Goal: Task Accomplishment & Management: Manage account settings

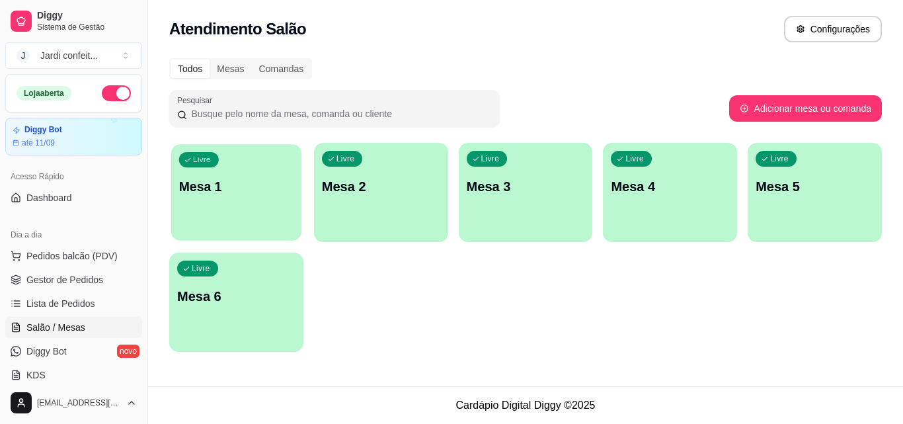
click at [224, 179] on p "Mesa 1" at bounding box center [236, 187] width 114 height 18
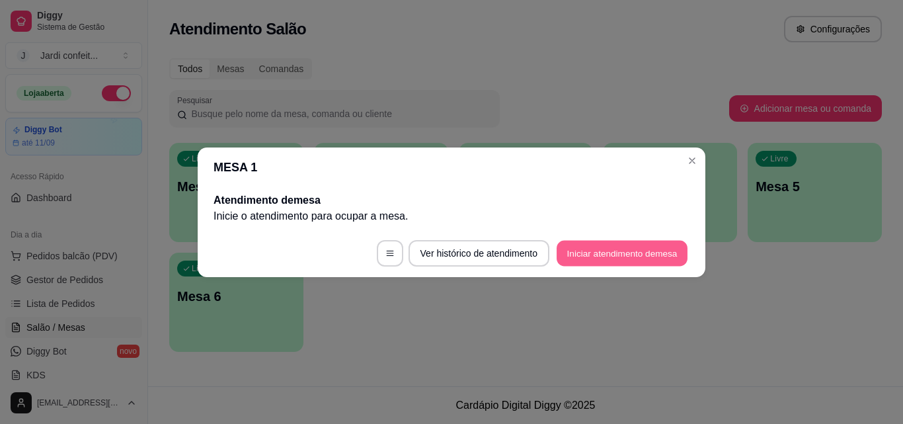
click at [584, 257] on button "Iniciar atendimento de mesa" at bounding box center [622, 253] width 131 height 26
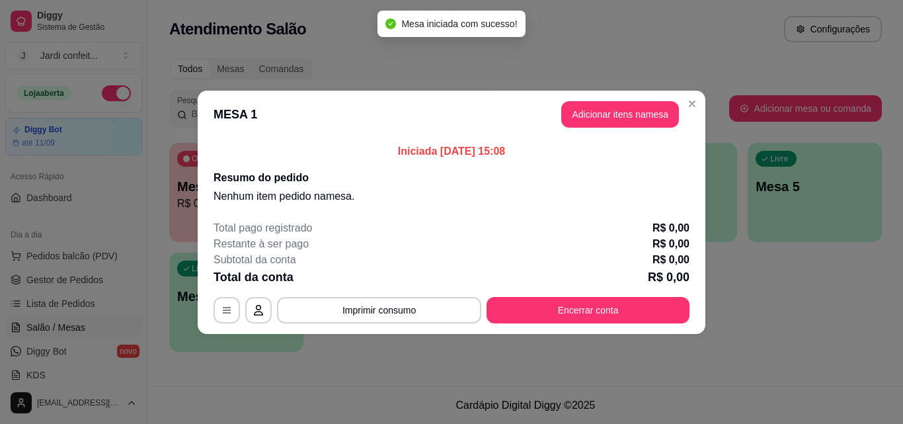
click at [630, 100] on header "MESA 1 Adicionar itens na mesa" at bounding box center [452, 115] width 508 height 48
click at [627, 120] on button "Adicionar itens na mesa" at bounding box center [620, 114] width 118 height 26
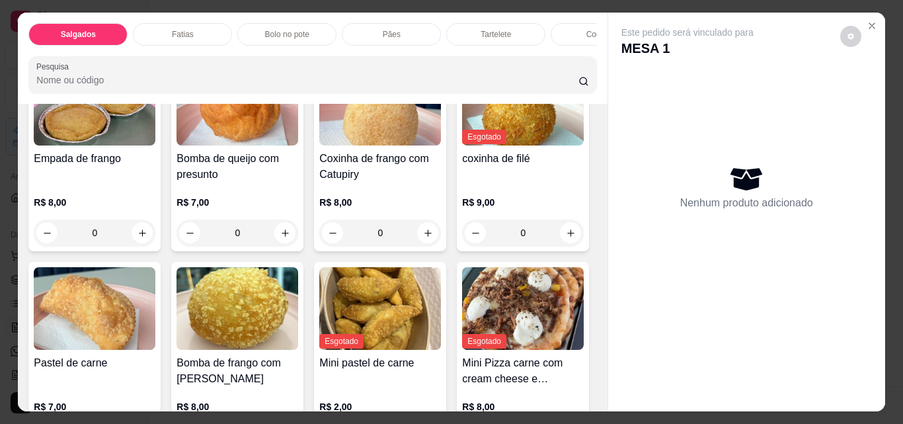
scroll to position [198, 0]
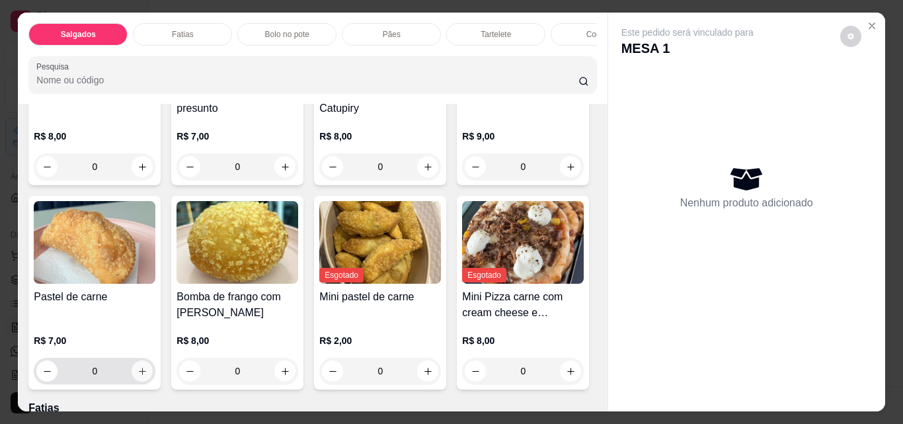
click at [147, 375] on icon "increase-product-quantity" at bounding box center [142, 371] width 10 height 10
type input "1"
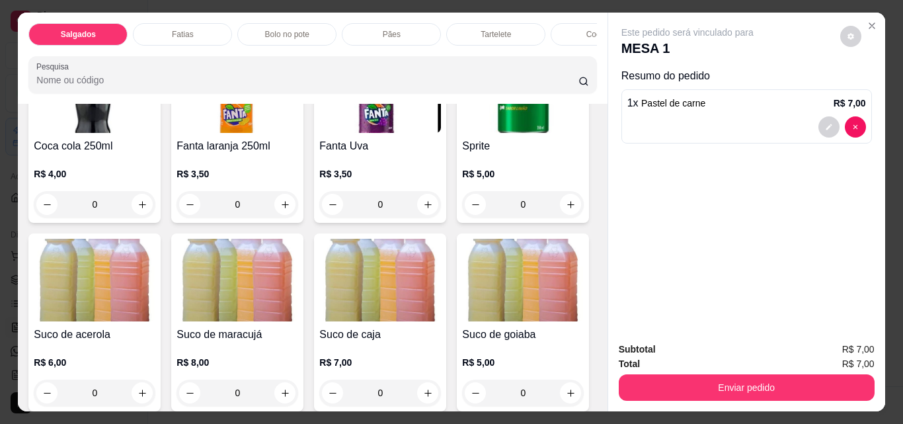
scroll to position [3635, 0]
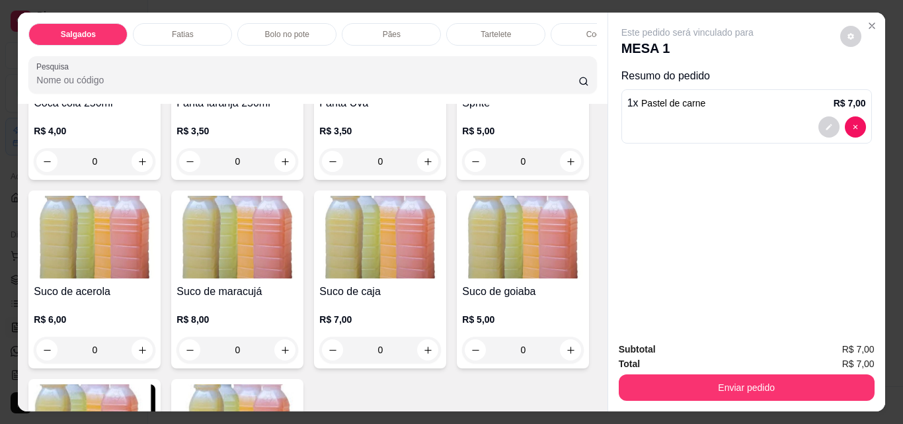
type input "1"
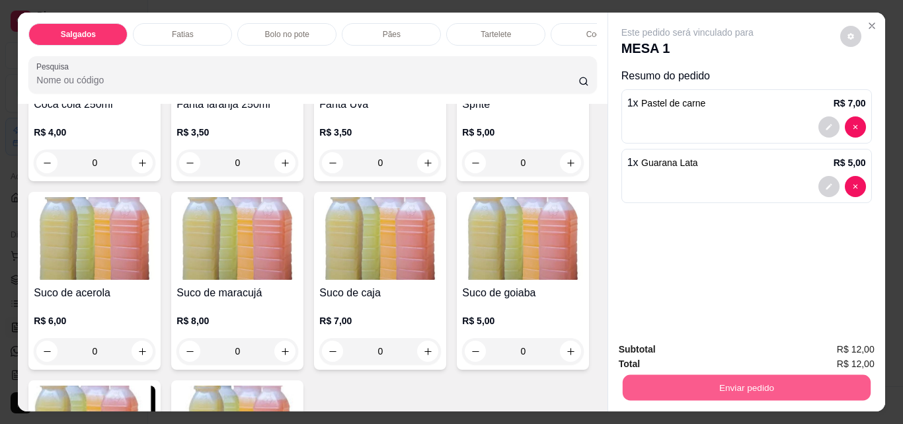
click at [728, 385] on button "Enviar pedido" at bounding box center [746, 387] width 248 height 26
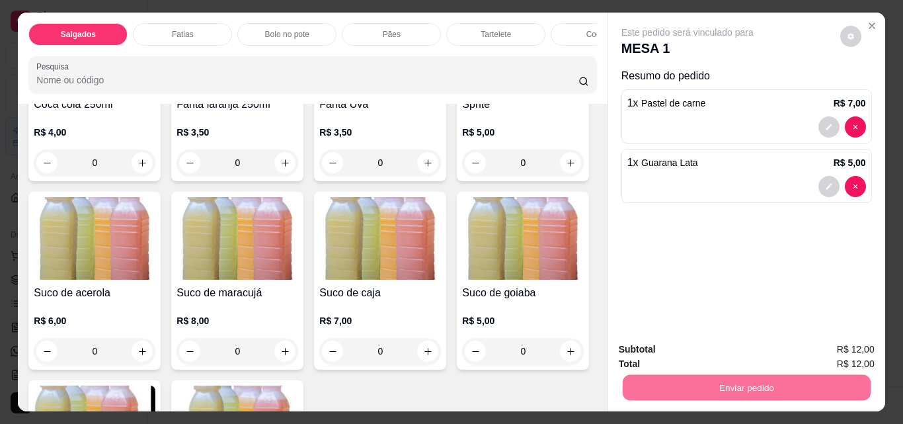
click at [730, 351] on button "Não registrar e enviar pedido" at bounding box center [703, 349] width 134 height 24
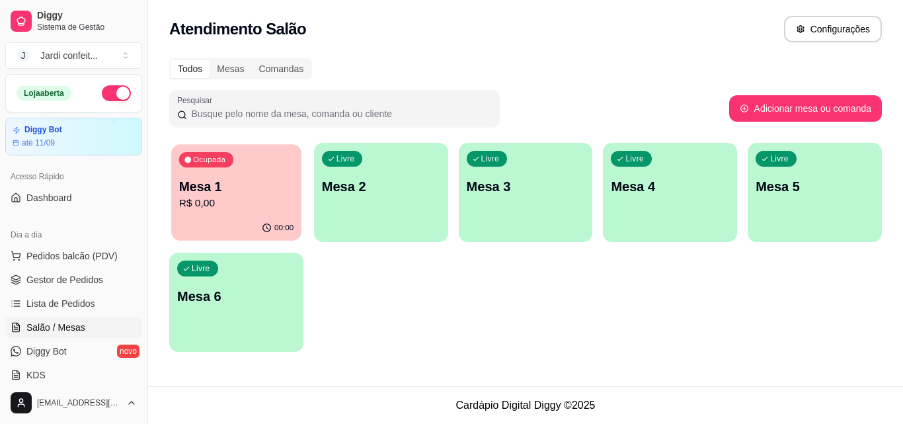
click at [235, 196] on p "R$ 0,00" at bounding box center [236, 203] width 114 height 15
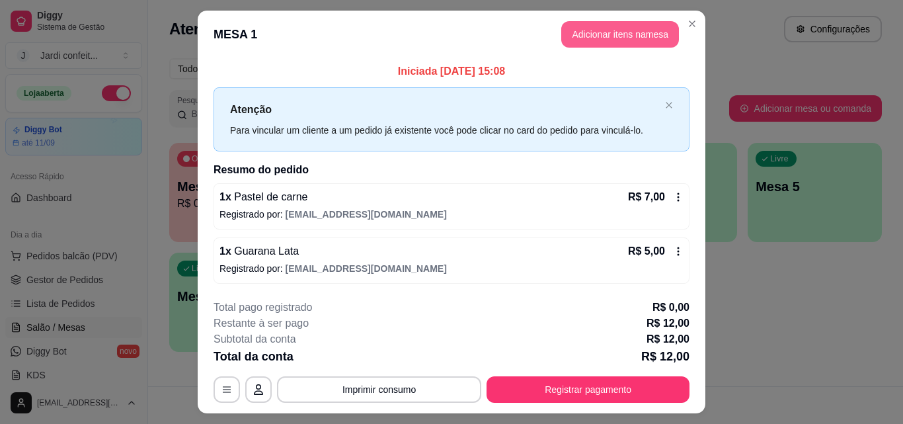
click at [599, 36] on button "Adicionar itens na mesa" at bounding box center [620, 34] width 118 height 26
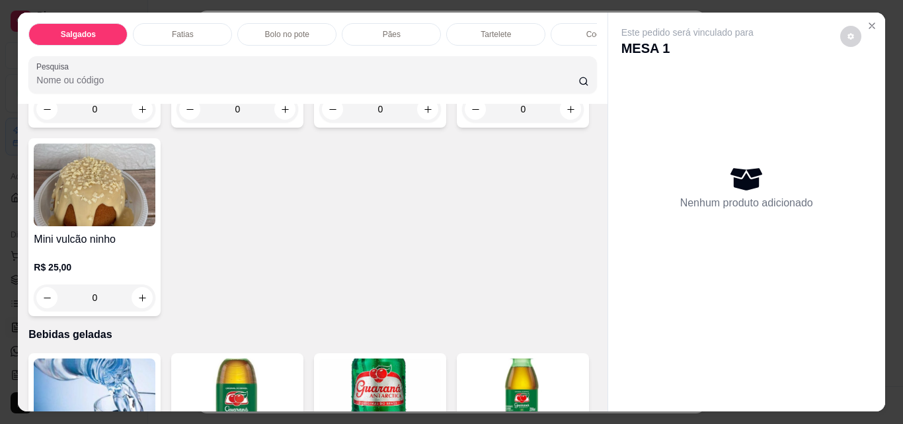
scroll to position [2908, 0]
type input "1"
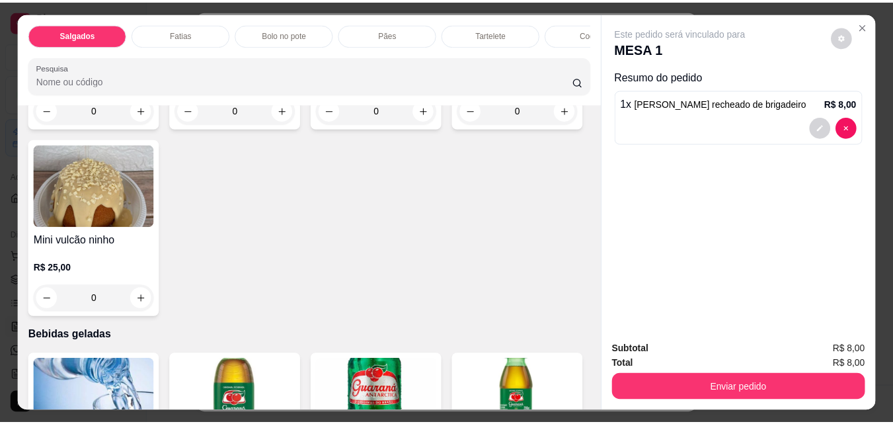
scroll to position [2909, 0]
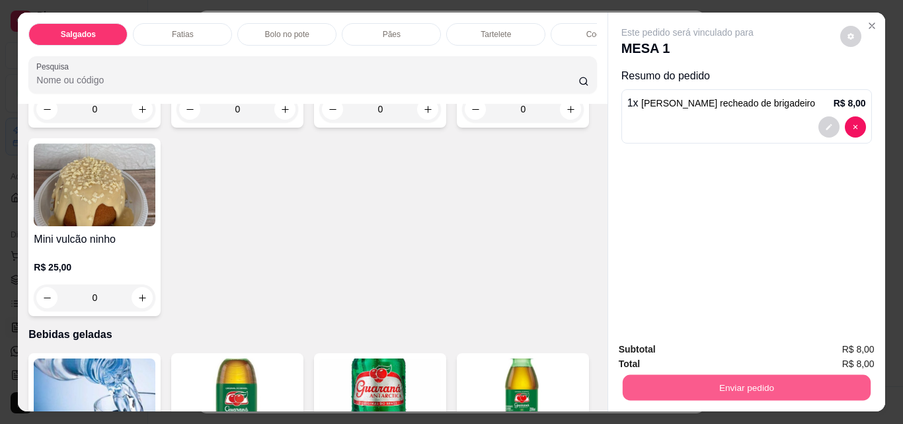
click at [652, 380] on button "Enviar pedido" at bounding box center [746, 387] width 248 height 26
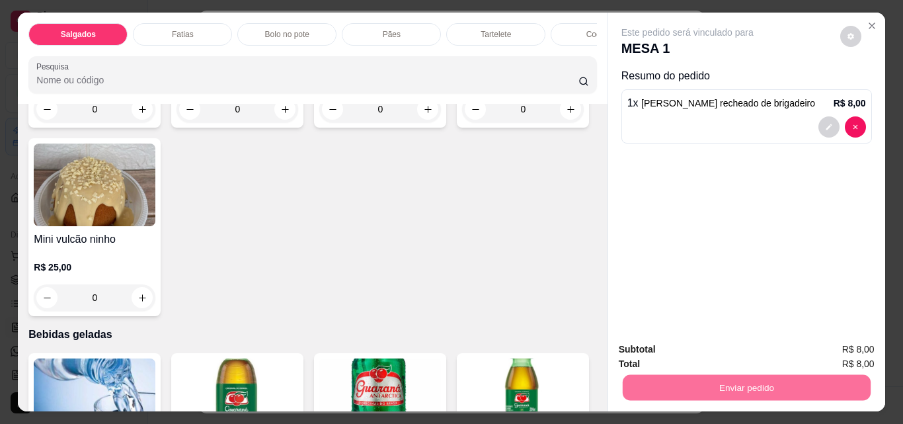
click at [701, 348] on button "Não registrar e enviar pedido" at bounding box center [702, 349] width 137 height 25
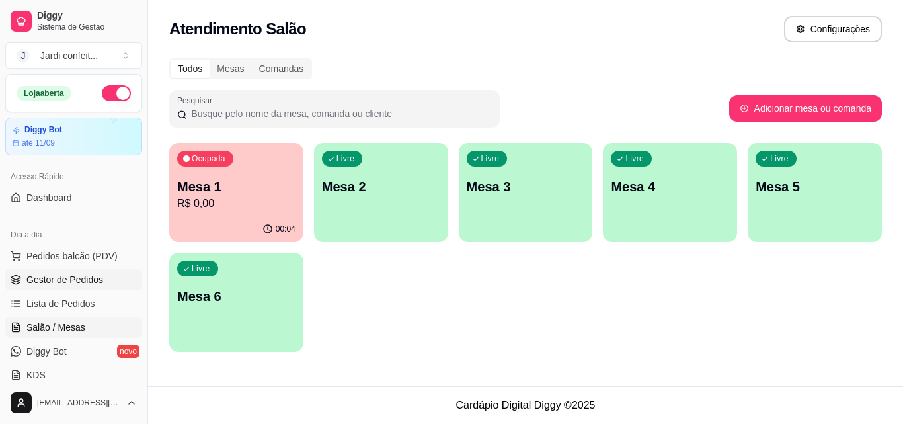
click at [94, 274] on span "Gestor de Pedidos" at bounding box center [64, 279] width 77 height 13
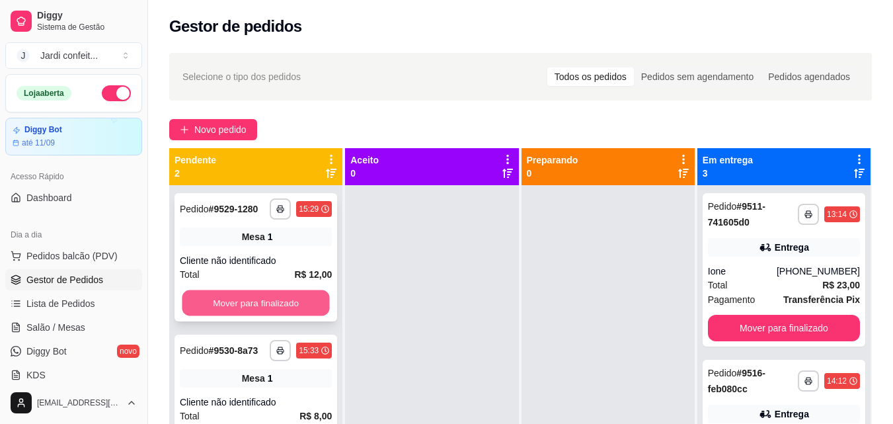
click at [306, 296] on button "Mover para finalizado" at bounding box center [255, 303] width 147 height 26
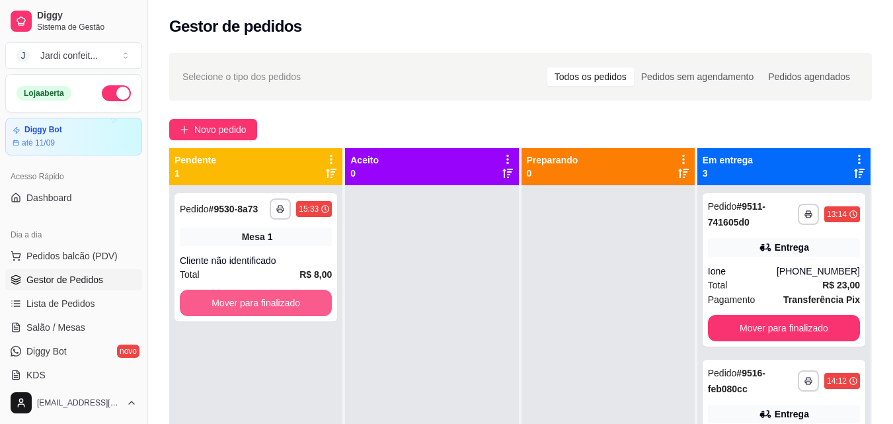
click at [306, 296] on button "Mover para finalizado" at bounding box center [256, 303] width 152 height 26
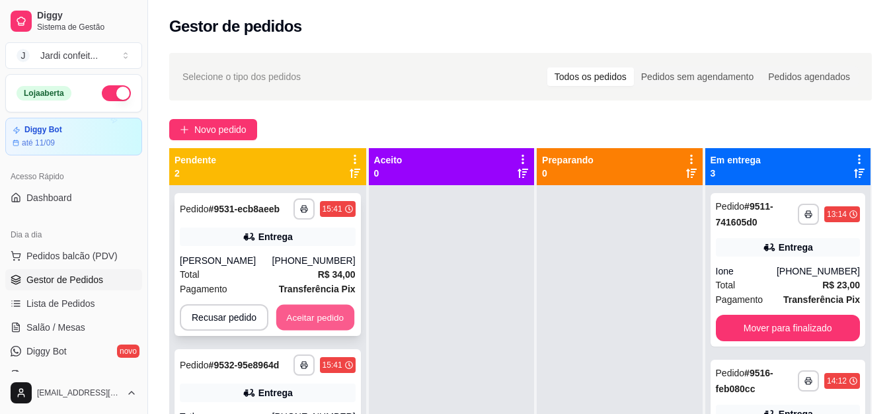
click at [340, 319] on button "Aceitar pedido" at bounding box center [315, 318] width 78 height 26
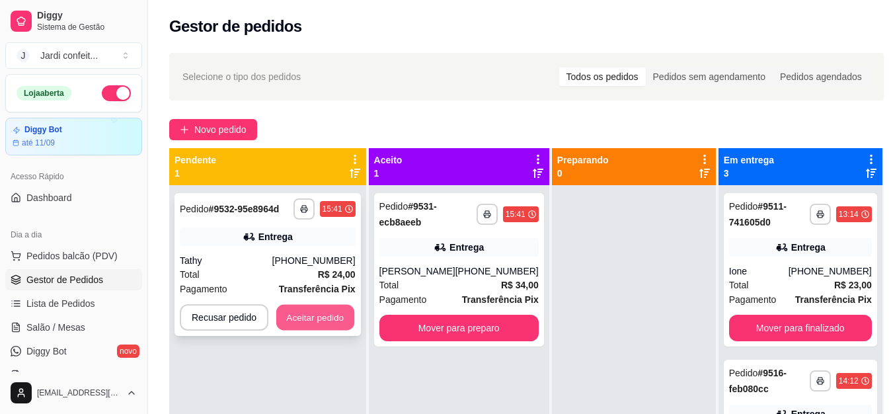
click at [340, 319] on button "Aceitar pedido" at bounding box center [315, 318] width 78 height 26
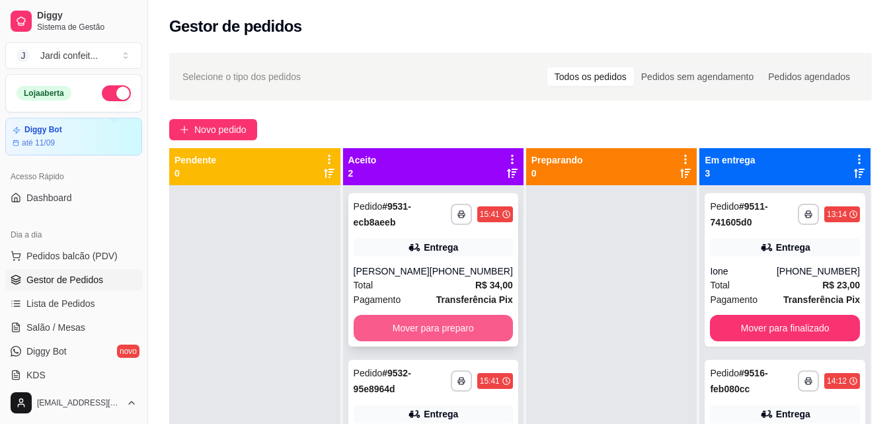
click at [405, 328] on button "Mover para preparo" at bounding box center [433, 328] width 159 height 26
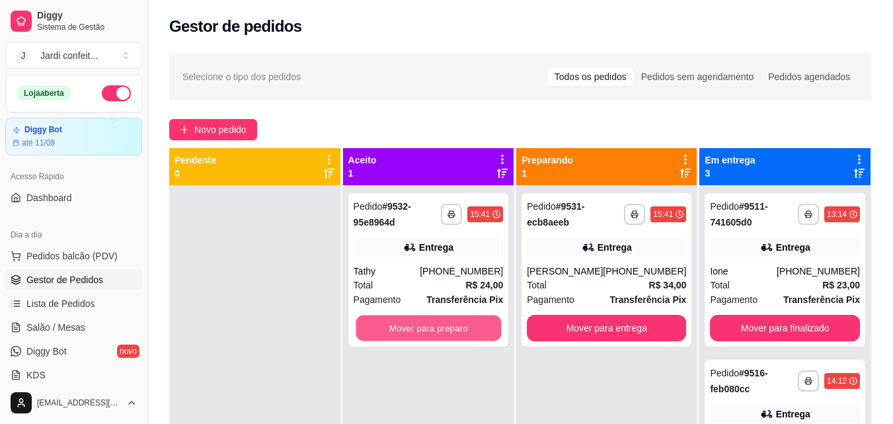
click at [405, 329] on button "Mover para preparo" at bounding box center [428, 328] width 145 height 26
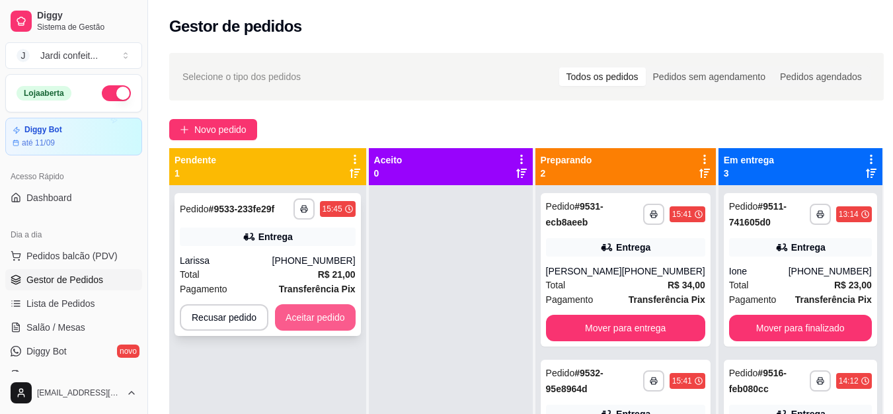
click at [339, 320] on button "Aceitar pedido" at bounding box center [315, 317] width 81 height 26
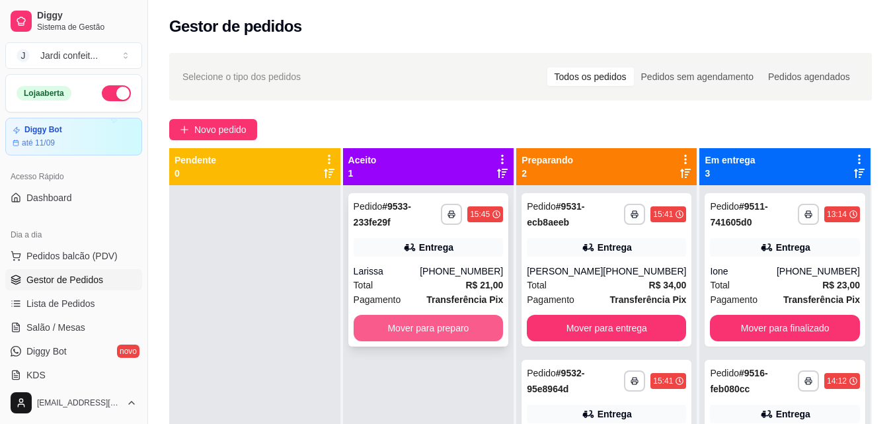
click at [465, 332] on button "Mover para preparo" at bounding box center [429, 328] width 150 height 26
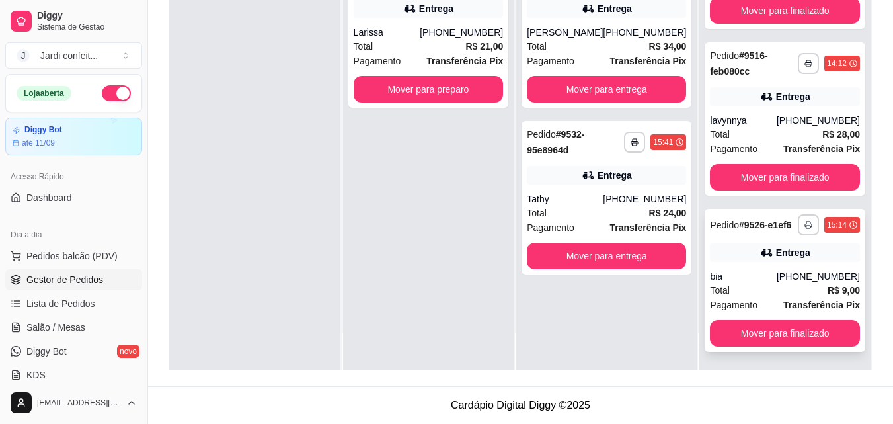
scroll to position [89, 0]
click at [810, 334] on button "Mover para finalizado" at bounding box center [785, 333] width 150 height 26
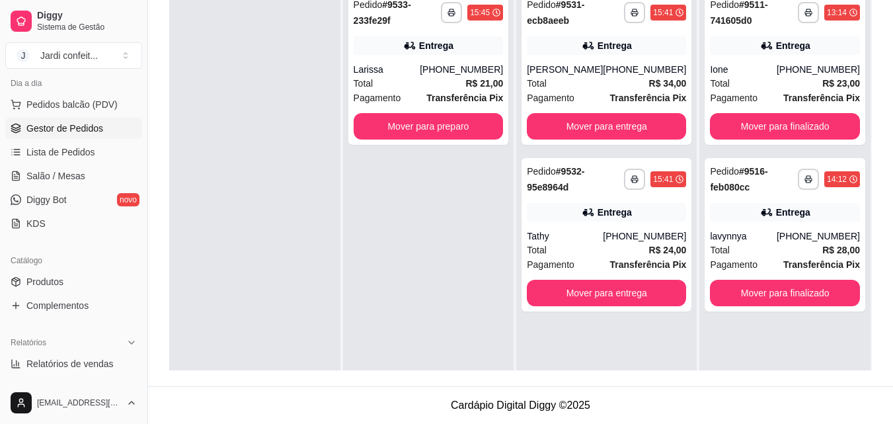
scroll to position [264, 0]
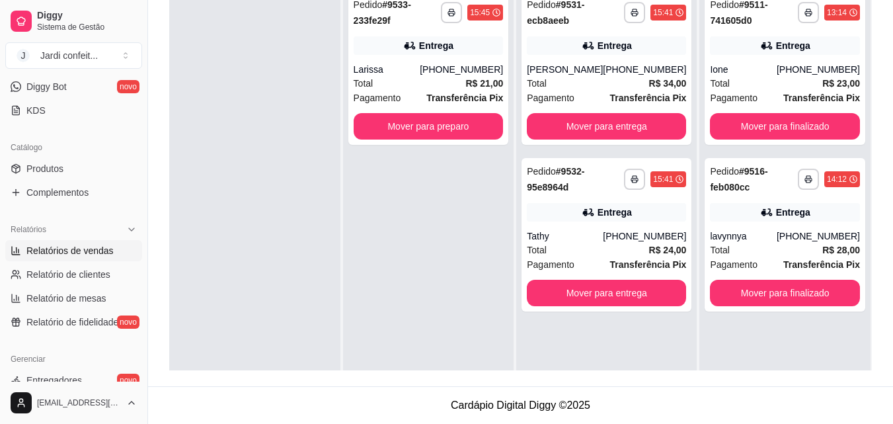
click at [96, 251] on span "Relatórios de vendas" at bounding box center [69, 250] width 87 height 13
select select "ALL"
select select "0"
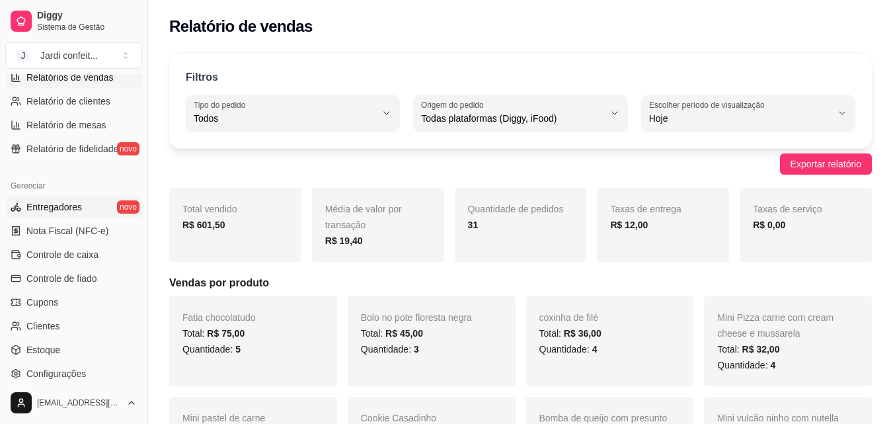
scroll to position [527, 0]
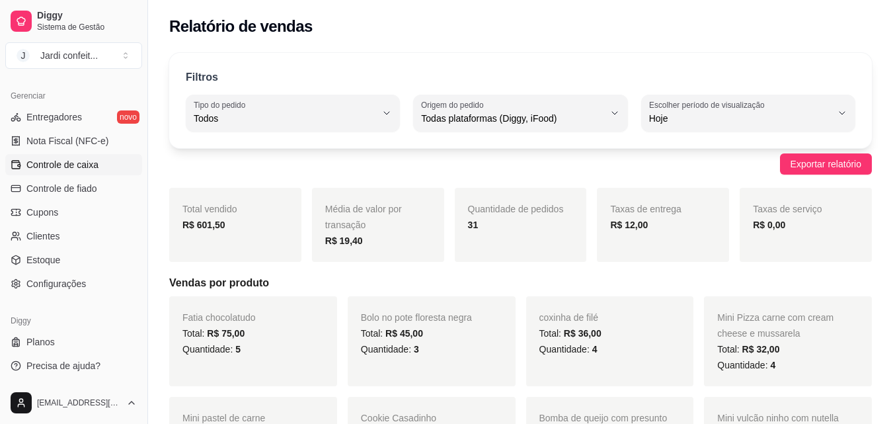
click at [76, 167] on span "Controle de caixa" at bounding box center [62, 164] width 72 height 13
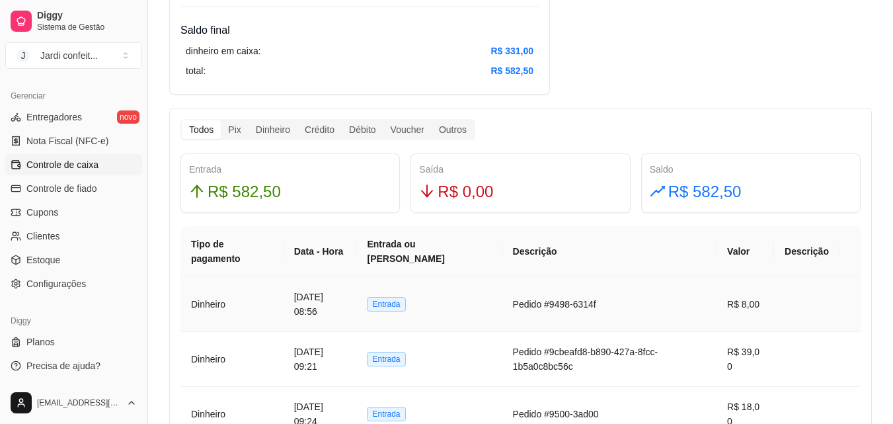
scroll to position [661, 0]
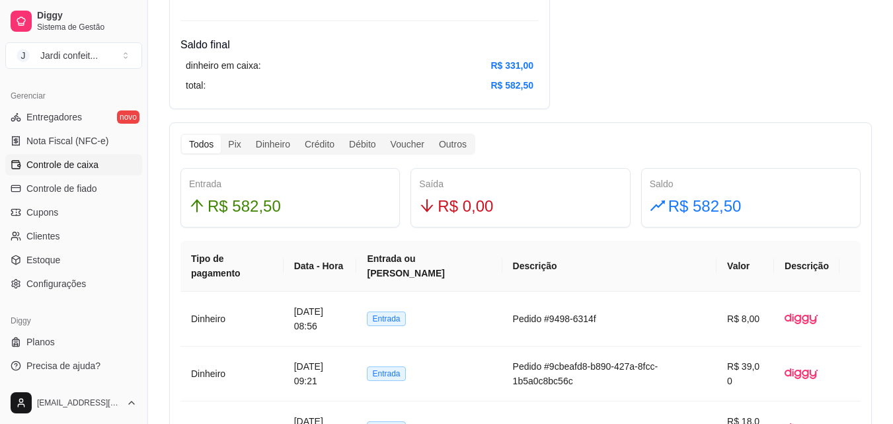
drag, startPoint x: 486, startPoint y: 65, endPoint x: 504, endPoint y: 67, distance: 18.0
click at [623, 40] on div "Resumo Adicionar entrada/saída Data de abertura: [DATE] 08:45 Saldo inícial Din…" at bounding box center [520, 411] width 703 height 2003
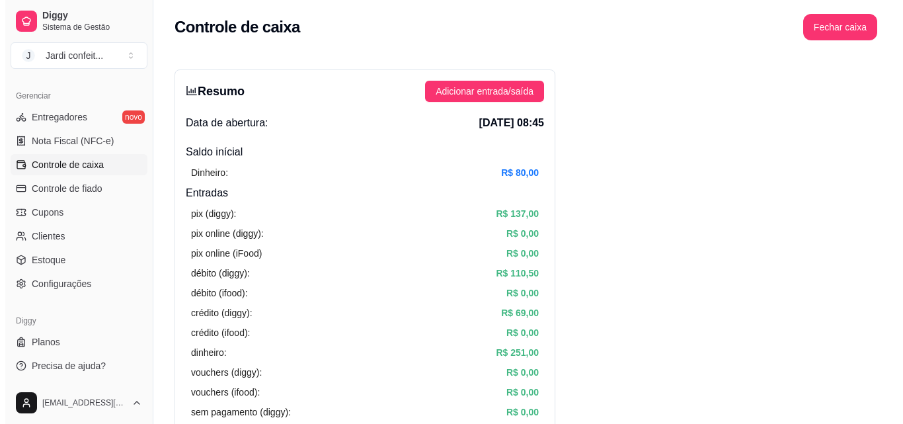
scroll to position [0, 0]
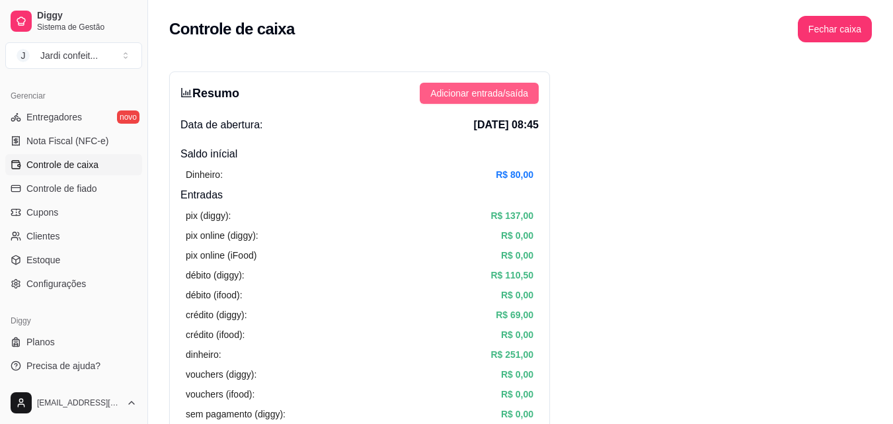
click at [517, 96] on span "Adicionar entrada/saída" at bounding box center [479, 93] width 98 height 15
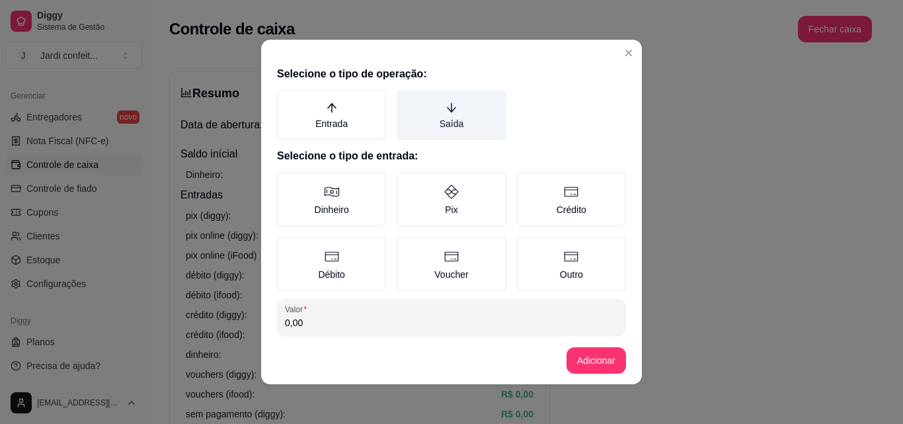
click at [424, 130] on label "Saída" at bounding box center [451, 115] width 109 height 50
click at [406, 100] on button "Saída" at bounding box center [401, 94] width 11 height 11
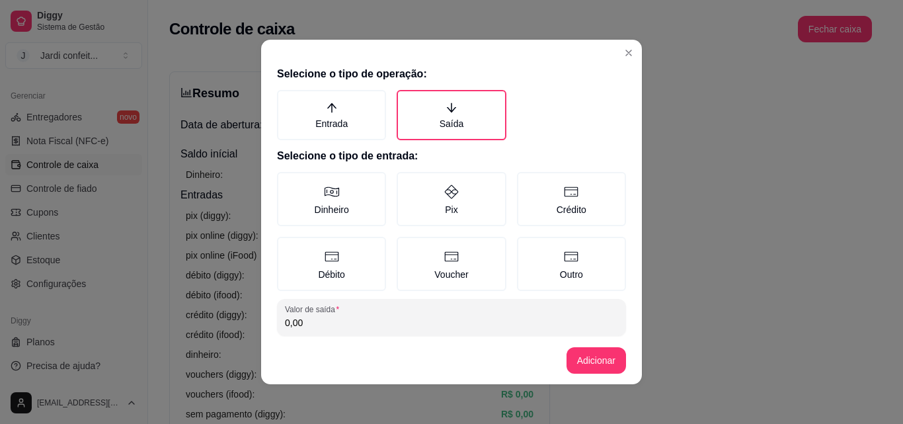
click at [295, 226] on div "Dinheiro Pix Crédito Débito Voucher Outro" at bounding box center [451, 231] width 349 height 119
click at [330, 207] on label "Dinheiro" at bounding box center [331, 199] width 109 height 54
click at [287, 182] on button "Dinheiro" at bounding box center [281, 176] width 11 height 11
click at [369, 323] on input "0,00" at bounding box center [451, 322] width 333 height 13
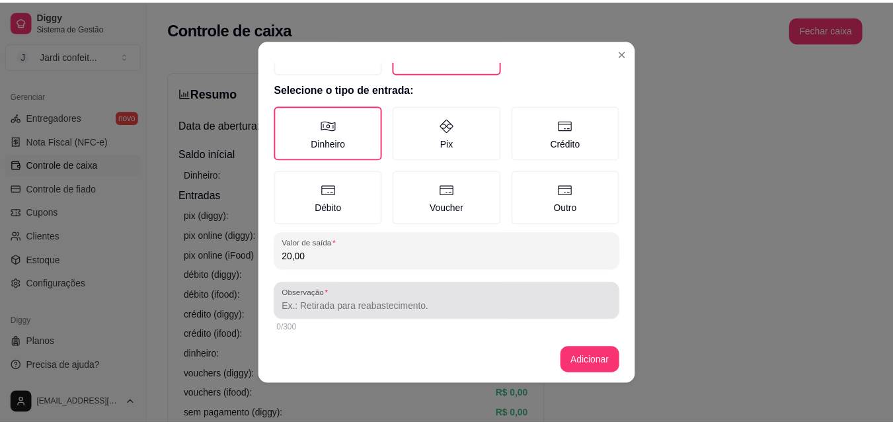
scroll to position [71, 0]
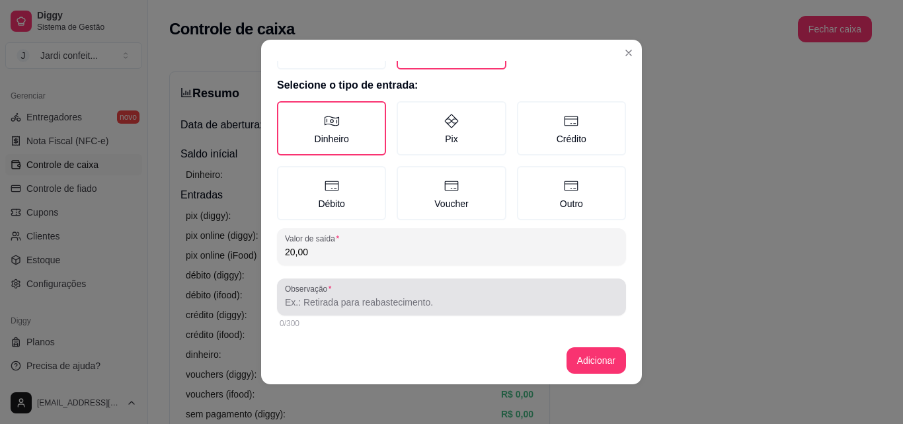
type input "20,00"
click at [358, 301] on input "Observação" at bounding box center [451, 301] width 333 height 13
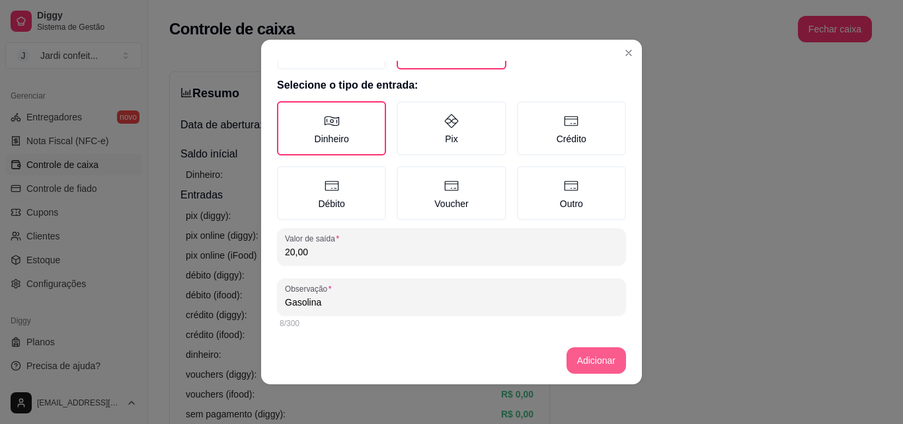
type input "Gasolina"
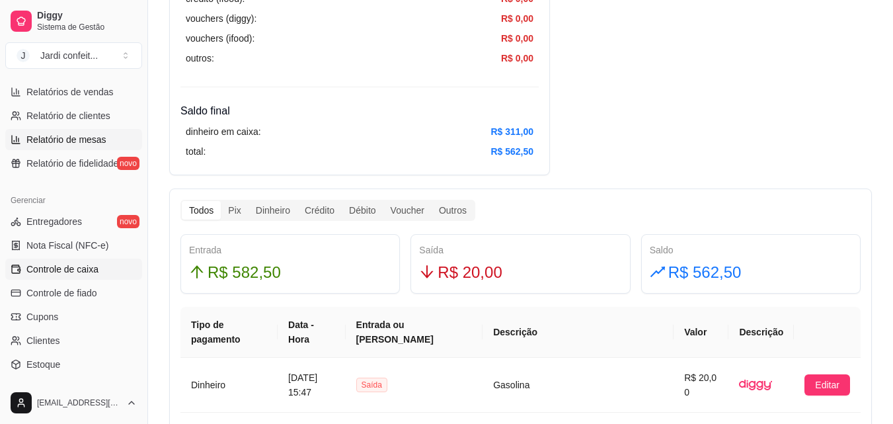
scroll to position [329, 0]
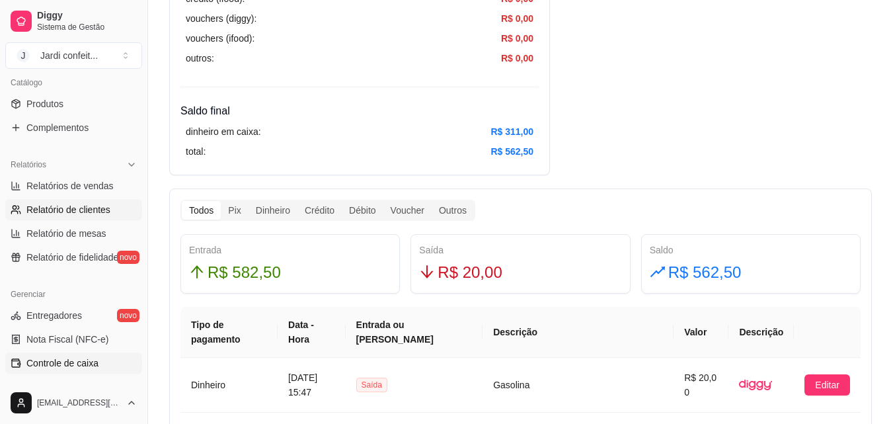
click at [71, 219] on link "Relatório de clientes" at bounding box center [73, 209] width 137 height 21
select select "30"
select select "HIGHEST_TOTAL_SPENT_WITH_ORDERS"
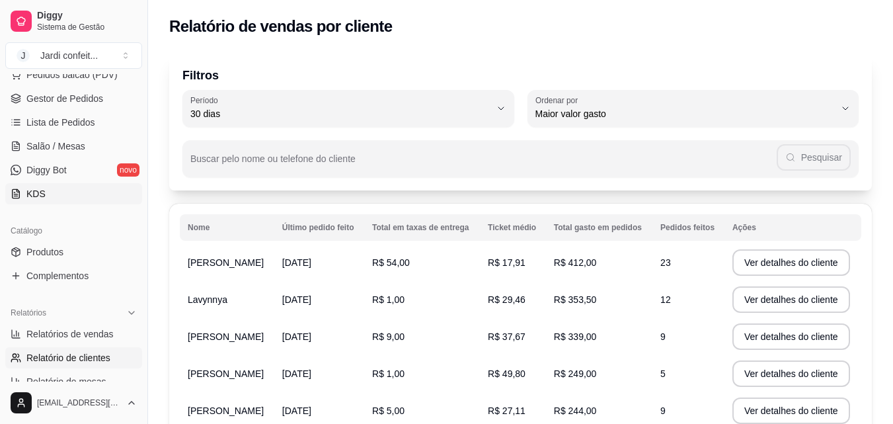
scroll to position [131, 0]
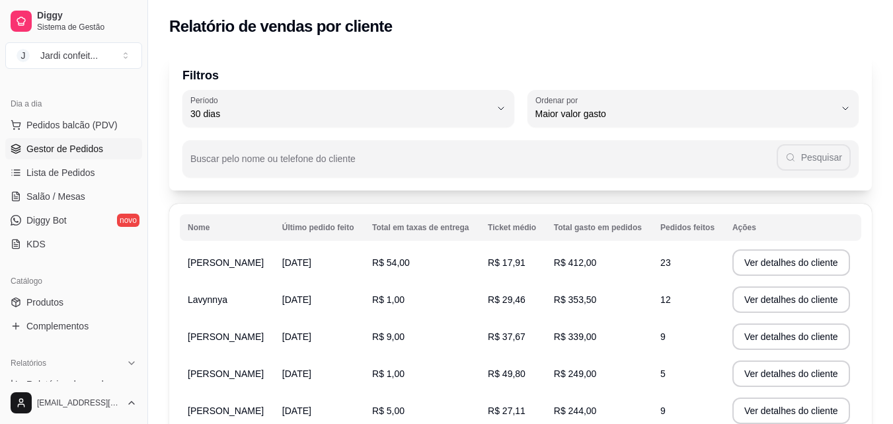
click at [93, 152] on span "Gestor de Pedidos" at bounding box center [64, 148] width 77 height 13
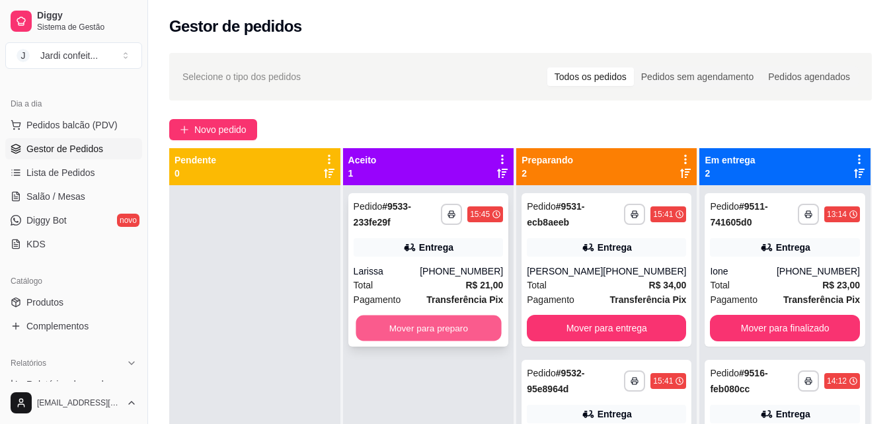
click at [401, 335] on button "Mover para preparo" at bounding box center [428, 328] width 145 height 26
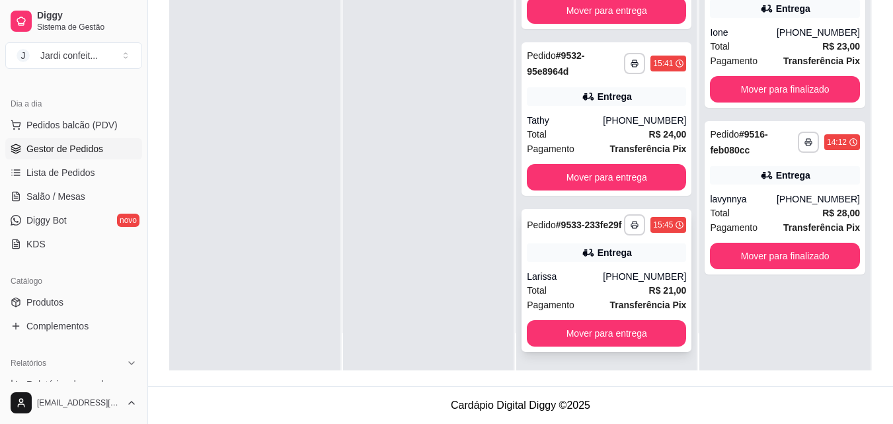
scroll to position [89, 0]
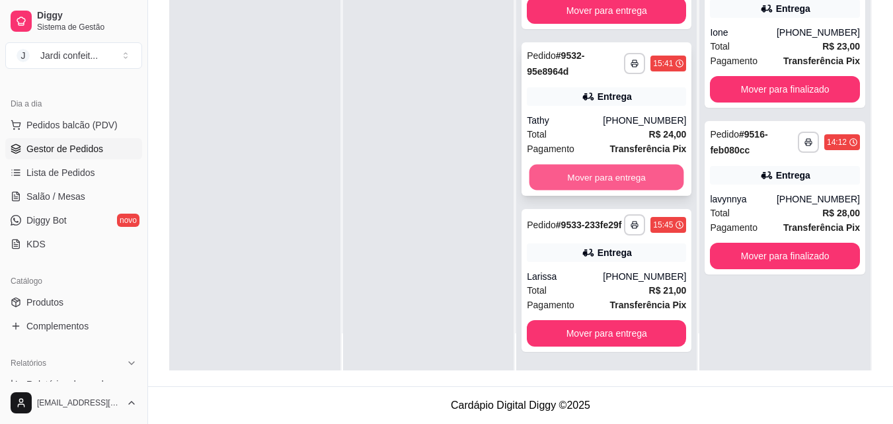
click at [637, 174] on button "Mover para entrega" at bounding box center [606, 178] width 155 height 26
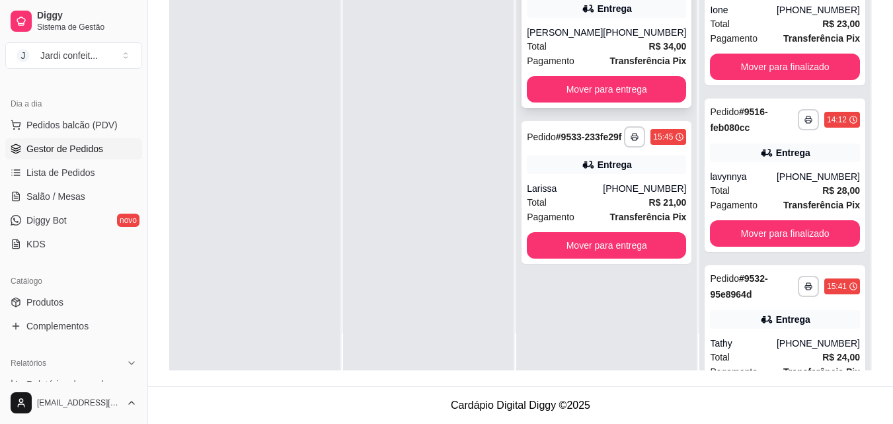
scroll to position [0, 0]
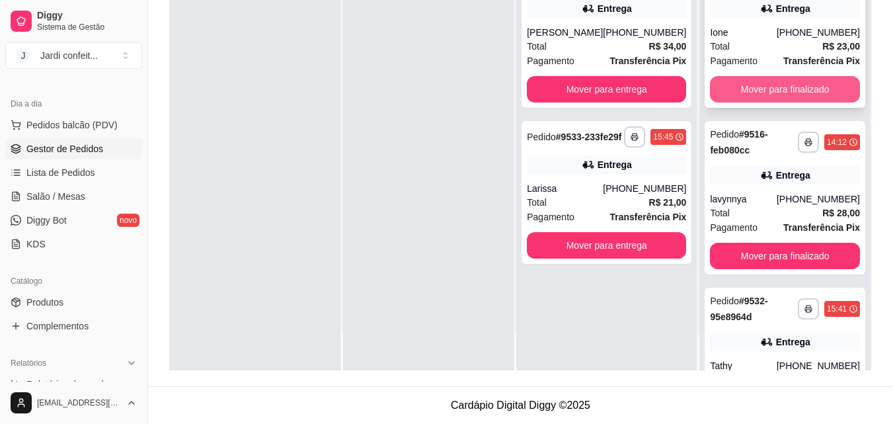
click at [799, 89] on button "Mover para finalizado" at bounding box center [785, 89] width 150 height 26
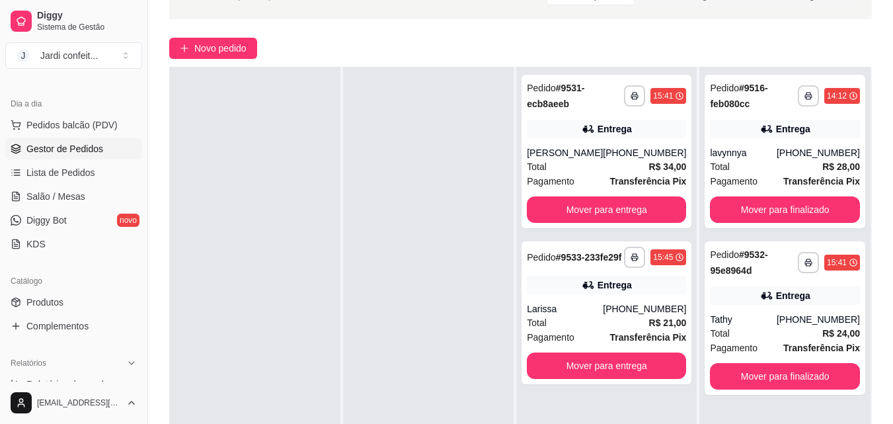
scroll to position [69, 0]
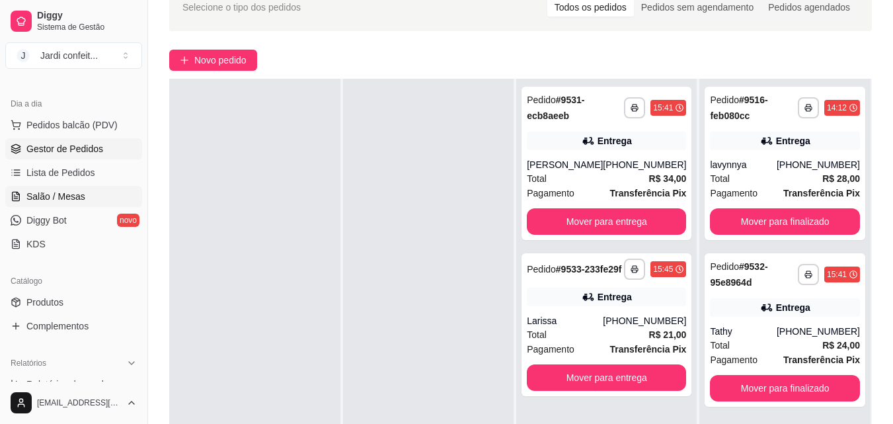
click at [57, 188] on link "Salão / Mesas" at bounding box center [73, 196] width 137 height 21
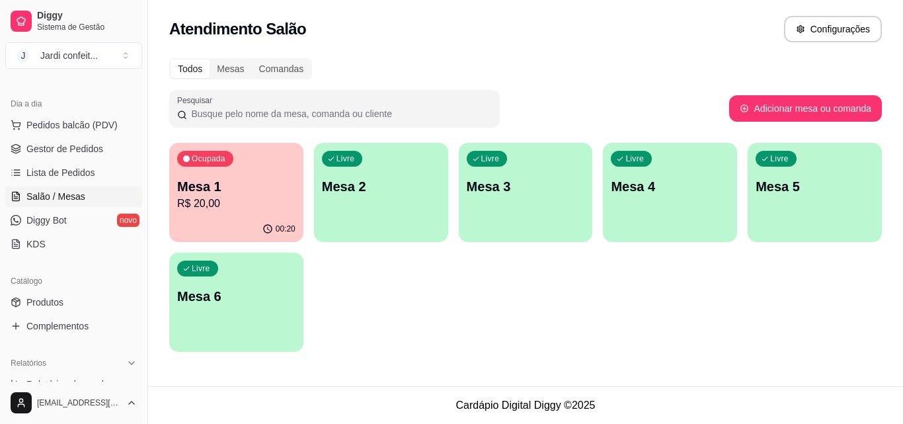
click at [177, 183] on p "Mesa 1" at bounding box center [236, 186] width 118 height 19
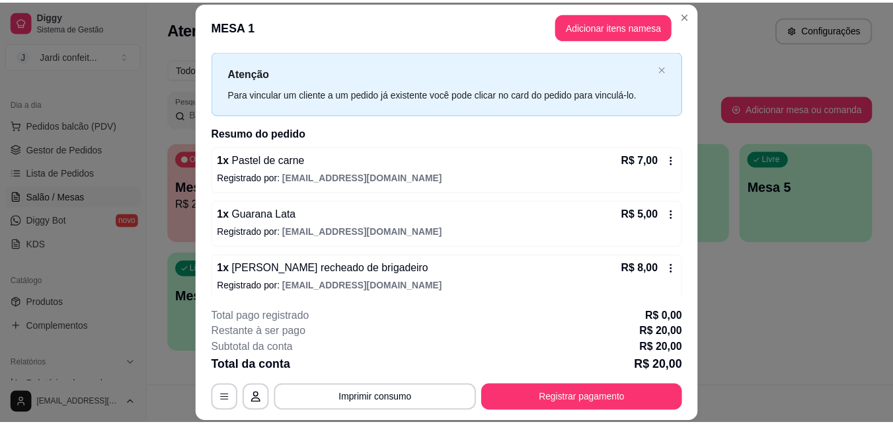
scroll to position [37, 0]
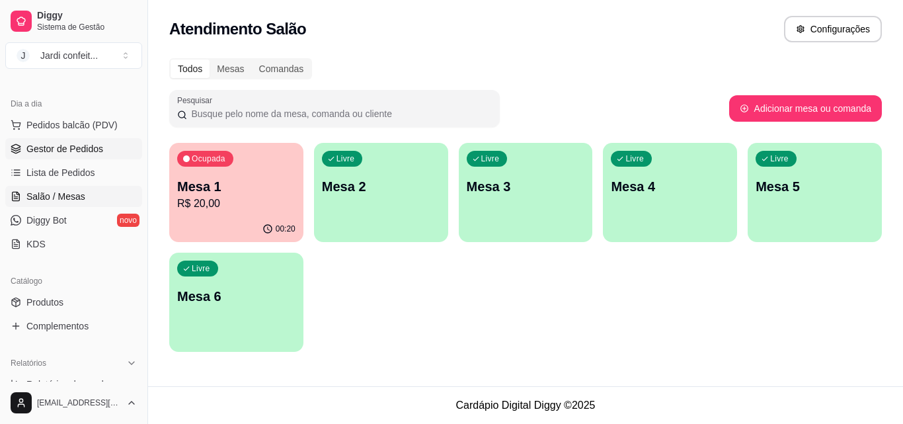
click at [101, 152] on link "Gestor de Pedidos" at bounding box center [73, 148] width 137 height 21
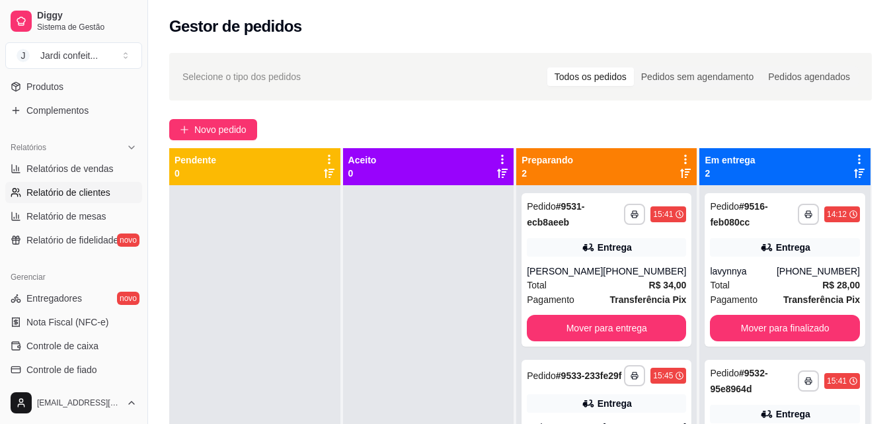
scroll to position [461, 0]
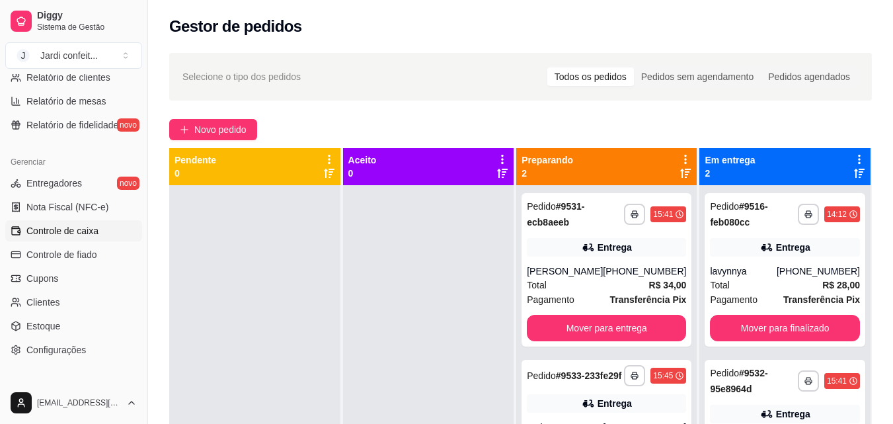
click at [80, 231] on span "Controle de caixa" at bounding box center [62, 230] width 72 height 13
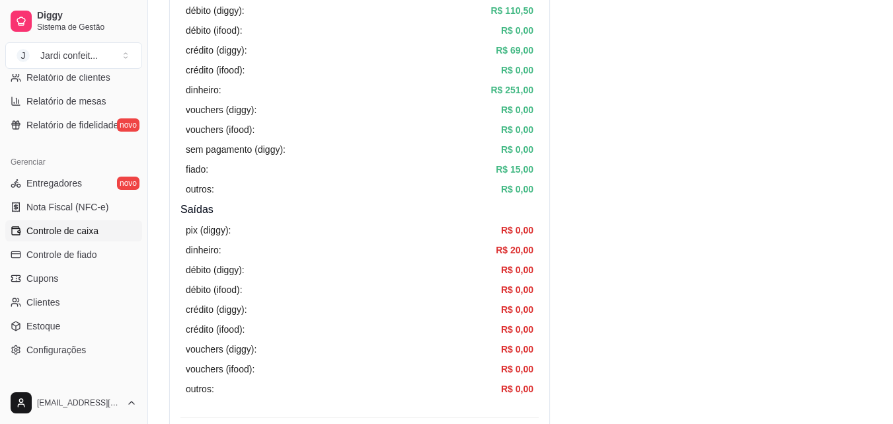
scroll to position [595, 0]
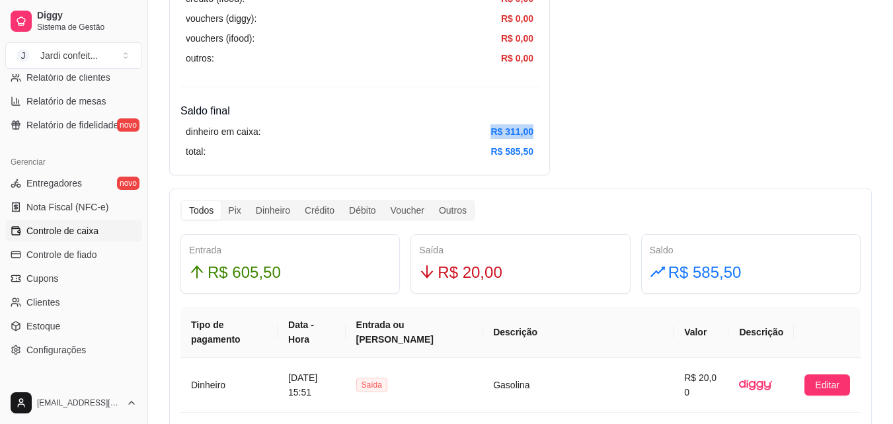
drag, startPoint x: 492, startPoint y: 131, endPoint x: 567, endPoint y: 122, distance: 75.3
click at [536, 122] on div "dinheiro em caixa: R$ 311,00 total: R$ 585,50" at bounding box center [359, 141] width 358 height 45
drag, startPoint x: 494, startPoint y: 137, endPoint x: 545, endPoint y: 130, distance: 51.4
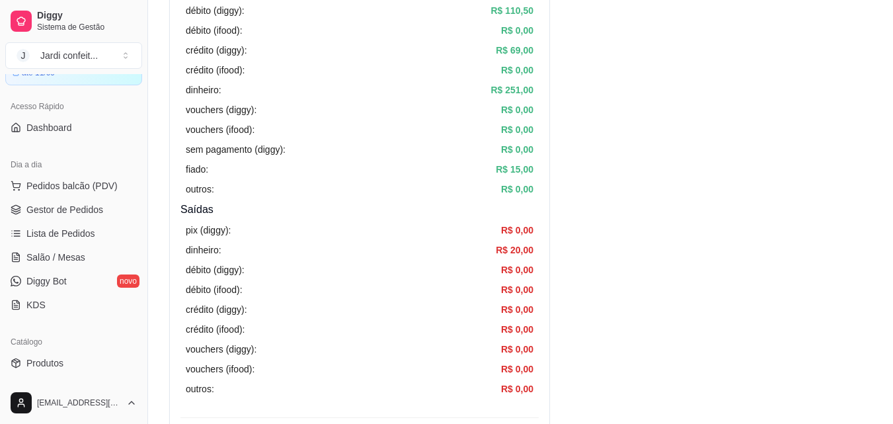
scroll to position [0, 0]
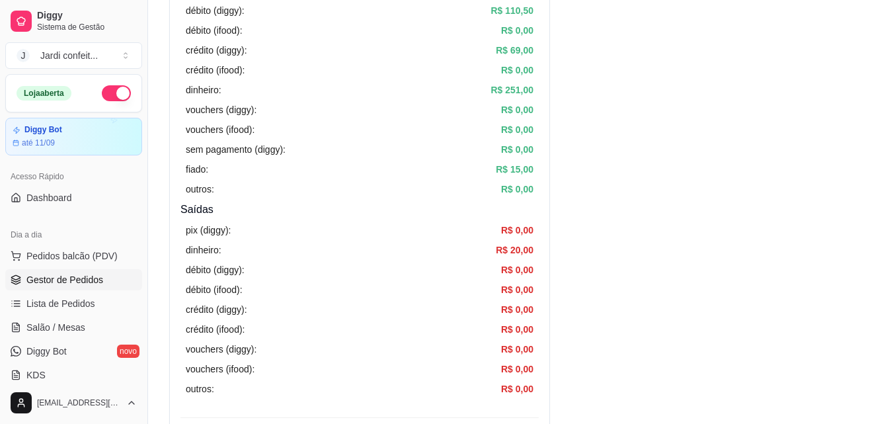
click at [92, 281] on span "Gestor de Pedidos" at bounding box center [64, 279] width 77 height 13
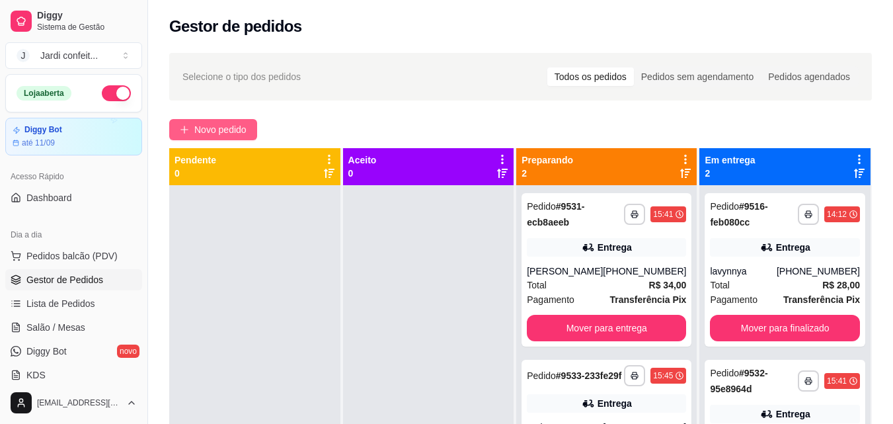
click at [222, 132] on span "Novo pedido" at bounding box center [220, 129] width 52 height 15
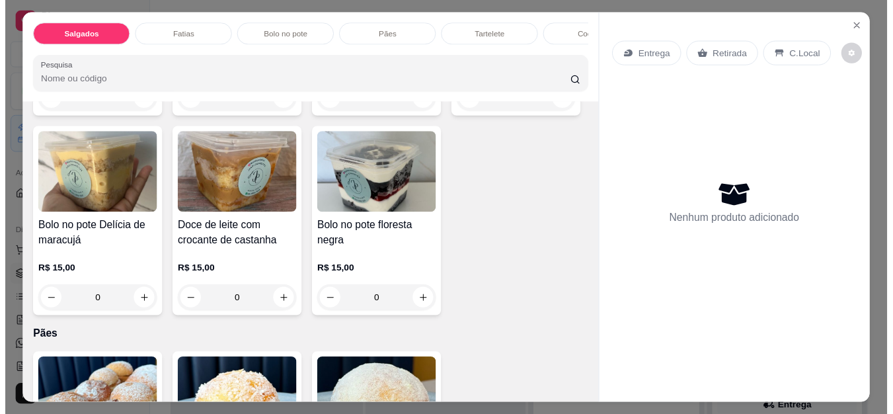
scroll to position [661, 0]
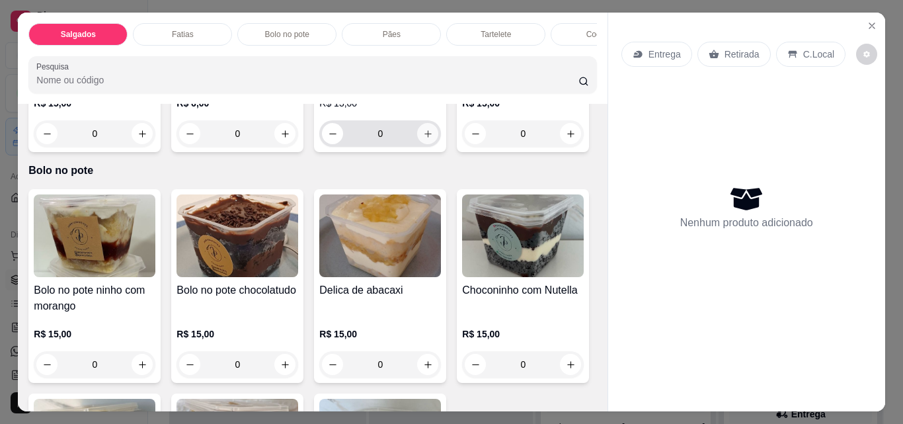
click at [424, 137] on icon "increase-product-quantity" at bounding box center [427, 133] width 7 height 7
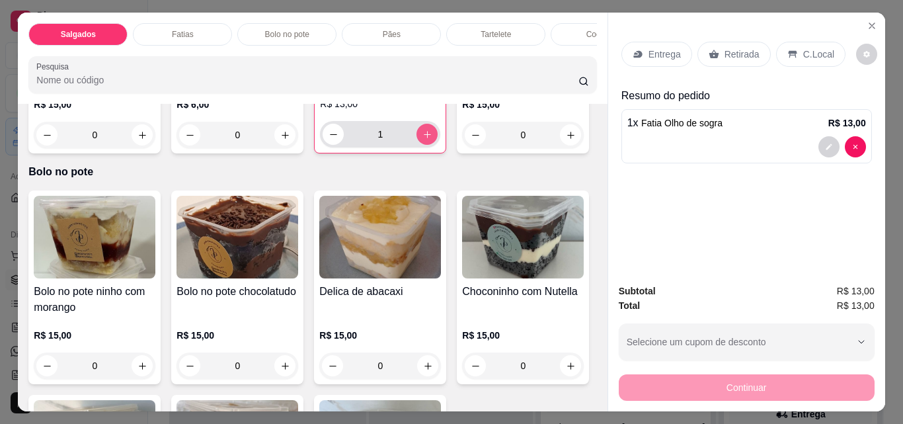
type input "1"
click at [734, 58] on div "Retirada" at bounding box center [733, 54] width 73 height 25
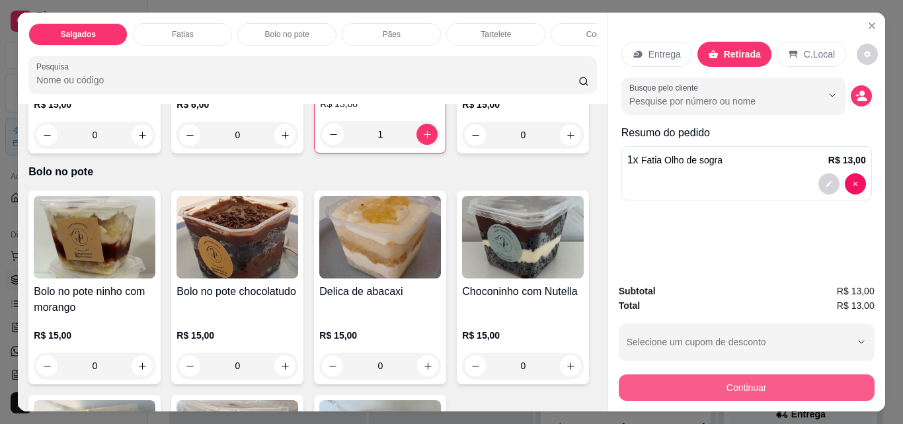
click at [825, 389] on button "Continuar" at bounding box center [747, 387] width 256 height 26
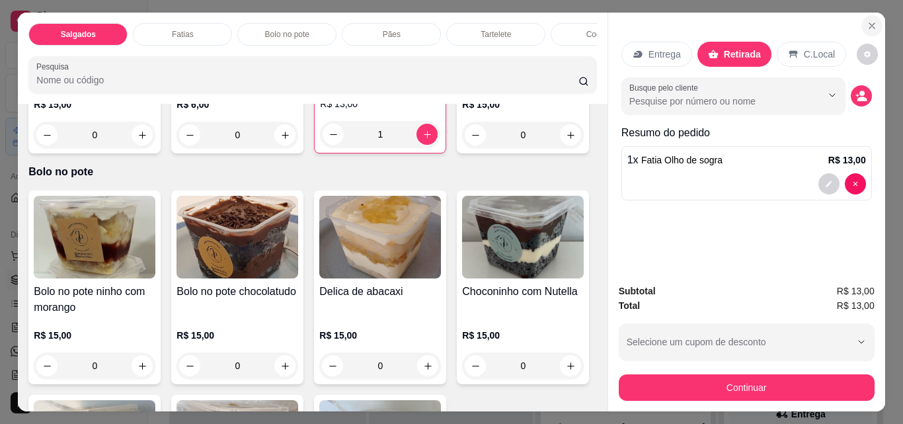
click at [869, 23] on icon "Close" at bounding box center [871, 25] width 5 height 5
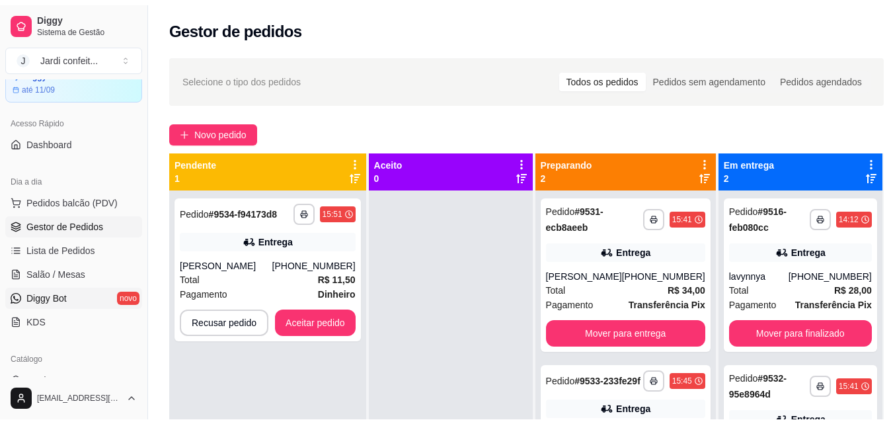
scroll to position [66, 0]
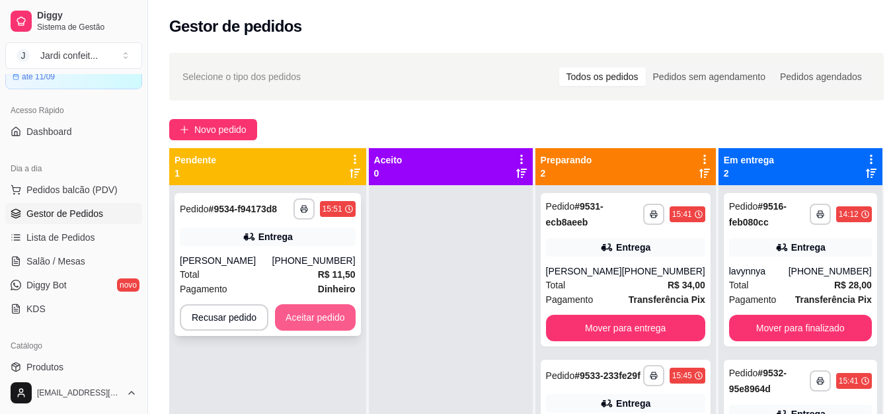
click at [303, 311] on button "Aceitar pedido" at bounding box center [315, 317] width 81 height 26
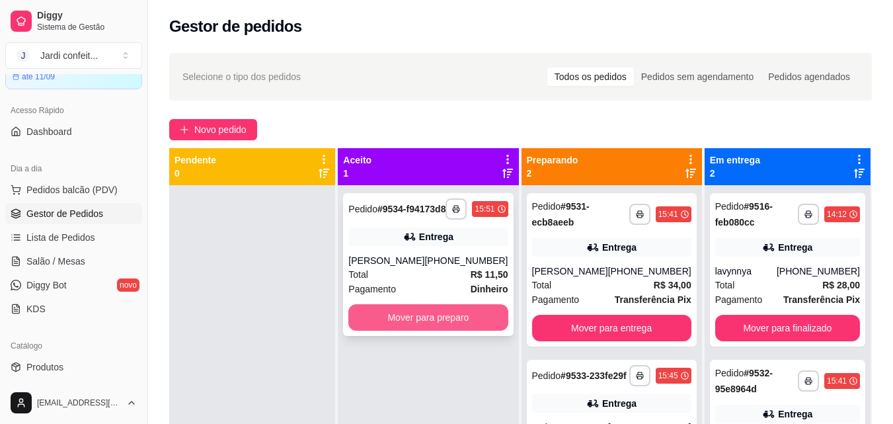
click at [427, 321] on button "Mover para preparo" at bounding box center [427, 317] width 159 height 26
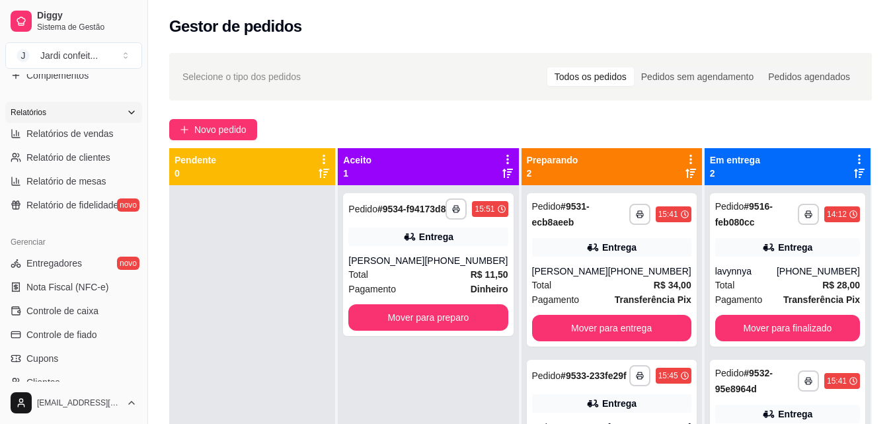
scroll to position [263, 0]
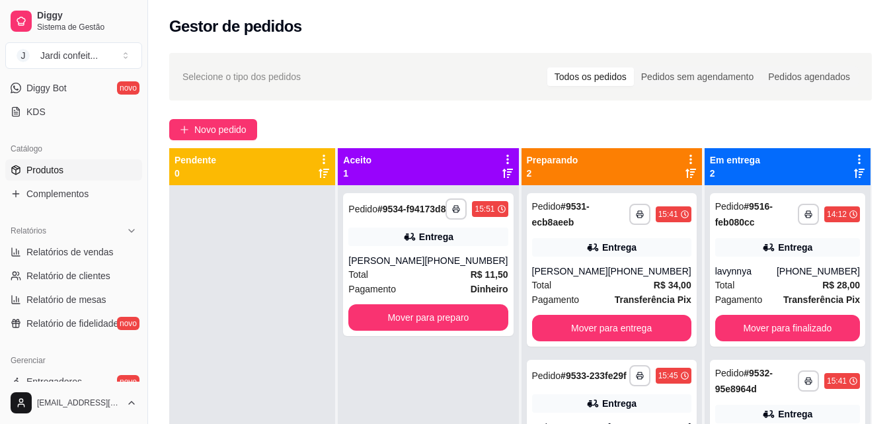
click at [94, 164] on link "Produtos" at bounding box center [73, 169] width 137 height 21
click at [93, 167] on link "Produtos" at bounding box center [73, 169] width 137 height 21
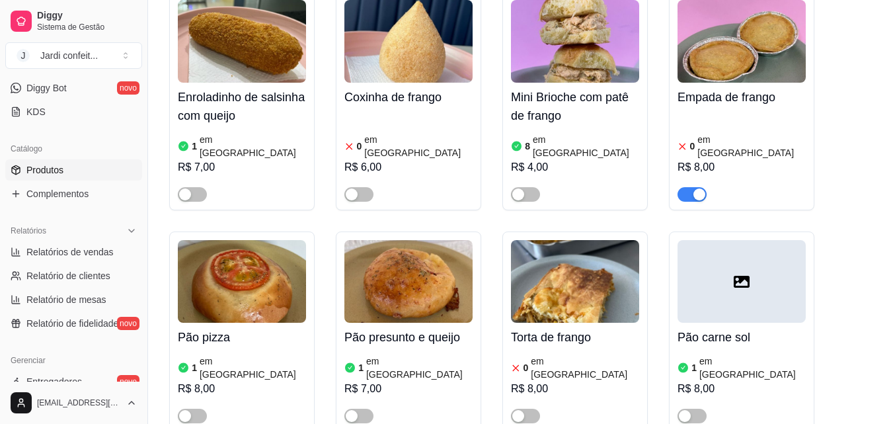
scroll to position [198, 0]
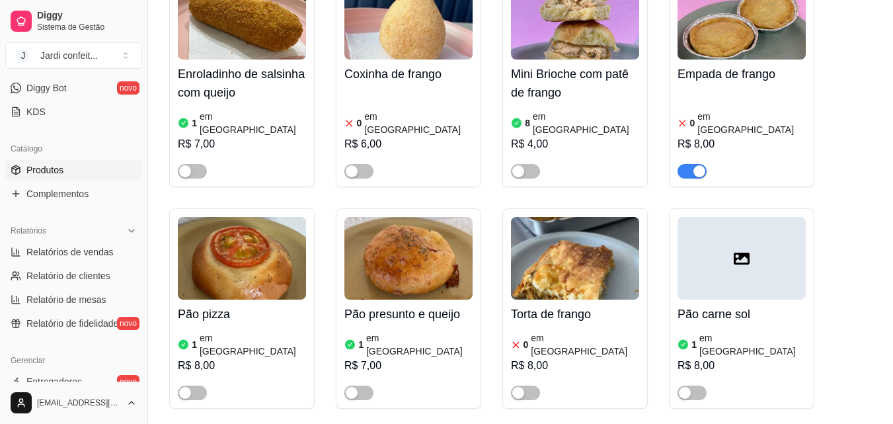
click at [692, 164] on span "button" at bounding box center [691, 171] width 29 height 15
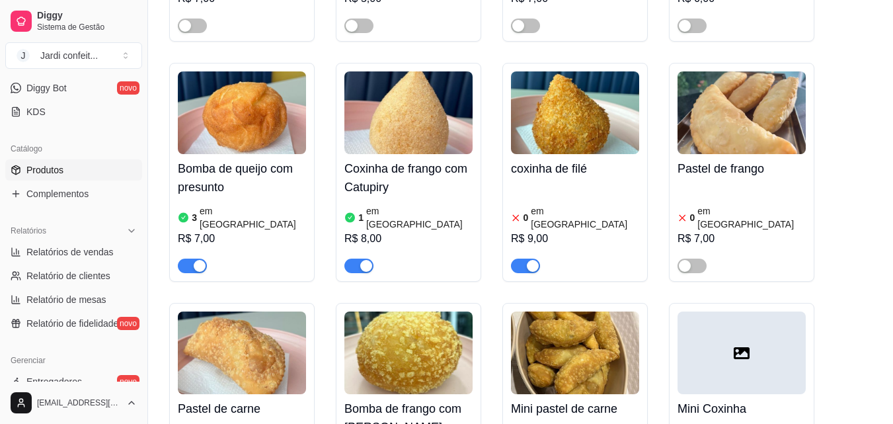
scroll to position [859, 0]
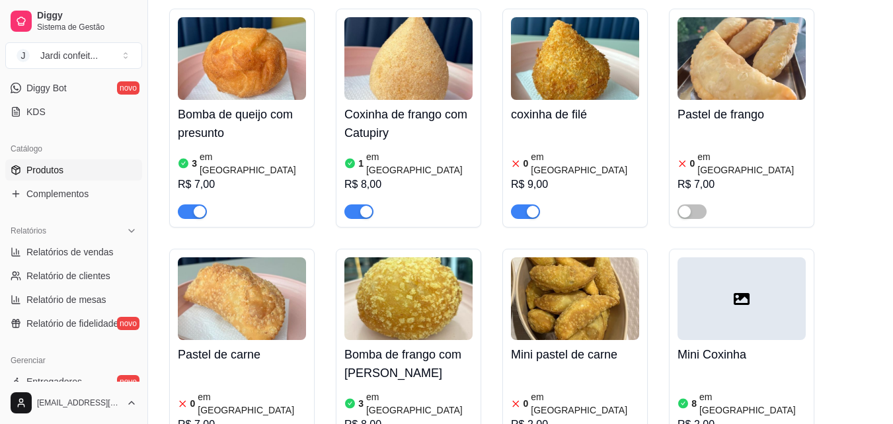
click at [397, 257] on img at bounding box center [408, 298] width 128 height 83
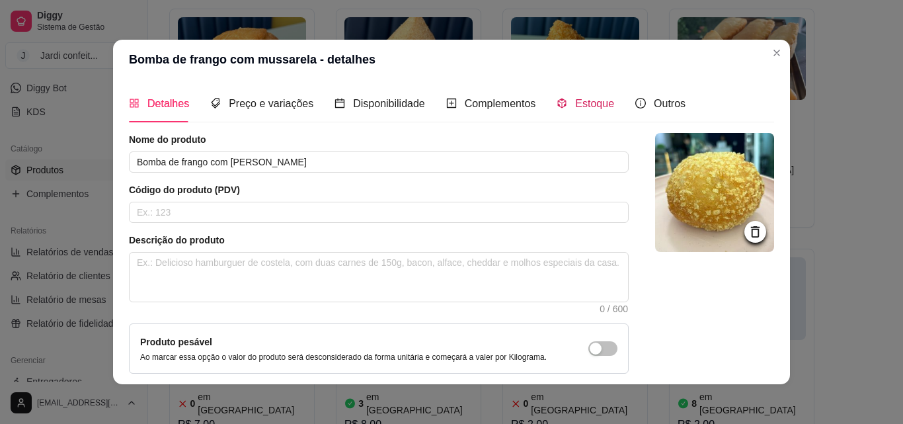
click at [581, 104] on span "Estoque" at bounding box center [594, 103] width 39 height 11
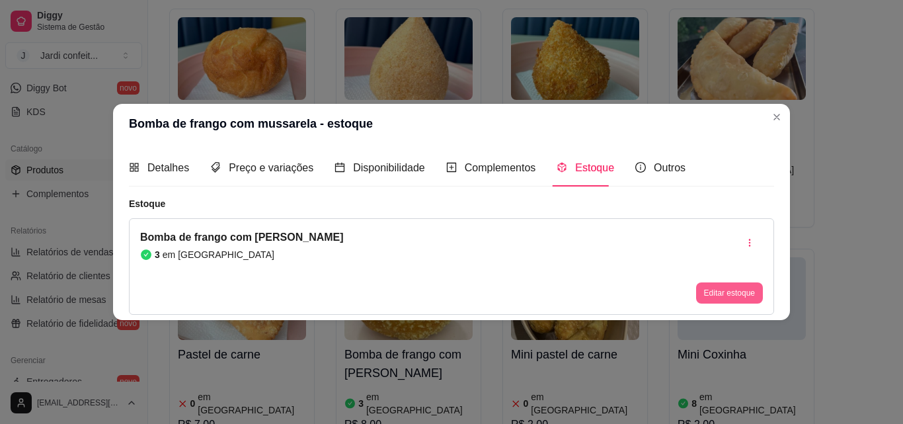
click at [744, 291] on button "Editar estoque" at bounding box center [729, 292] width 67 height 21
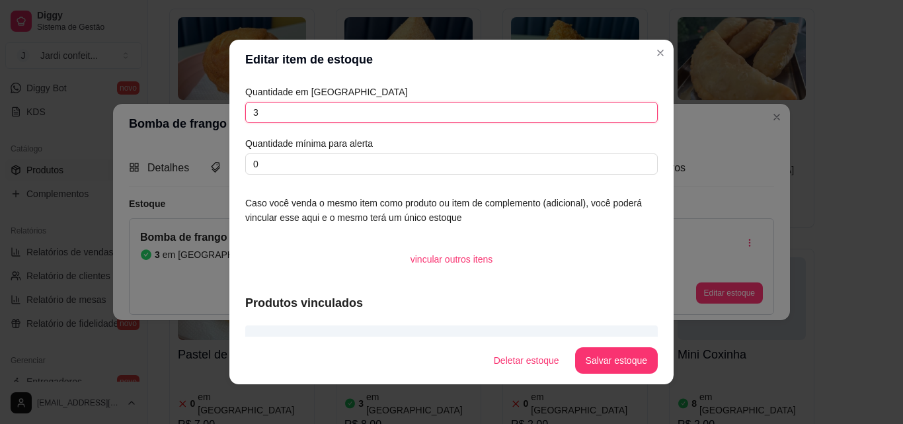
drag, startPoint x: 271, startPoint y: 110, endPoint x: 240, endPoint y: 118, distance: 32.1
click at [245, 118] on input "3" at bounding box center [451, 112] width 412 height 21
type input "4"
click at [628, 363] on button "Salvar estoque" at bounding box center [616, 361] width 81 height 26
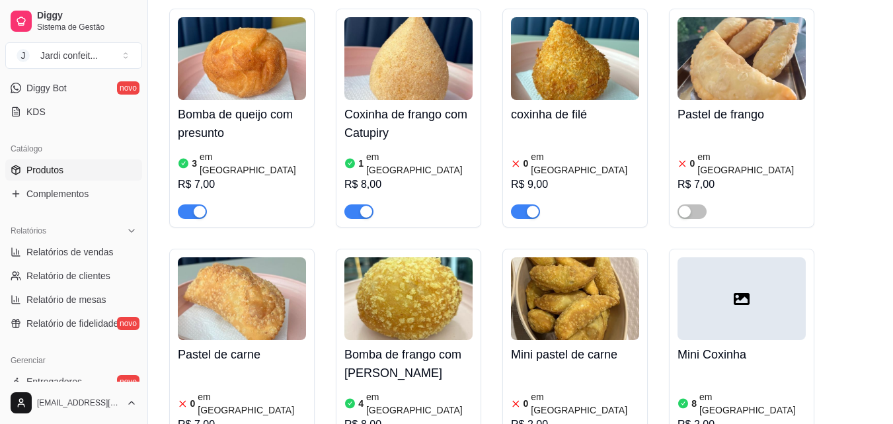
click at [521, 204] on span "button" at bounding box center [525, 211] width 29 height 15
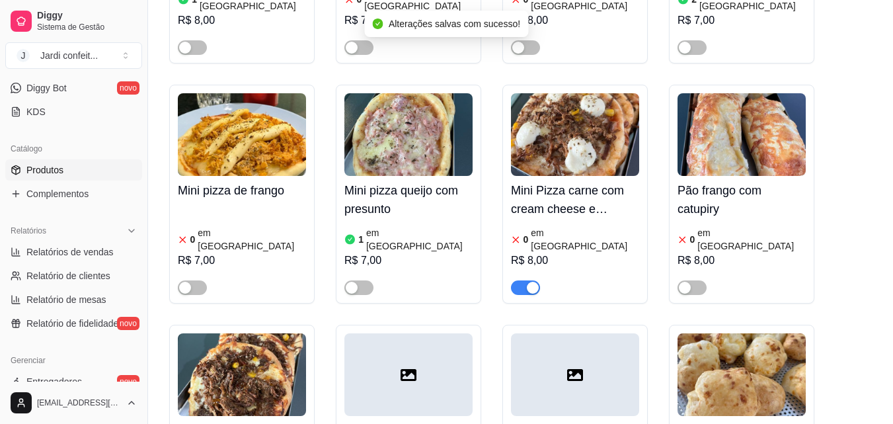
scroll to position [1917, 0]
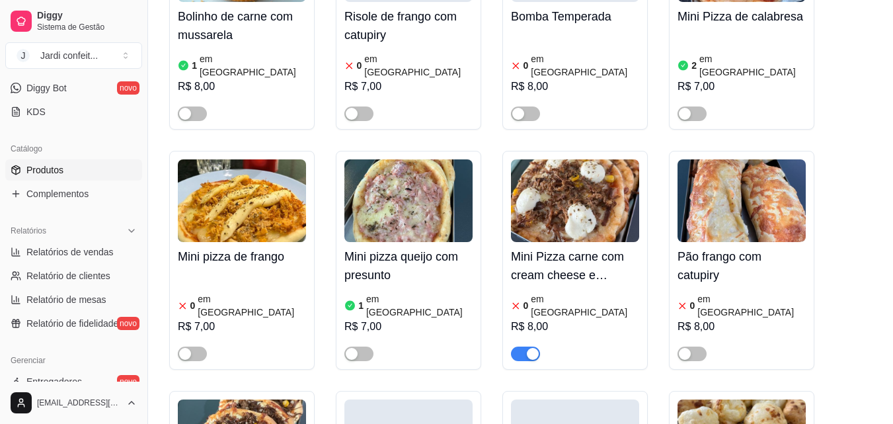
click at [520, 346] on span "button" at bounding box center [525, 353] width 29 height 15
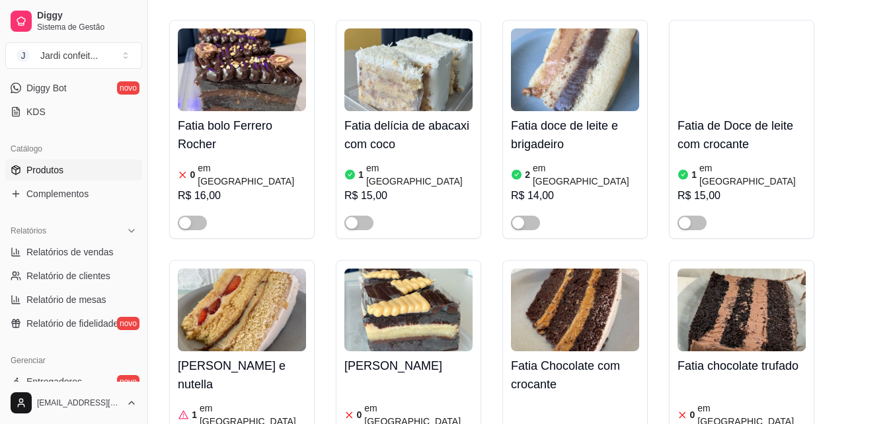
scroll to position [3900, 0]
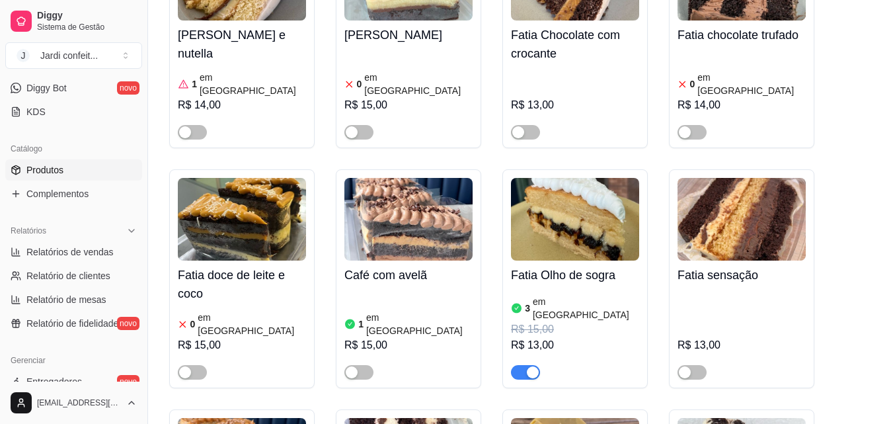
click at [559, 178] on img at bounding box center [575, 219] width 128 height 83
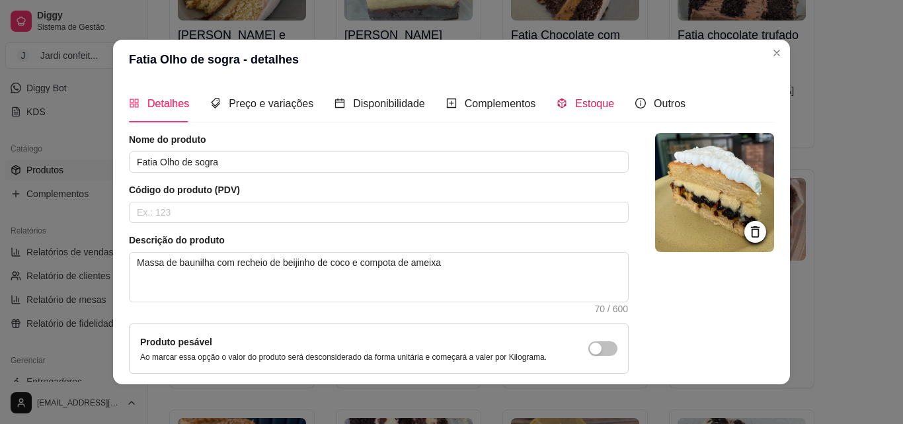
click at [576, 112] on div "Estoque" at bounding box center [586, 103] width 58 height 17
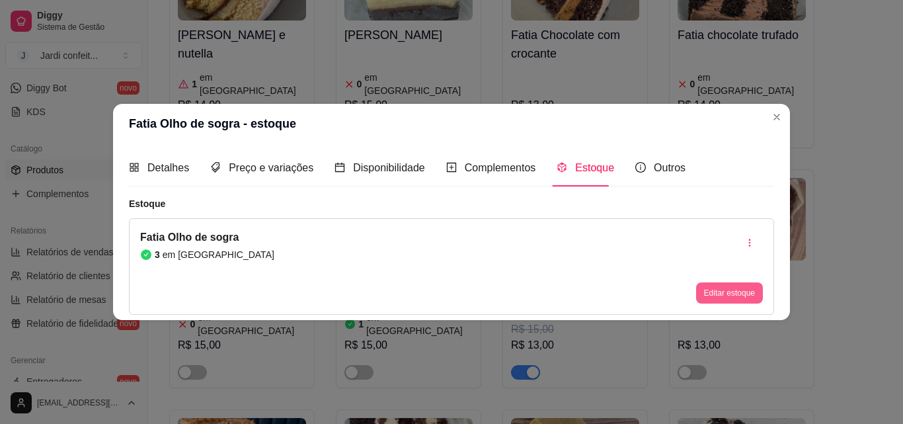
click at [725, 291] on button "Editar estoque" at bounding box center [729, 292] width 67 height 21
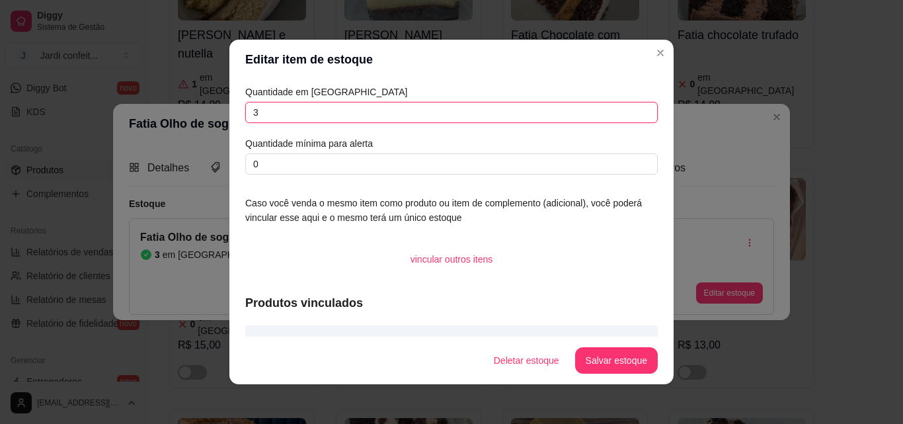
drag, startPoint x: 252, startPoint y: 110, endPoint x: 234, endPoint y: 111, distance: 17.9
click at [234, 111] on div "Quantidade em estoque 3 Quantidade mínima para alerta 0 Caso você venda o mesmo…" at bounding box center [451, 207] width 444 height 257
type input "2"
click at [602, 360] on button "Salvar estoque" at bounding box center [616, 360] width 83 height 26
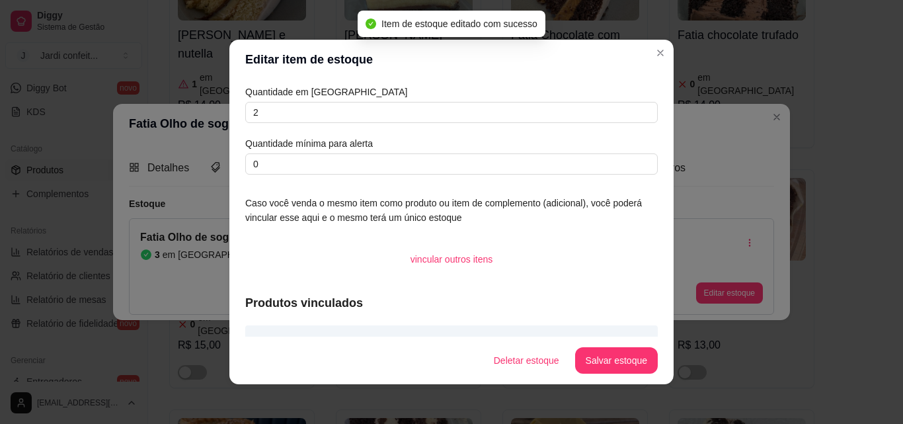
click at [779, 290] on div "R$ 13,00" at bounding box center [741, 335] width 128 height 90
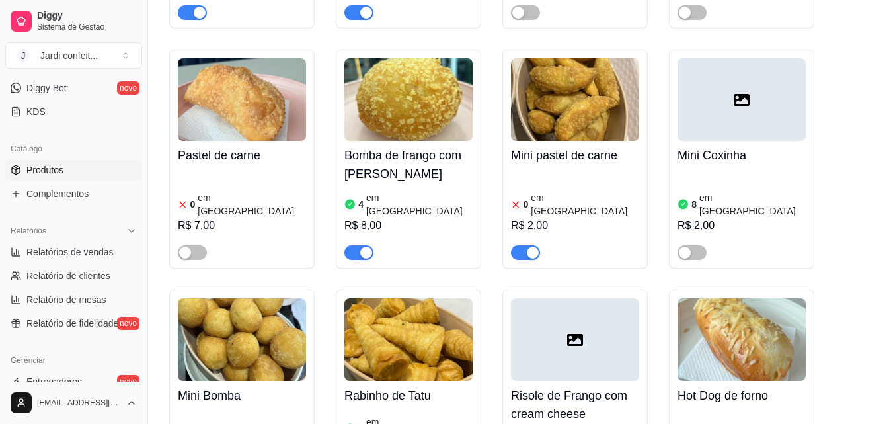
scroll to position [1058, 0]
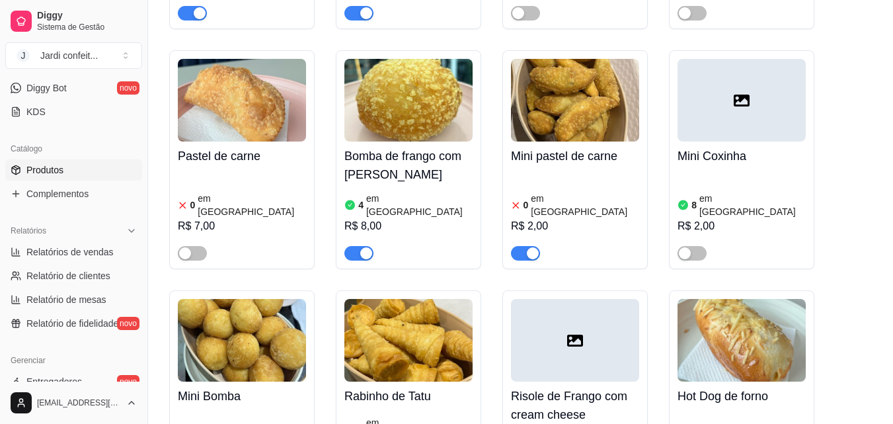
click at [522, 246] on span "button" at bounding box center [525, 253] width 29 height 15
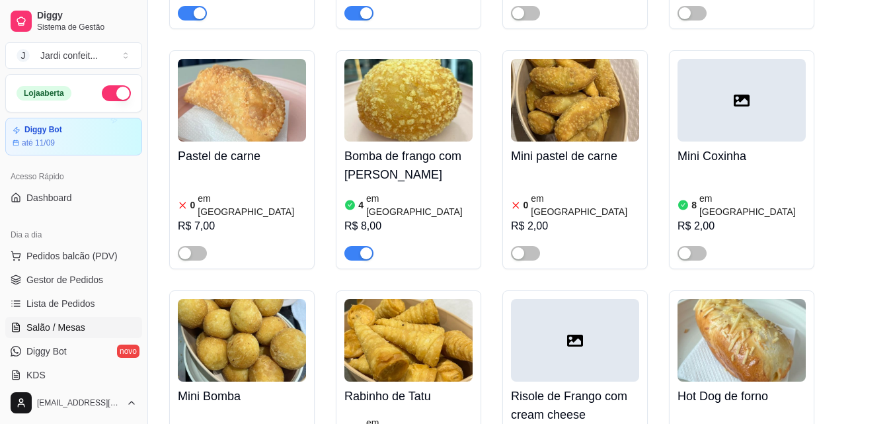
click at [83, 321] on link "Salão / Mesas" at bounding box center [73, 327] width 137 height 21
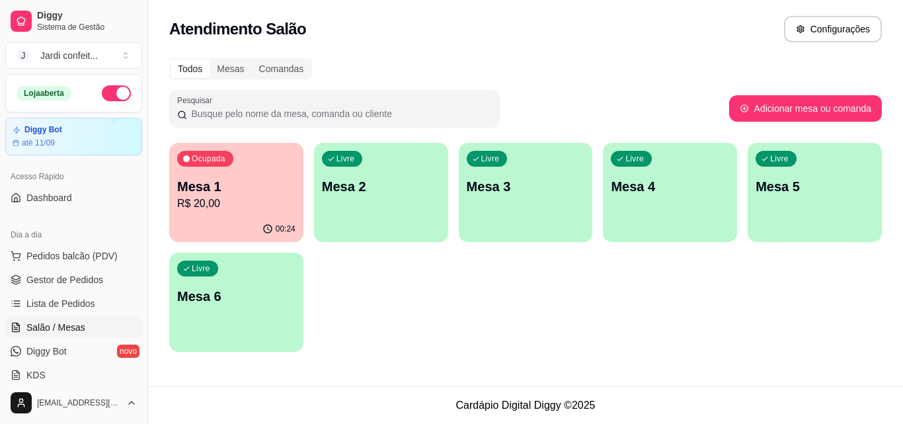
click at [251, 174] on div "Ocupada Mesa 1 R$ 20,00" at bounding box center [236, 179] width 134 height 73
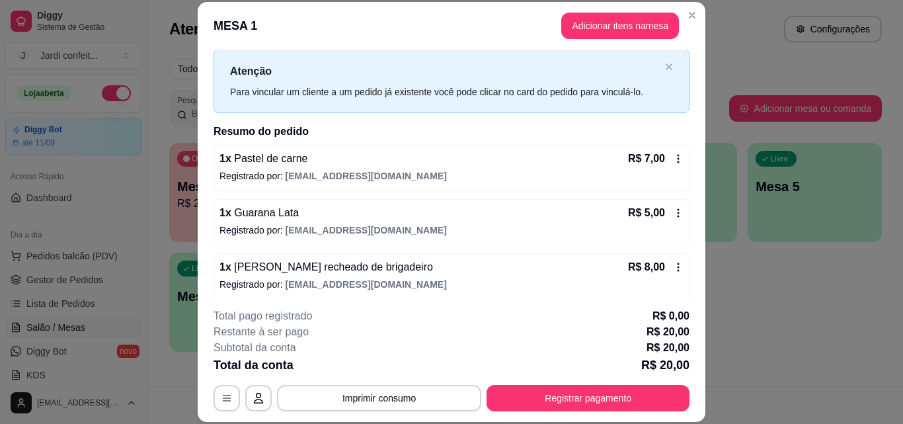
scroll to position [37, 0]
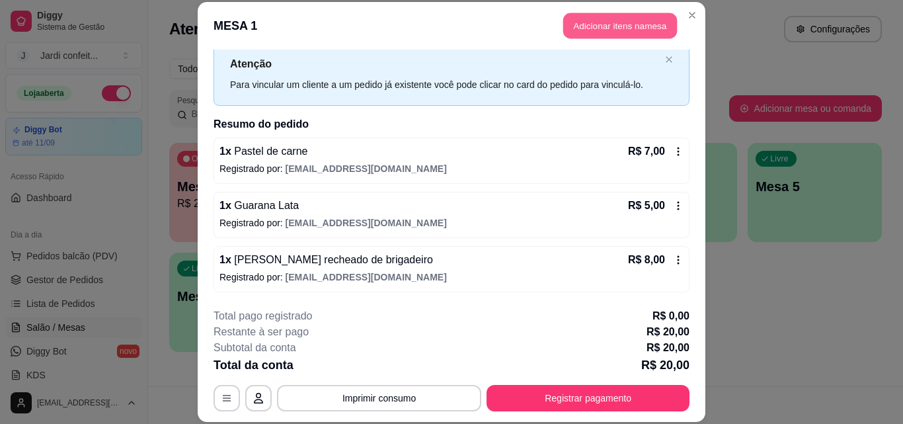
click at [618, 23] on button "Adicionar itens na mesa" at bounding box center [620, 26] width 114 height 26
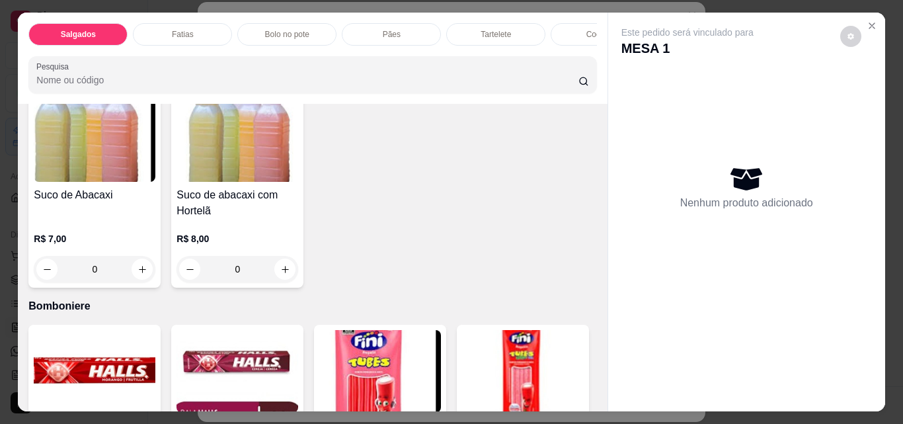
scroll to position [3966, 0]
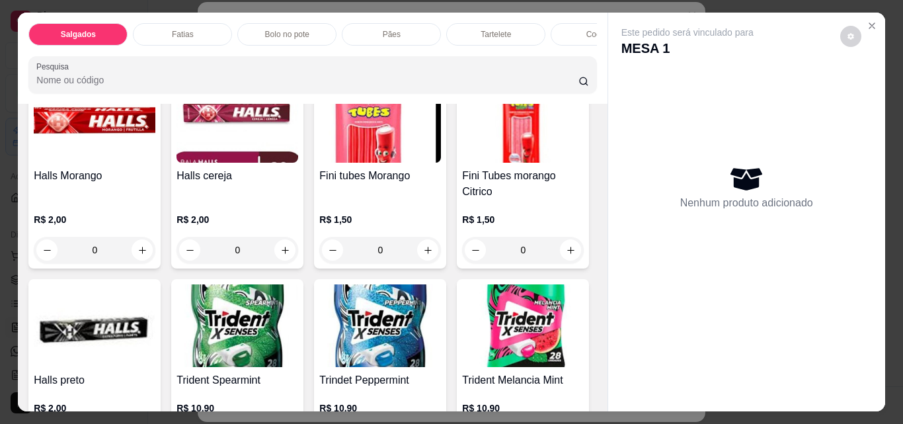
type input "1"
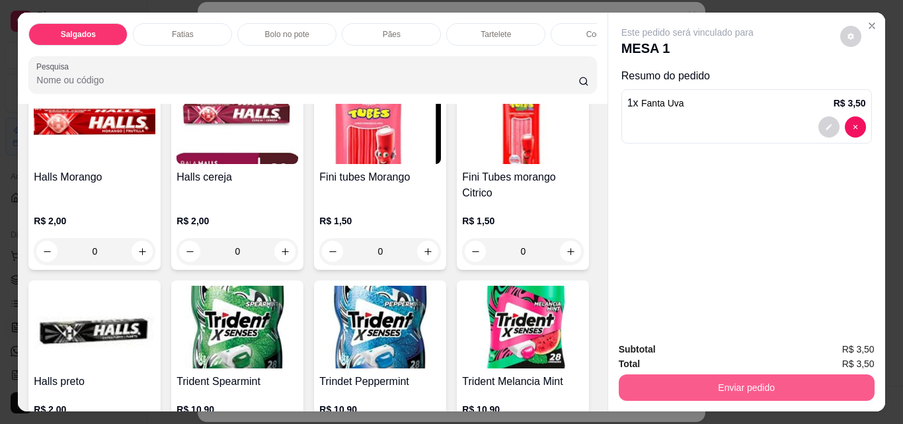
click at [787, 379] on button "Enviar pedido" at bounding box center [747, 387] width 256 height 26
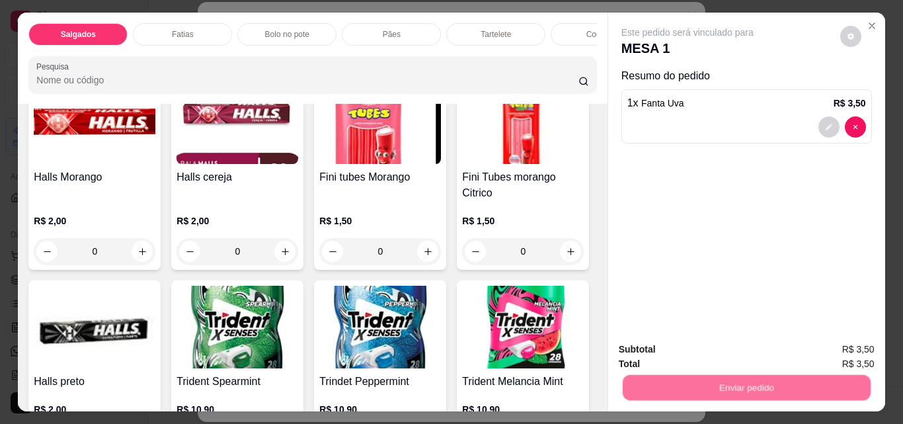
click at [712, 352] on button "Não registrar e enviar pedido" at bounding box center [702, 349] width 137 height 25
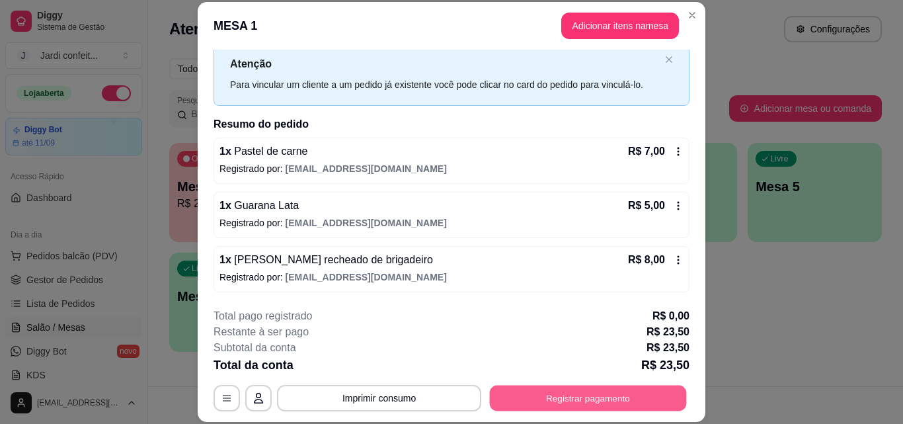
click at [551, 405] on button "Registrar pagamento" at bounding box center [588, 398] width 197 height 26
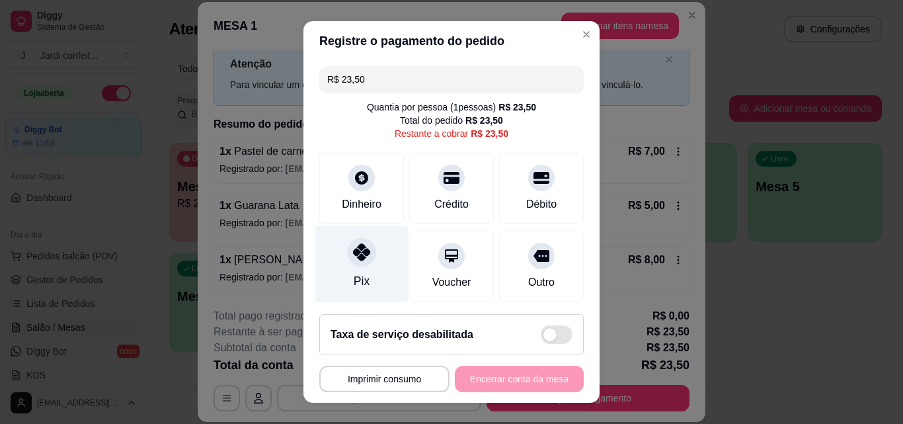
click at [378, 277] on div "Pix" at bounding box center [361, 263] width 93 height 77
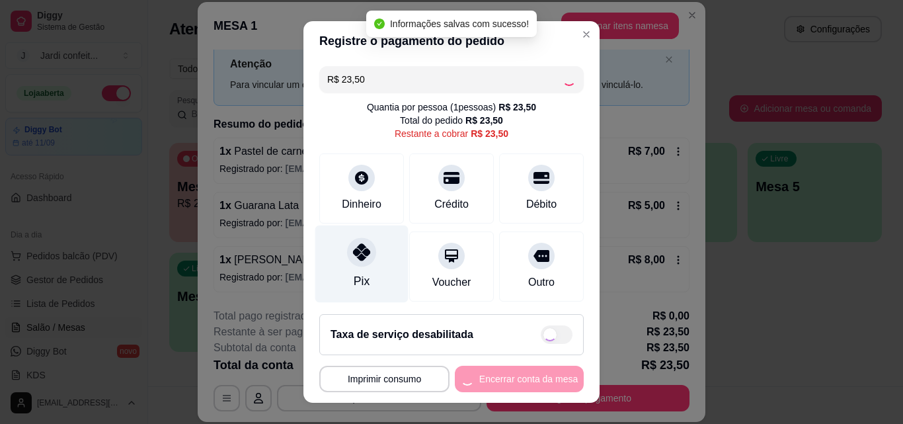
type input "R$ 0,00"
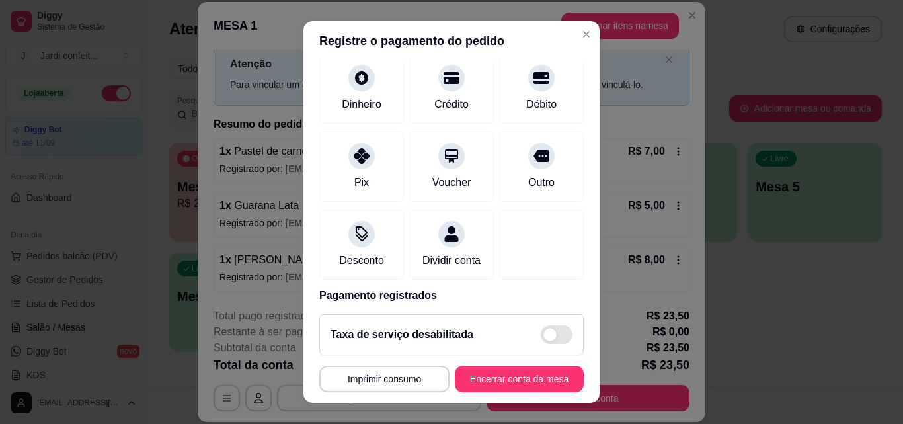
scroll to position [153, 0]
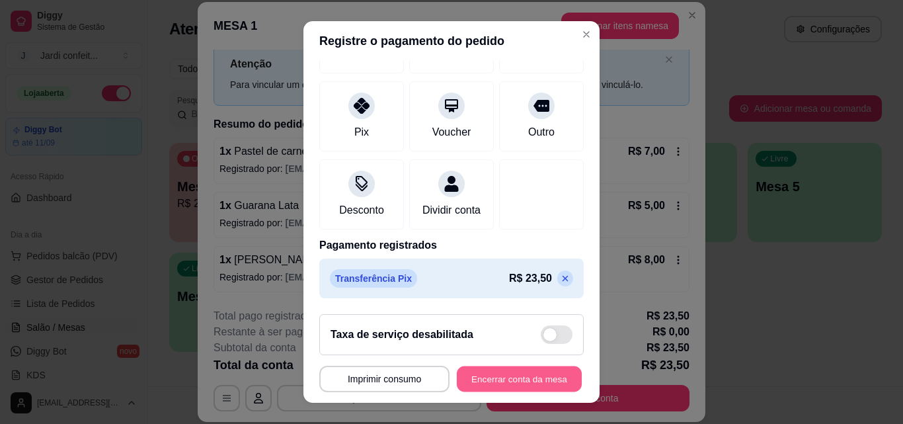
click at [490, 372] on button "Encerrar conta da mesa" at bounding box center [519, 379] width 125 height 26
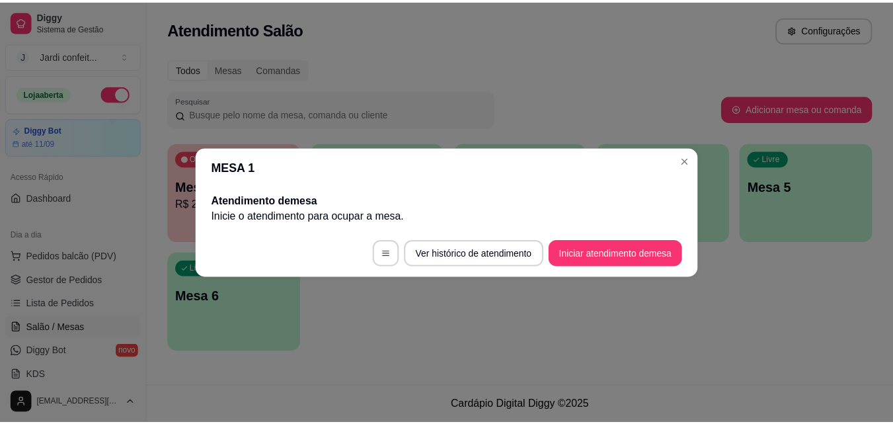
scroll to position [0, 0]
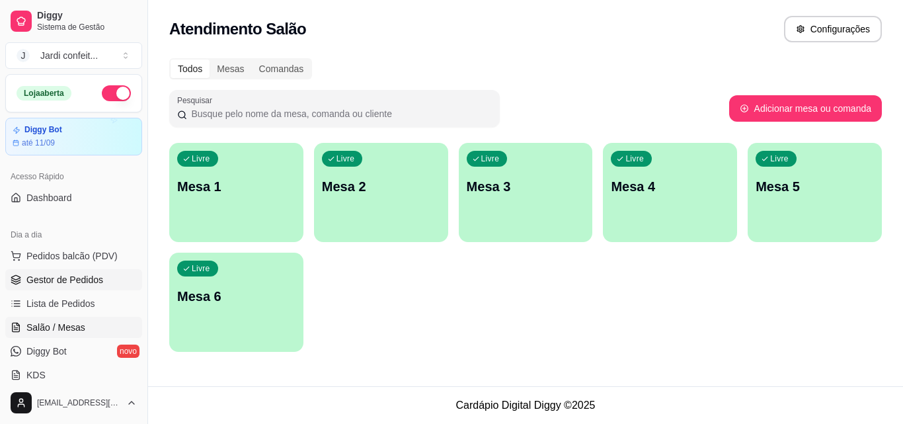
click at [64, 290] on link "Gestor de Pedidos" at bounding box center [73, 279] width 137 height 21
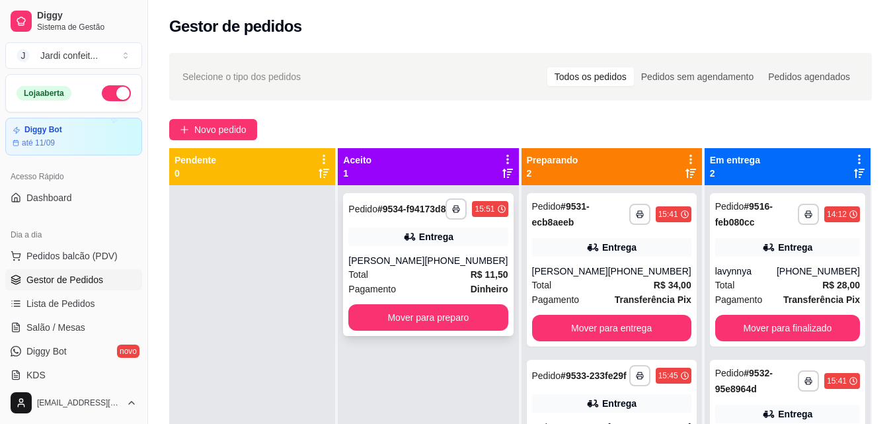
click at [441, 278] on div "Total R$ 11,50" at bounding box center [427, 274] width 159 height 15
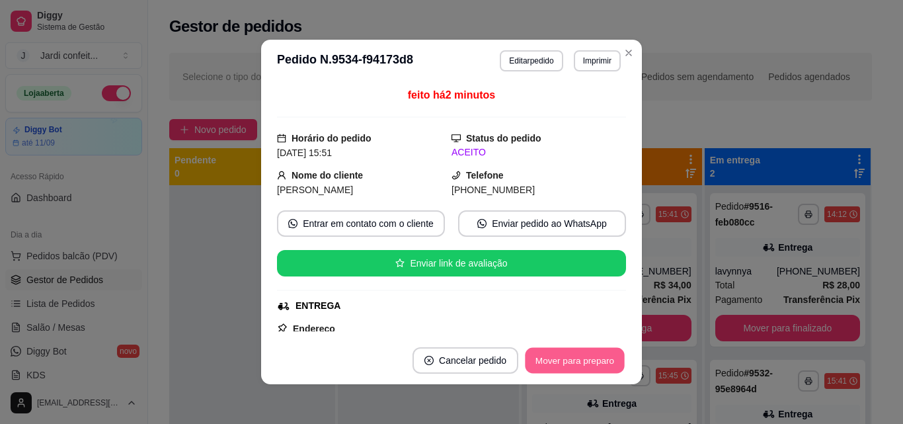
click at [583, 360] on button "Mover para preparo" at bounding box center [574, 361] width 99 height 26
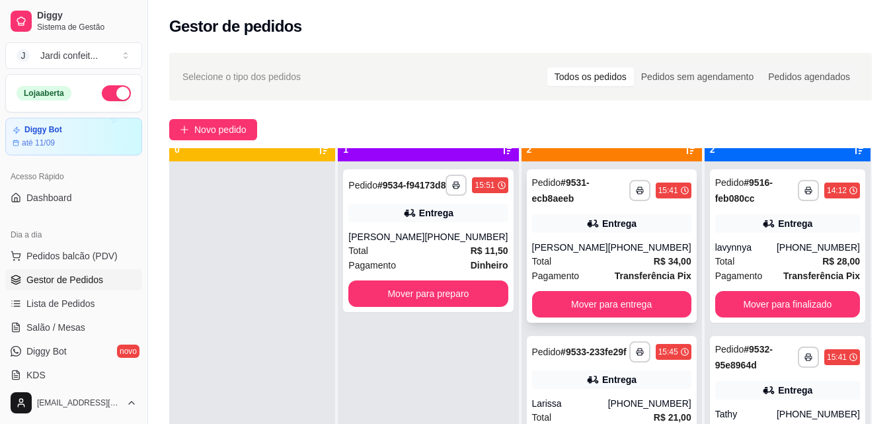
scroll to position [37, 0]
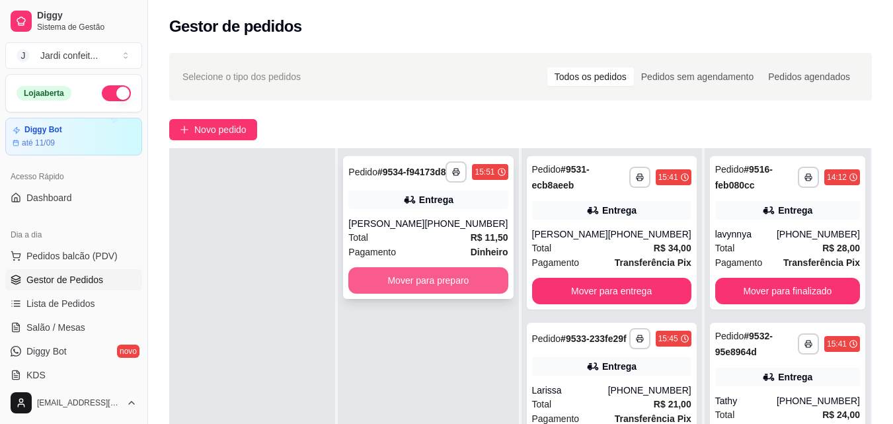
click at [429, 293] on button "Mover para preparo" at bounding box center [427, 280] width 159 height 26
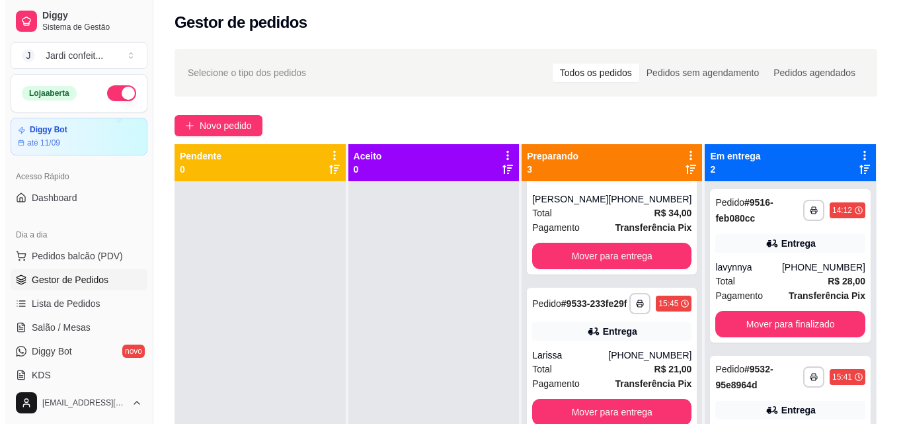
scroll to position [0, 0]
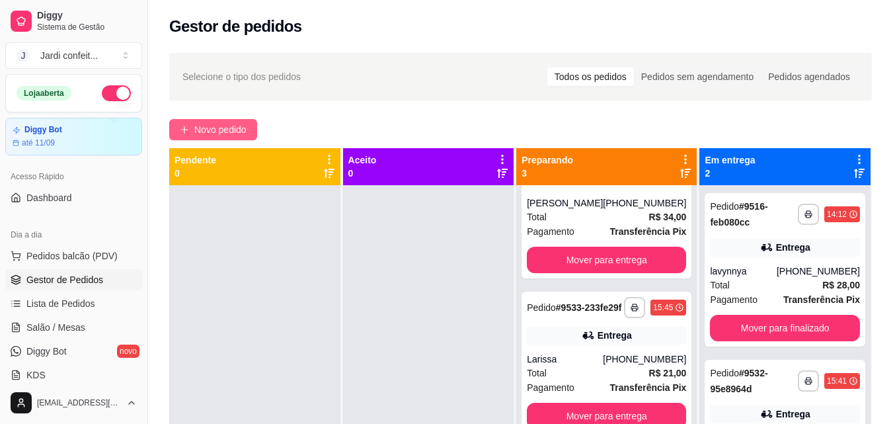
click at [241, 128] on span "Novo pedido" at bounding box center [220, 129] width 52 height 15
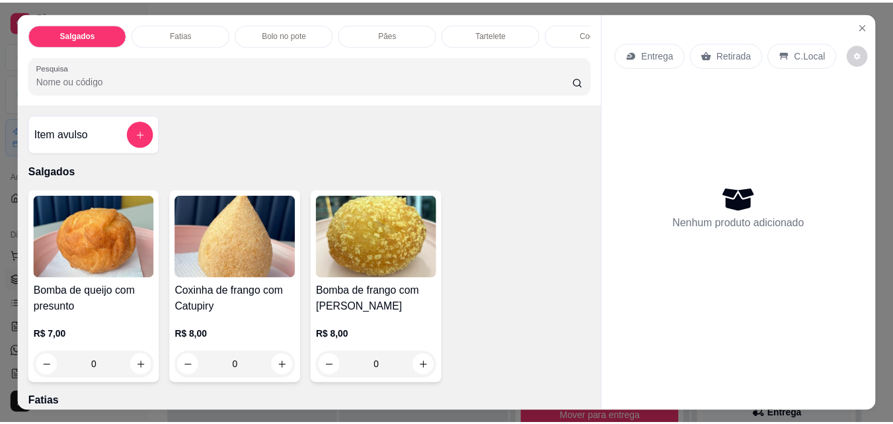
scroll to position [132, 0]
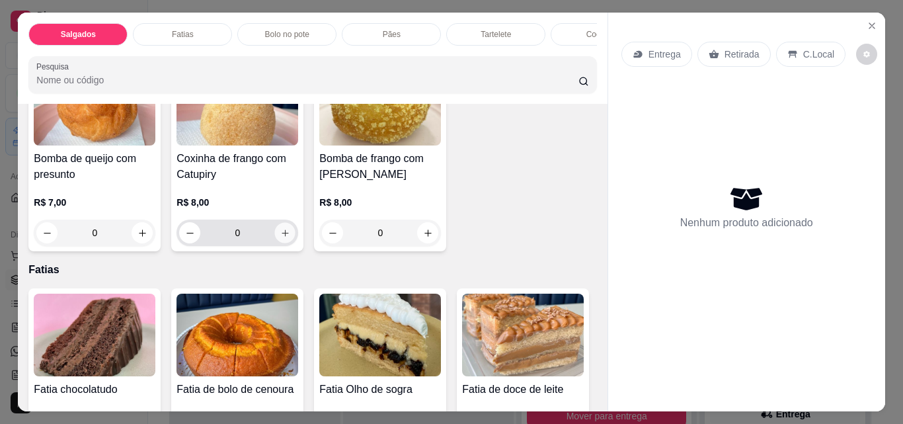
click at [280, 237] on icon "increase-product-quantity" at bounding box center [285, 233] width 10 height 10
type input "1"
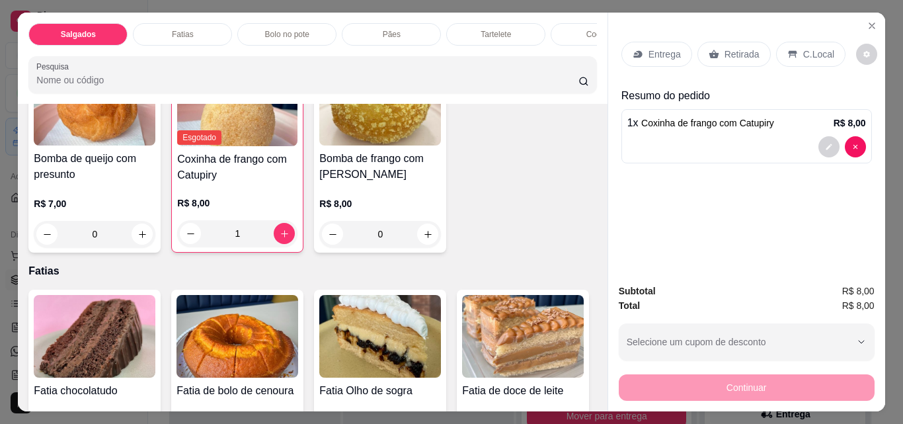
click at [734, 57] on div "Retirada" at bounding box center [733, 54] width 73 height 25
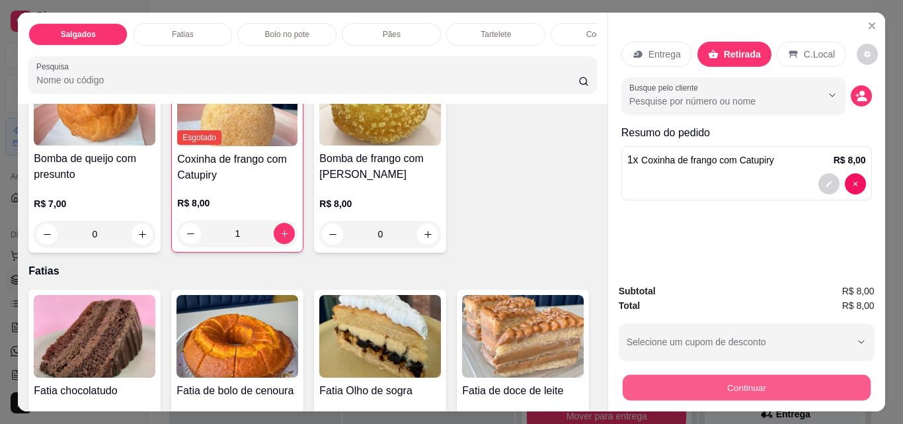
click at [825, 387] on button "Continuar" at bounding box center [746, 387] width 248 height 26
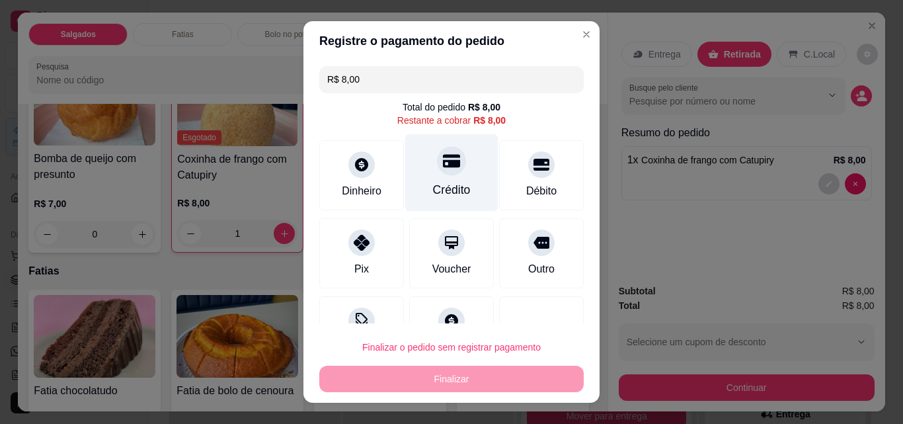
click at [454, 192] on div "Crédito" at bounding box center [452, 189] width 38 height 17
type input "R$ 0,00"
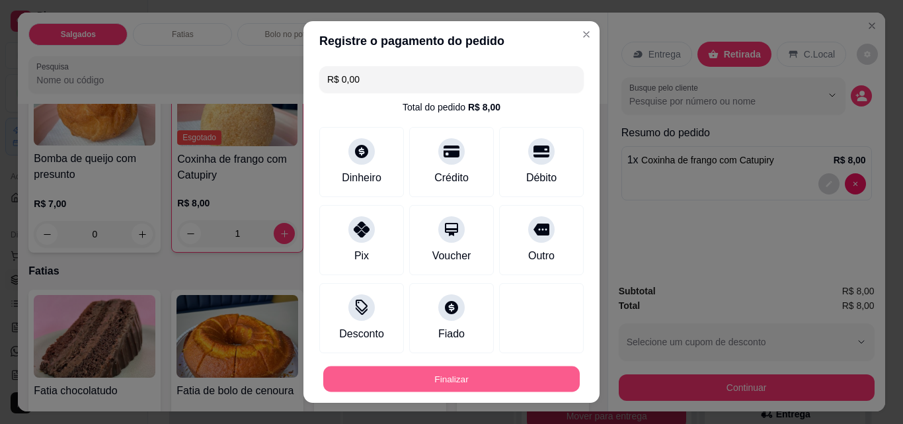
click at [537, 384] on button "Finalizar" at bounding box center [451, 379] width 256 height 26
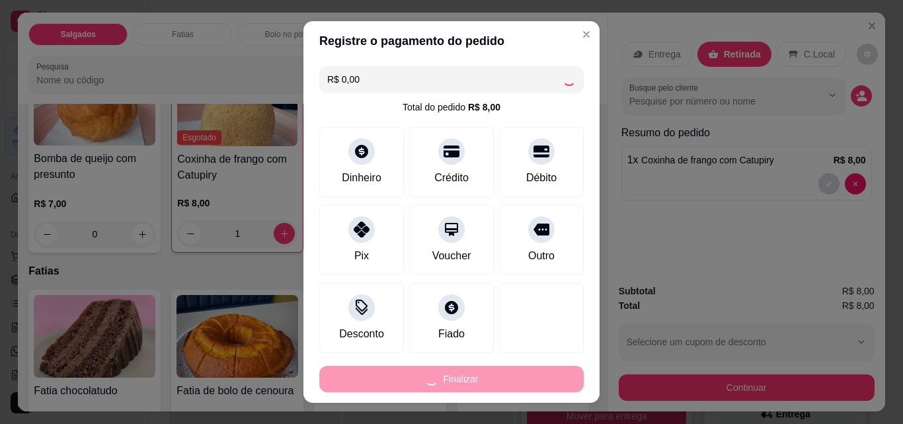
type input "0"
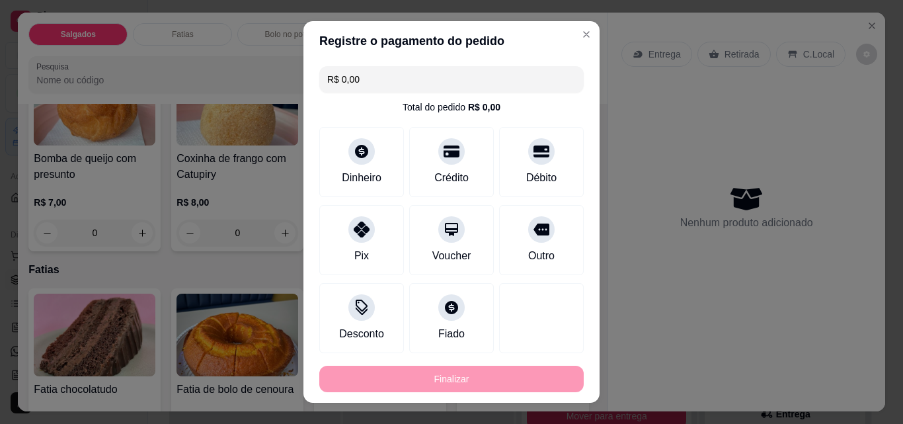
type input "-R$ 8,00"
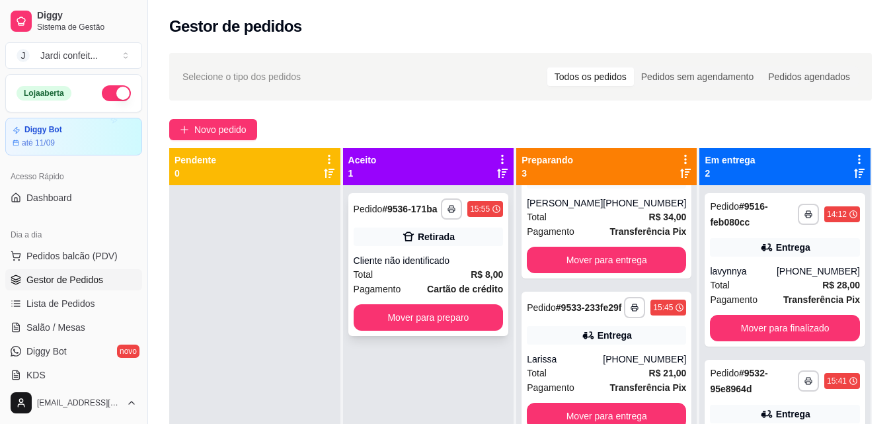
click at [441, 272] on div "Total R$ 8,00" at bounding box center [429, 274] width 150 height 15
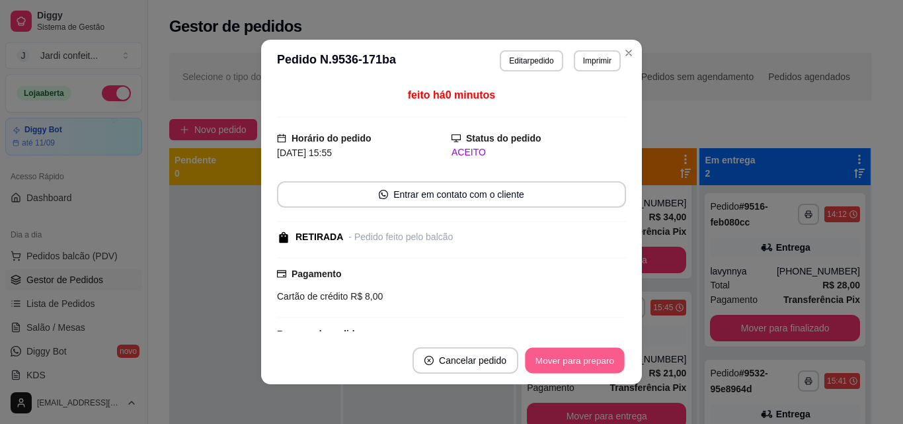
click at [575, 348] on button "Mover para preparo" at bounding box center [574, 361] width 99 height 26
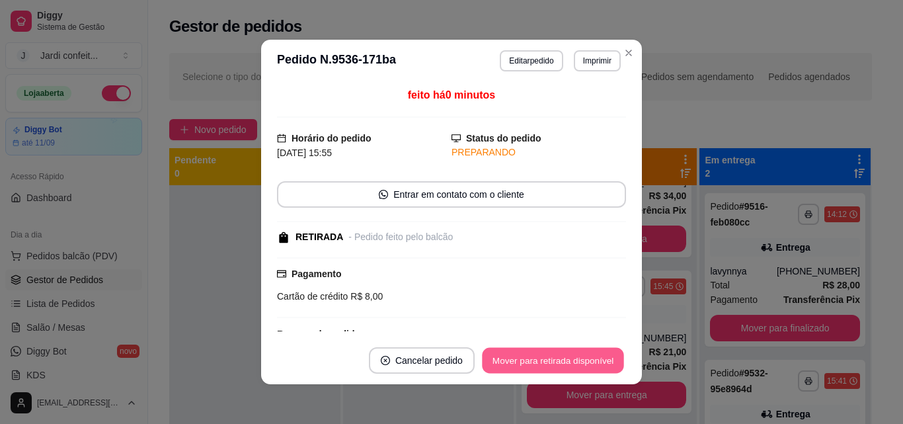
click at [575, 359] on button "Mover para retirada disponível" at bounding box center [552, 361] width 141 height 26
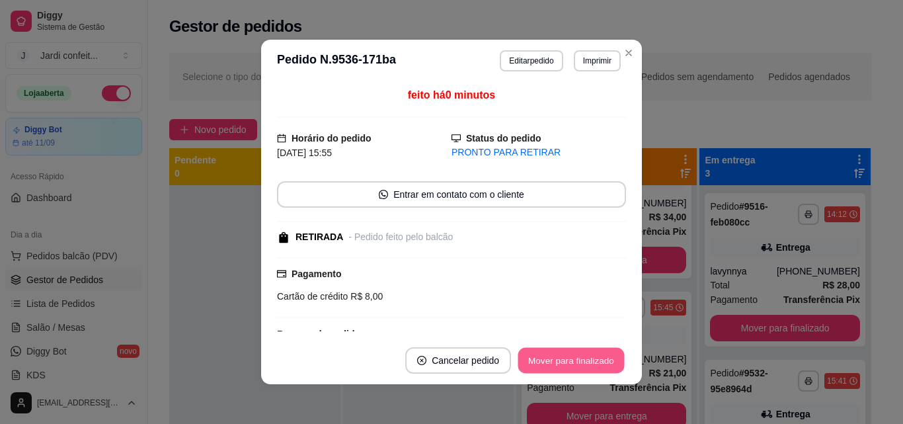
click at [575, 359] on button "Mover para finalizado" at bounding box center [571, 361] width 106 height 26
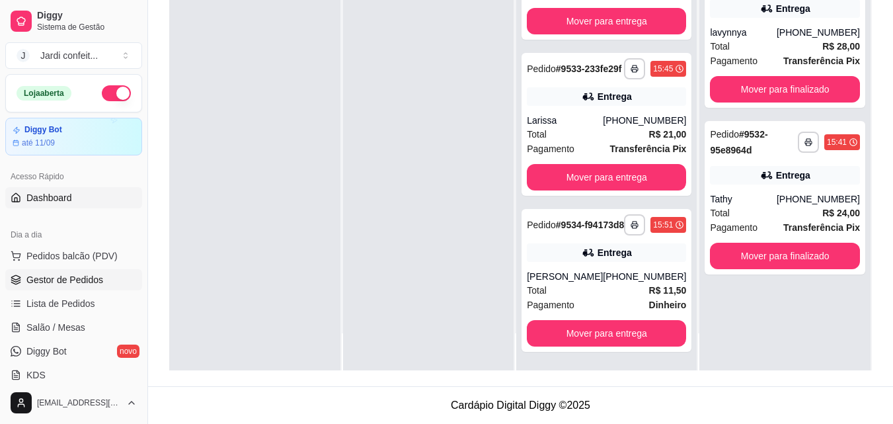
scroll to position [330, 0]
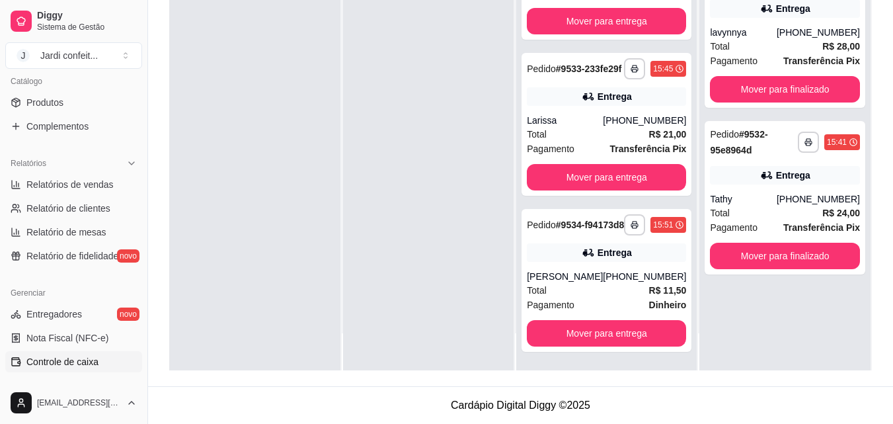
click at [100, 365] on link "Controle de caixa" at bounding box center [73, 361] width 137 height 21
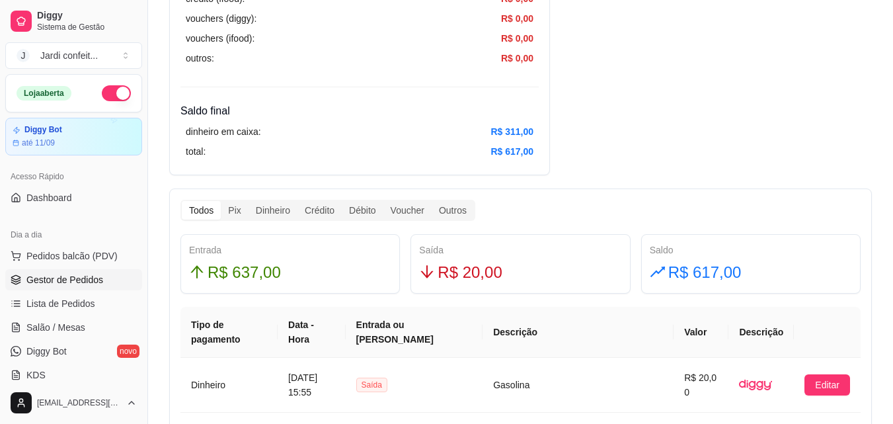
click at [84, 284] on span "Gestor de Pedidos" at bounding box center [64, 279] width 77 height 13
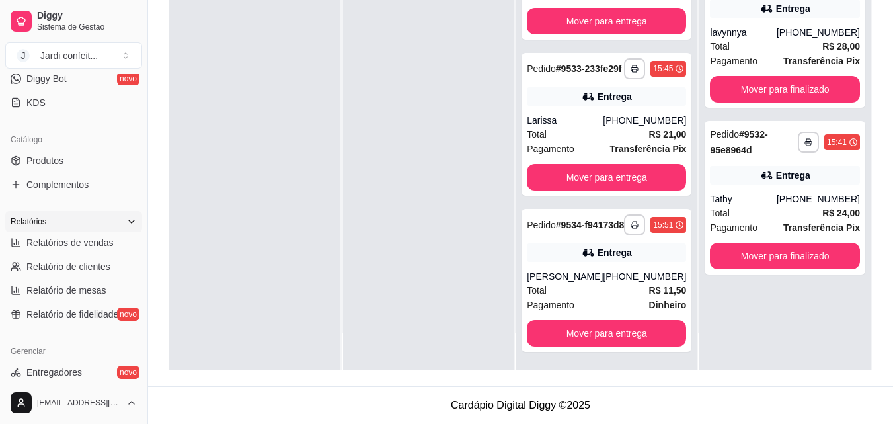
scroll to position [397, 0]
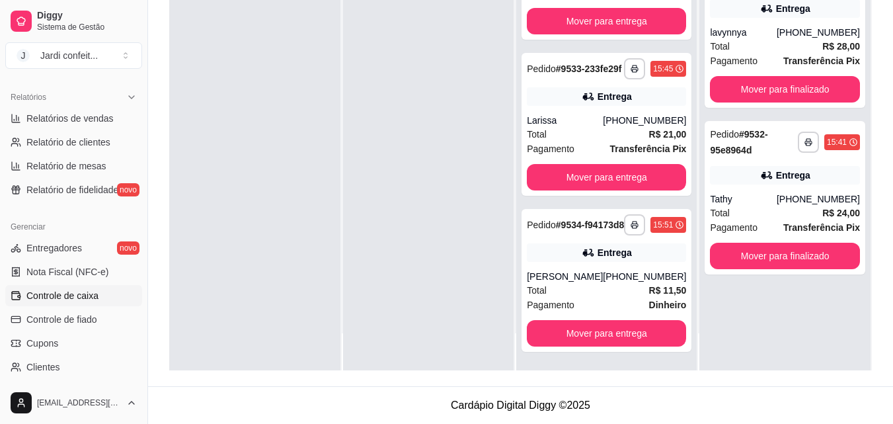
click at [86, 288] on link "Controle de caixa" at bounding box center [73, 295] width 137 height 21
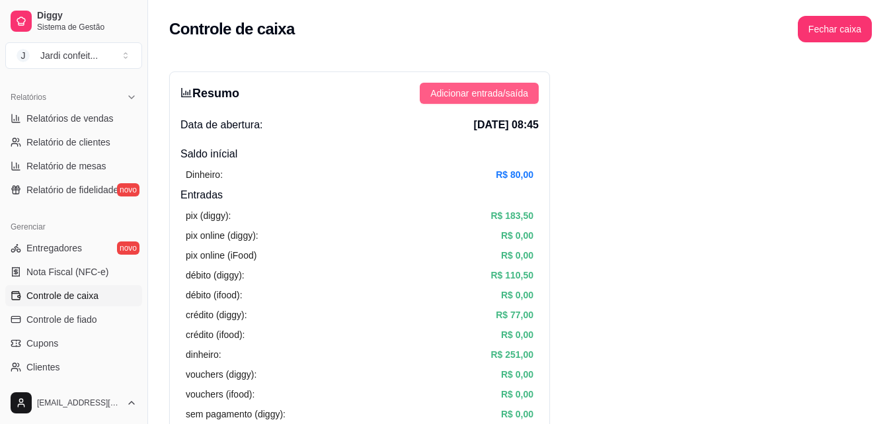
click at [488, 98] on span "Adicionar entrada/saída" at bounding box center [479, 93] width 98 height 15
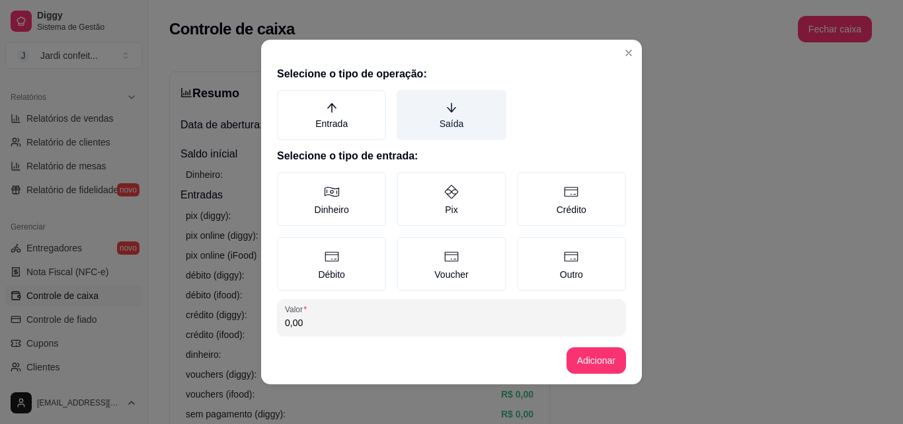
click at [425, 100] on label "Saída" at bounding box center [451, 115] width 109 height 50
click at [406, 100] on button "Saída" at bounding box center [401, 94] width 11 height 11
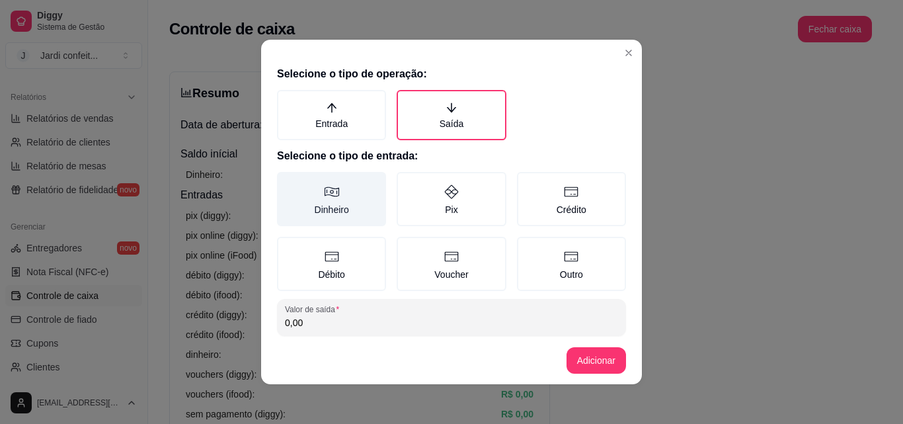
click at [333, 186] on label "Dinheiro" at bounding box center [331, 199] width 109 height 54
click at [287, 182] on button "Dinheiro" at bounding box center [281, 176] width 11 height 11
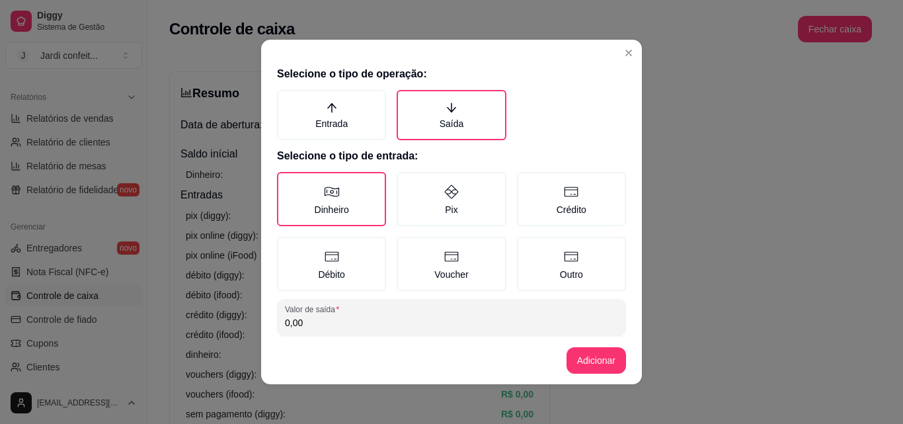
click at [393, 345] on footer "Adicionar" at bounding box center [451, 360] width 381 height 48
click at [397, 335] on div "Selecione o tipo de operação: Entrada Saída Selecione o tipo de entrada: Dinhei…" at bounding box center [451, 199] width 381 height 276
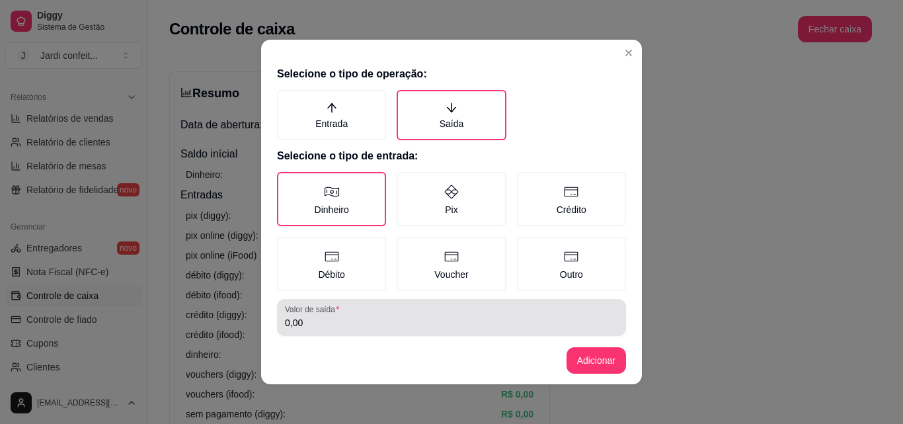
click at [399, 328] on input "0,00" at bounding box center [451, 322] width 333 height 13
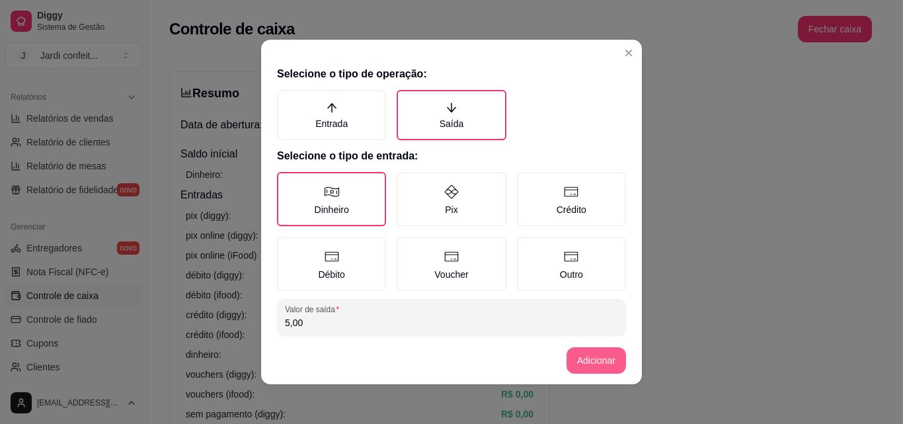
type input "5,00"
click at [572, 351] on button "Adicionar" at bounding box center [595, 360] width 59 height 26
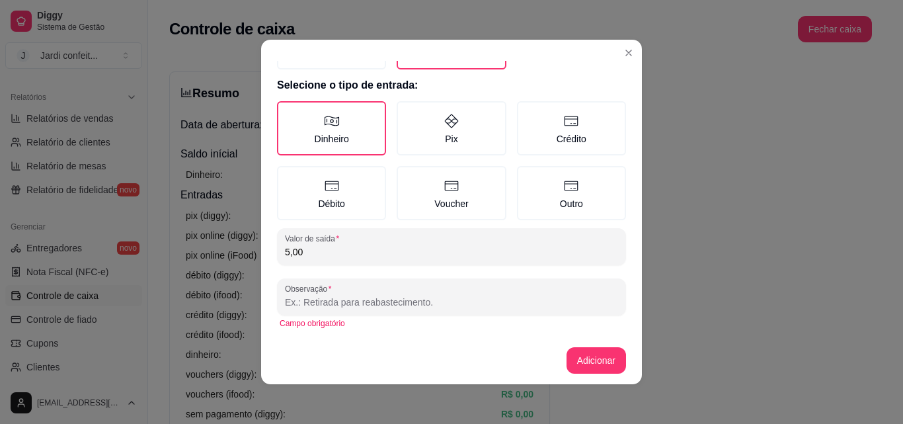
click at [488, 297] on input "Observação" at bounding box center [451, 301] width 333 height 13
type input "verdura"
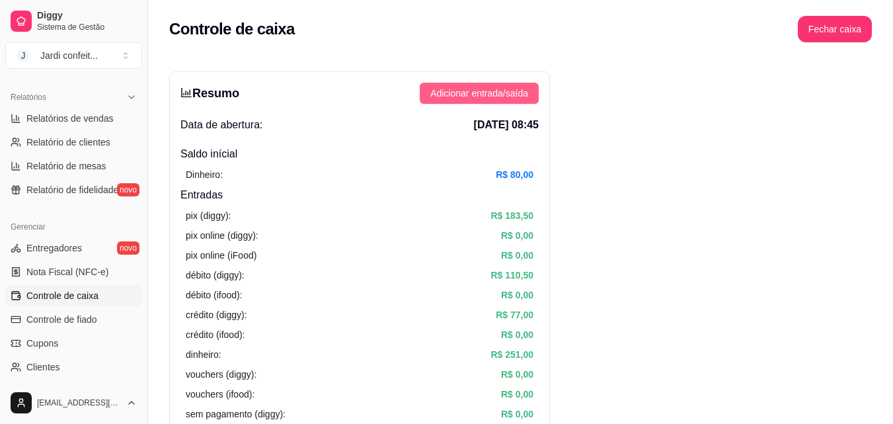
click at [475, 93] on span "Adicionar entrada/saída" at bounding box center [479, 93] width 98 height 15
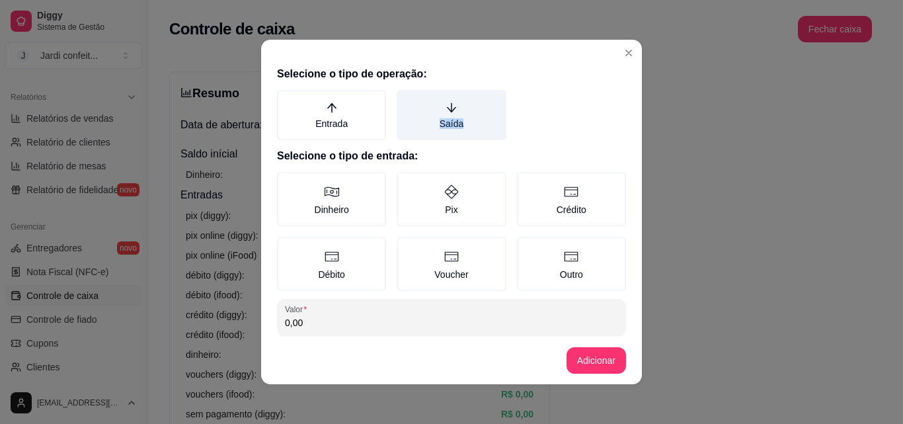
click at [462, 114] on label "Saída" at bounding box center [451, 115] width 109 height 50
click at [446, 118] on label "Saída" at bounding box center [451, 115] width 109 height 50
click at [406, 100] on button "Saída" at bounding box center [401, 94] width 11 height 11
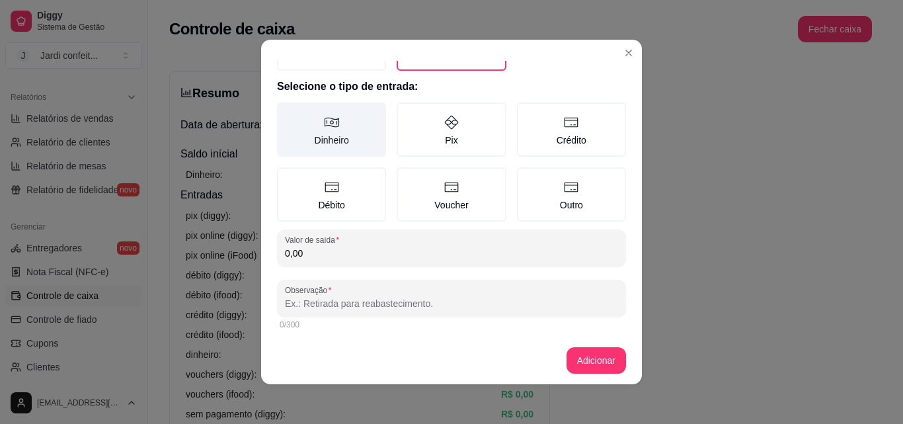
scroll to position [71, 0]
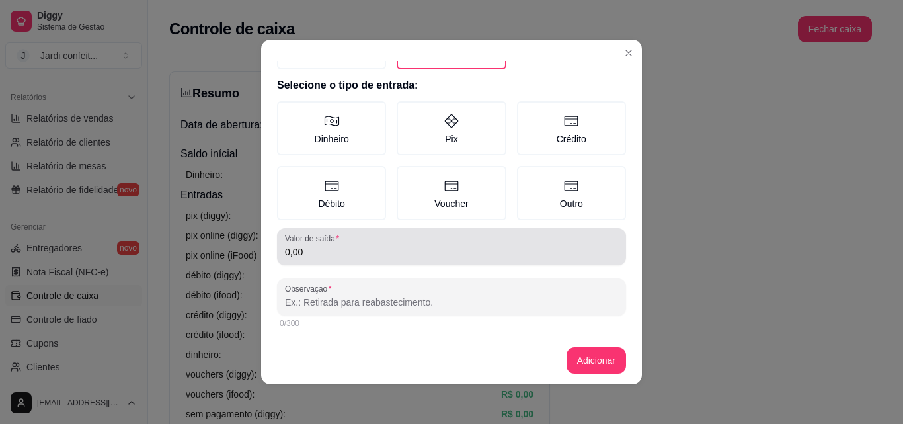
click at [358, 260] on div "Valor de saída 0,00" at bounding box center [451, 246] width 349 height 37
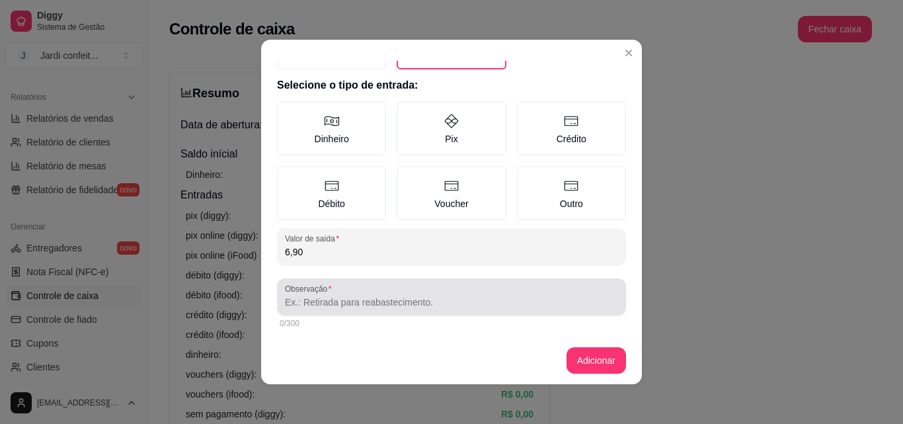
type input "6,90"
click at [391, 299] on div at bounding box center [451, 297] width 333 height 26
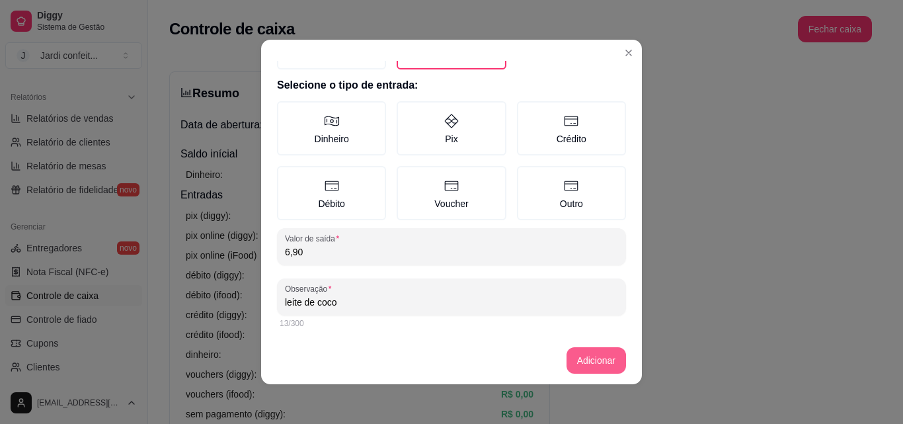
type input "leite de coco"
click at [597, 353] on button "Adicionar" at bounding box center [595, 360] width 59 height 26
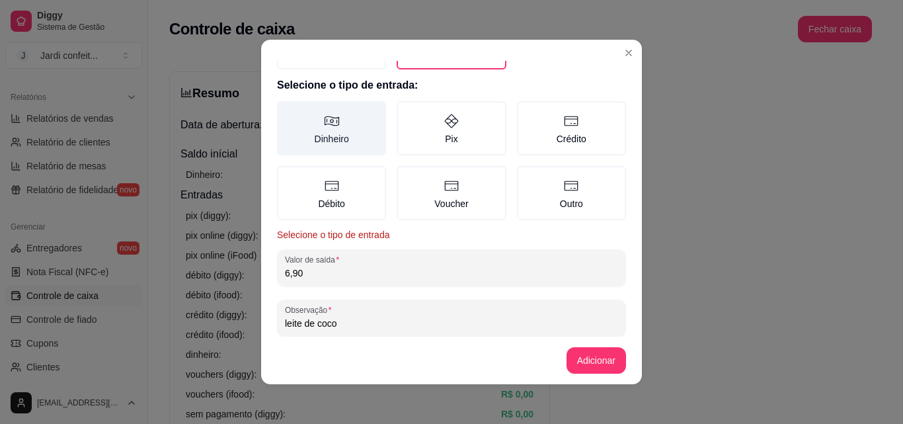
drag, startPoint x: 354, startPoint y: 159, endPoint x: 351, endPoint y: 151, distance: 8.0
click at [354, 158] on div "Dinheiro Pix Crédito Débito Voucher Outro" at bounding box center [451, 160] width 349 height 119
click at [338, 123] on label "Dinheiro" at bounding box center [331, 128] width 109 height 54
click at [287, 171] on button "Dinheiro" at bounding box center [281, 176] width 11 height 11
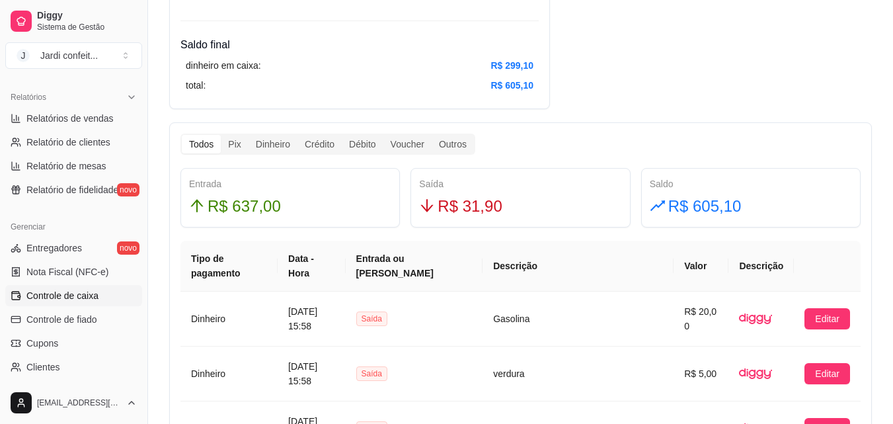
scroll to position [0, 0]
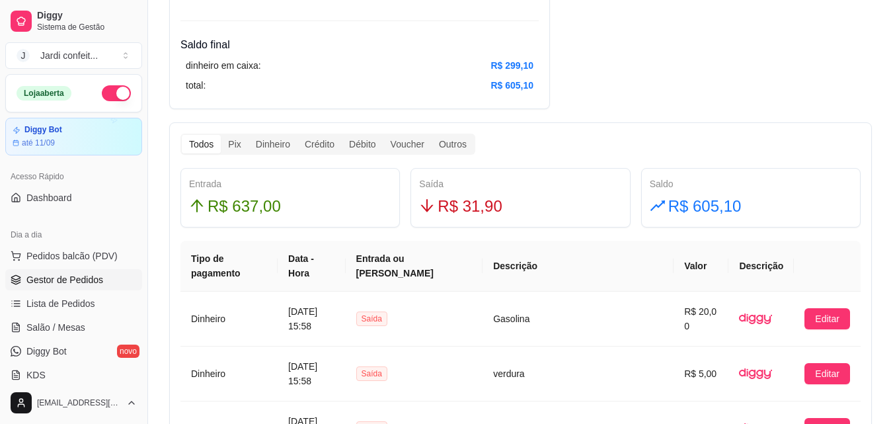
click at [73, 280] on span "Gestor de Pedidos" at bounding box center [64, 279] width 77 height 13
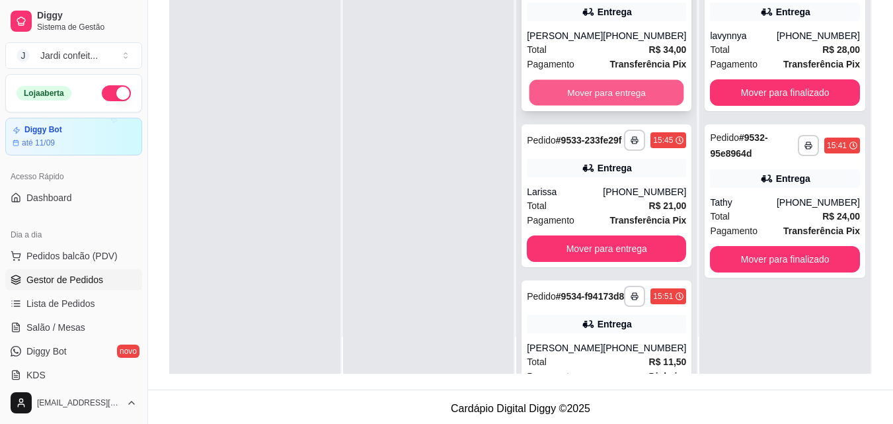
click at [611, 94] on button "Mover para entrega" at bounding box center [606, 93] width 155 height 26
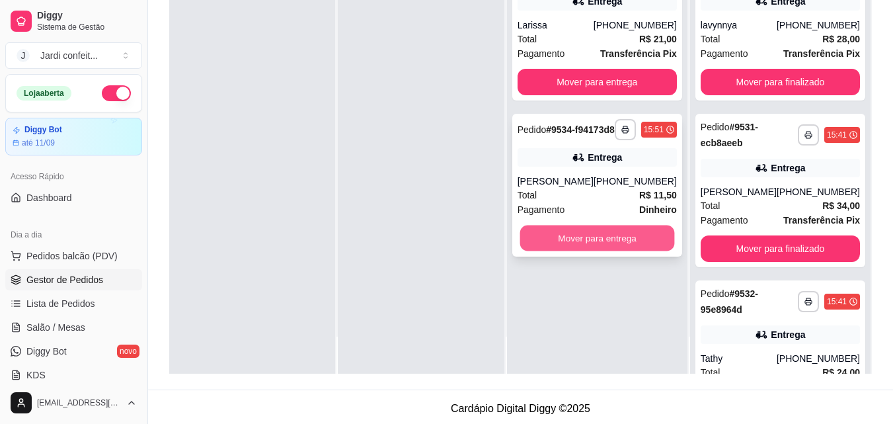
click at [660, 251] on button "Mover para entrega" at bounding box center [597, 238] width 155 height 26
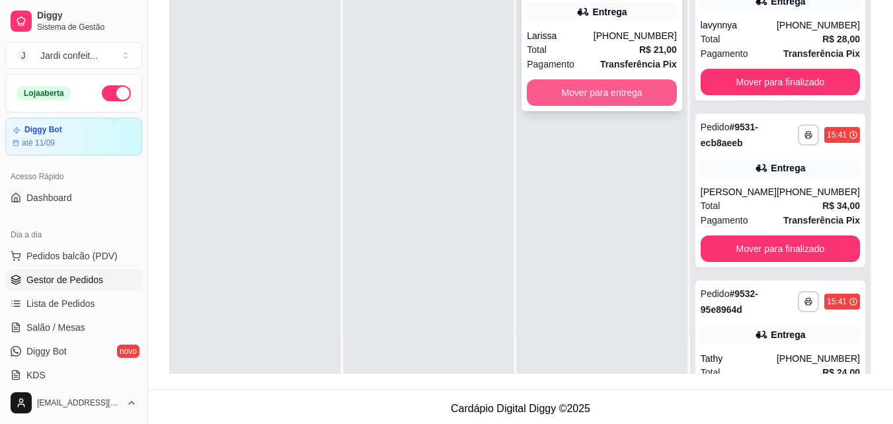
click at [627, 87] on button "Mover para entrega" at bounding box center [602, 92] width 150 height 26
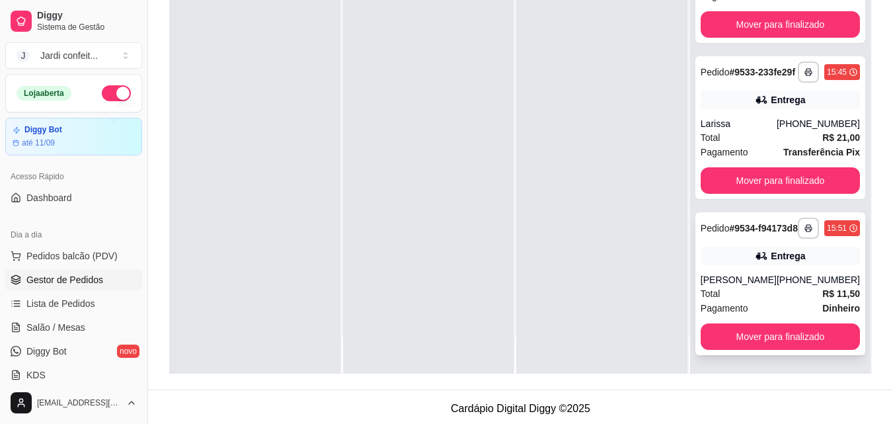
scroll to position [202, 0]
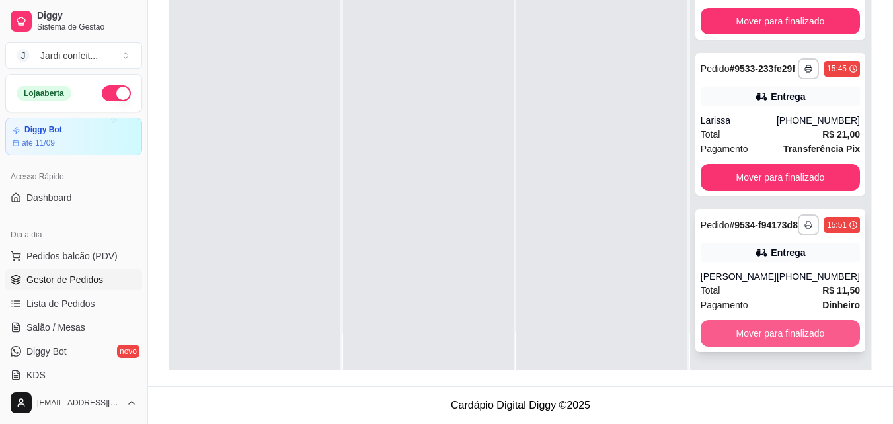
click at [792, 334] on button "Mover para finalizado" at bounding box center [780, 333] width 159 height 26
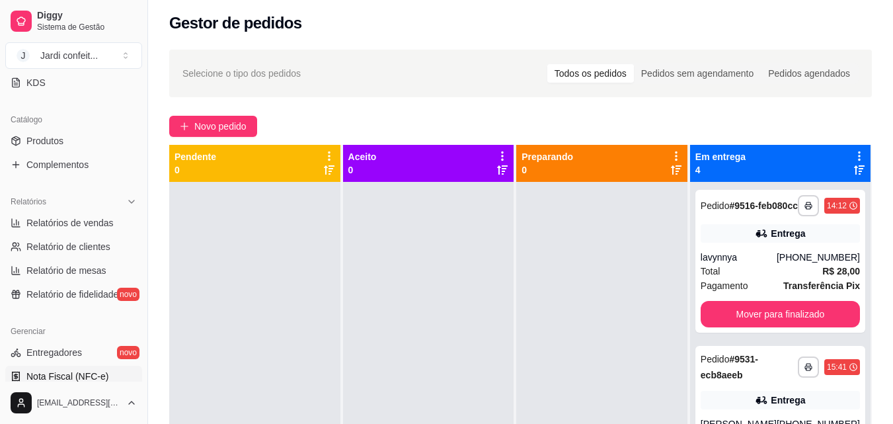
scroll to position [463, 0]
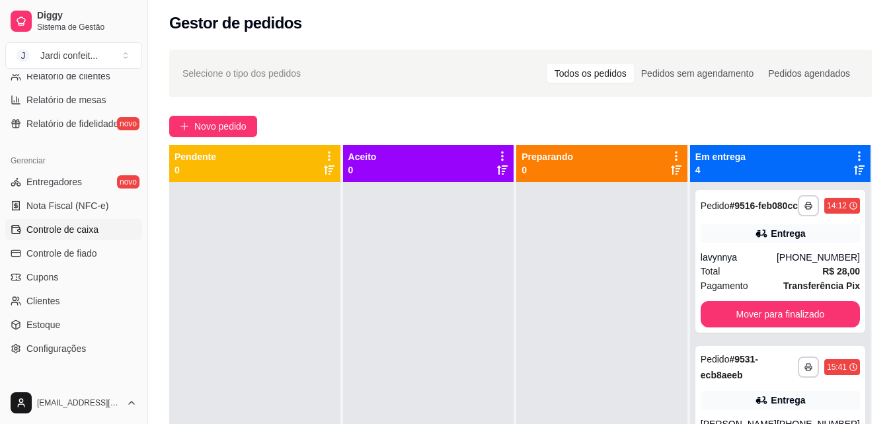
click at [81, 230] on span "Controle de caixa" at bounding box center [62, 229] width 72 height 13
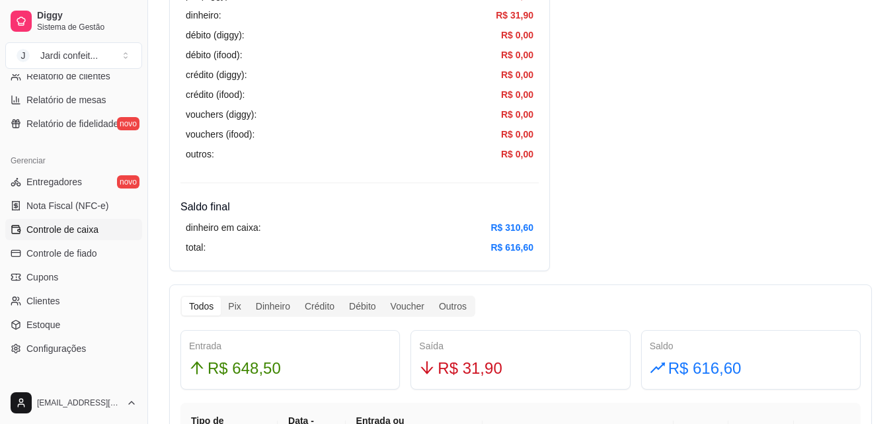
scroll to position [595, 0]
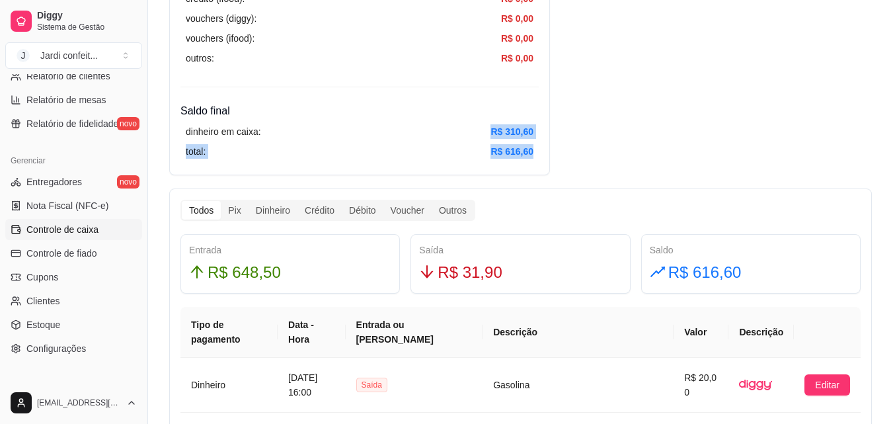
drag, startPoint x: 491, startPoint y: 131, endPoint x: 590, endPoint y: 141, distance: 99.0
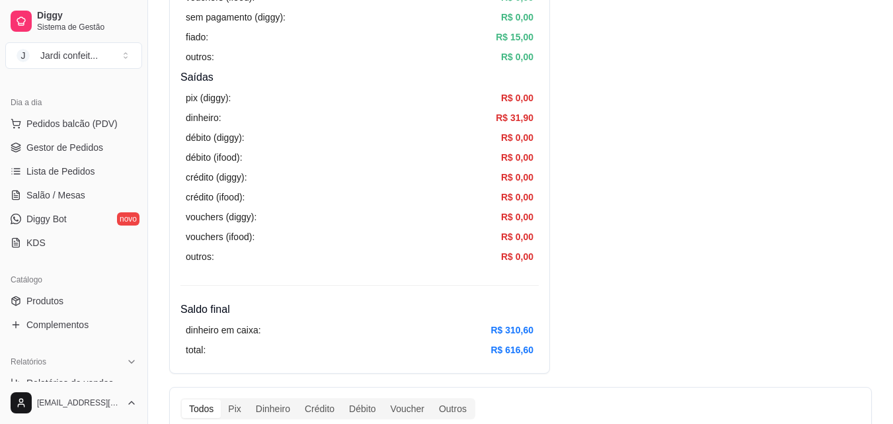
scroll to position [66, 0]
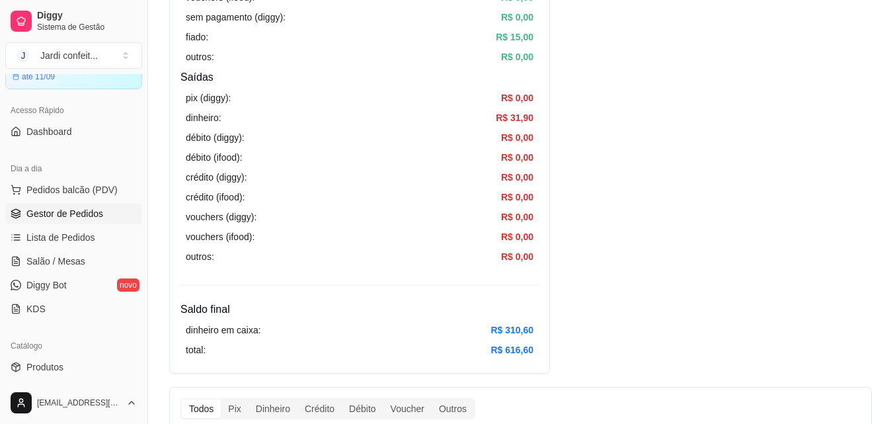
click at [75, 210] on span "Gestor de Pedidos" at bounding box center [64, 213] width 77 height 13
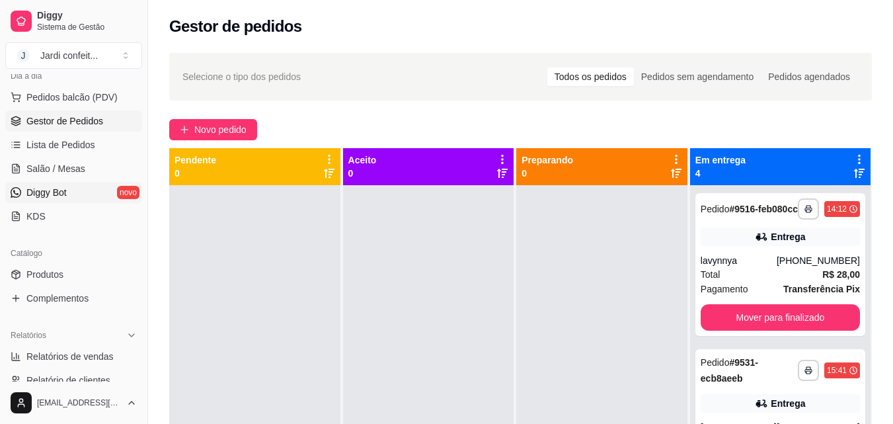
scroll to position [225, 0]
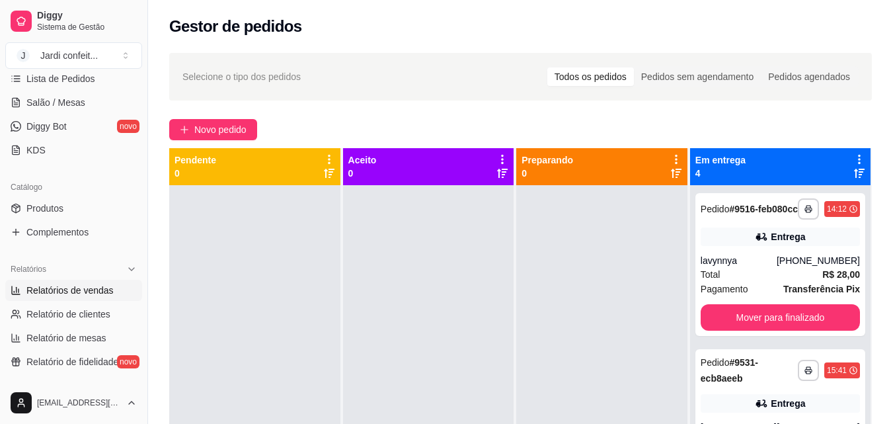
click at [104, 285] on span "Relatórios de vendas" at bounding box center [69, 290] width 87 height 13
select select "ALL"
select select "0"
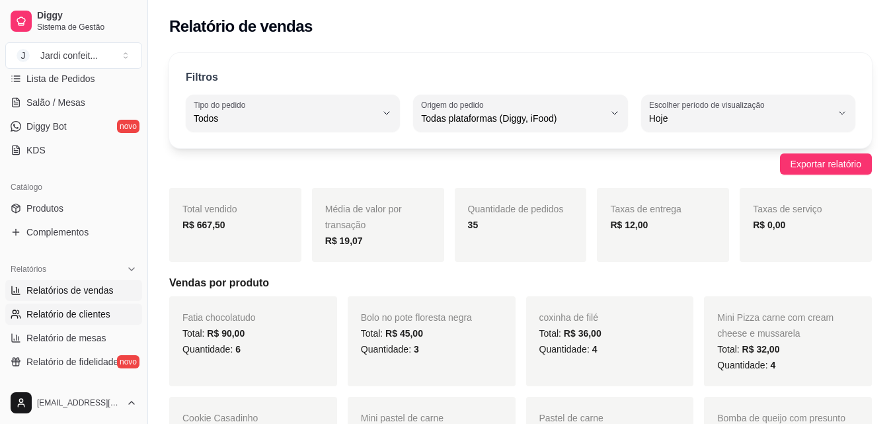
click at [85, 320] on span "Relatório de clientes" at bounding box center [68, 313] width 84 height 13
select select "30"
select select "HIGHEST_TOTAL_SPENT_WITH_ORDERS"
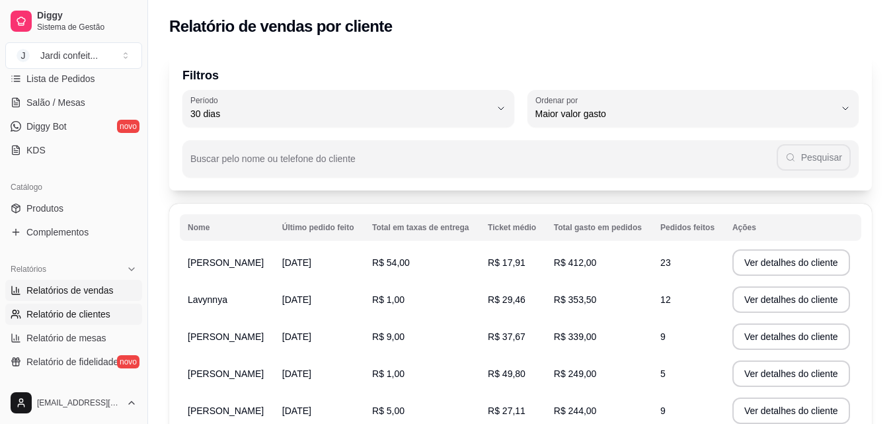
click at [99, 291] on span "Relatórios de vendas" at bounding box center [69, 290] width 87 height 13
select select "ALL"
select select "0"
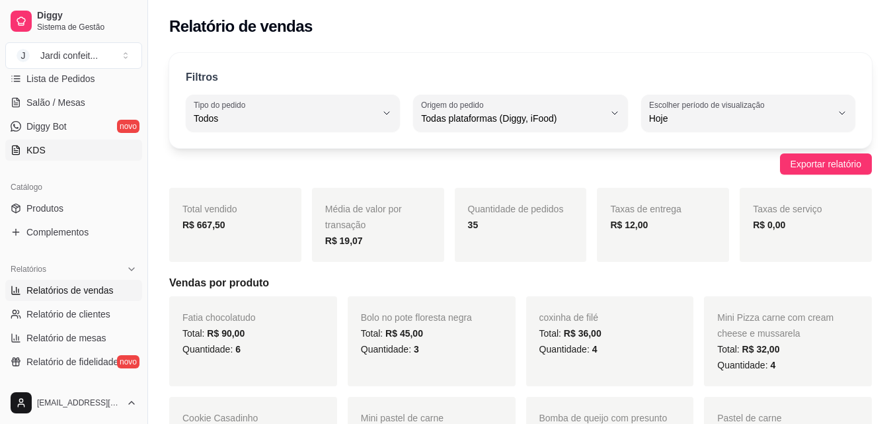
scroll to position [159, 0]
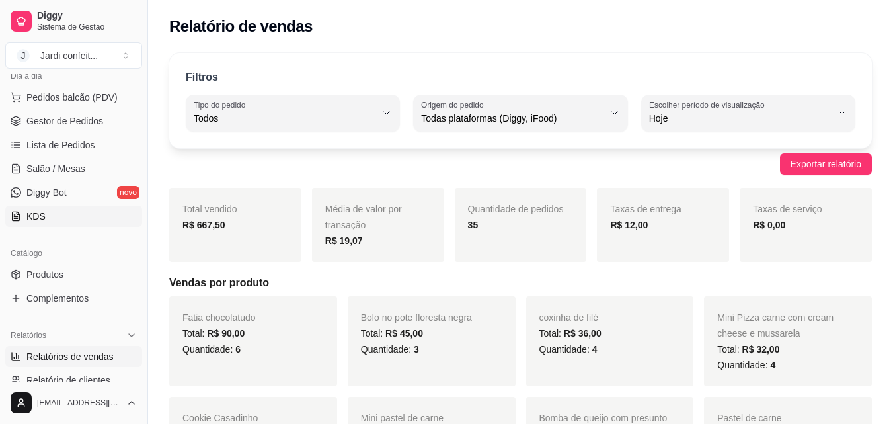
click at [74, 140] on span "Lista de Pedidos" at bounding box center [60, 144] width 69 height 13
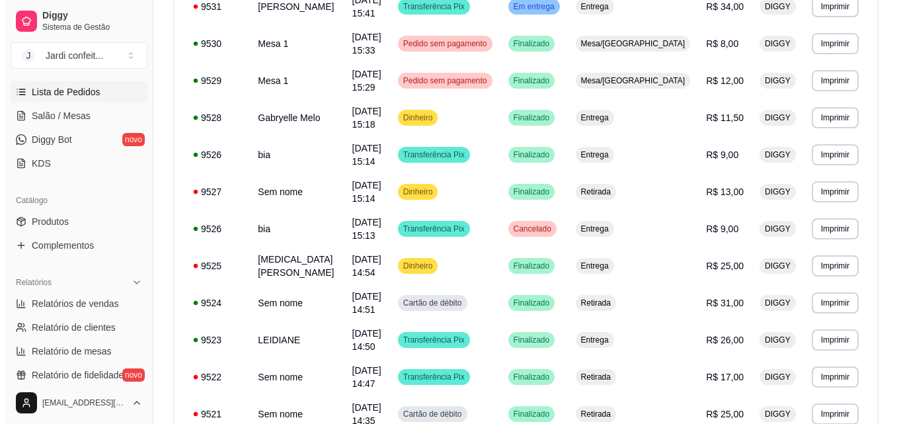
scroll to position [463, 0]
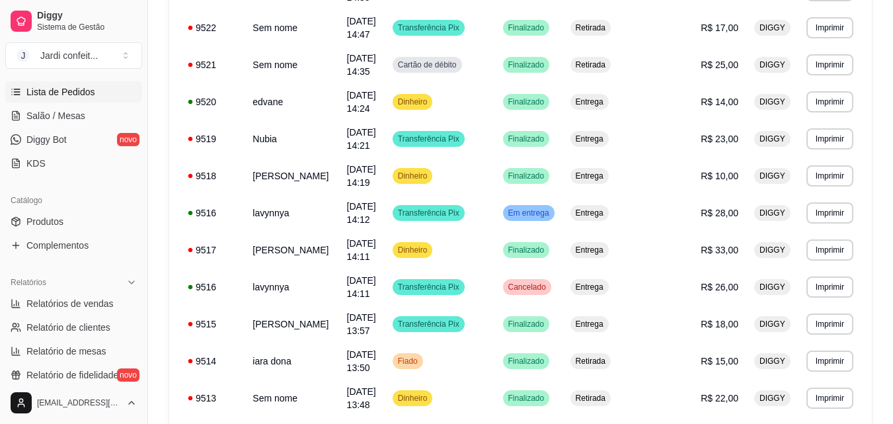
scroll to position [815, 0]
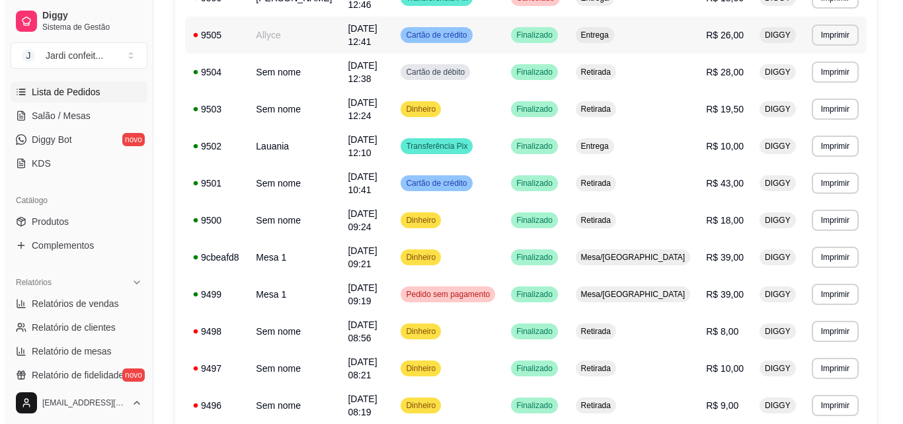
scroll to position [403, 0]
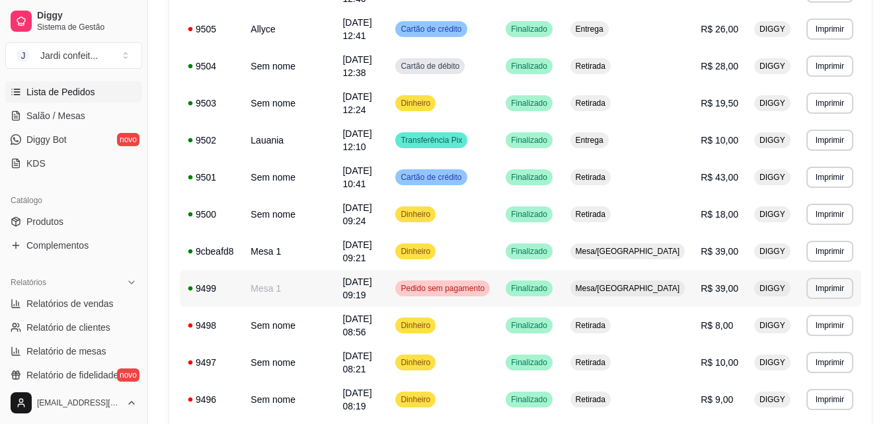
click at [342, 276] on span "[DATE] 09:19" at bounding box center [356, 288] width 29 height 24
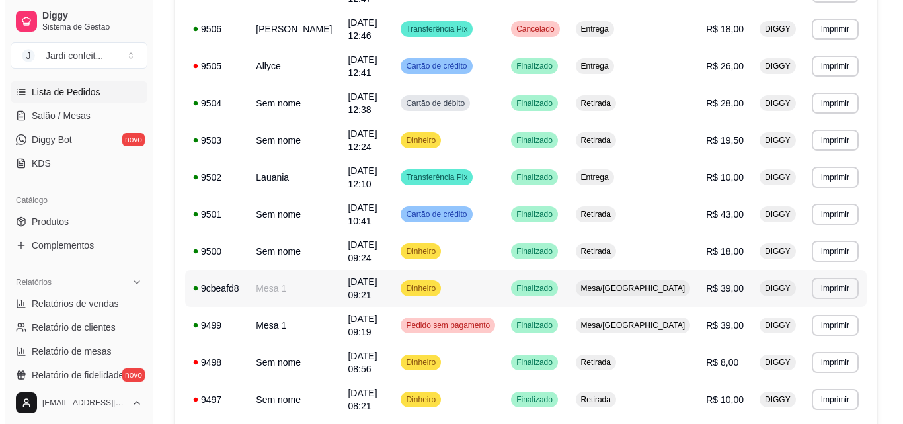
scroll to position [336, 0]
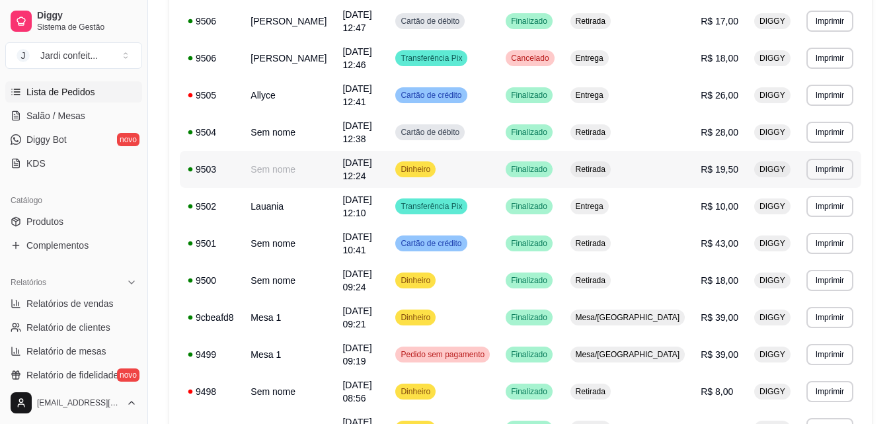
click at [708, 164] on span "R$ 19,50" at bounding box center [720, 169] width 38 height 11
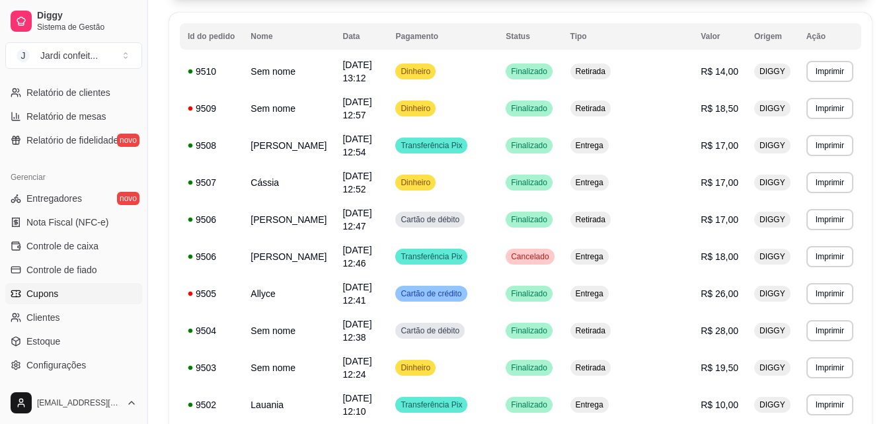
scroll to position [461, 0]
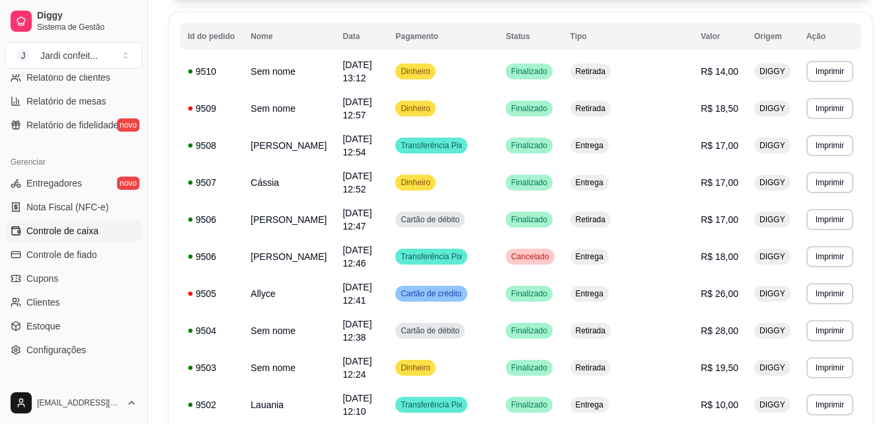
click at [93, 240] on ul "Entregadores novo Nota Fiscal (NFC-e) Controle de caixa Controle de fiado Cupon…" at bounding box center [73, 267] width 137 height 188
click at [93, 239] on link "Controle de caixa" at bounding box center [73, 230] width 137 height 21
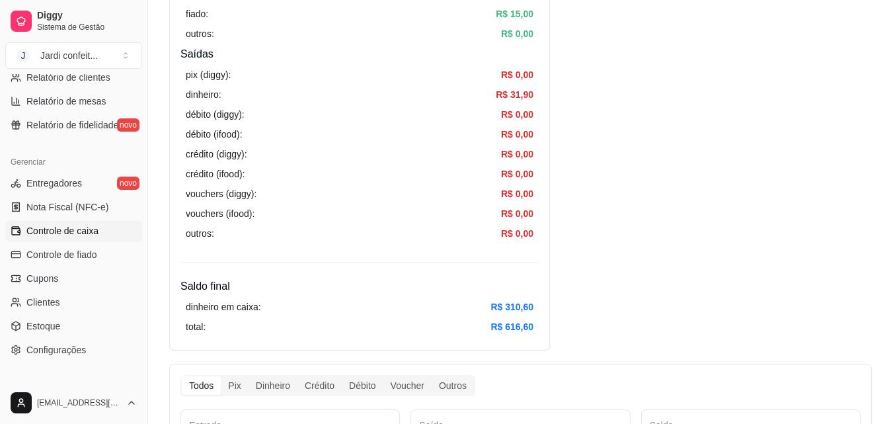
scroll to position [529, 0]
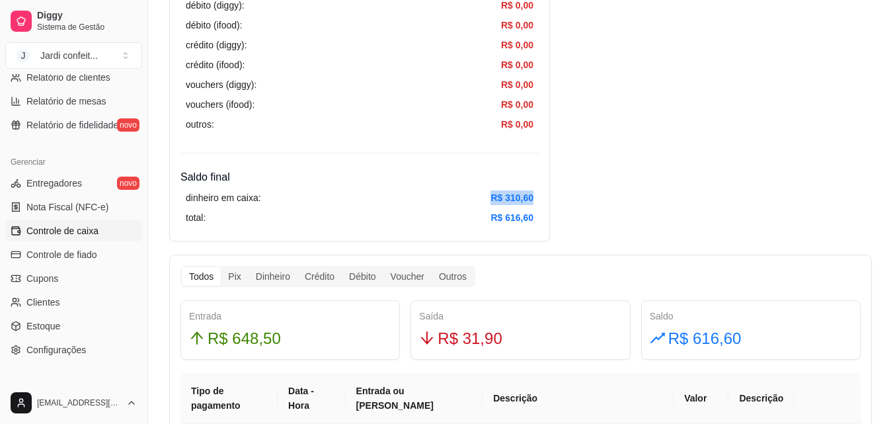
drag, startPoint x: 462, startPoint y: 192, endPoint x: 576, endPoint y: 187, distance: 114.5
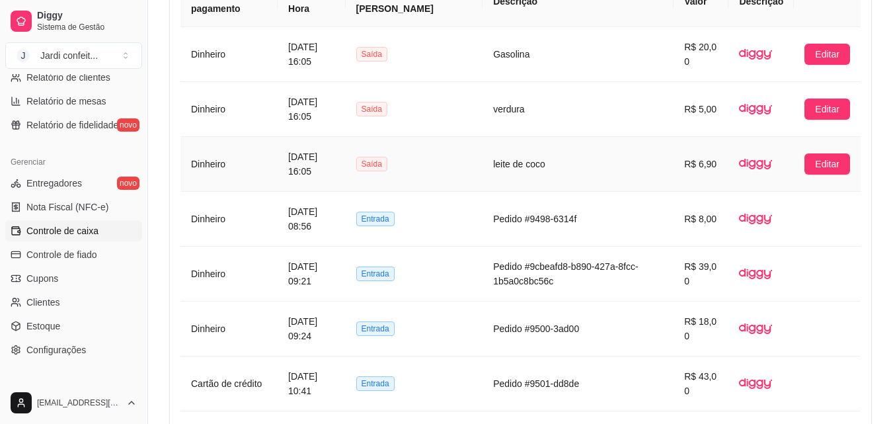
scroll to position [727, 0]
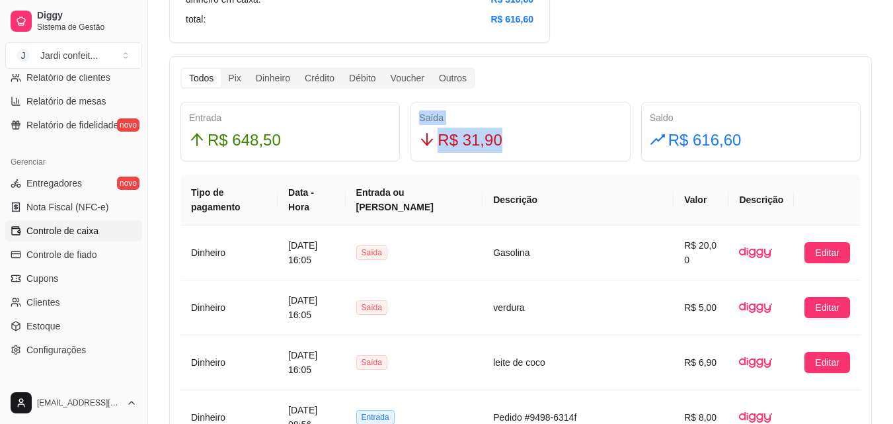
drag, startPoint x: 449, startPoint y: 131, endPoint x: 356, endPoint y: 124, distance: 93.5
click at [362, 129] on div "Entrada R$ 648,50 Saída R$ 31,90 Saldo R$ 616,60" at bounding box center [520, 131] width 691 height 59
click at [266, 79] on div "Dinheiro" at bounding box center [273, 78] width 49 height 19
click at [249, 69] on input "Dinheiro" at bounding box center [249, 69] width 0 height 0
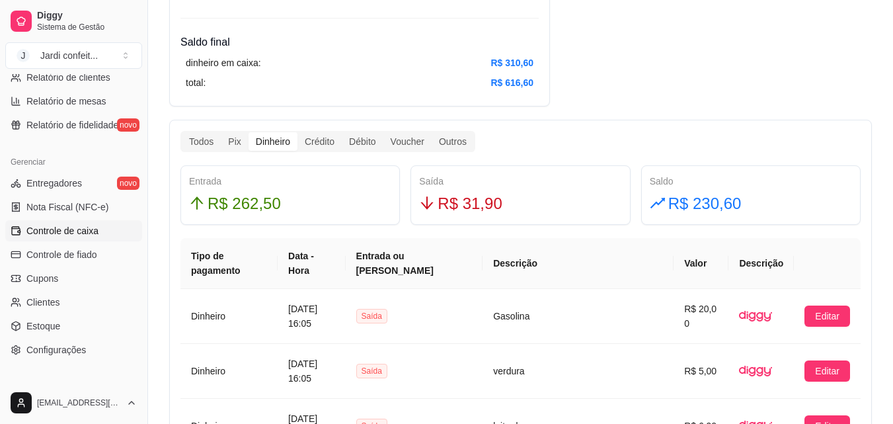
scroll to position [595, 0]
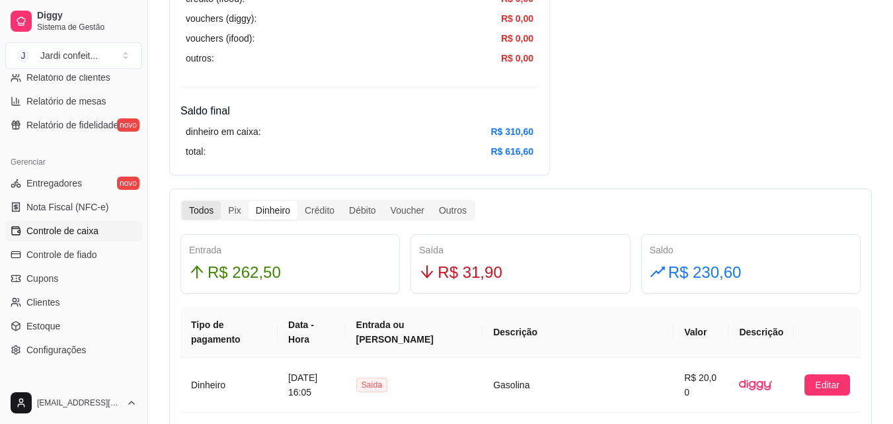
click at [192, 206] on div "Todos" at bounding box center [201, 210] width 39 height 19
click at [182, 201] on input "Todos" at bounding box center [182, 201] width 0 height 0
click at [259, 213] on div "Dinheiro" at bounding box center [273, 210] width 49 height 19
click at [249, 201] on input "Dinheiro" at bounding box center [249, 201] width 0 height 0
drag, startPoint x: 486, startPoint y: 130, endPoint x: 539, endPoint y: 123, distance: 53.9
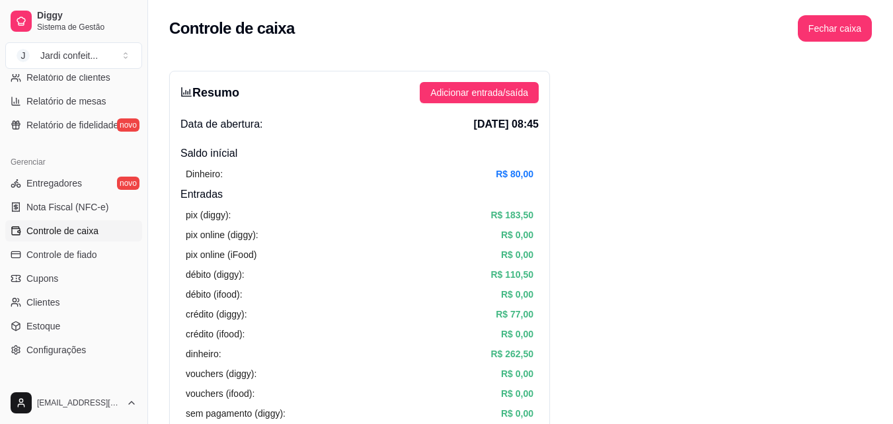
scroll to position [0, 0]
drag, startPoint x: 498, startPoint y: 176, endPoint x: 557, endPoint y: 174, distance: 58.2
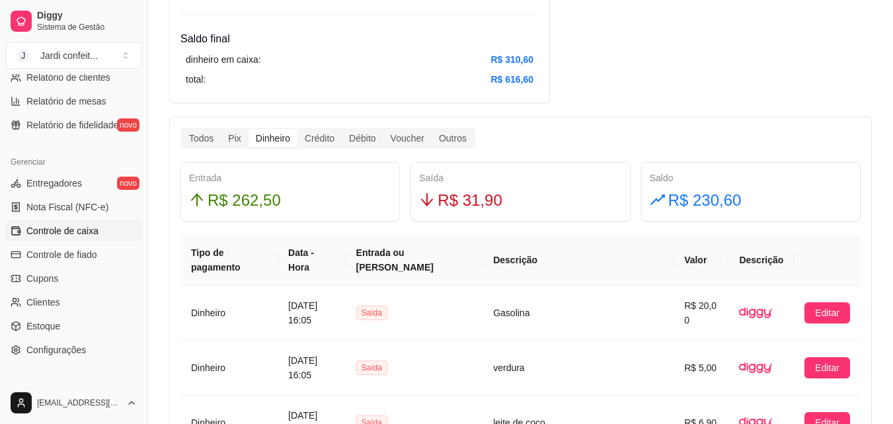
scroll to position [727, 0]
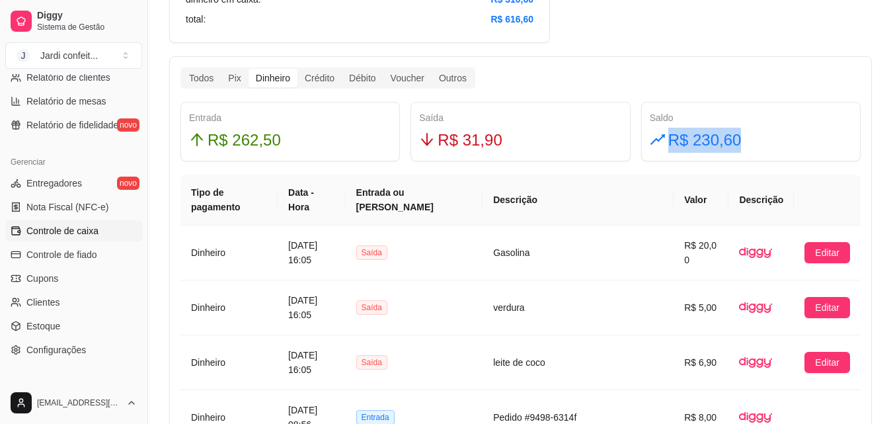
drag, startPoint x: 771, startPoint y: 143, endPoint x: 668, endPoint y: 147, distance: 103.2
click at [668, 147] on div "R$ 230,60" at bounding box center [751, 140] width 202 height 25
click at [742, 122] on div "Saldo" at bounding box center [751, 117] width 202 height 15
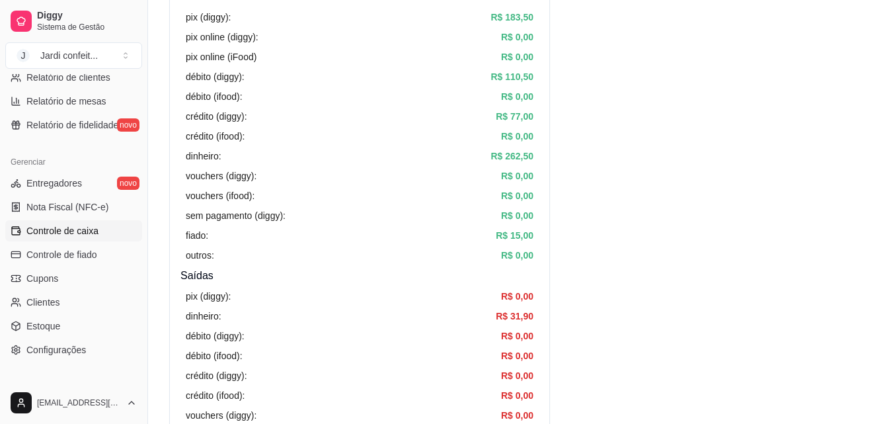
scroll to position [0, 0]
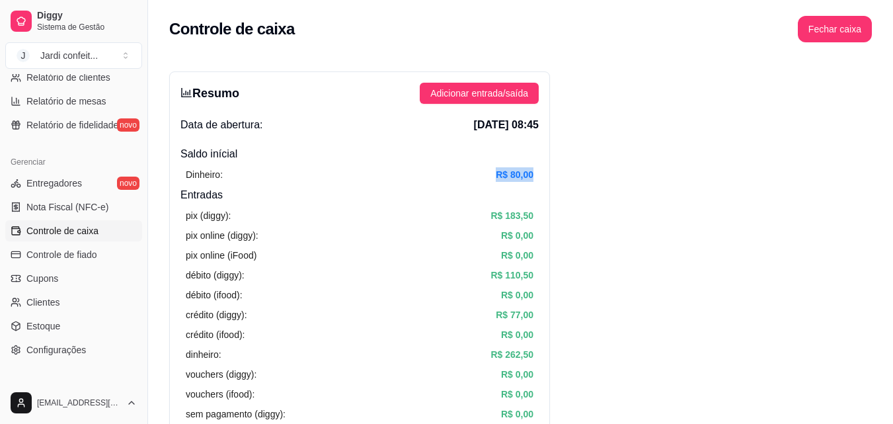
drag, startPoint x: 539, startPoint y: 175, endPoint x: 486, endPoint y: 173, distance: 53.6
click at [486, 173] on div "Resumo Adicionar entrada/saída Data de abertura: [DATE] 08:45 Saldo inícial Din…" at bounding box center [359, 420] width 381 height 699
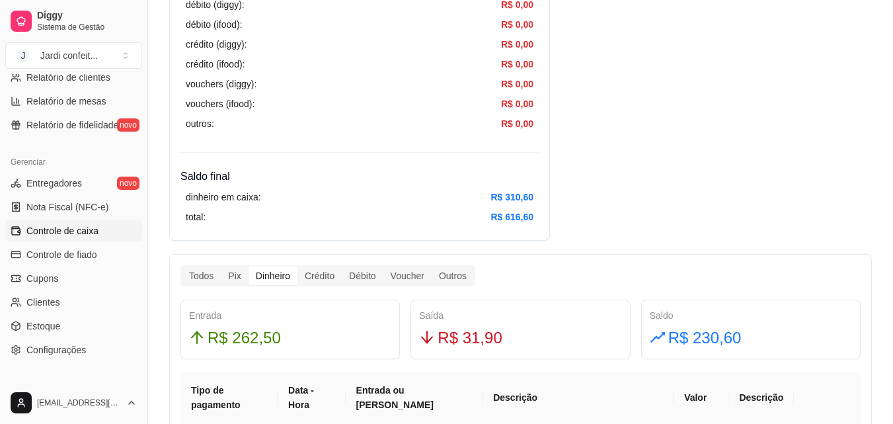
scroll to position [529, 0]
drag, startPoint x: 490, startPoint y: 194, endPoint x: 556, endPoint y: 196, distance: 66.2
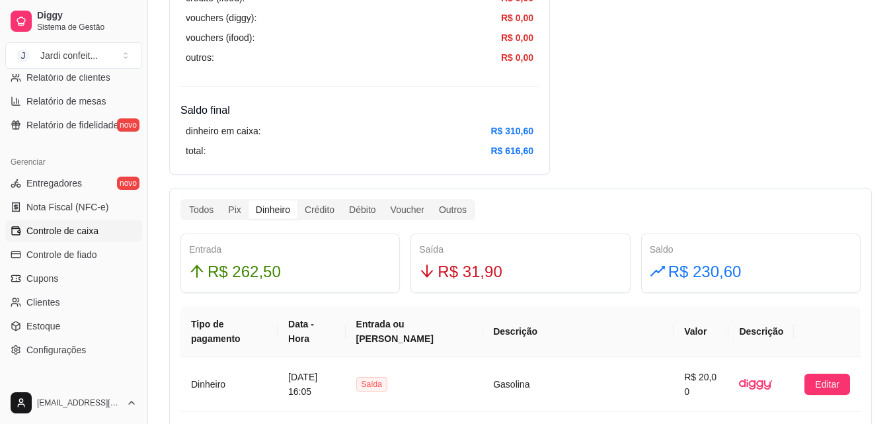
scroll to position [595, 0]
drag, startPoint x: 300, startPoint y: 269, endPoint x: 194, endPoint y: 272, distance: 106.5
click at [194, 272] on div "R$ 262,50" at bounding box center [290, 272] width 202 height 25
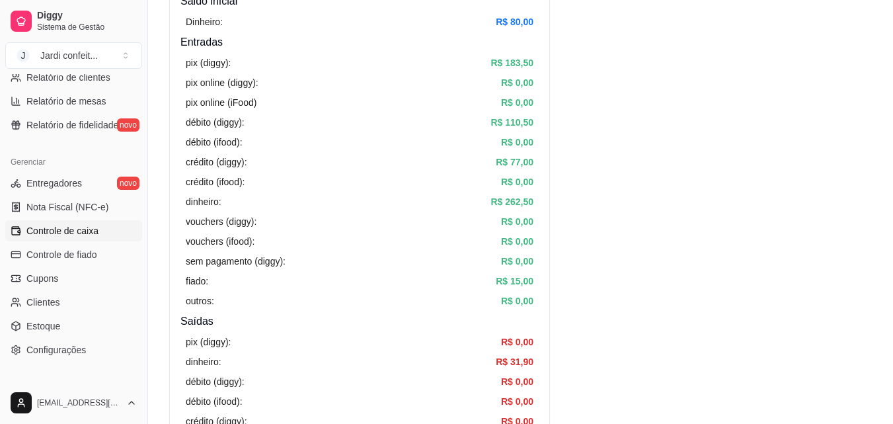
scroll to position [132, 0]
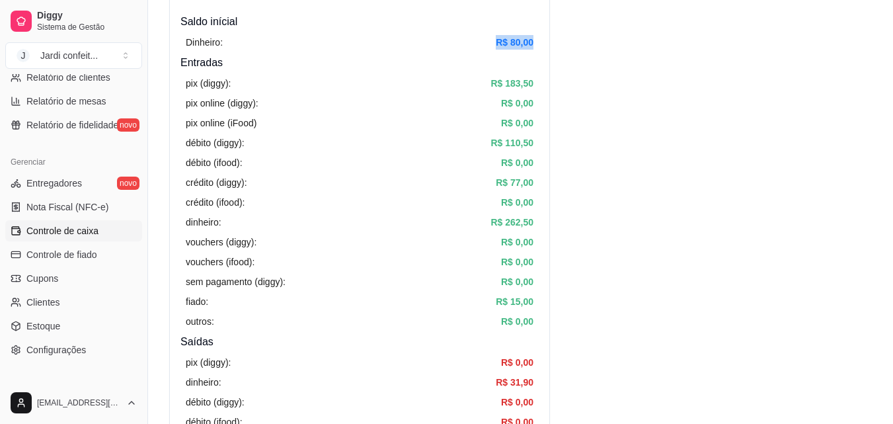
drag, startPoint x: 536, startPoint y: 45, endPoint x: 490, endPoint y: 39, distance: 46.6
click at [490, 39] on div "Dinheiro: R$ 80,00" at bounding box center [359, 42] width 358 height 25
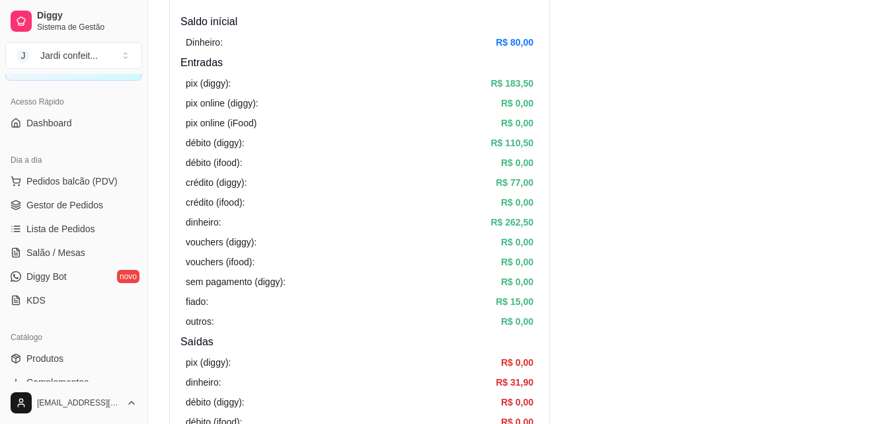
scroll to position [0, 0]
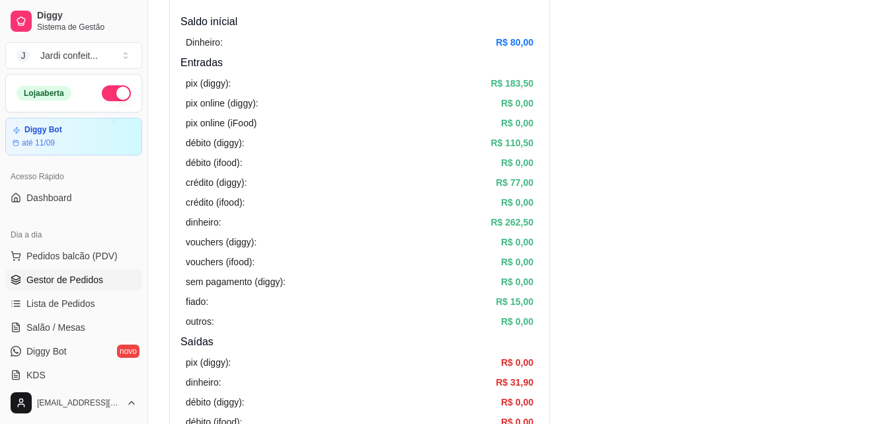
click at [80, 287] on link "Gestor de Pedidos" at bounding box center [73, 279] width 137 height 21
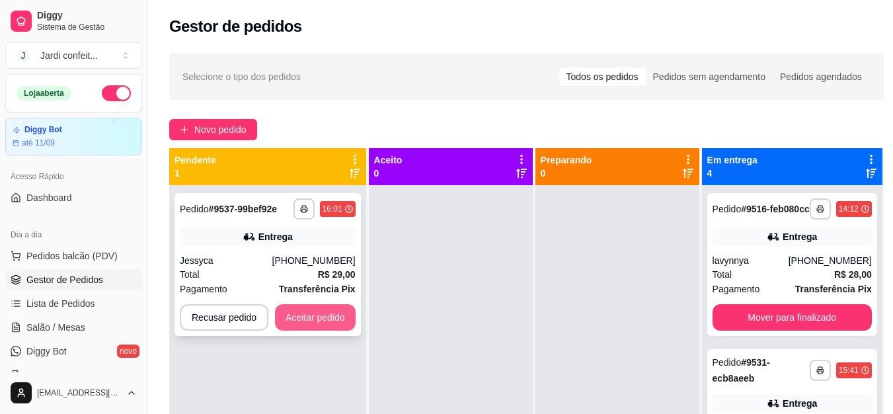
click at [323, 313] on button "Aceitar pedido" at bounding box center [315, 317] width 81 height 26
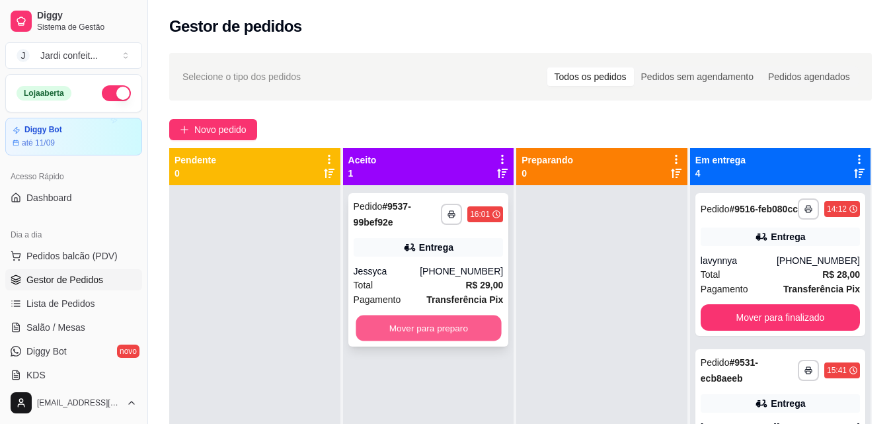
click at [412, 323] on button "Mover para preparo" at bounding box center [428, 328] width 145 height 26
click at [438, 321] on button "Mover para preparo" at bounding box center [429, 328] width 150 height 26
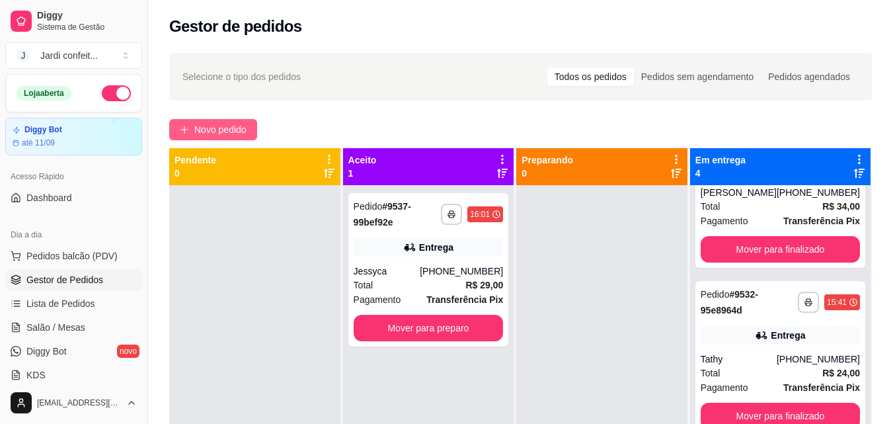
click at [234, 133] on span "Novo pedido" at bounding box center [220, 129] width 52 height 15
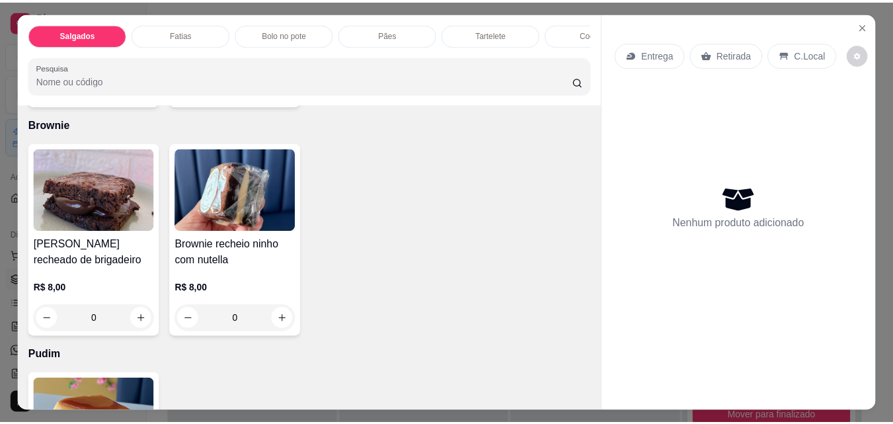
scroll to position [2247, 0]
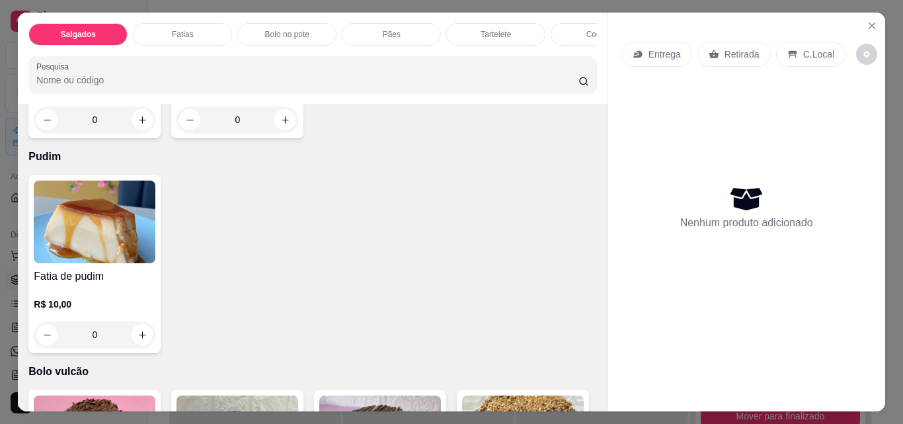
type input "1"
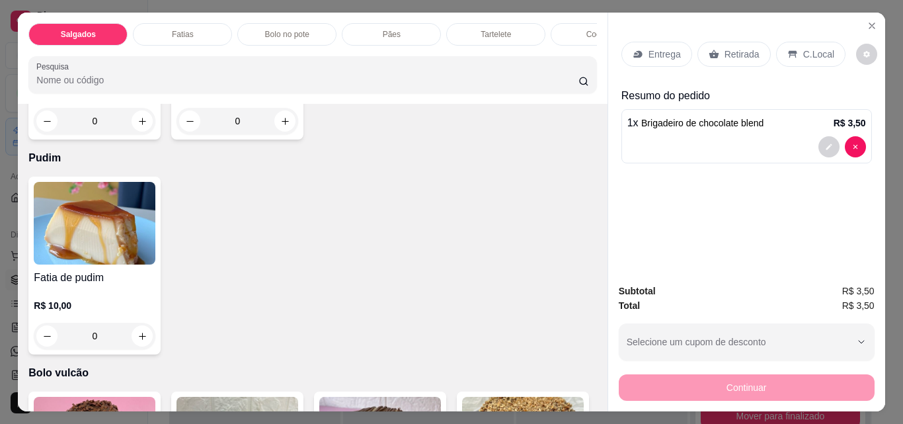
click at [740, 58] on div "Retirada" at bounding box center [733, 54] width 73 height 25
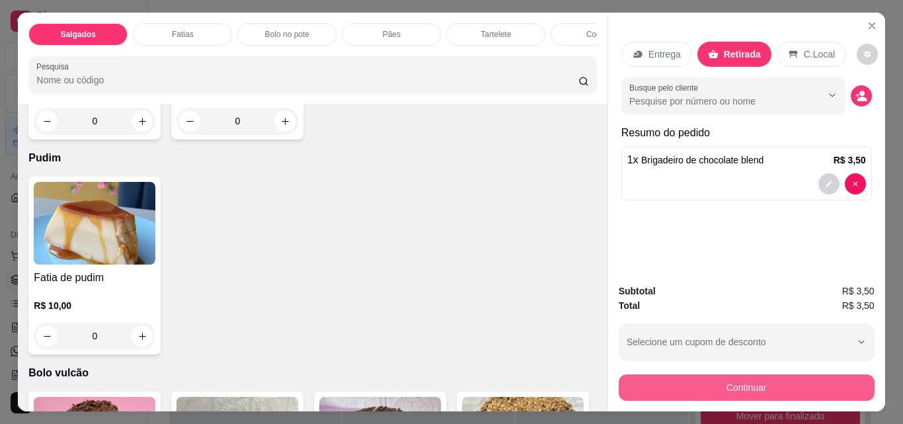
click at [789, 379] on button "Continuar" at bounding box center [747, 387] width 256 height 26
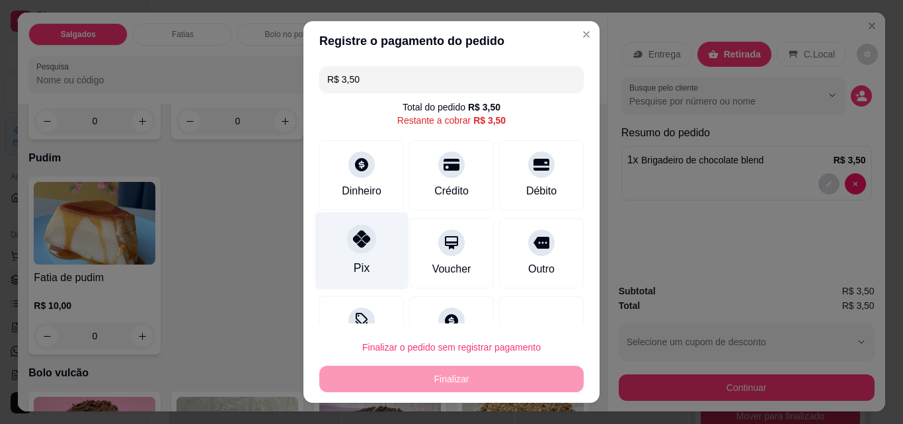
click at [384, 257] on div "Pix" at bounding box center [361, 250] width 93 height 77
type input "R$ 0,00"
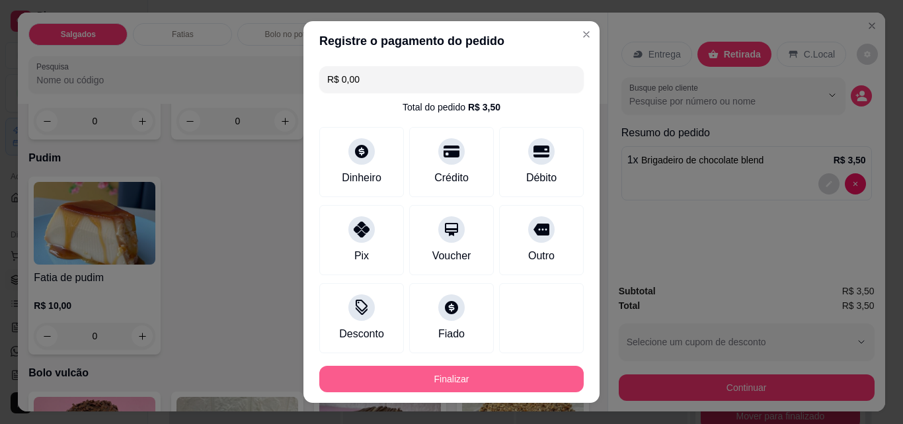
click at [430, 367] on button "Finalizar" at bounding box center [451, 379] width 264 height 26
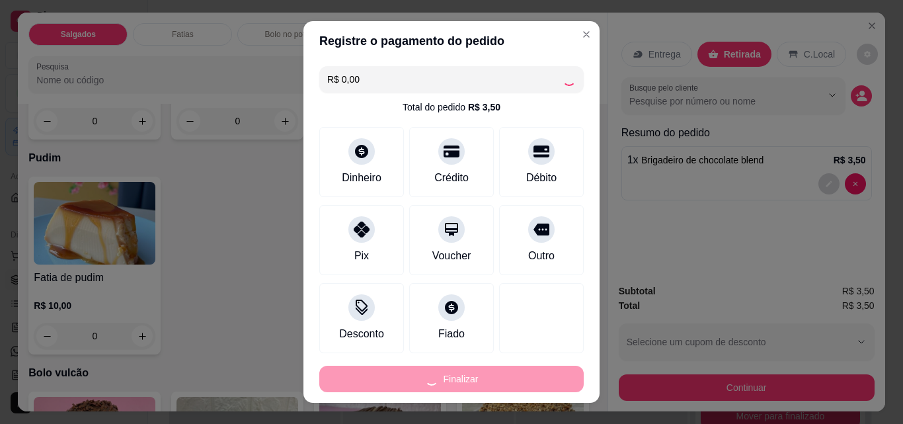
type input "0"
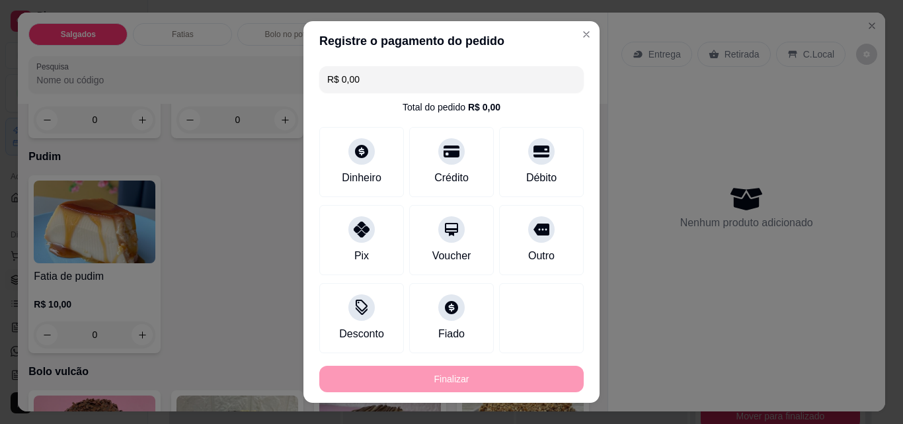
type input "-R$ 3,50"
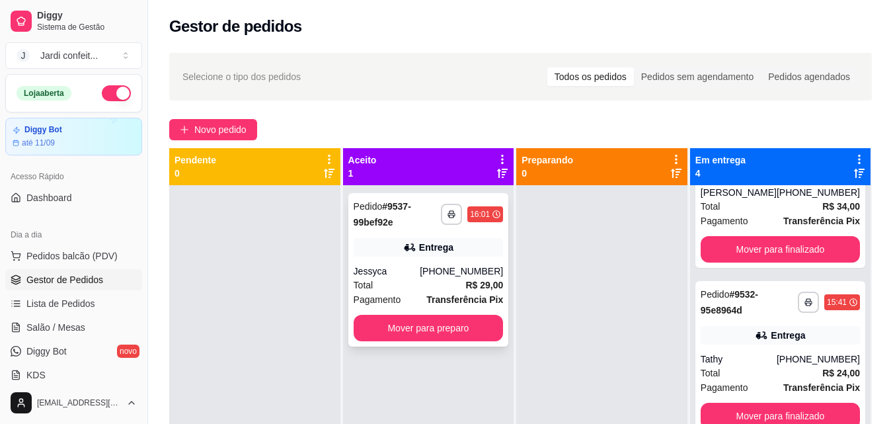
click at [451, 282] on div "Total R$ 29,00" at bounding box center [429, 285] width 150 height 15
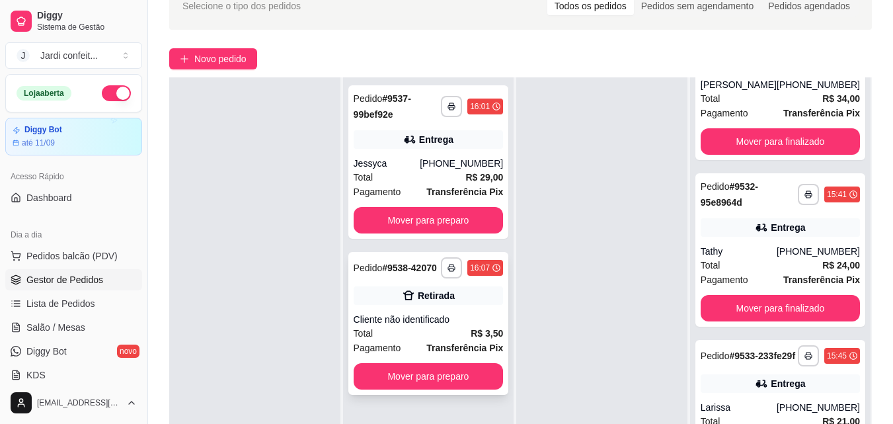
scroll to position [198, 0]
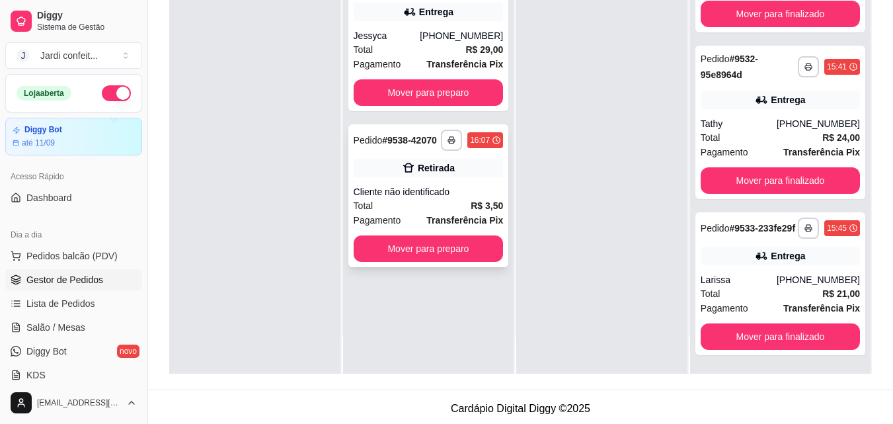
click at [418, 196] on div "Cliente não identificado" at bounding box center [429, 191] width 150 height 13
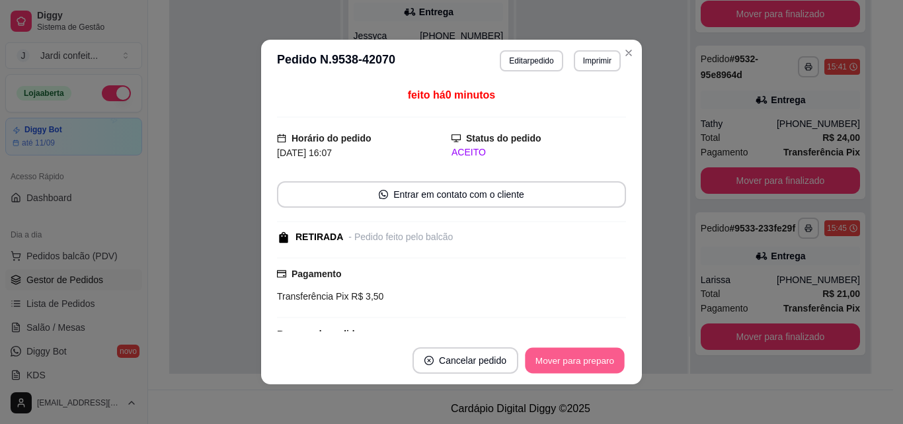
click at [533, 362] on button "Mover para preparo" at bounding box center [574, 361] width 99 height 26
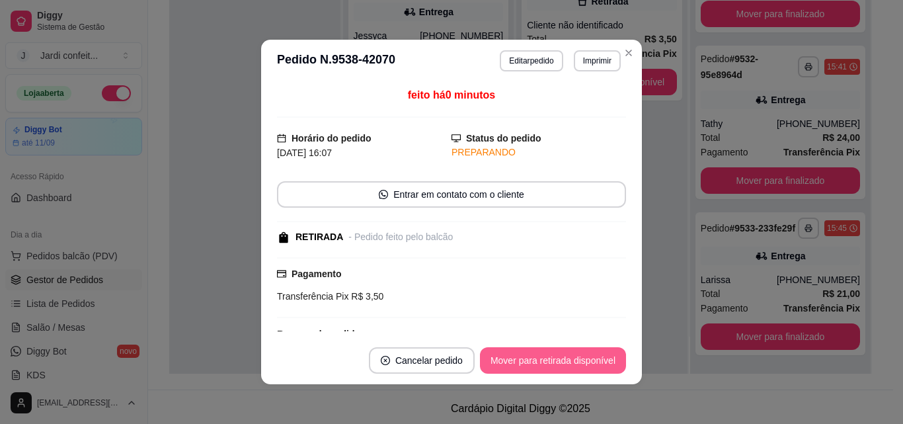
click at [533, 362] on button "Mover para retirada disponível" at bounding box center [553, 360] width 146 height 26
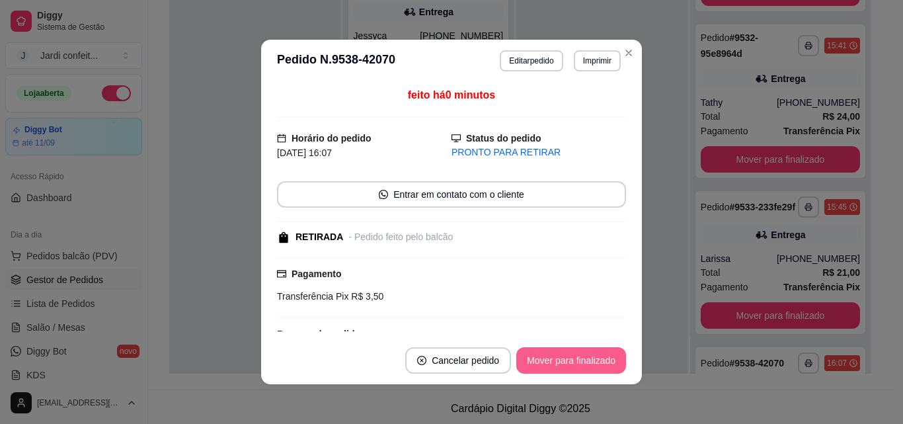
click at [533, 362] on button "Mover para finalizado" at bounding box center [571, 360] width 110 height 26
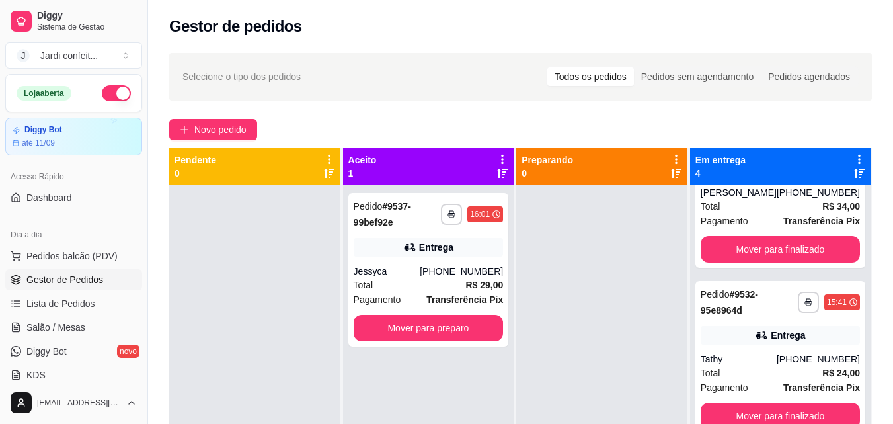
scroll to position [37, 0]
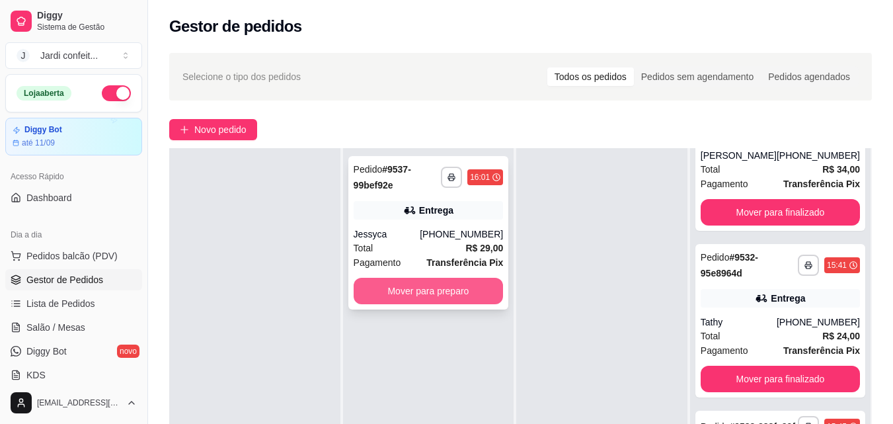
click at [438, 278] on button "Mover para preparo" at bounding box center [429, 291] width 150 height 26
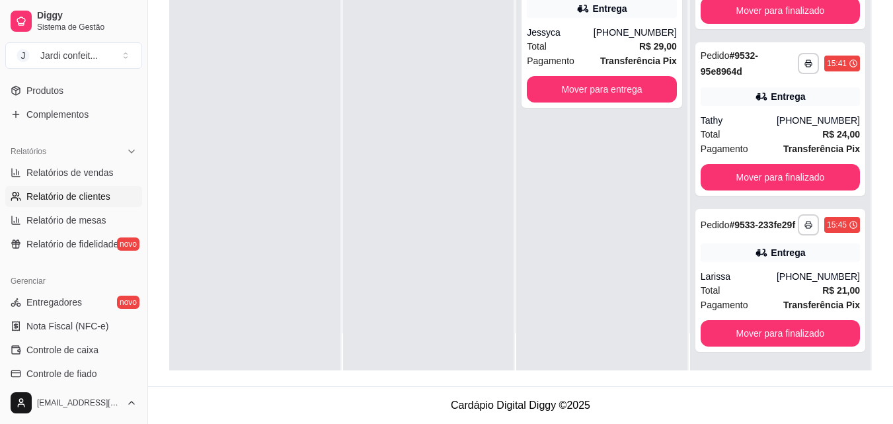
scroll to position [527, 0]
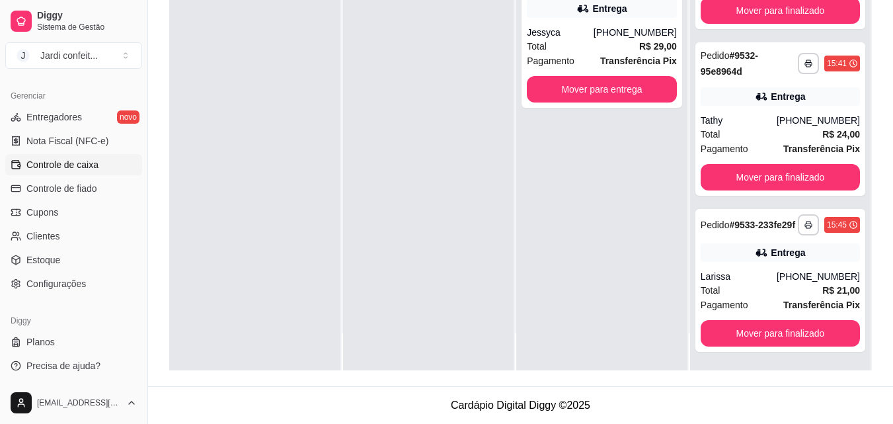
click at [102, 169] on link "Controle de caixa" at bounding box center [73, 164] width 137 height 21
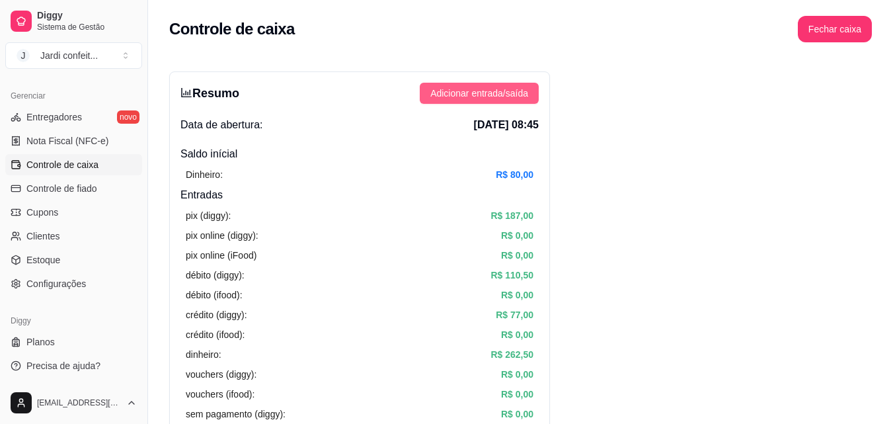
click at [494, 102] on button "Adicionar entrada/saída" at bounding box center [479, 93] width 119 height 21
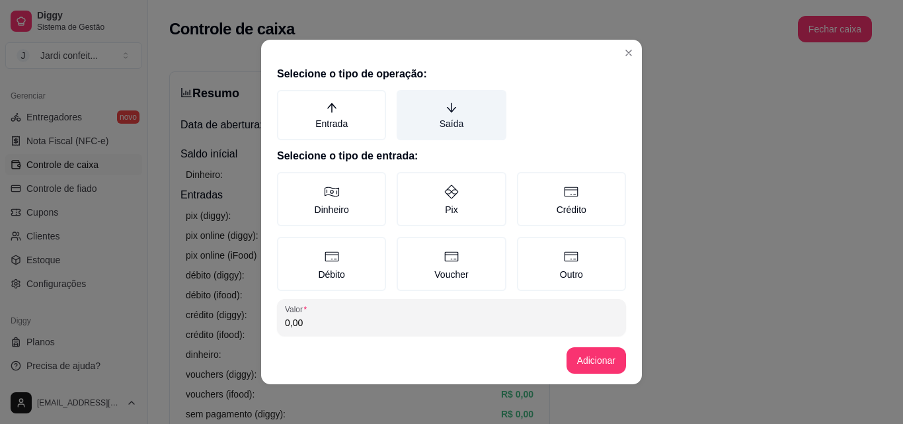
click at [472, 102] on label "Saída" at bounding box center [451, 115] width 109 height 50
click at [406, 100] on button "Saída" at bounding box center [401, 94] width 11 height 11
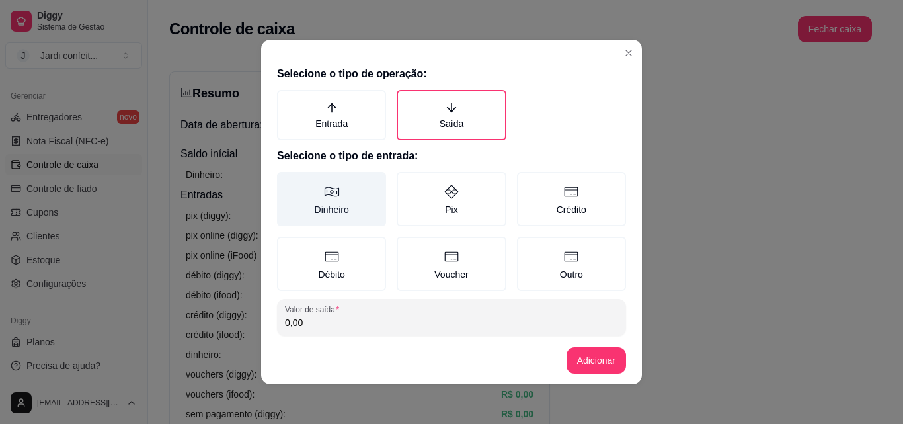
click at [369, 205] on label "Dinheiro" at bounding box center [331, 199] width 109 height 54
click at [287, 182] on button "Dinheiro" at bounding box center [281, 176] width 11 height 11
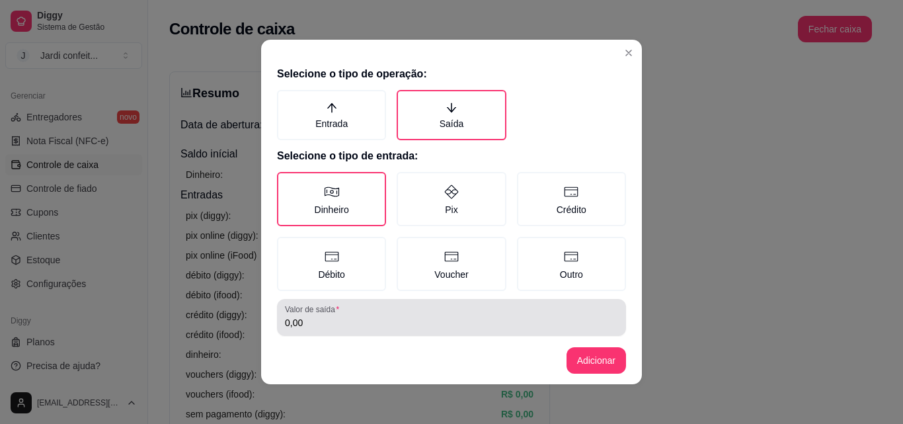
click at [375, 324] on input "0,00" at bounding box center [451, 322] width 333 height 13
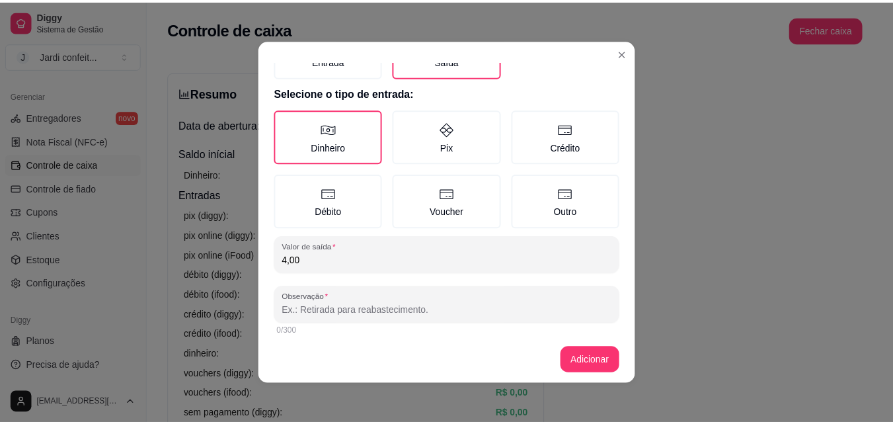
scroll to position [71, 0]
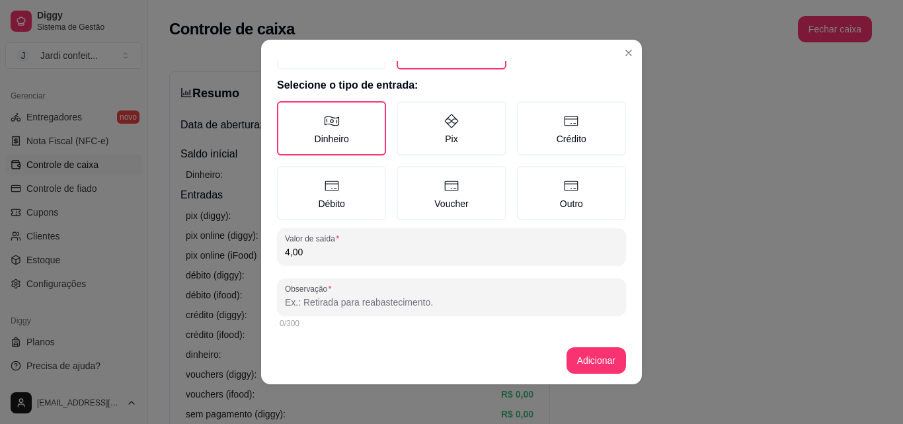
type input "4,00"
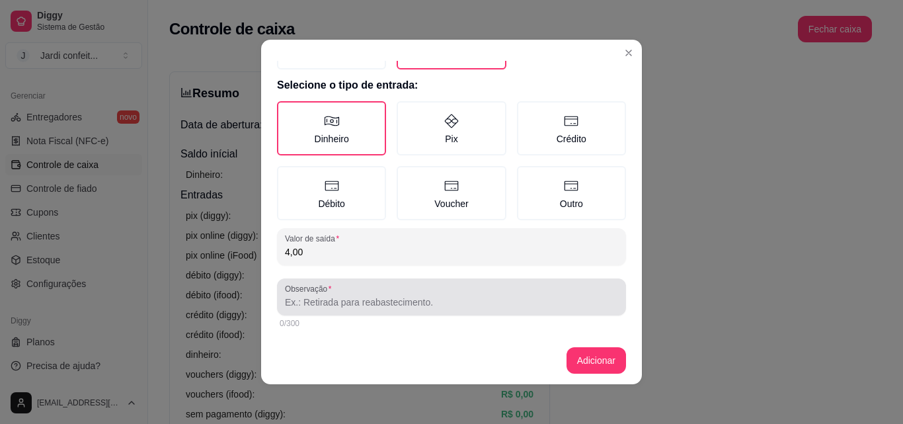
click at [390, 311] on div "Observação" at bounding box center [451, 296] width 349 height 37
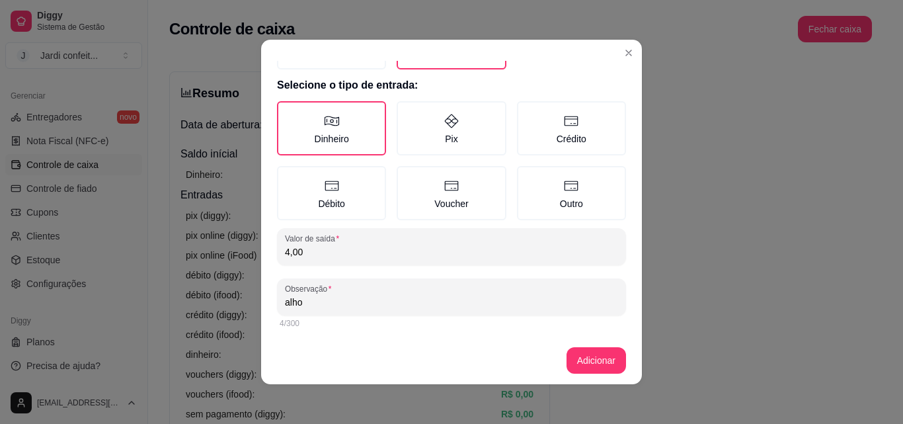
type input "alho"
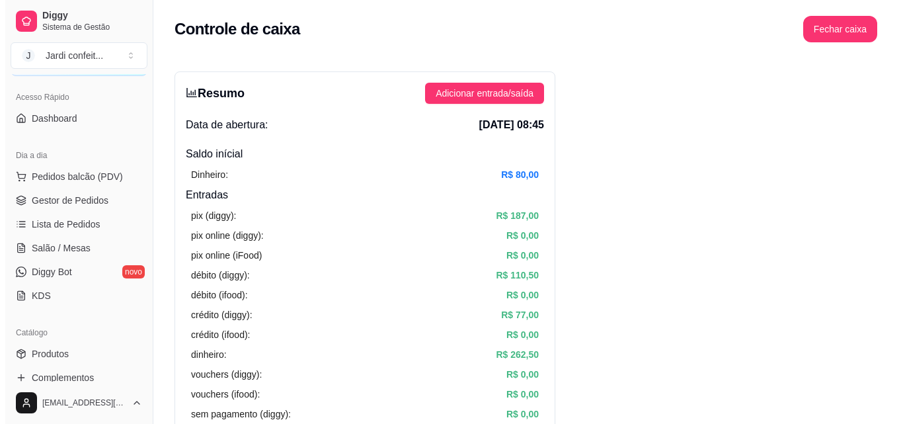
scroll to position [0, 0]
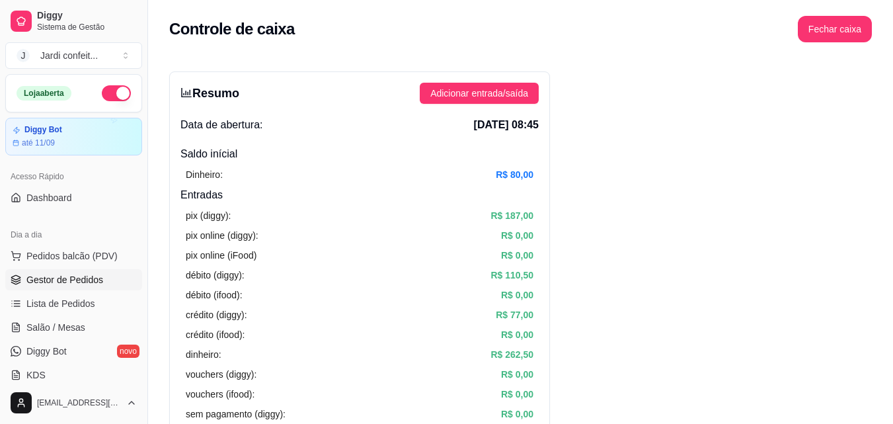
click at [87, 274] on span "Gestor de Pedidos" at bounding box center [64, 279] width 77 height 13
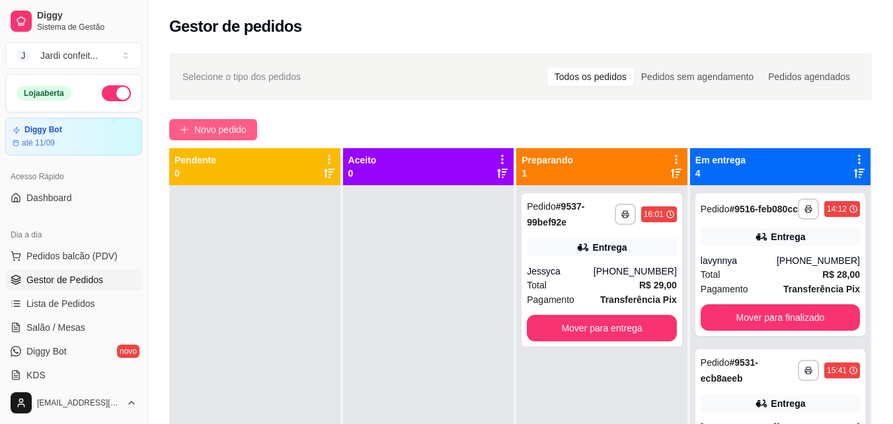
click at [237, 128] on span "Novo pedido" at bounding box center [220, 129] width 52 height 15
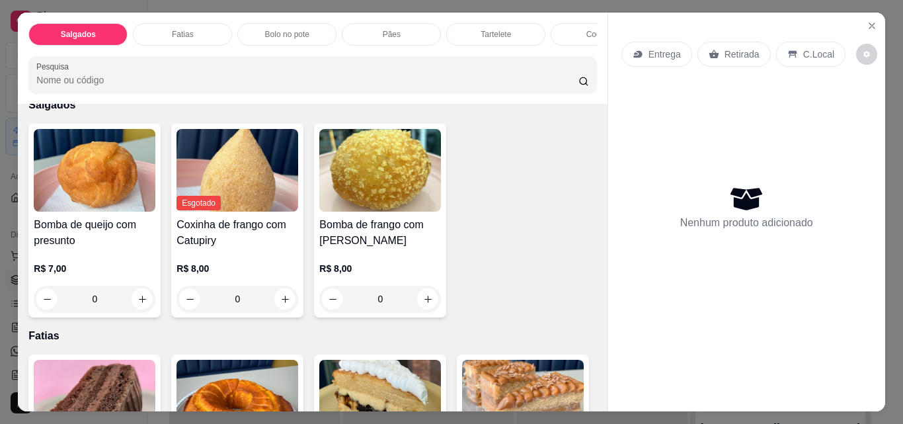
scroll to position [397, 0]
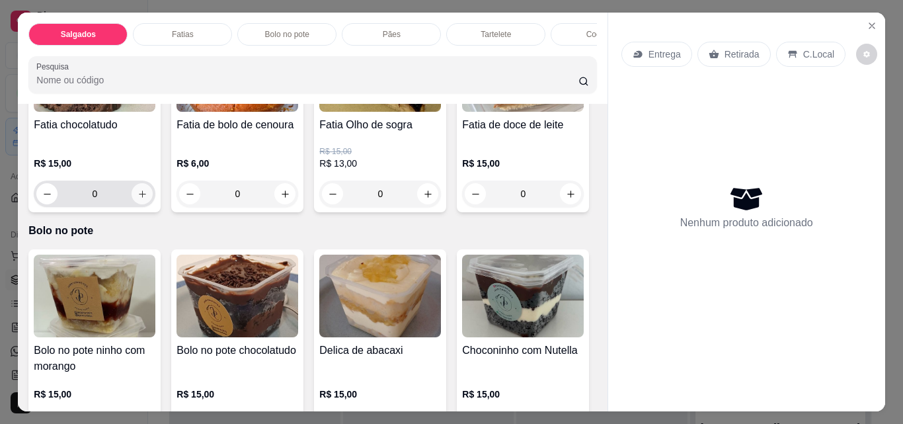
click at [140, 204] on button "increase-product-quantity" at bounding box center [142, 193] width 21 height 21
type input "1"
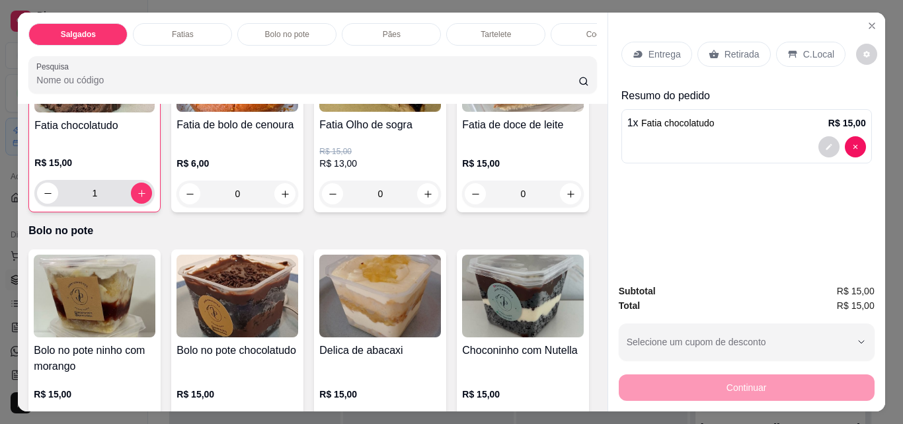
scroll to position [397, 0]
click at [656, 54] on p "Entrega" at bounding box center [664, 54] width 32 height 13
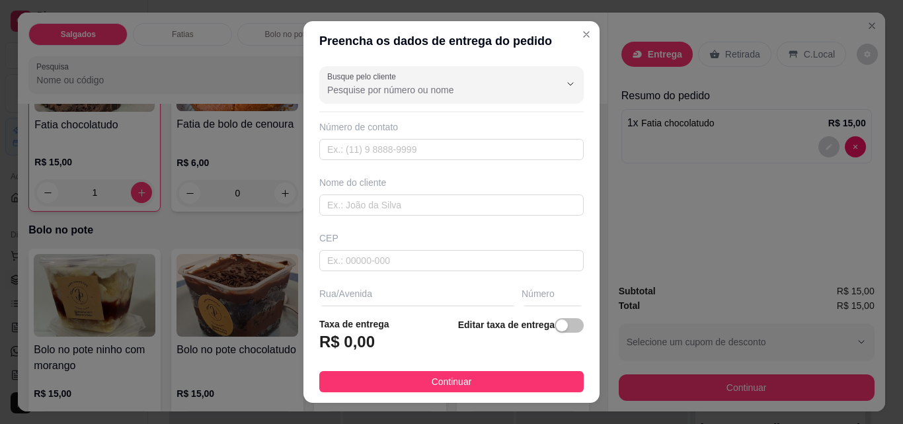
click at [477, 137] on div "Número de contato" at bounding box center [451, 140] width 264 height 40
click at [424, 156] on input "text" at bounding box center [451, 149] width 264 height 21
type input "[PHONE_NUMBER]"
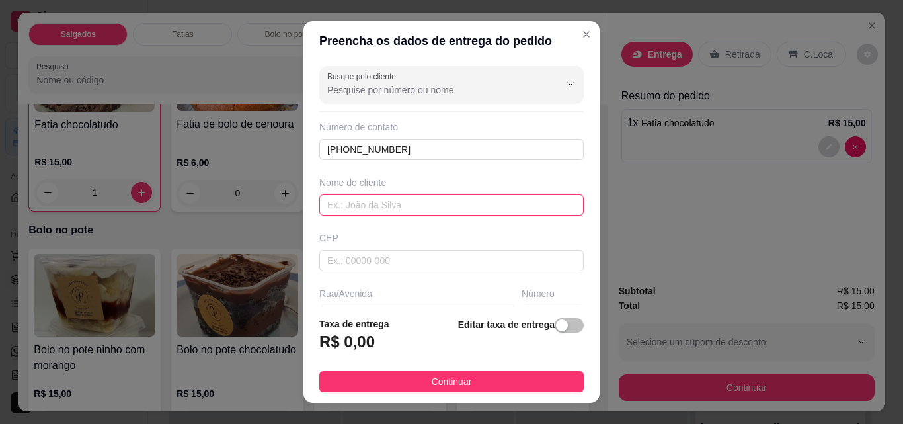
click at [403, 195] on input "text" at bounding box center [451, 204] width 264 height 21
type input "[PERSON_NAME]"
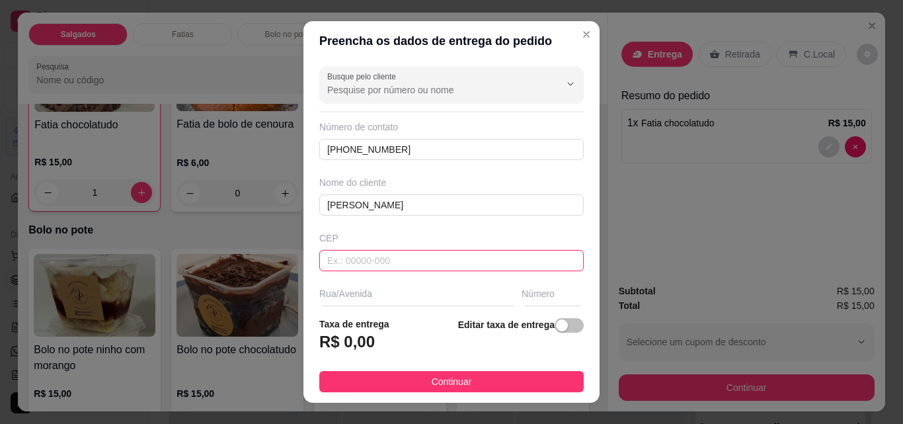
click at [389, 261] on input "text" at bounding box center [451, 260] width 264 height 21
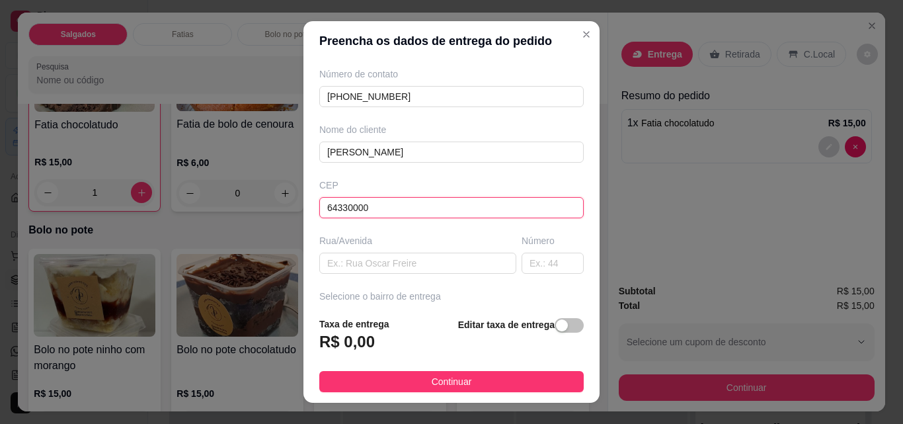
scroll to position [66, 0]
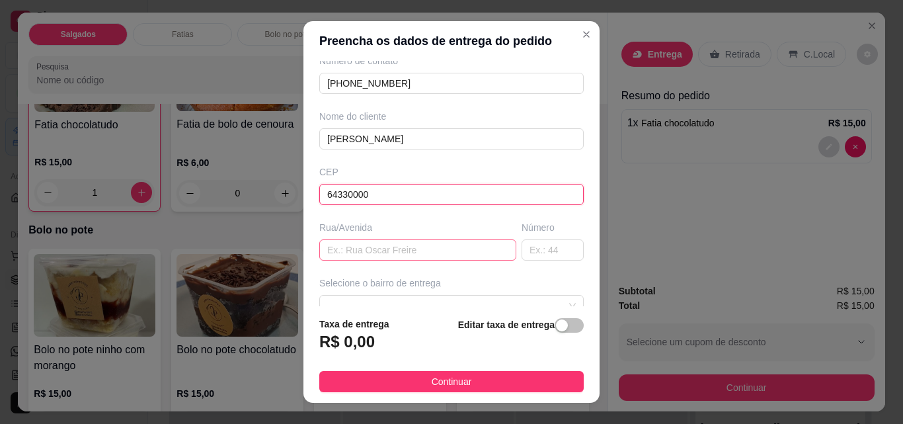
type input "64330000"
click at [375, 257] on input "text" at bounding box center [417, 249] width 197 height 21
click at [367, 297] on span at bounding box center [451, 305] width 249 height 20
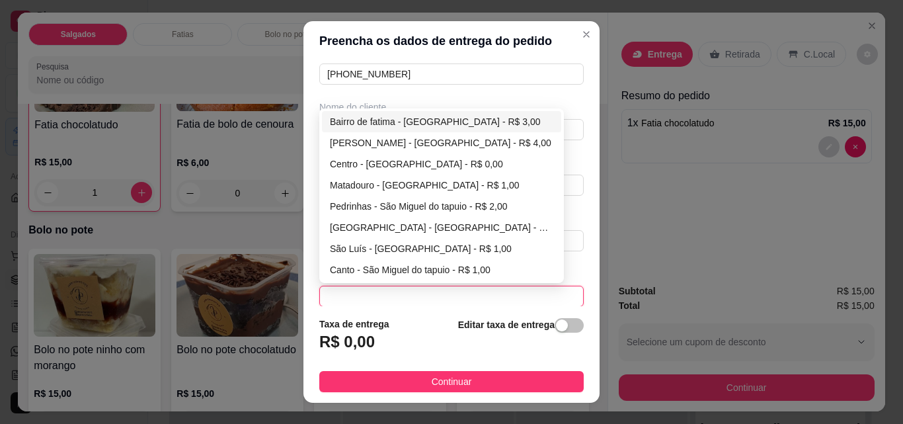
click at [393, 124] on div "Bairro de fatima - [GEOGRAPHIC_DATA] - R$ 3,00" at bounding box center [441, 121] width 223 height 15
type input "São Miguel do tapuio"
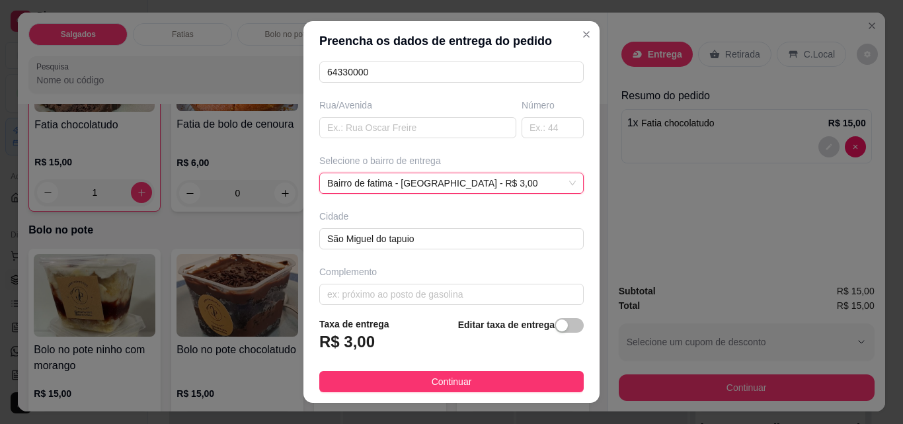
scroll to position [200, 0]
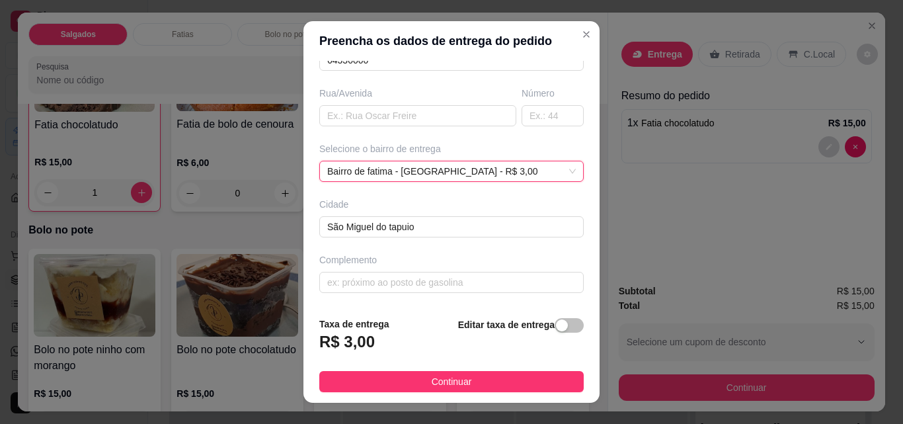
click at [457, 377] on span "Continuar" at bounding box center [452, 381] width 40 height 15
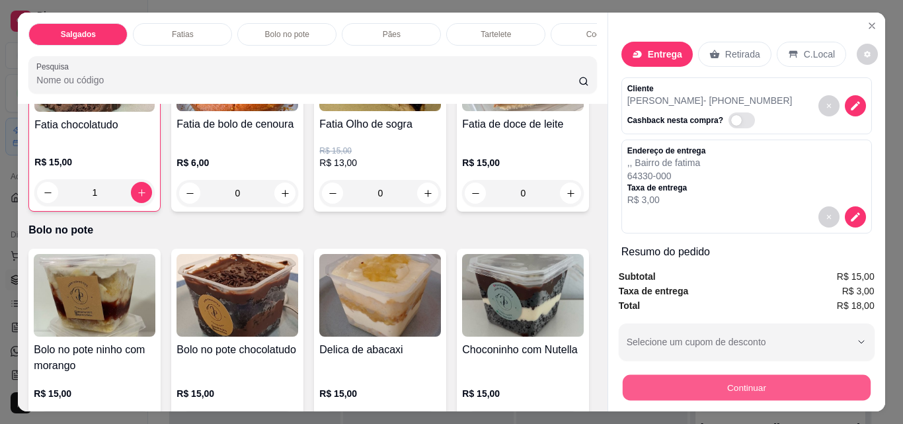
click at [738, 385] on button "Continuar" at bounding box center [746, 387] width 248 height 26
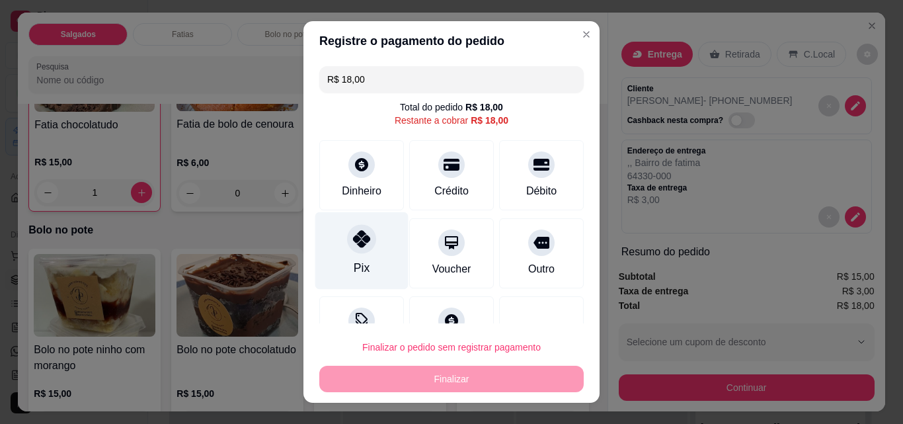
click at [376, 258] on div "Pix" at bounding box center [361, 250] width 93 height 77
type input "R$ 0,00"
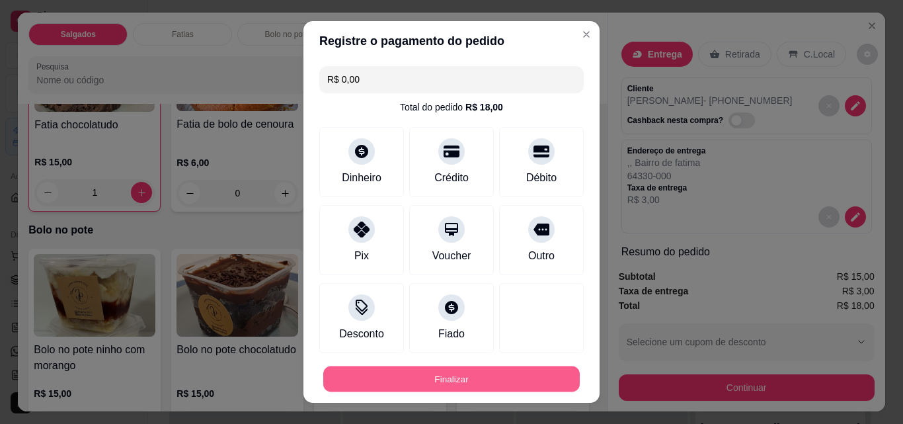
click at [538, 380] on button "Finalizar" at bounding box center [451, 379] width 256 height 26
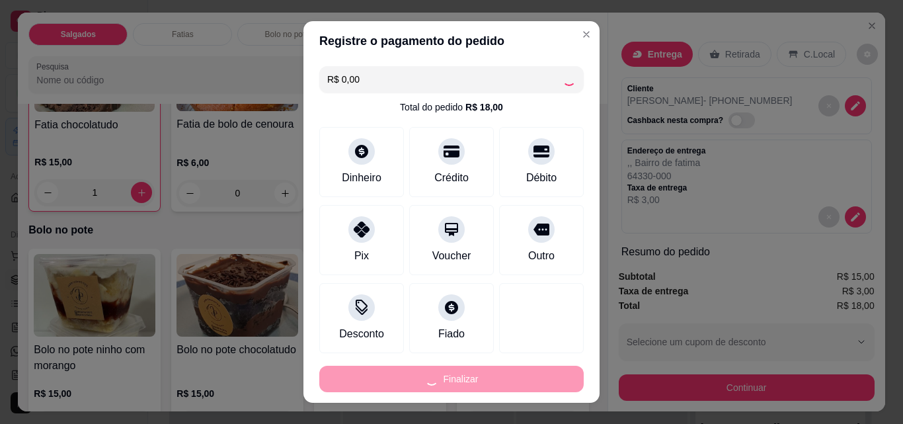
type input "0"
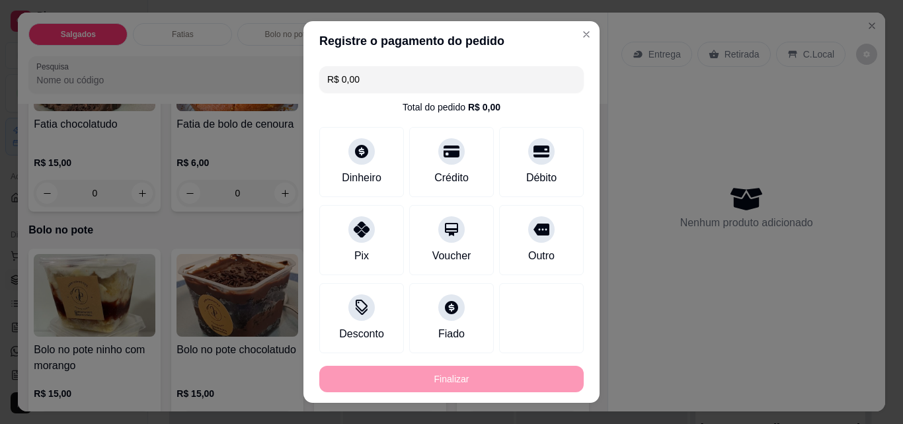
type input "-R$ 18,00"
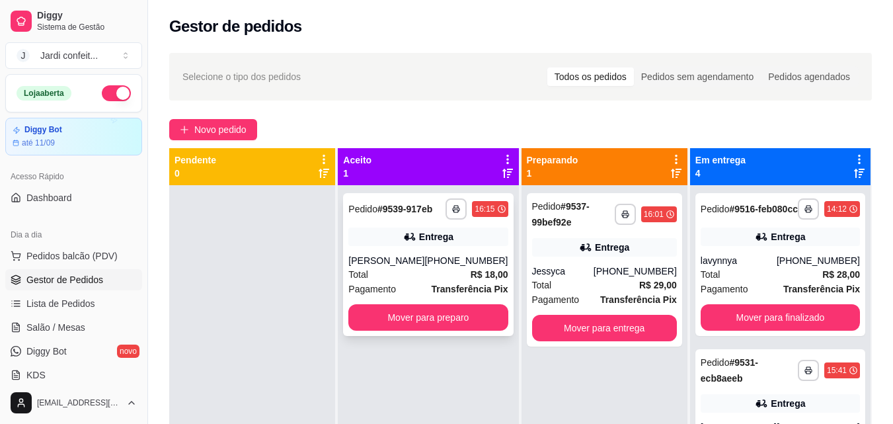
click at [415, 286] on div "Pagamento Transferência Pix" at bounding box center [427, 289] width 159 height 15
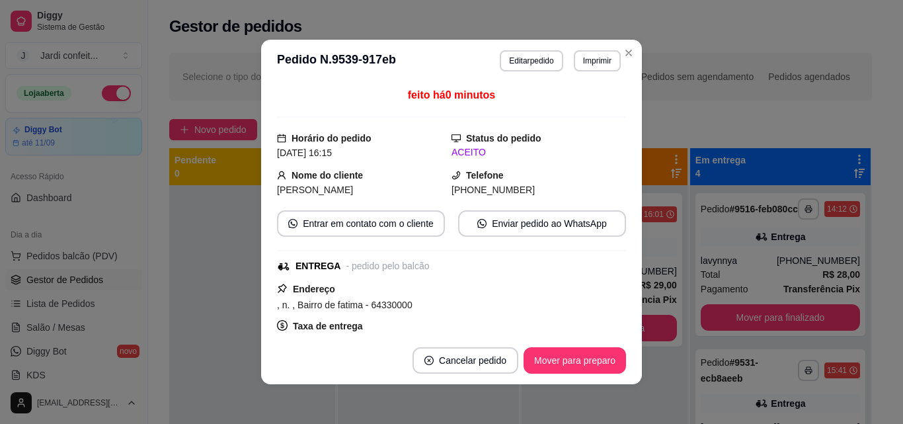
click at [598, 50] on header "**********" at bounding box center [451, 61] width 381 height 42
click at [598, 59] on button "Imprimir" at bounding box center [597, 60] width 46 height 20
click at [584, 101] on button "Impressora" at bounding box center [568, 107] width 93 height 20
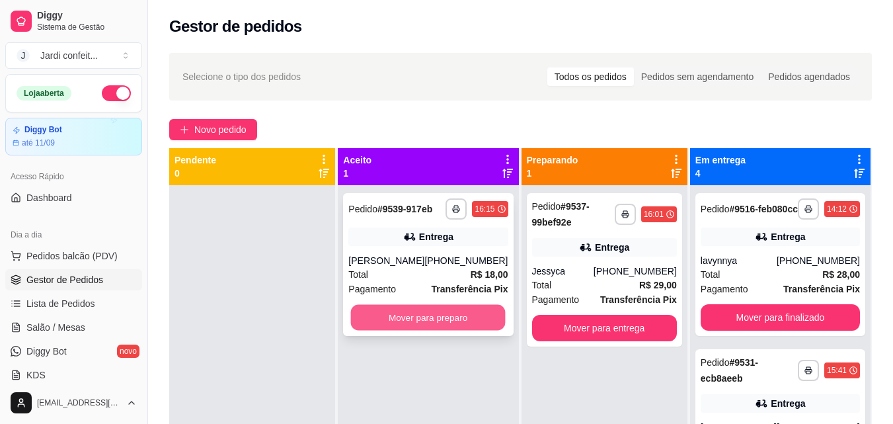
click at [393, 311] on button "Mover para preparo" at bounding box center [428, 318] width 155 height 26
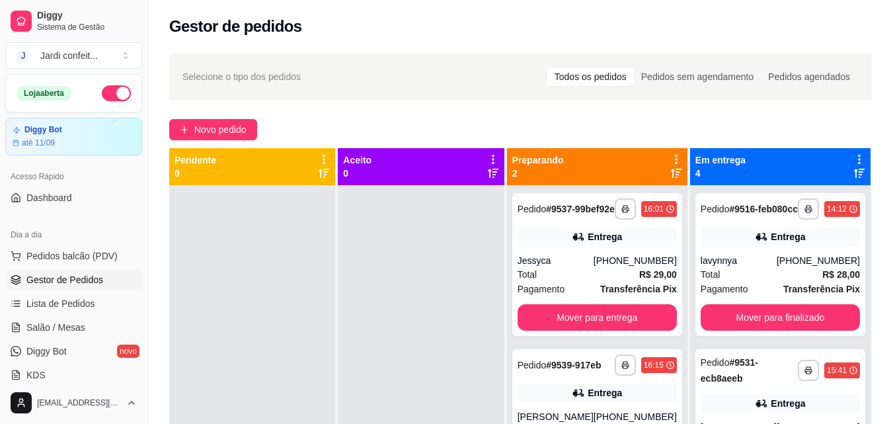
click at [212, 115] on div "**********" at bounding box center [520, 316] width 745 height 543
click at [215, 125] on span "Novo pedido" at bounding box center [220, 129] width 52 height 15
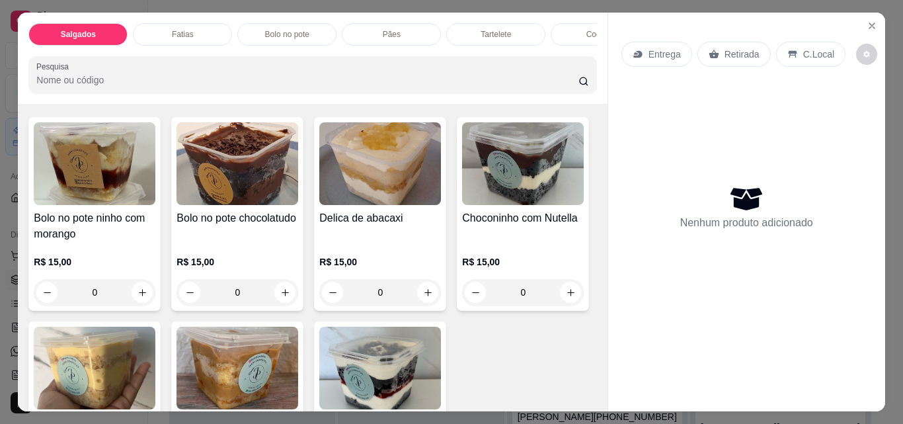
scroll to position [330, 0]
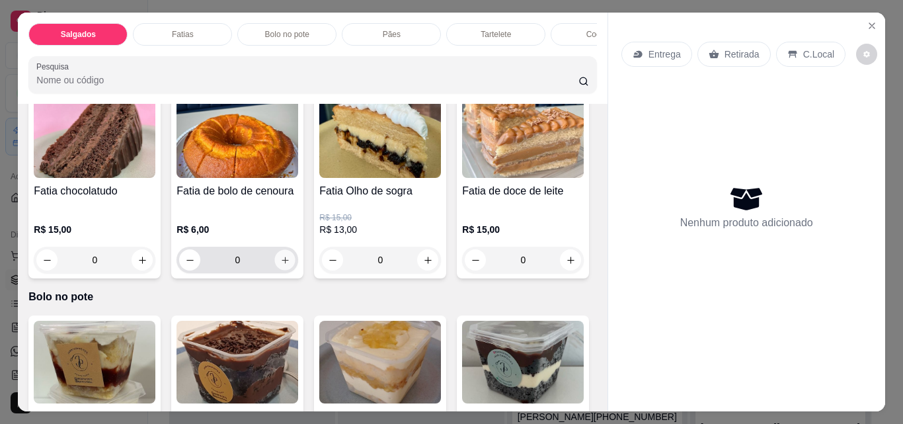
click at [275, 264] on button "increase-product-quantity" at bounding box center [285, 260] width 20 height 20
type input "1"
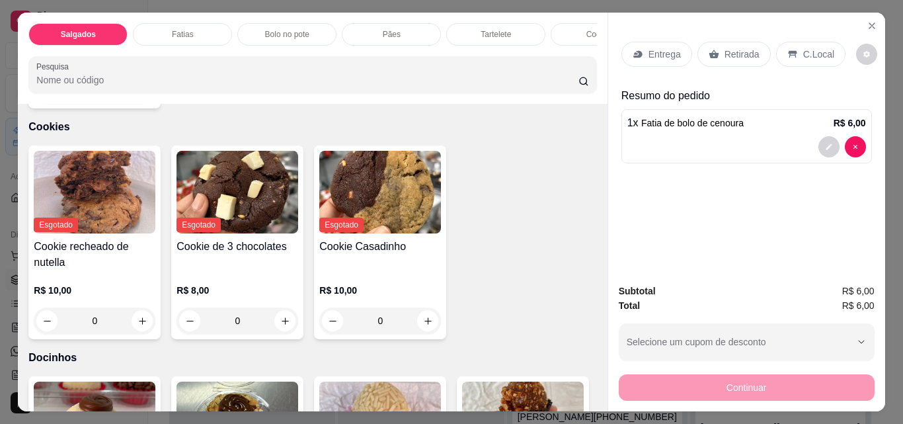
scroll to position [1388, 0]
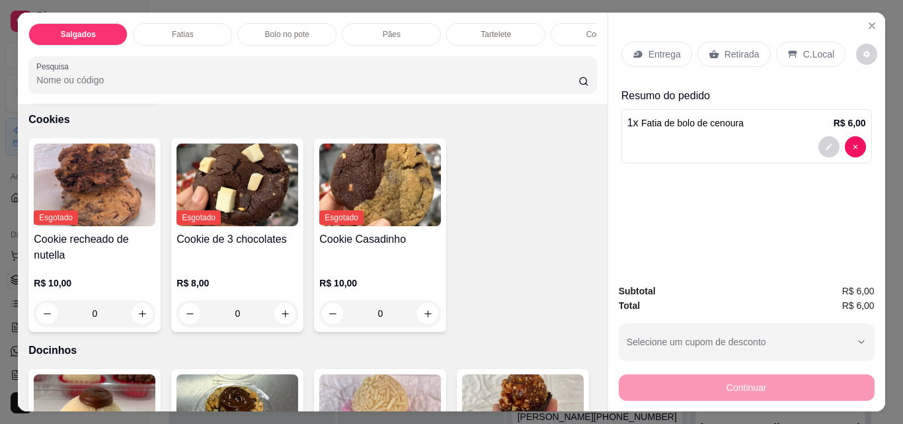
type input "1"
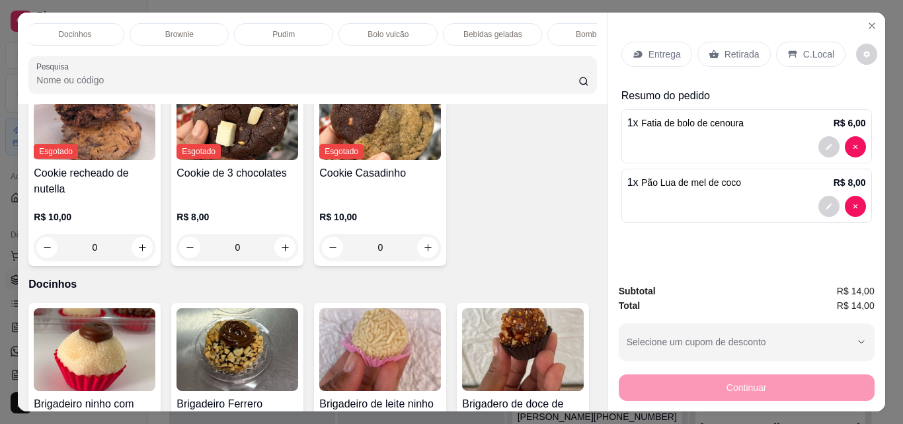
scroll to position [0, 655]
drag, startPoint x: 492, startPoint y: 23, endPoint x: 412, endPoint y: 44, distance: 81.9
click at [412, 44] on div "Salgados Fatias Bolo no pote Pães Tartelete Cookies Docinhos Brownie Pudim Bolo…" at bounding box center [312, 34] width 568 height 22
click at [367, 26] on div "Bebidas geladas" at bounding box center [337, 34] width 99 height 22
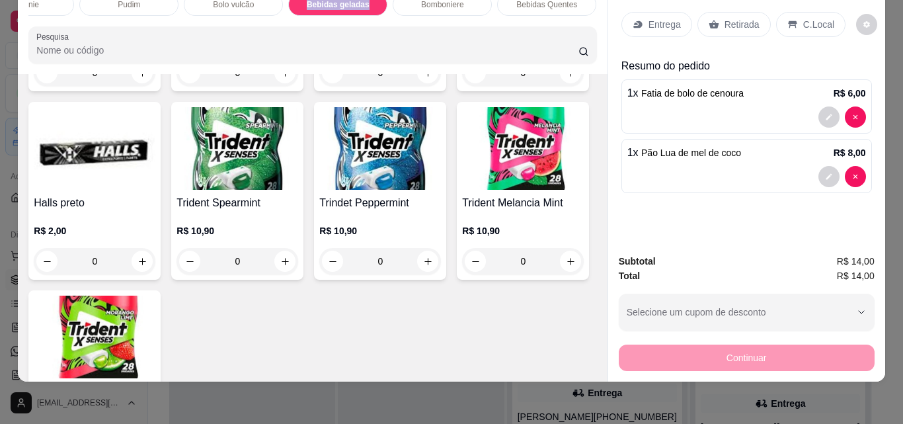
scroll to position [4312, 0]
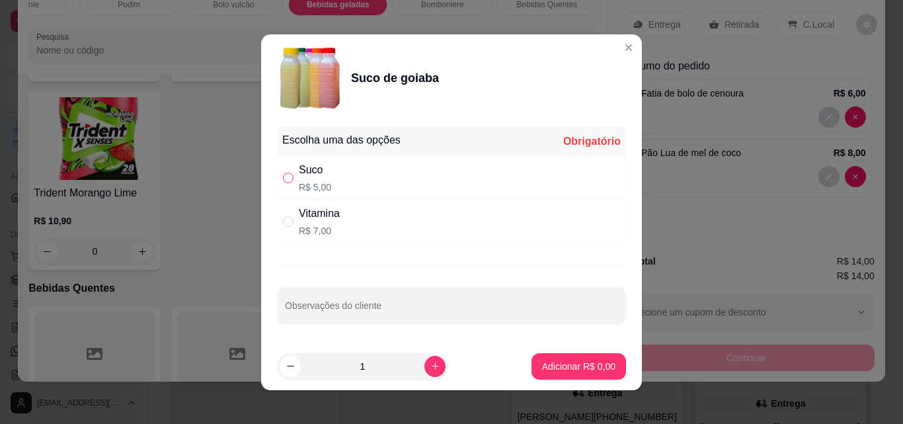
click at [284, 174] on input "" at bounding box center [288, 178] width 11 height 11
radio input "true"
click at [582, 370] on p "Adicionar R$ 5,00" at bounding box center [578, 366] width 71 height 13
type input "1"
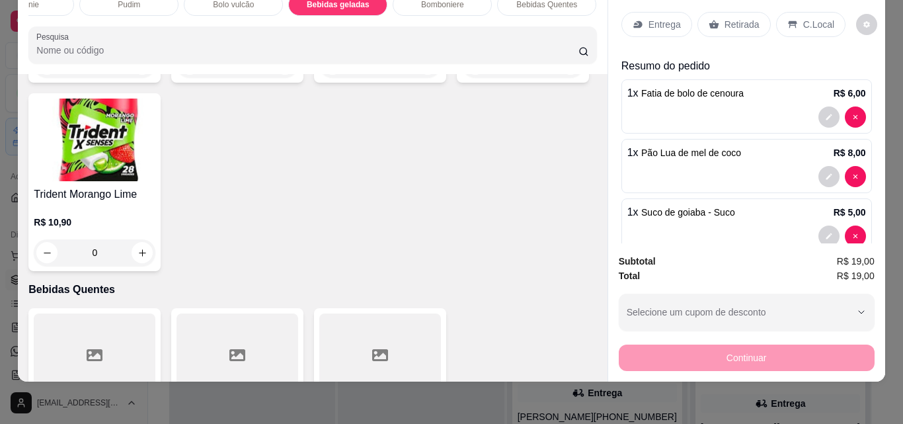
scroll to position [4312, 0]
click at [714, 166] on div at bounding box center [746, 176] width 239 height 21
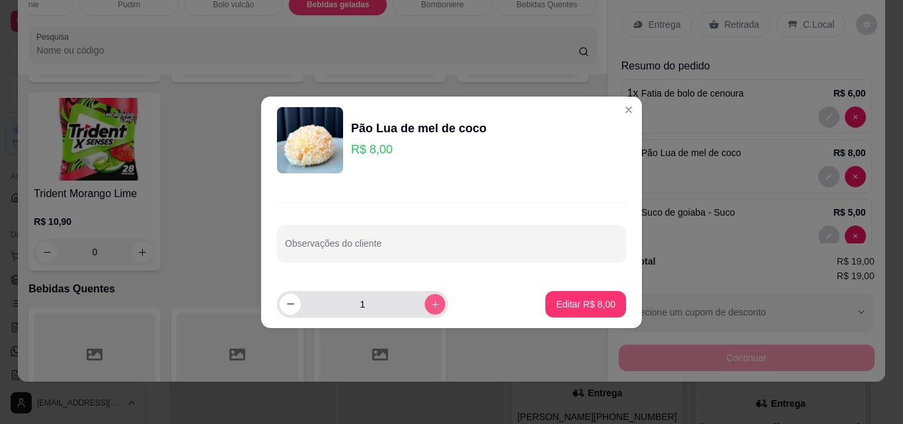
click at [424, 309] on button "increase-product-quantity" at bounding box center [434, 303] width 20 height 20
type input "2"
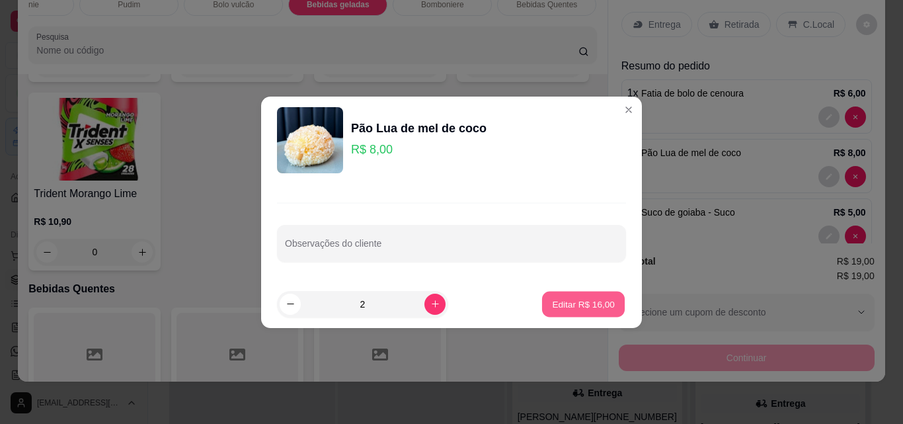
click at [598, 299] on p "Editar R$ 16,00" at bounding box center [583, 303] width 62 height 13
type input "2"
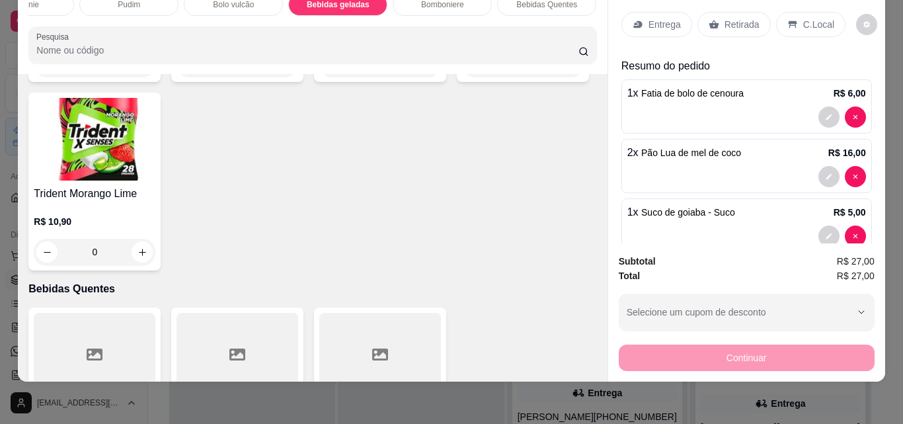
scroll to position [28, 0]
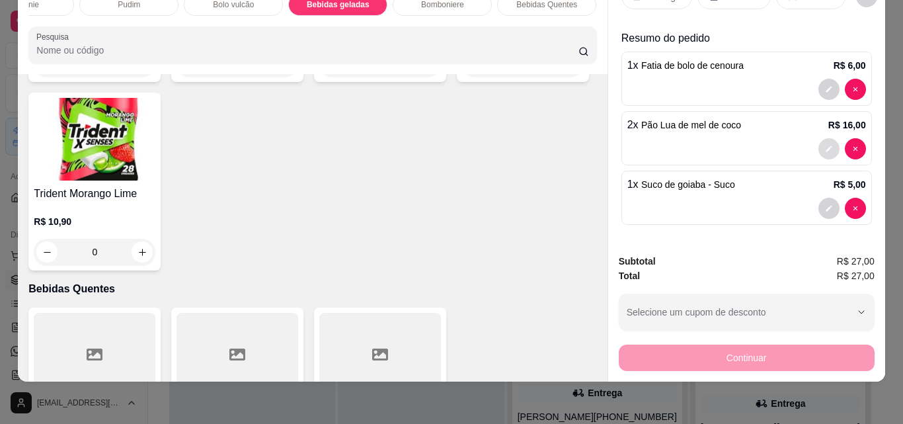
click at [818, 140] on button "decrease-product-quantity" at bounding box center [828, 148] width 21 height 21
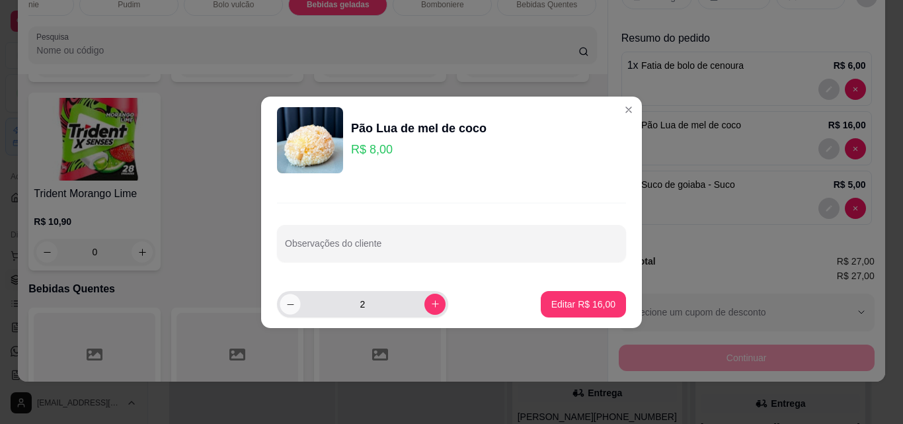
click at [283, 304] on button "decrease-product-quantity" at bounding box center [290, 303] width 20 height 20
type input "1"
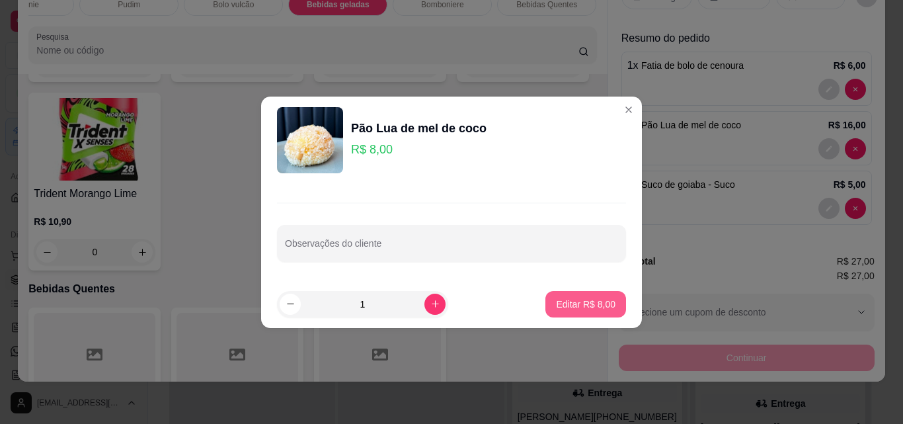
click at [605, 311] on button "Editar R$ 8,00" at bounding box center [585, 304] width 81 height 26
type input "1"
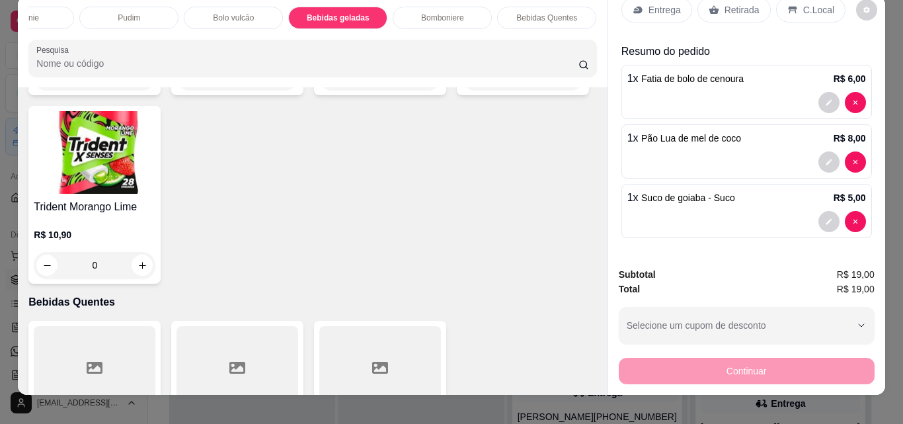
scroll to position [0, 0]
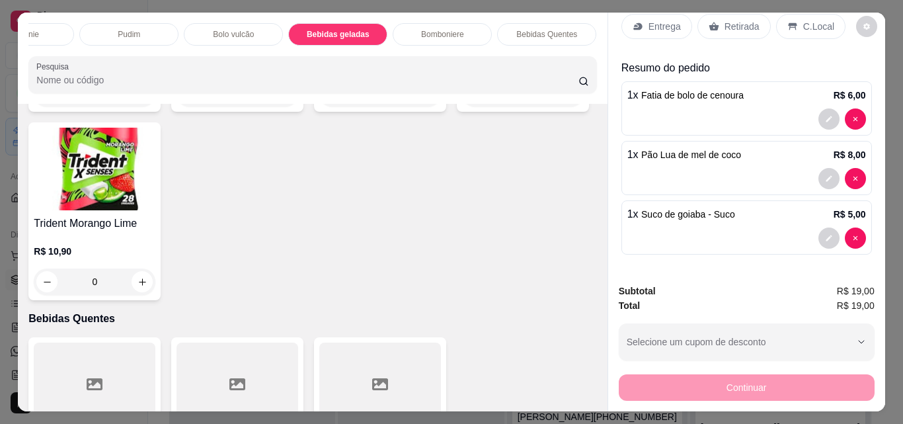
click at [730, 22] on p "Retirada" at bounding box center [741, 26] width 35 height 13
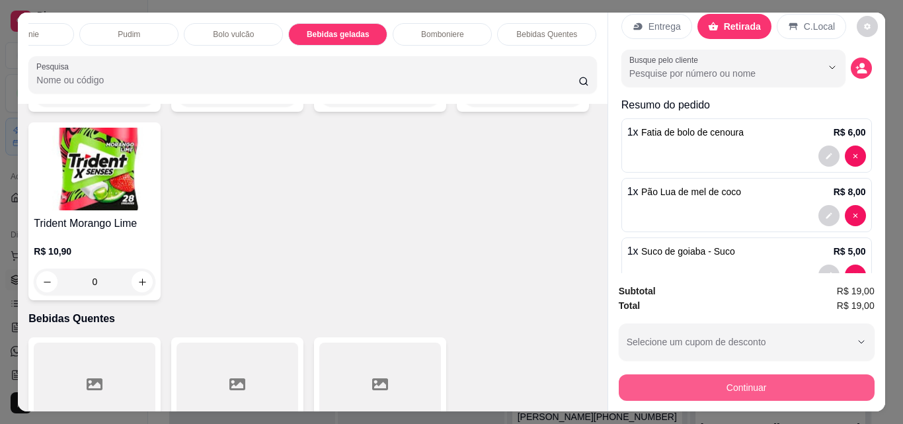
click at [771, 380] on button "Continuar" at bounding box center [747, 387] width 256 height 26
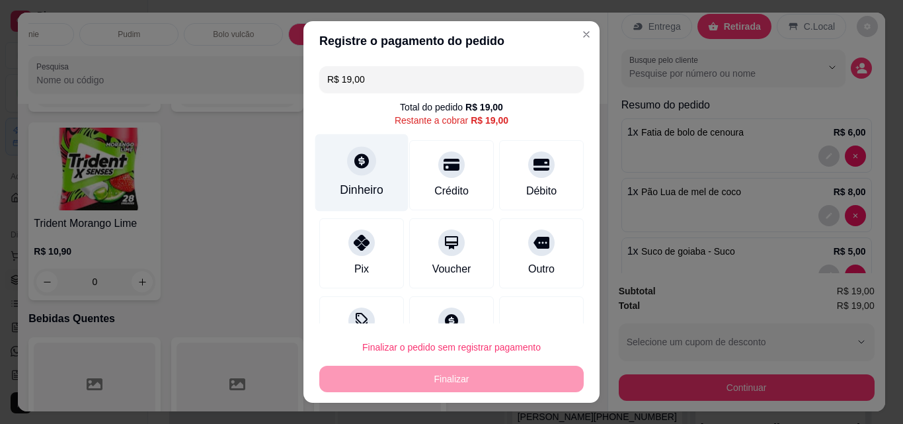
click at [348, 195] on div "Dinheiro" at bounding box center [362, 189] width 44 height 17
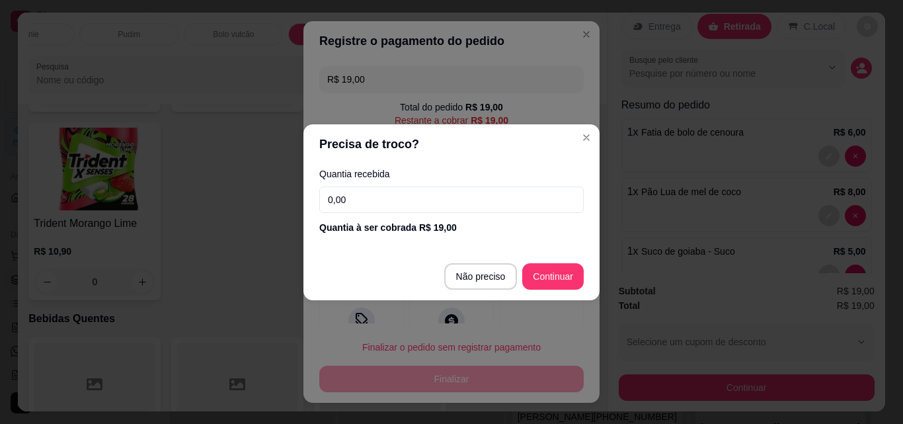
click at [410, 206] on input "0,00" at bounding box center [451, 199] width 264 height 26
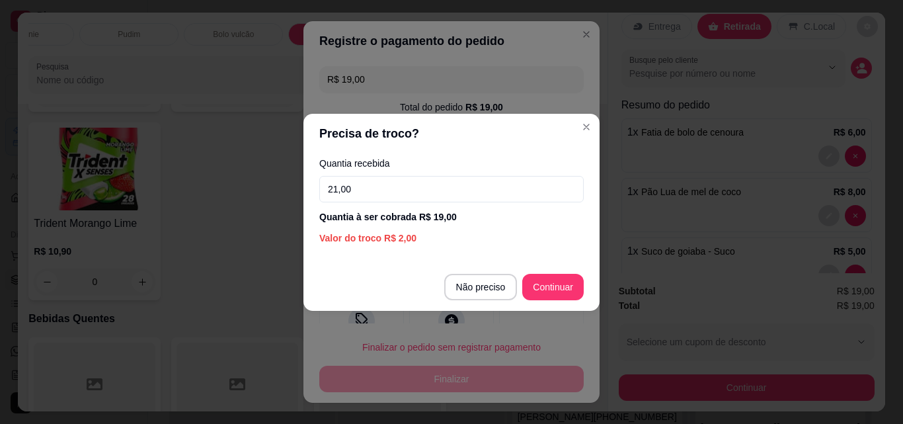
type input "21,00"
click at [546, 260] on section "Precisa de troco? Quantia recebida 21,00 Quantia à ser cobrada R$ 19,00 Valor d…" at bounding box center [451, 212] width 296 height 197
type input "R$ 0,00"
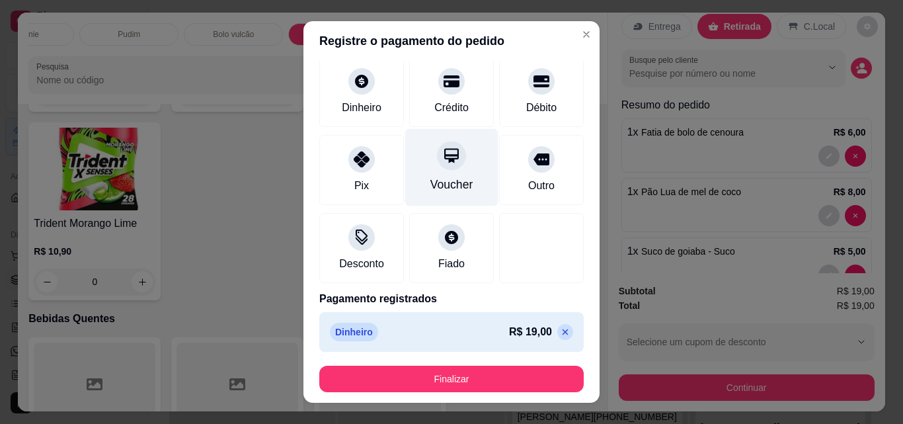
scroll to position [72, 0]
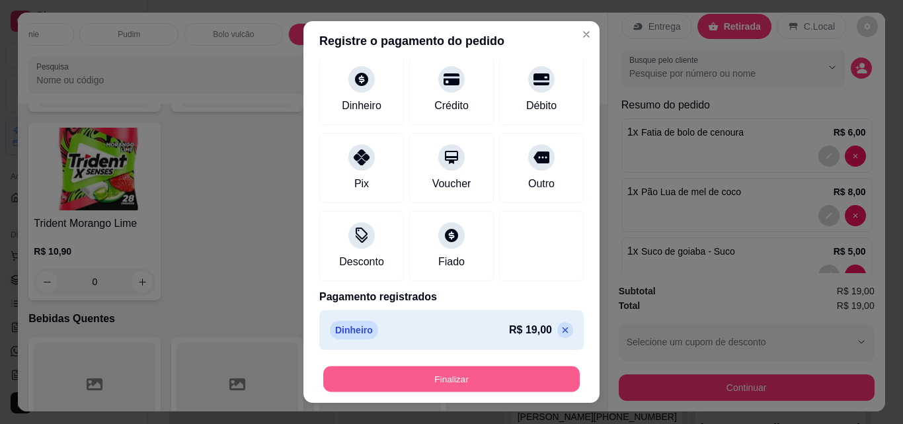
click at [498, 383] on button "Finalizar" at bounding box center [451, 379] width 256 height 26
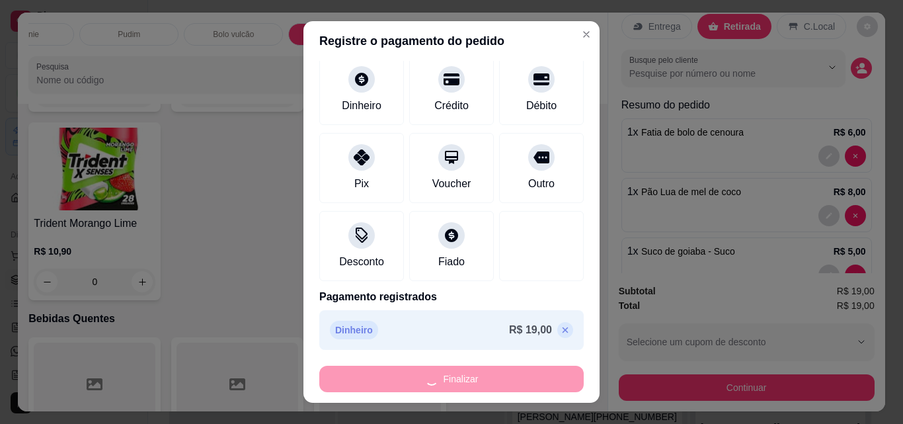
type input "0"
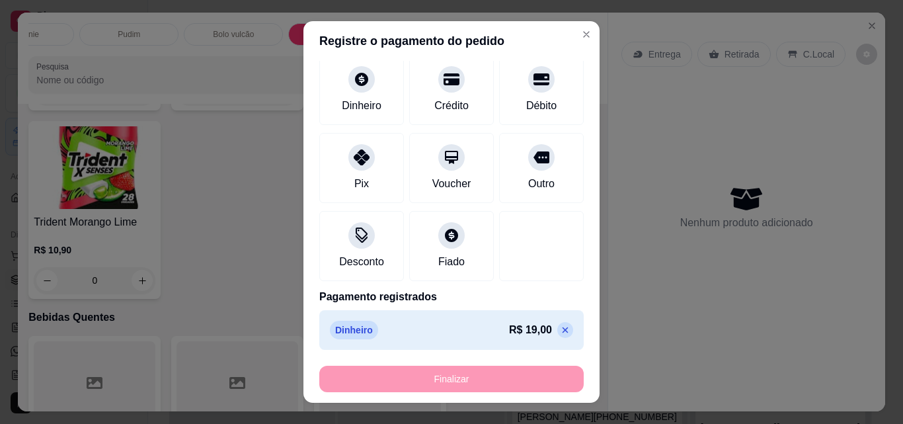
type input "-R$ 19,00"
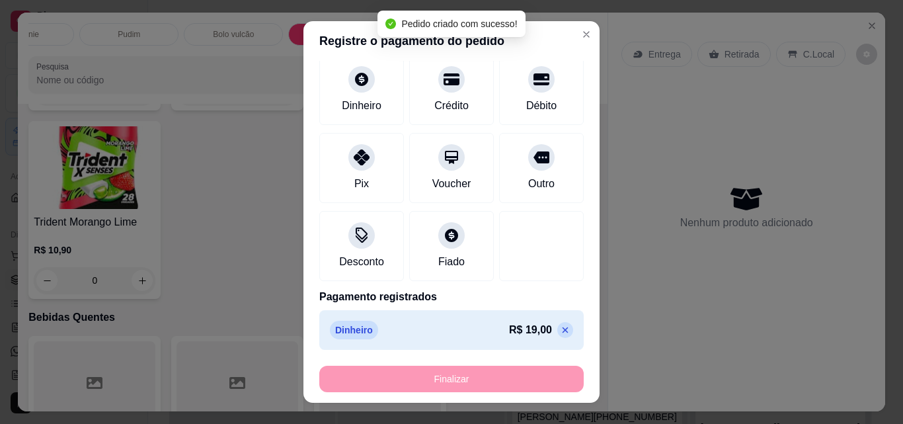
scroll to position [4310, 0]
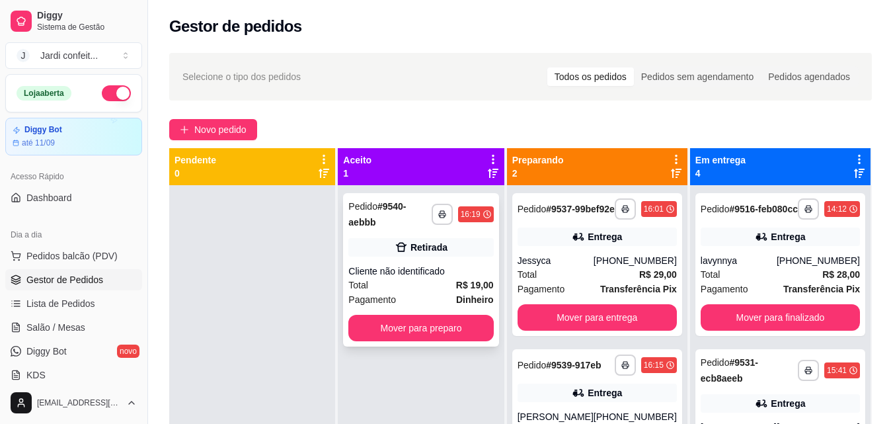
click at [477, 278] on span "R$ 19,00" at bounding box center [475, 285] width 38 height 15
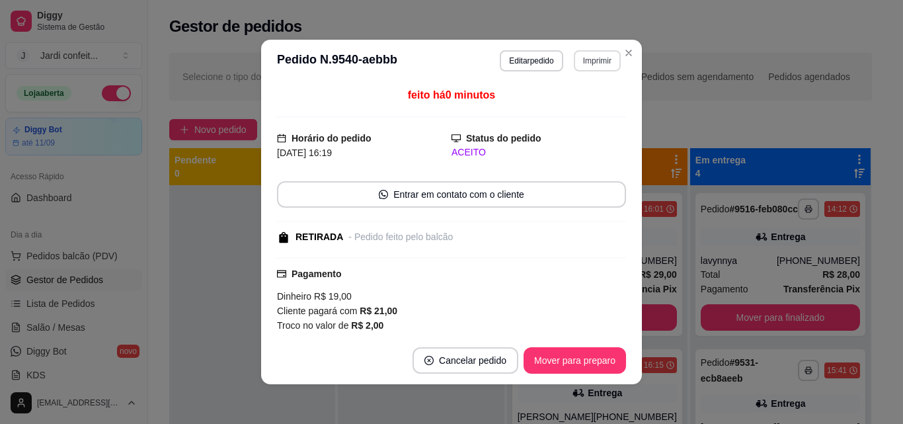
click at [584, 63] on button "Imprimir" at bounding box center [597, 60] width 47 height 21
click at [582, 107] on button "Impressora" at bounding box center [570, 107] width 96 height 21
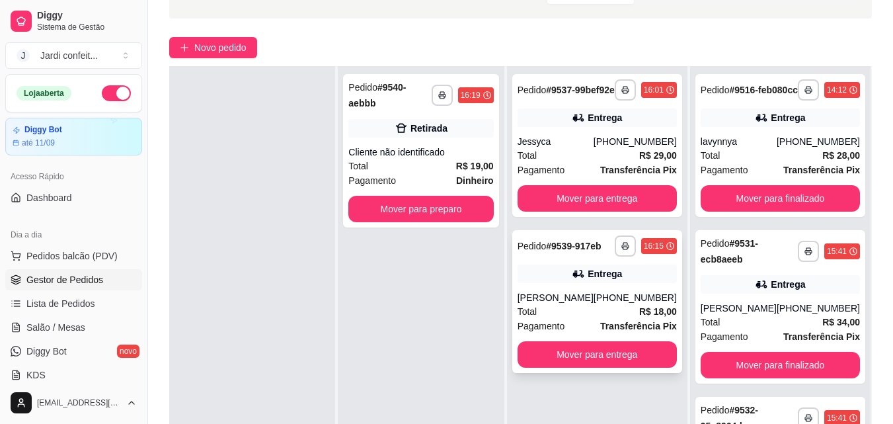
scroll to position [198, 0]
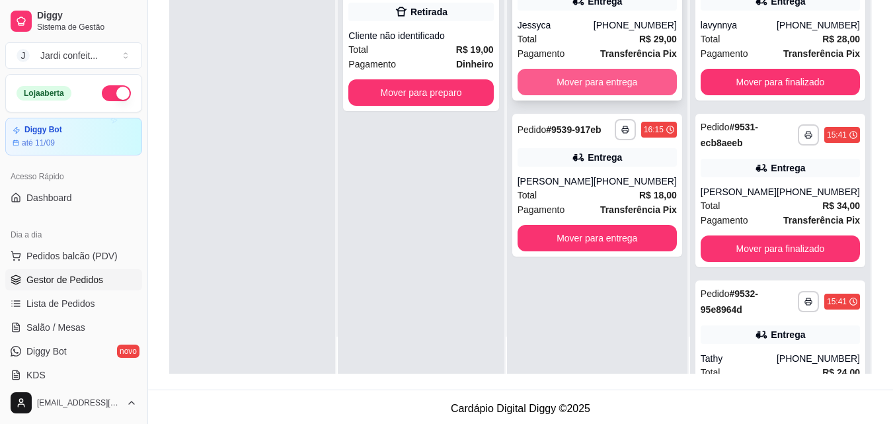
click at [629, 83] on button "Mover para entrega" at bounding box center [597, 82] width 159 height 26
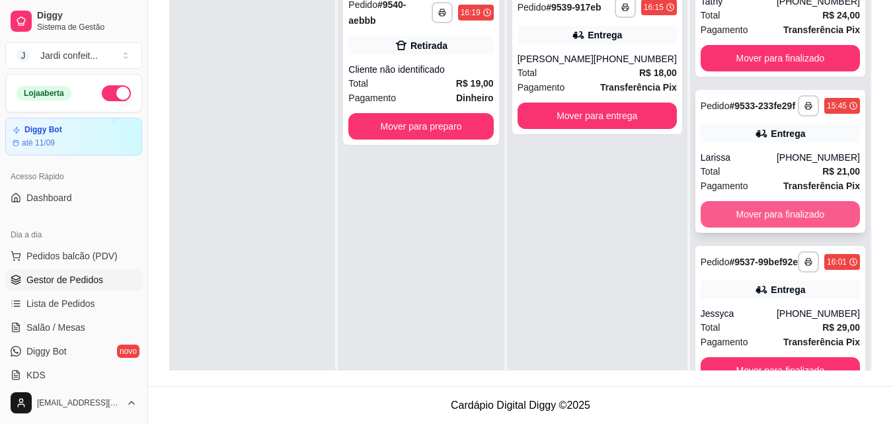
scroll to position [37, 0]
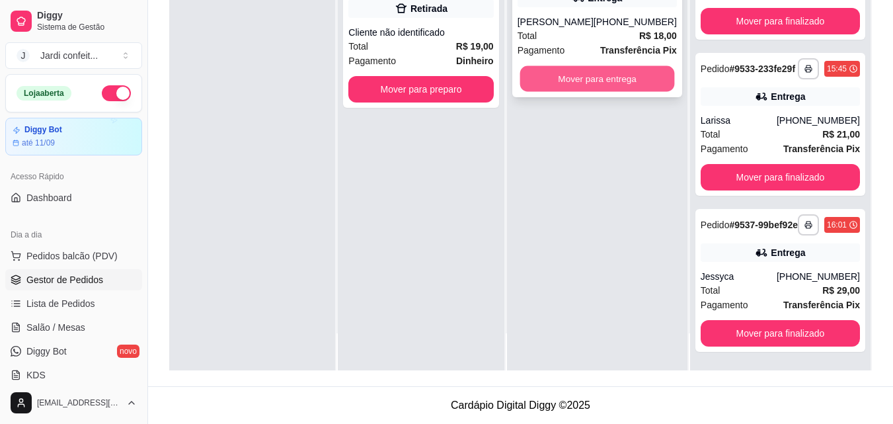
click at [619, 84] on button "Mover para entrega" at bounding box center [597, 79] width 155 height 26
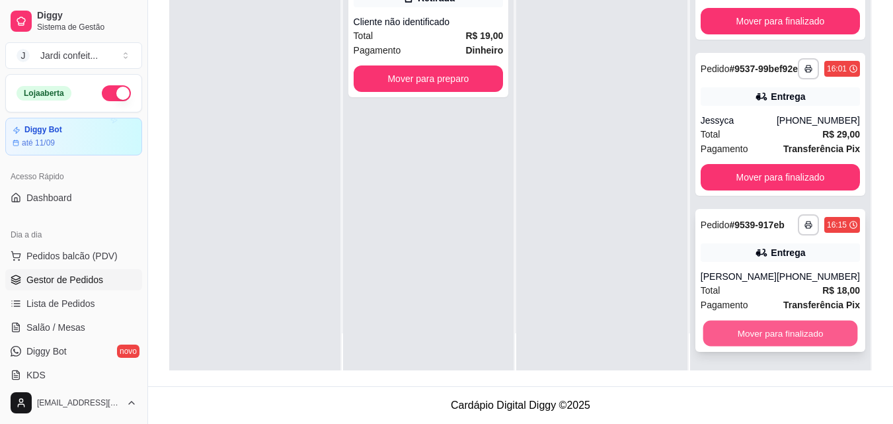
click at [817, 327] on button "Mover para finalizado" at bounding box center [780, 334] width 155 height 26
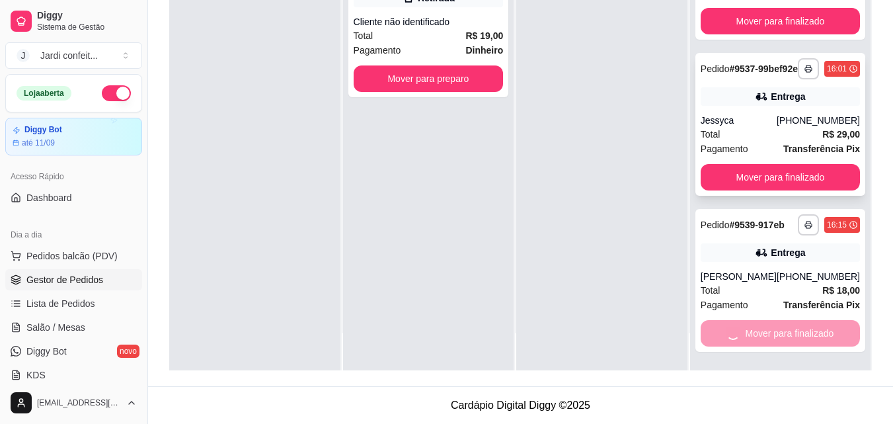
scroll to position [422, 0]
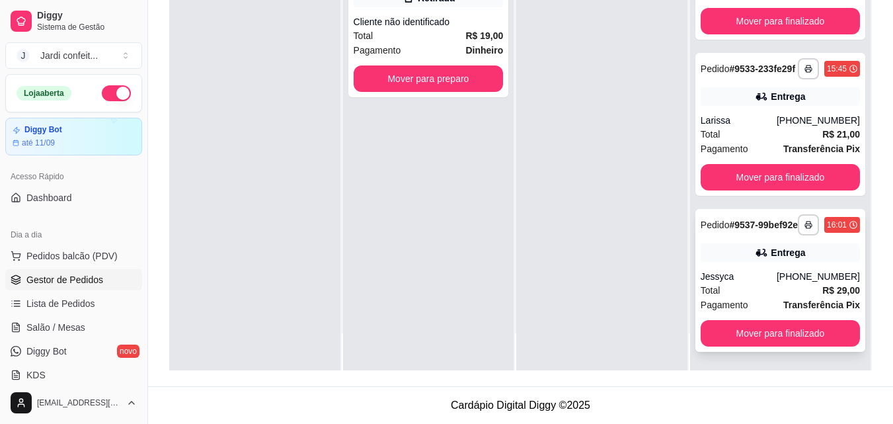
click at [717, 346] on button "Mover para finalizado" at bounding box center [780, 333] width 159 height 26
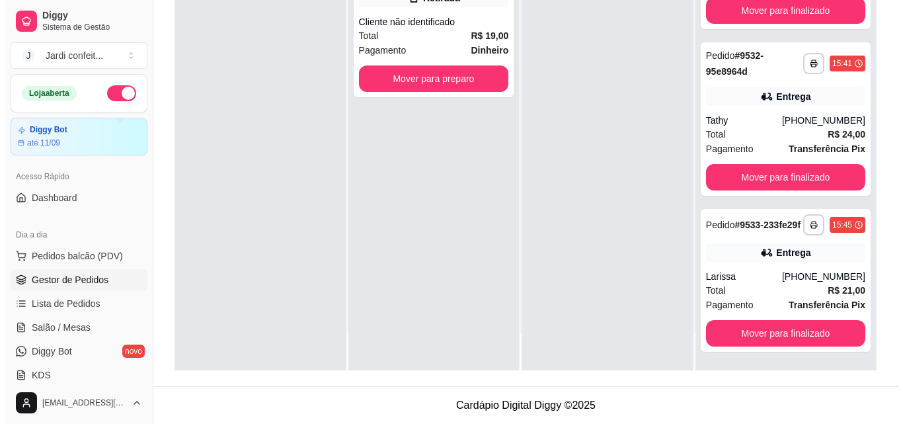
scroll to position [0, 0]
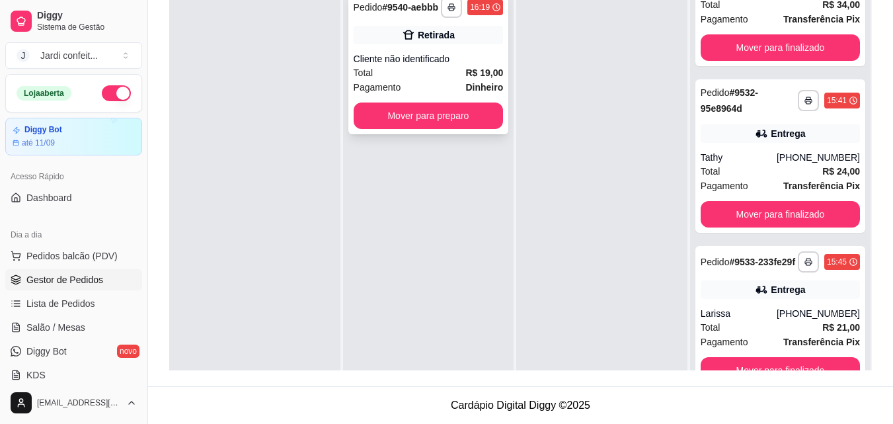
click at [432, 128] on button "Mover para preparo" at bounding box center [429, 115] width 150 height 26
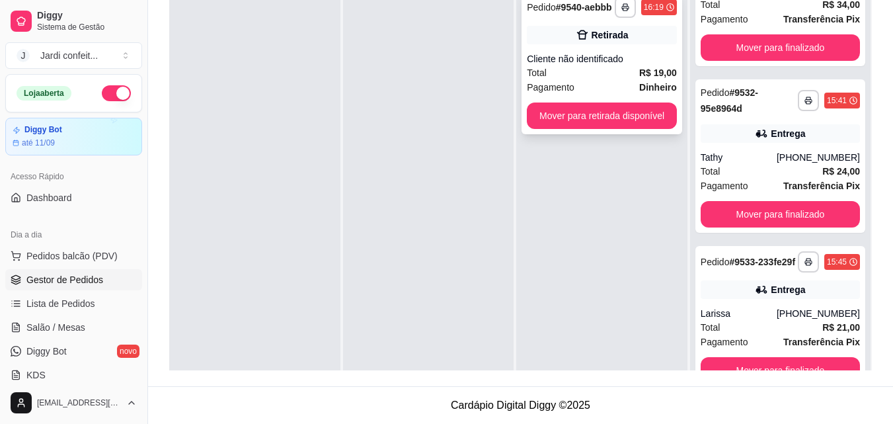
click at [539, 75] on span "Total" at bounding box center [537, 72] width 20 height 15
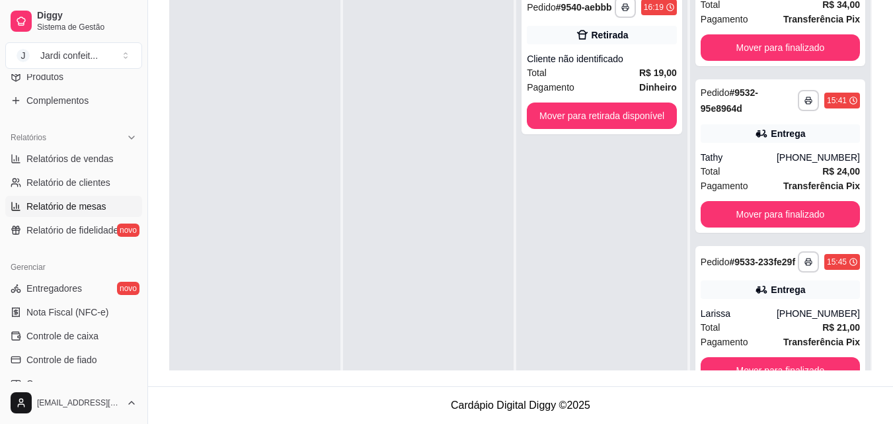
scroll to position [463, 0]
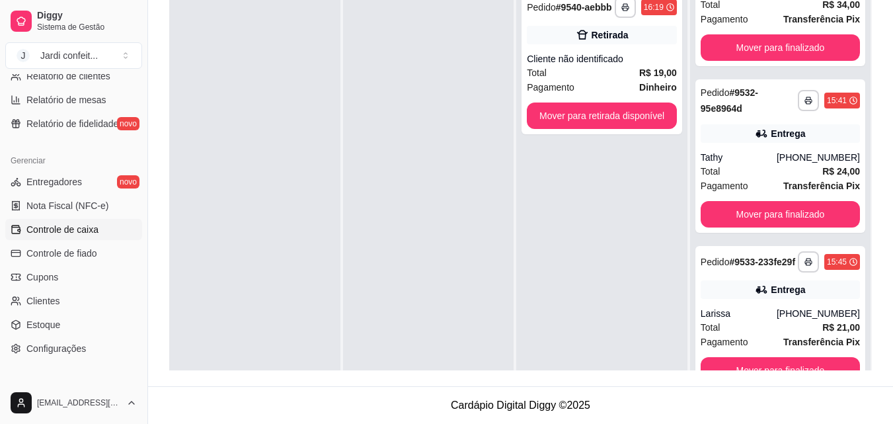
click at [98, 225] on link "Controle de caixa" at bounding box center [73, 229] width 137 height 21
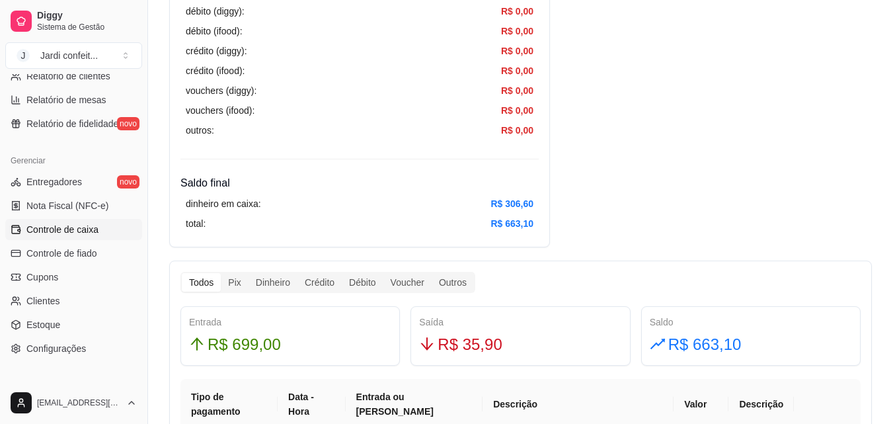
scroll to position [529, 0]
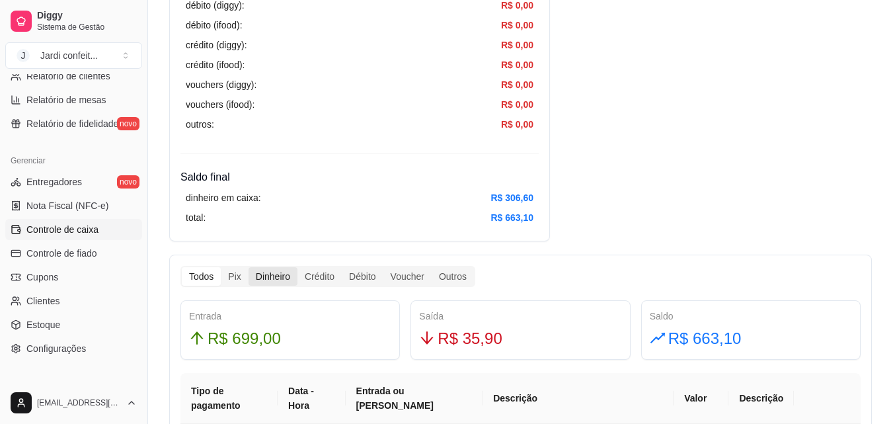
click at [277, 280] on div "Dinheiro" at bounding box center [273, 276] width 49 height 19
click at [249, 267] on input "Dinheiro" at bounding box center [249, 267] width 0 height 0
click at [196, 282] on div "Todos" at bounding box center [201, 276] width 39 height 19
click at [182, 267] on input "Todos" at bounding box center [182, 267] width 0 height 0
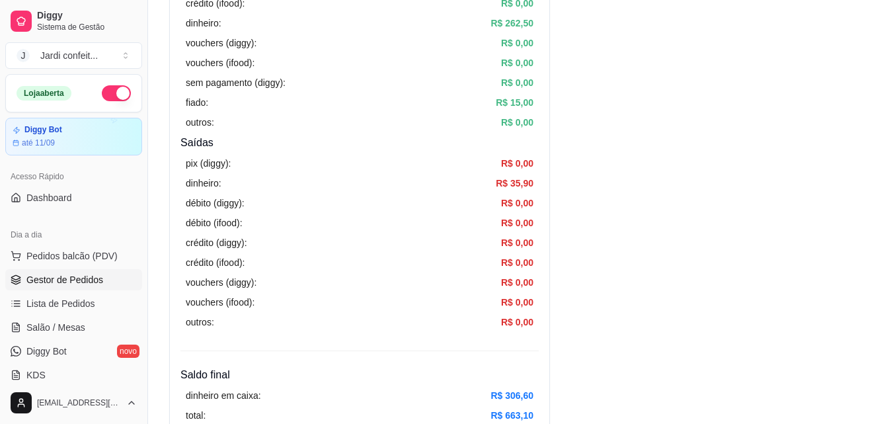
scroll to position [330, 0]
click at [63, 278] on span "Gestor de Pedidos" at bounding box center [64, 279] width 77 height 13
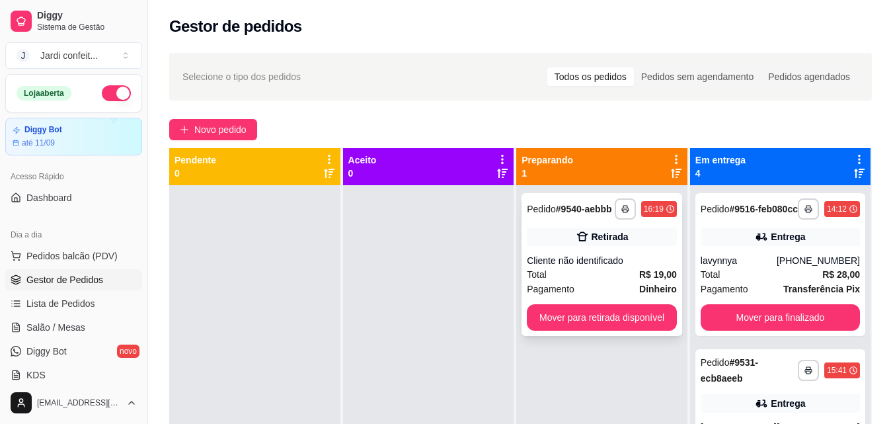
click at [584, 266] on div "Cliente não identificado" at bounding box center [602, 260] width 150 height 13
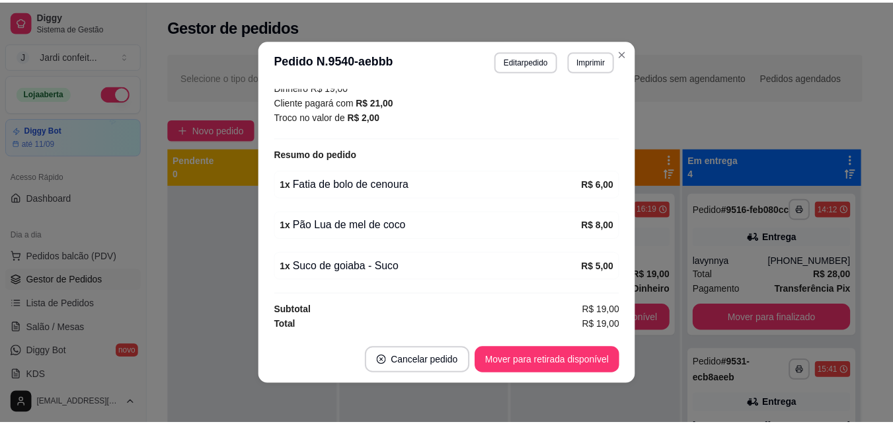
scroll to position [3, 0]
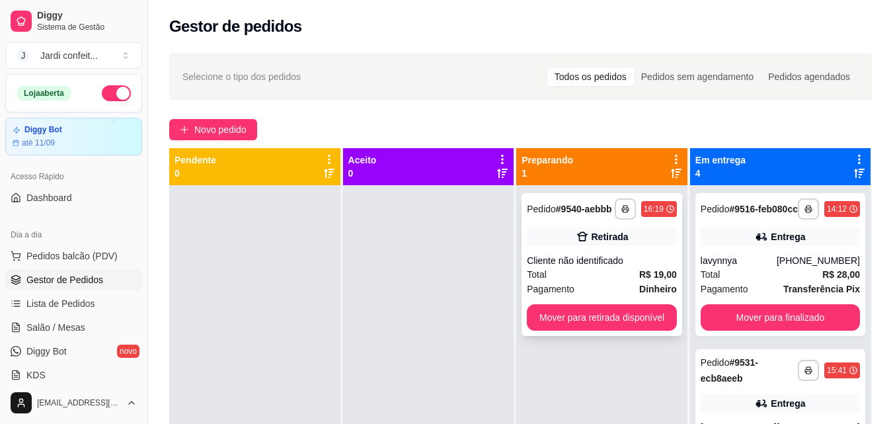
click at [637, 296] on div "**********" at bounding box center [602, 264] width 161 height 143
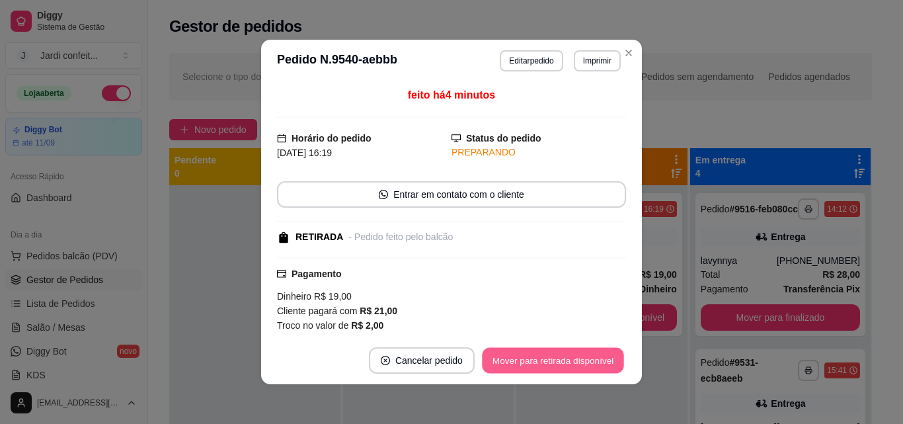
click at [555, 371] on button "Mover para retirada disponível" at bounding box center [552, 361] width 141 height 26
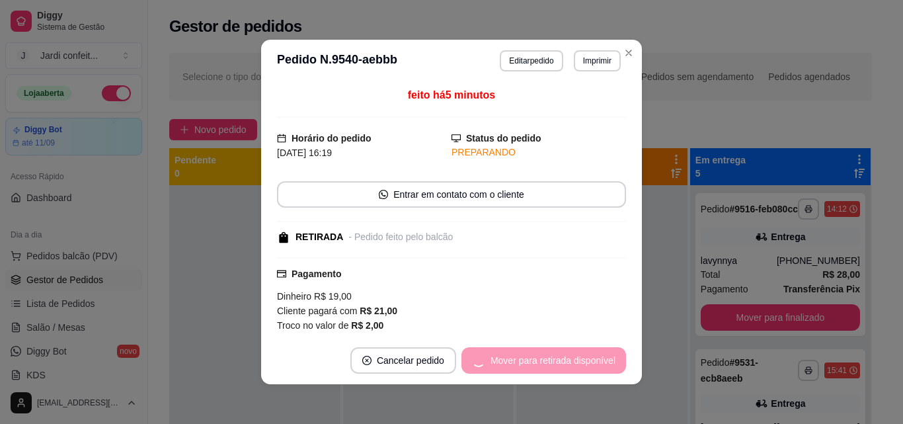
click at [561, 366] on div "Mover para retirada disponível" at bounding box center [543, 360] width 165 height 26
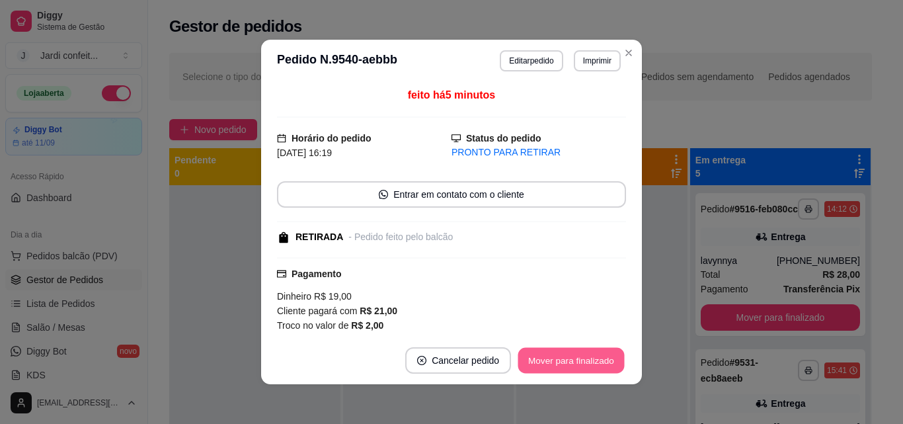
click at [564, 362] on button "Mover para finalizado" at bounding box center [571, 361] width 106 height 26
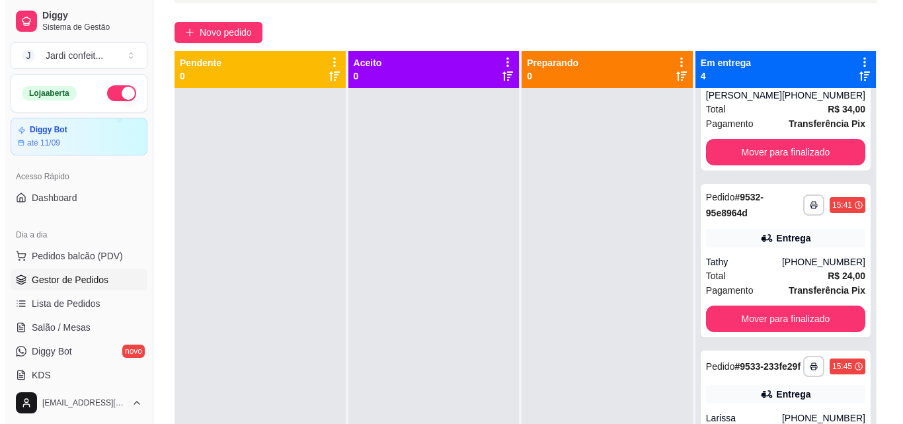
scroll to position [0, 0]
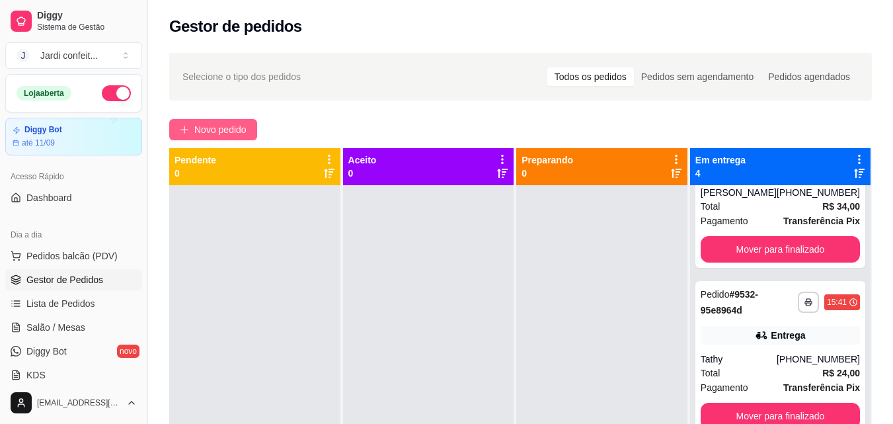
click at [225, 121] on button "Novo pedido" at bounding box center [213, 129] width 88 height 21
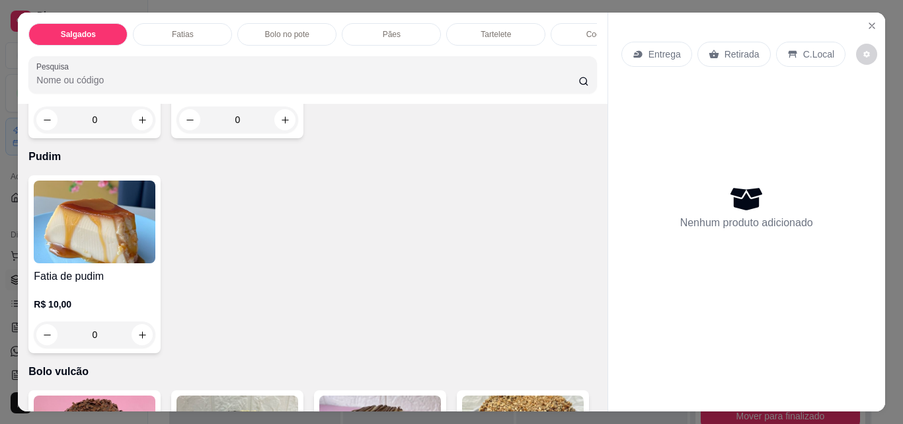
scroll to position [2446, 0]
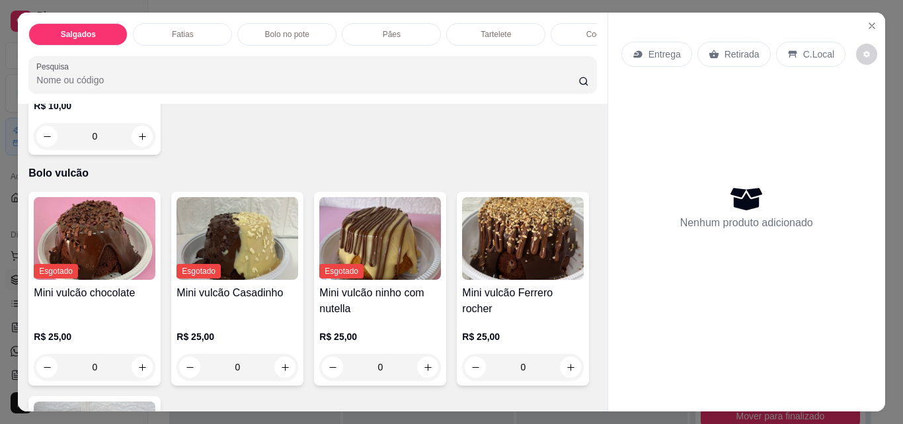
type input "1"
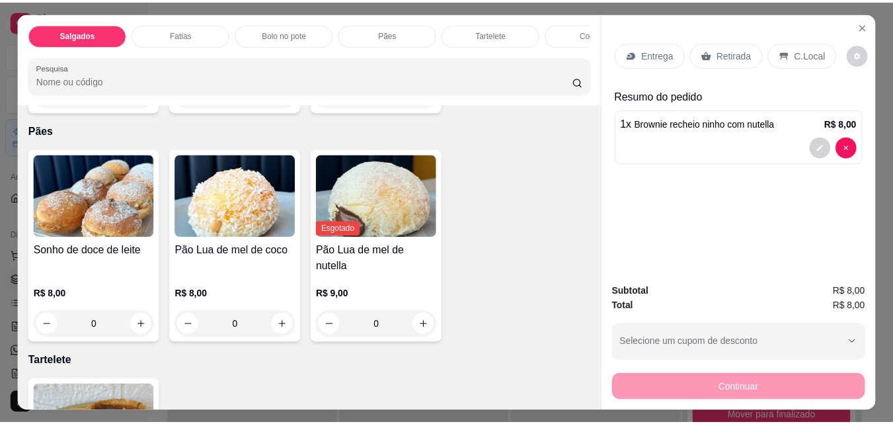
scroll to position [925, 0]
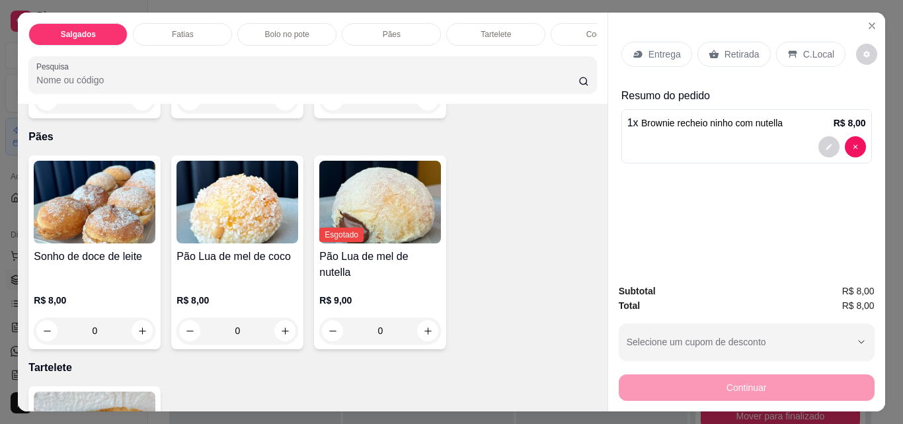
type input "1"
click at [746, 56] on p "Retirada" at bounding box center [741, 54] width 35 height 13
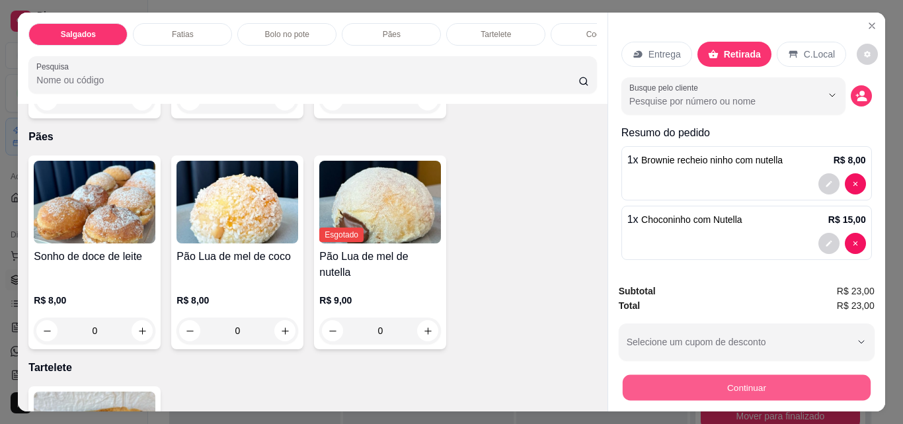
click at [752, 374] on button "Continuar" at bounding box center [746, 387] width 248 height 26
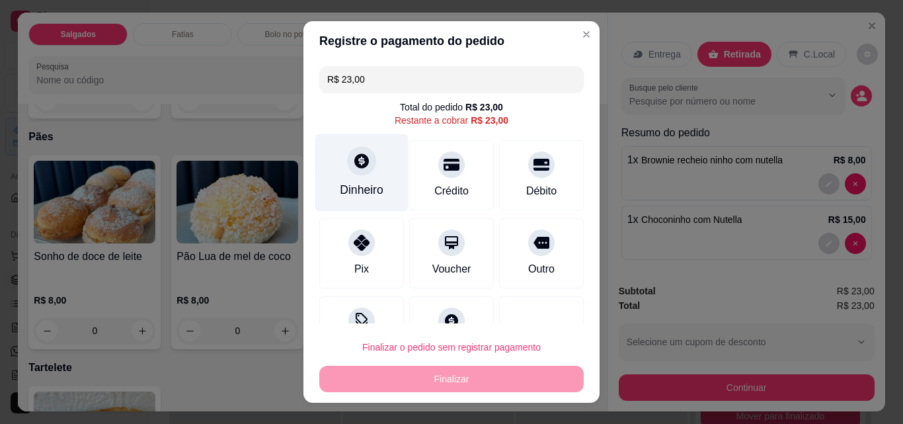
click at [357, 189] on div "Dinheiro" at bounding box center [362, 189] width 44 height 17
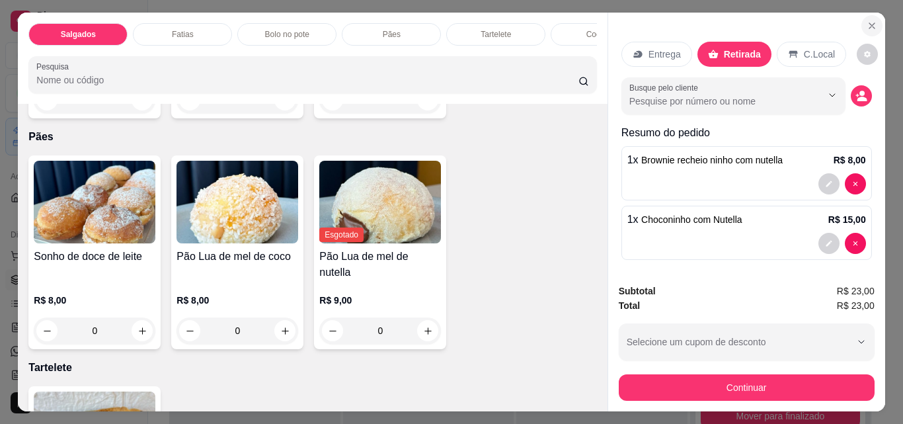
click at [861, 22] on button "Close" at bounding box center [871, 25] width 21 height 21
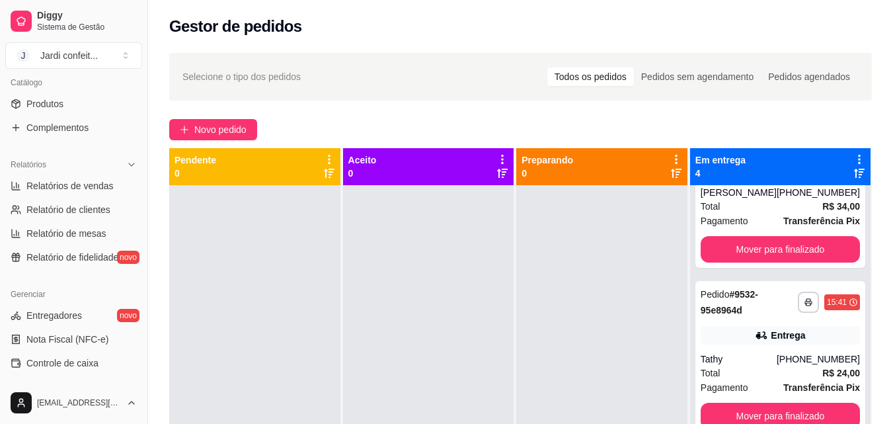
scroll to position [330, 0]
click at [85, 104] on link "Produtos" at bounding box center [73, 102] width 137 height 21
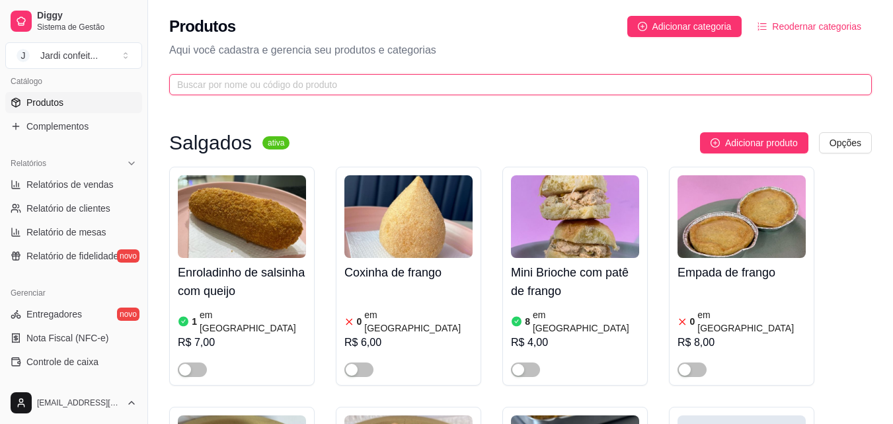
click at [494, 77] on input "text" at bounding box center [515, 84] width 676 height 15
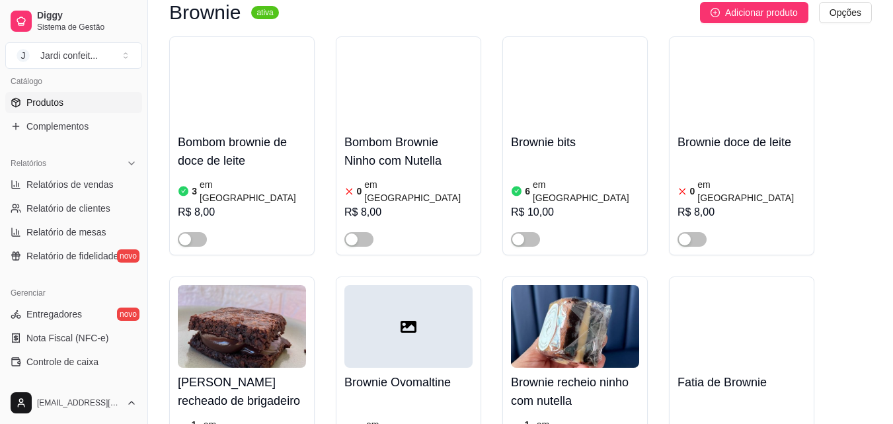
scroll to position [463, 0]
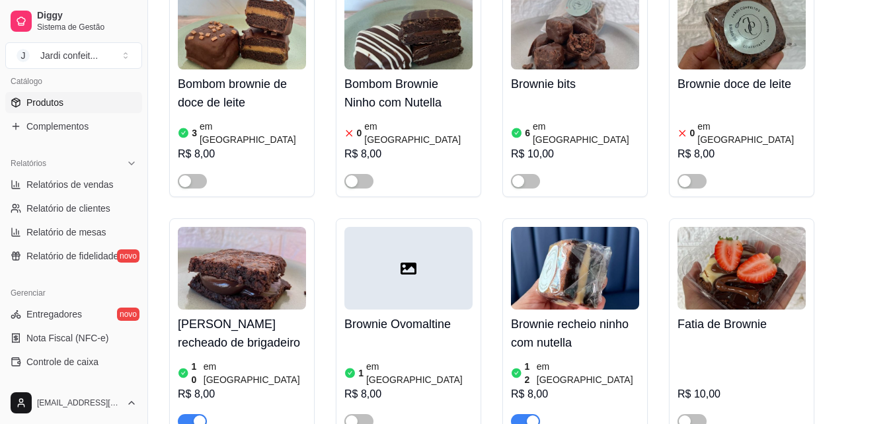
type input "brown"
click at [283, 266] on img at bounding box center [242, 268] width 128 height 83
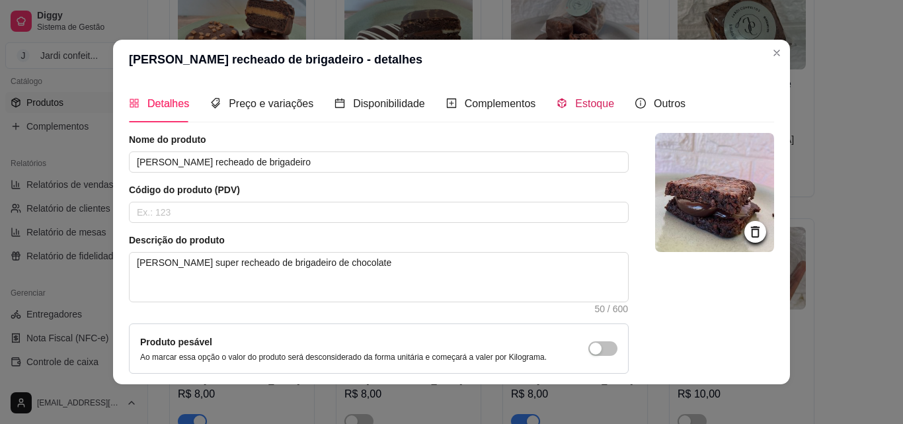
click at [586, 108] on span "Estoque" at bounding box center [594, 103] width 39 height 11
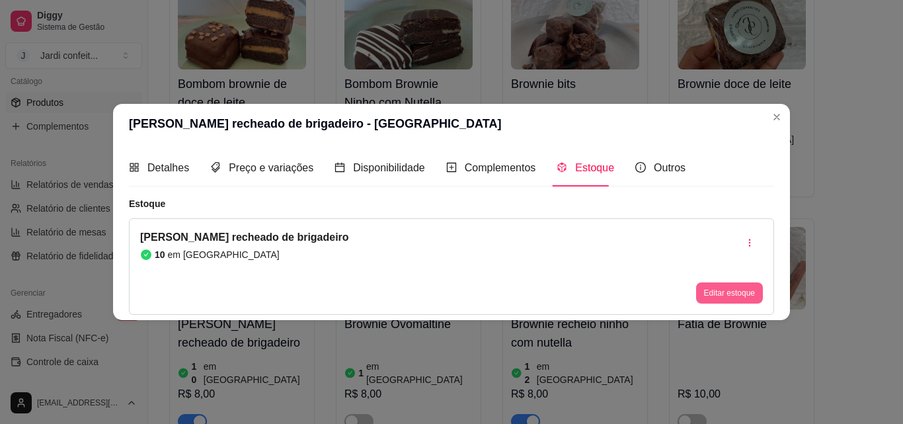
click at [725, 284] on button "Editar estoque" at bounding box center [729, 292] width 67 height 21
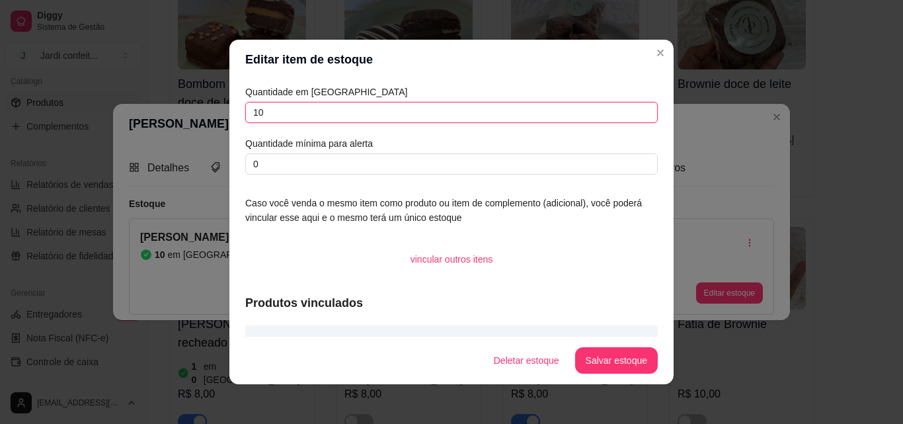
drag, startPoint x: 270, startPoint y: 117, endPoint x: 171, endPoint y: 121, distance: 99.9
click at [171, 121] on div "Editar item de estoque Quantidade em estoque 10 Quantidade mínima para alerta 0…" at bounding box center [451, 212] width 903 height 424
type input "9"
click at [631, 369] on button "Salvar estoque" at bounding box center [616, 360] width 83 height 26
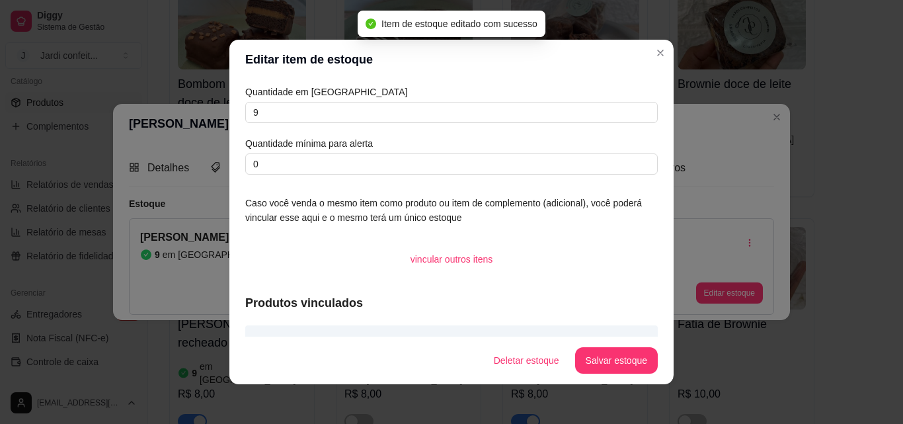
click at [652, 96] on div "Quantidade em estoque 9 Quantidade mínima para alerta 0 Caso você venda o mesmo…" at bounding box center [451, 207] width 444 height 257
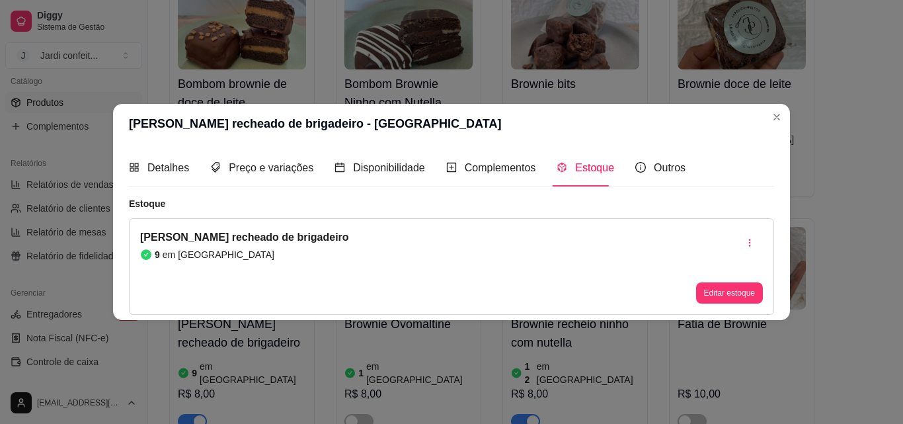
click at [769, 130] on header "[PERSON_NAME] recheado de brigadeiro - [GEOGRAPHIC_DATA]" at bounding box center [451, 124] width 677 height 40
click at [784, 105] on header "[PERSON_NAME] recheado de brigadeiro - [GEOGRAPHIC_DATA]" at bounding box center [451, 124] width 677 height 40
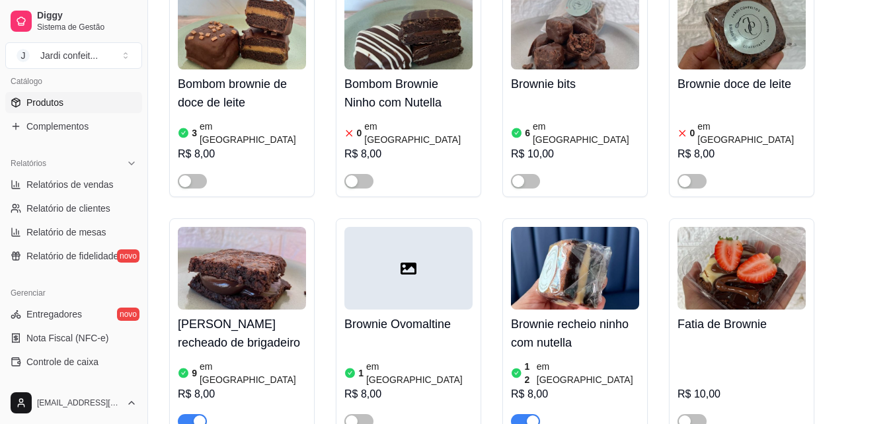
click at [222, 256] on img at bounding box center [242, 268] width 128 height 83
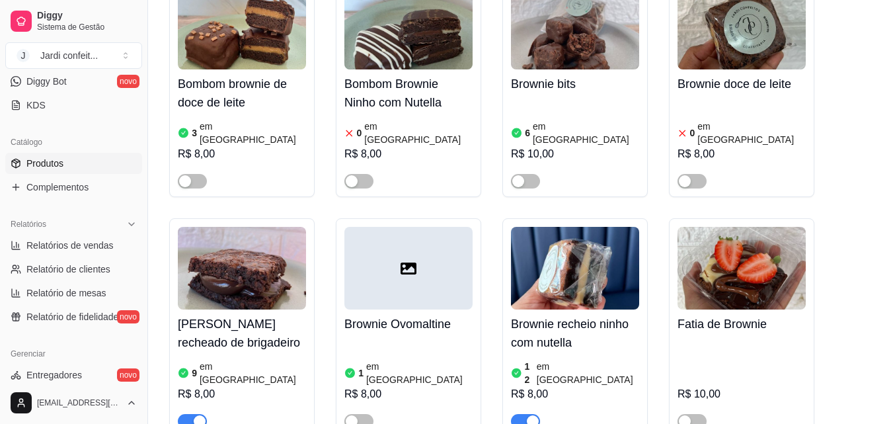
scroll to position [132, 0]
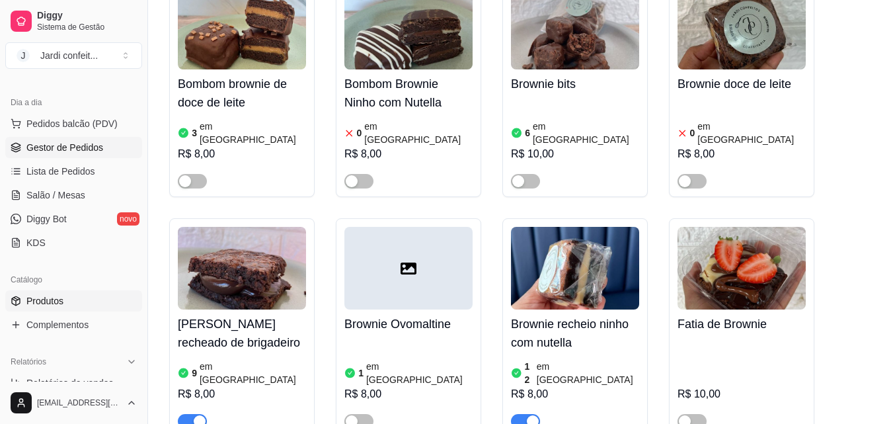
click at [104, 147] on link "Gestor de Pedidos" at bounding box center [73, 147] width 137 height 21
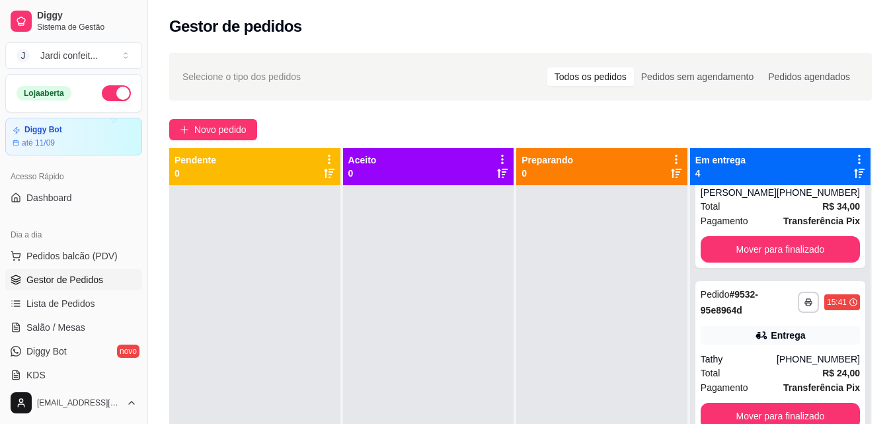
scroll to position [198, 0]
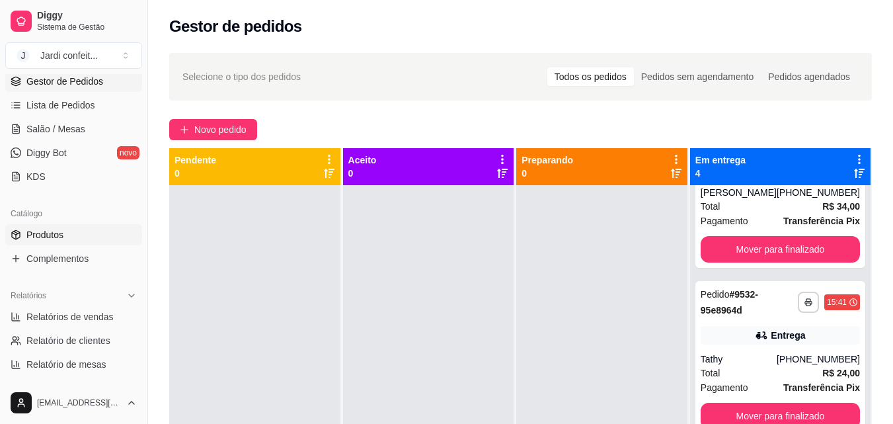
click at [87, 231] on link "Produtos" at bounding box center [73, 234] width 137 height 21
click at [86, 231] on link "Produtos" at bounding box center [73, 234] width 137 height 21
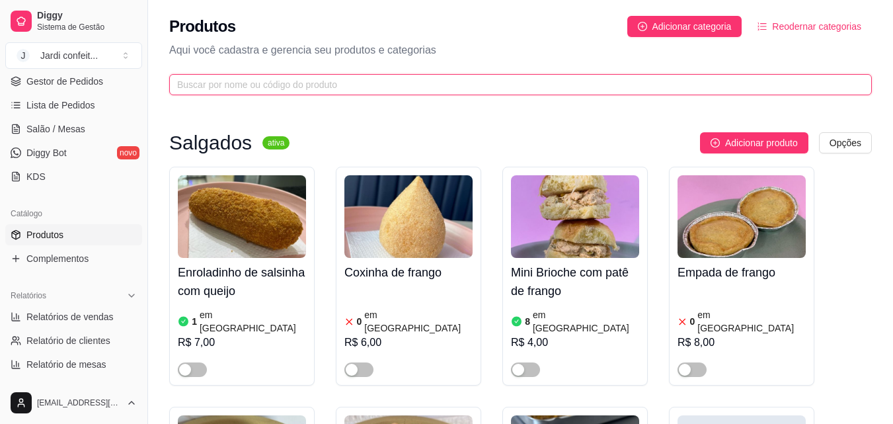
click at [309, 81] on input "text" at bounding box center [515, 84] width 676 height 15
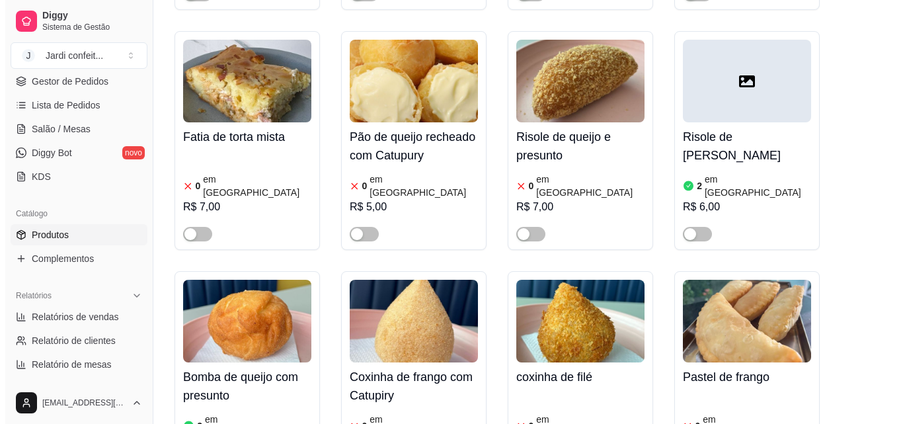
scroll to position [661, 0]
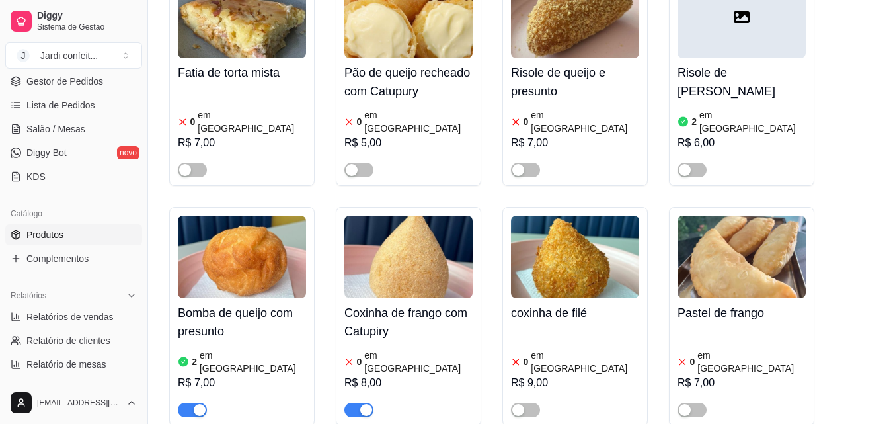
click at [434, 245] on img at bounding box center [408, 256] width 128 height 83
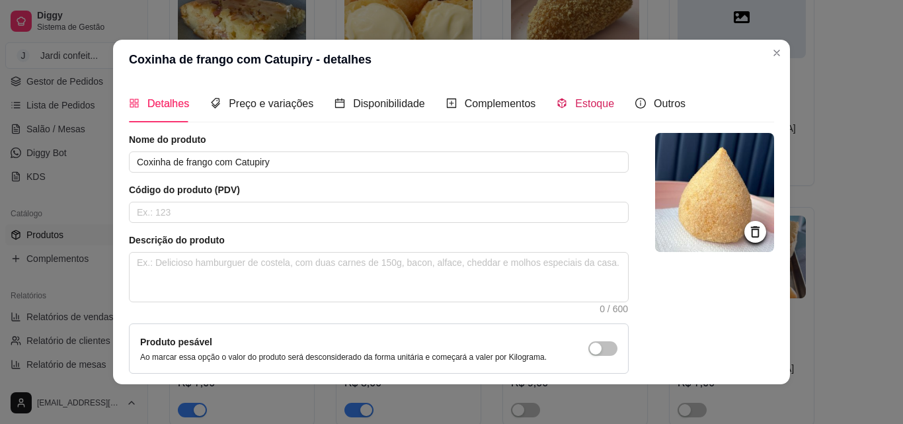
click at [592, 105] on span "Estoque" at bounding box center [594, 103] width 39 height 11
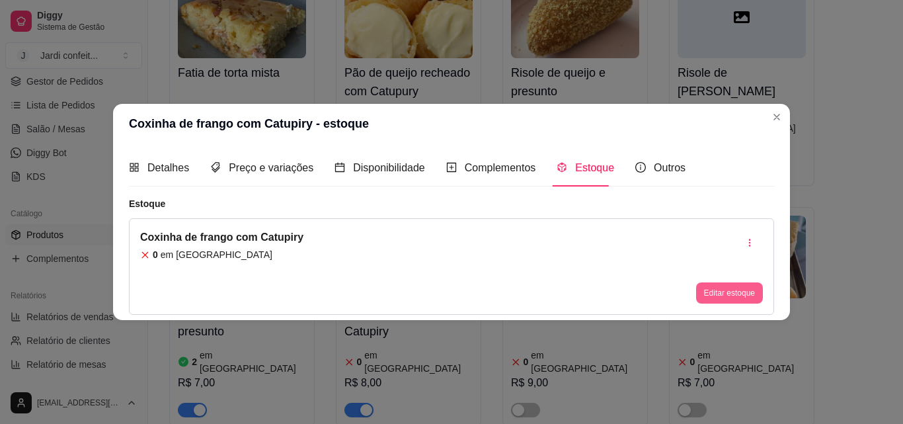
click at [725, 296] on button "Editar estoque" at bounding box center [729, 292] width 67 height 21
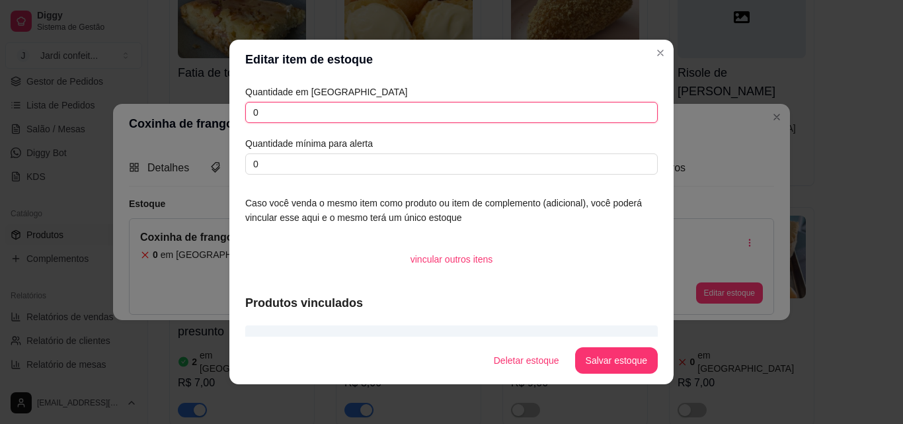
click at [229, 115] on div "Quantidade em estoque 0 Quantidade mínima para alerta 0 Caso você venda o mesmo…" at bounding box center [451, 207] width 444 height 257
type input "2"
click at [631, 362] on button "Salvar estoque" at bounding box center [616, 360] width 83 height 26
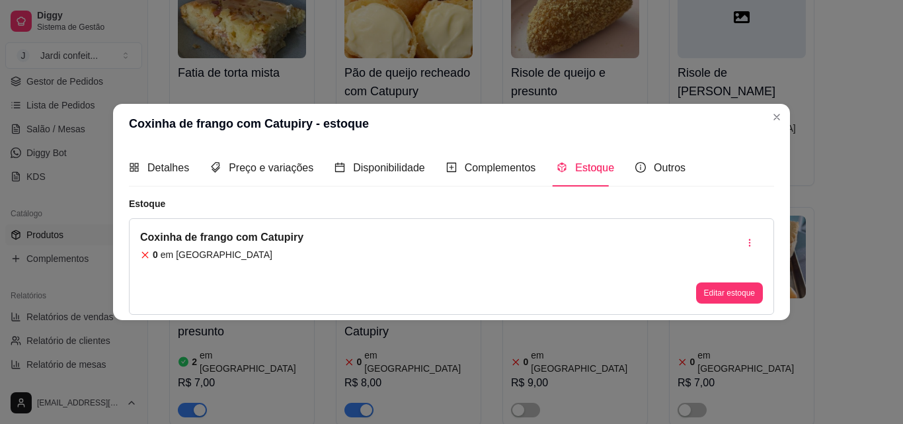
drag, startPoint x: 782, startPoint y: 107, endPoint x: 835, endPoint y: 166, distance: 79.1
click at [782, 108] on section "Coxinha de frango com Catupiry - estoque Detalhes Preço e variações Disponibili…" at bounding box center [451, 212] width 677 height 216
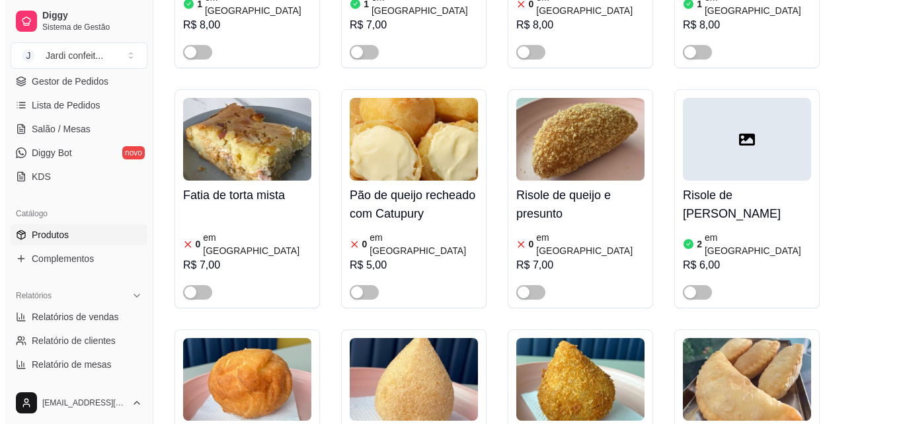
scroll to position [529, 0]
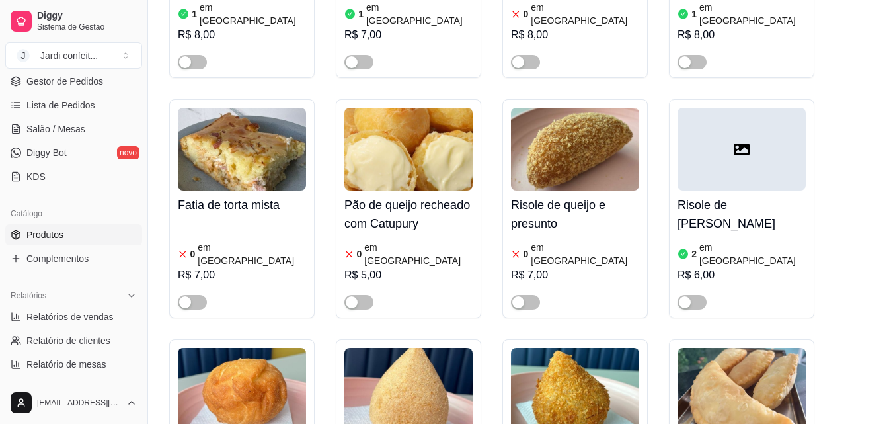
click at [578, 138] on img at bounding box center [575, 149] width 128 height 83
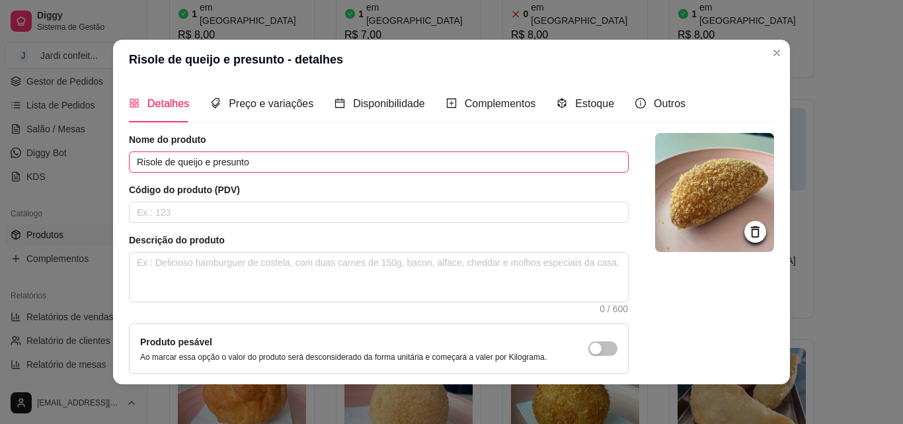
drag, startPoint x: 268, startPoint y: 159, endPoint x: 169, endPoint y: 156, distance: 99.2
click at [169, 156] on input "Risole de queijo e presunto" at bounding box center [379, 161] width 500 height 21
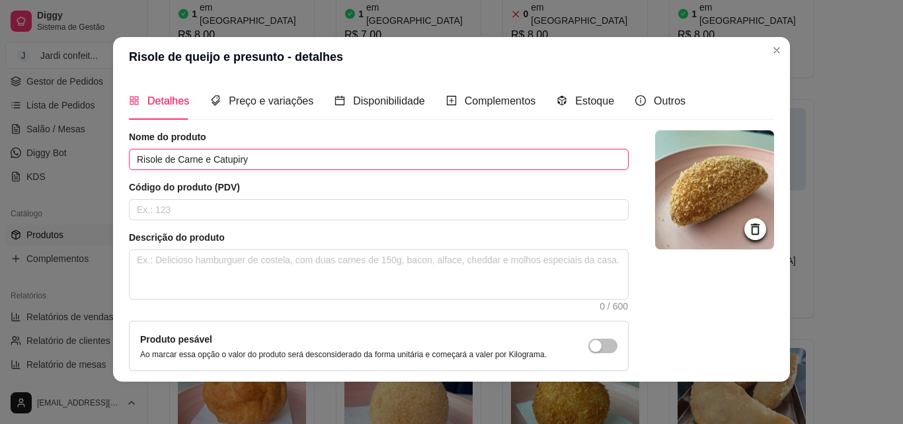
scroll to position [114, 0]
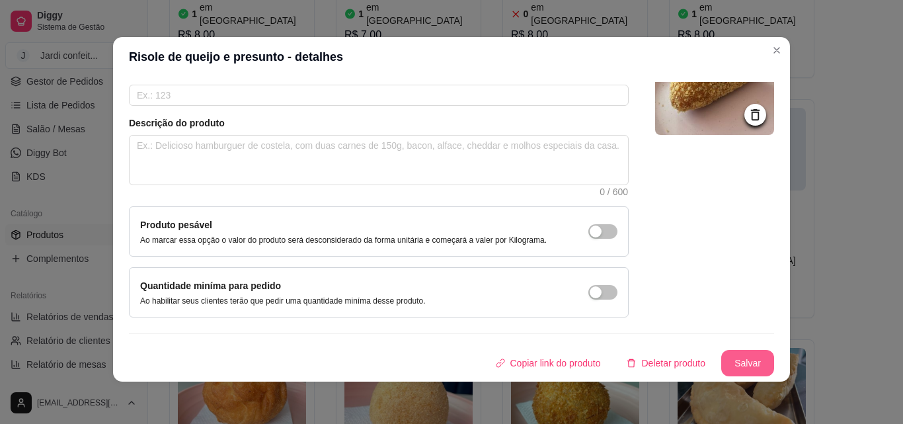
type input "Risole de Carne e Catupiry"
click at [735, 357] on button "Salvar" at bounding box center [747, 363] width 53 height 26
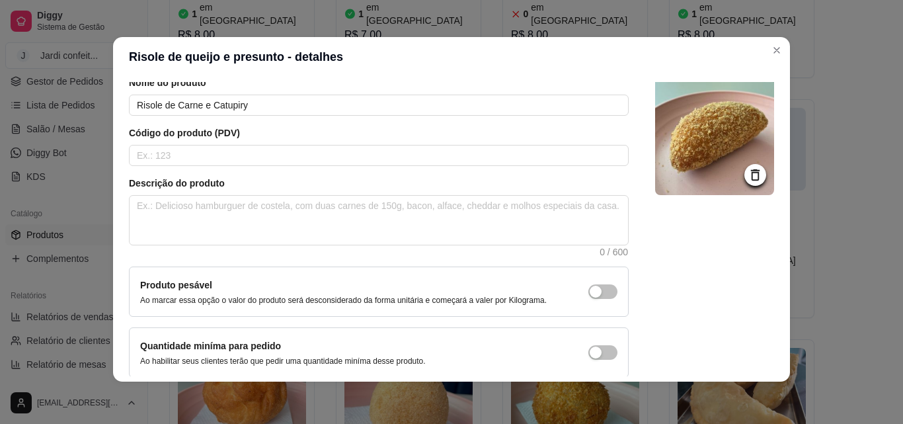
scroll to position [0, 0]
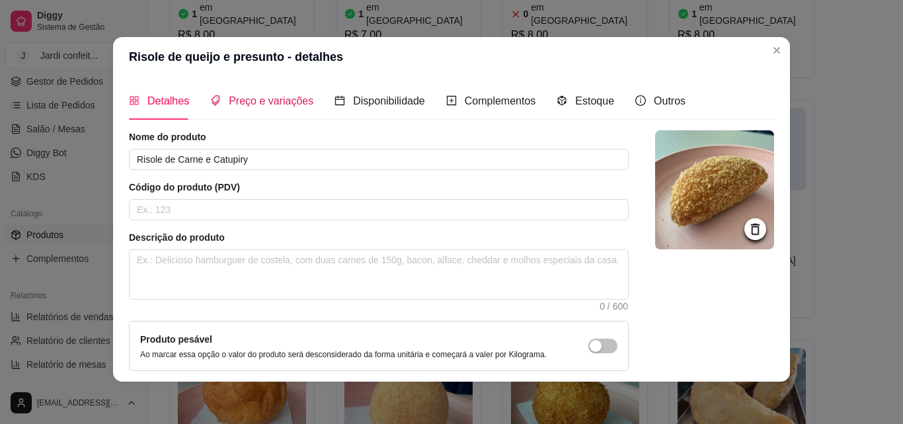
click at [298, 104] on span "Preço e variações" at bounding box center [271, 100] width 85 height 11
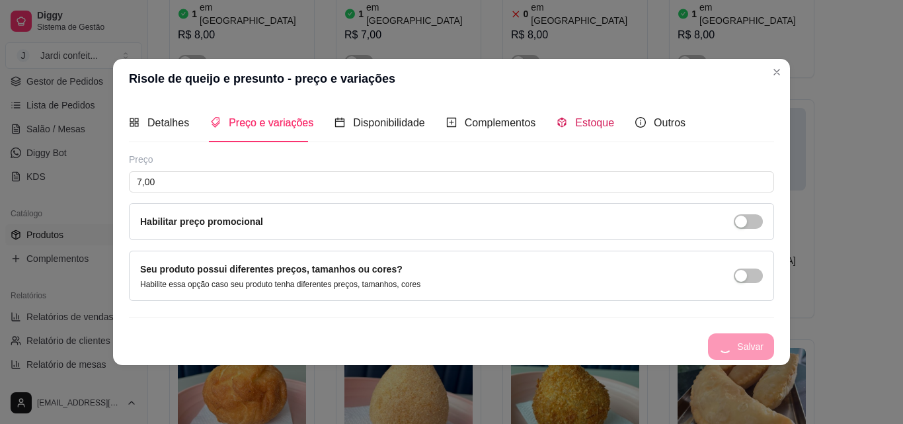
click at [605, 122] on span "Estoque" at bounding box center [594, 122] width 39 height 11
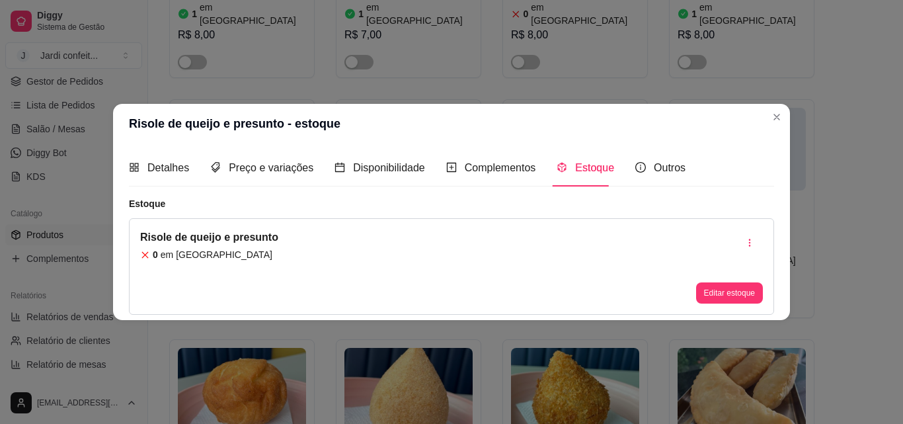
click at [736, 308] on div "Risole de queijo e presunto 0 em estoque Editar estoque" at bounding box center [451, 266] width 645 height 97
click at [736, 296] on button "Editar estoque" at bounding box center [729, 292] width 67 height 21
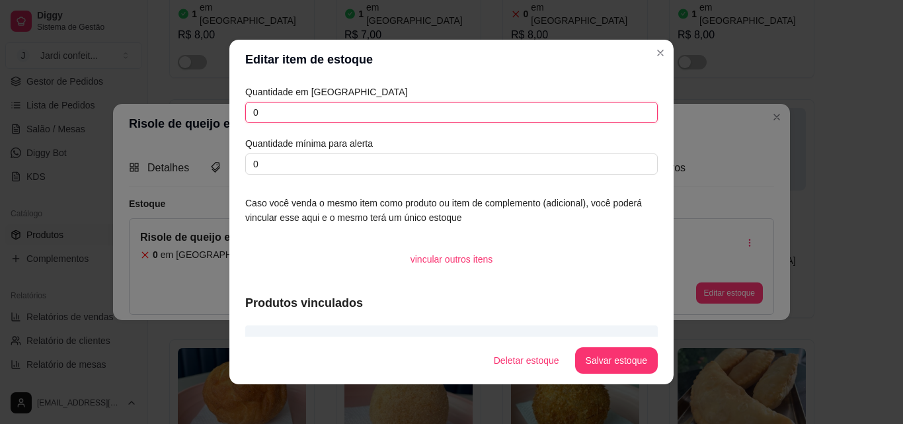
click at [410, 106] on input "0" at bounding box center [451, 112] width 412 height 21
click at [407, 112] on input "0" at bounding box center [451, 112] width 412 height 21
type input "02"
click at [602, 366] on button "Salvar estoque" at bounding box center [616, 361] width 81 height 26
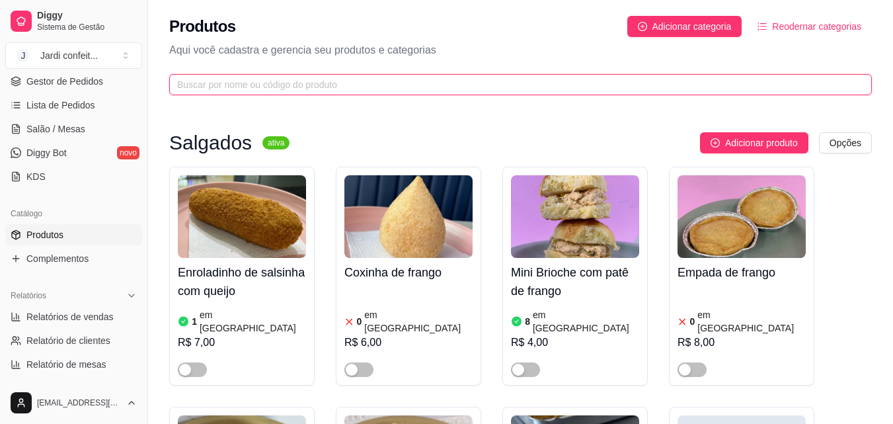
click at [377, 91] on input "text" at bounding box center [515, 84] width 676 height 15
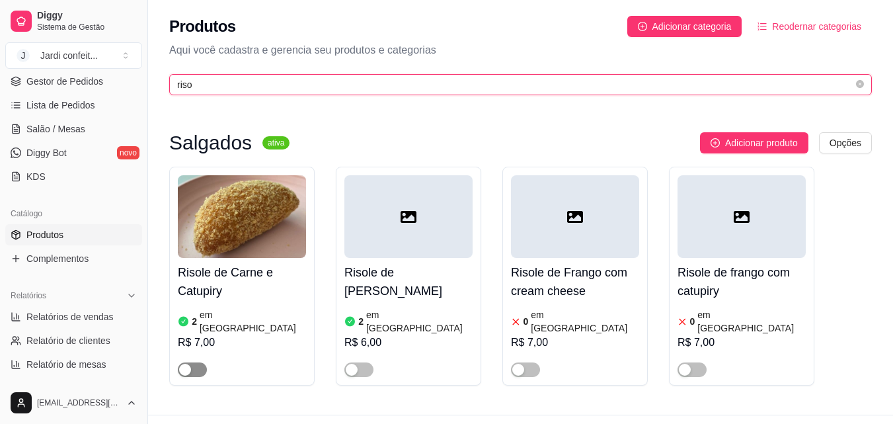
type input "riso"
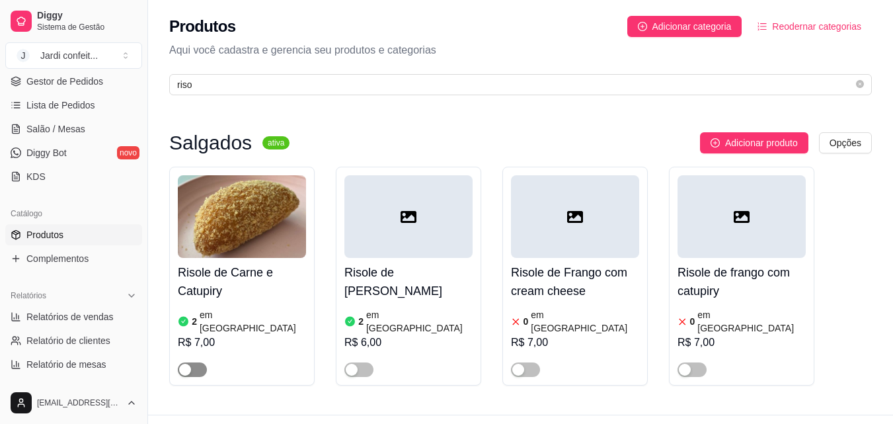
click at [198, 362] on span "button" at bounding box center [192, 369] width 29 height 15
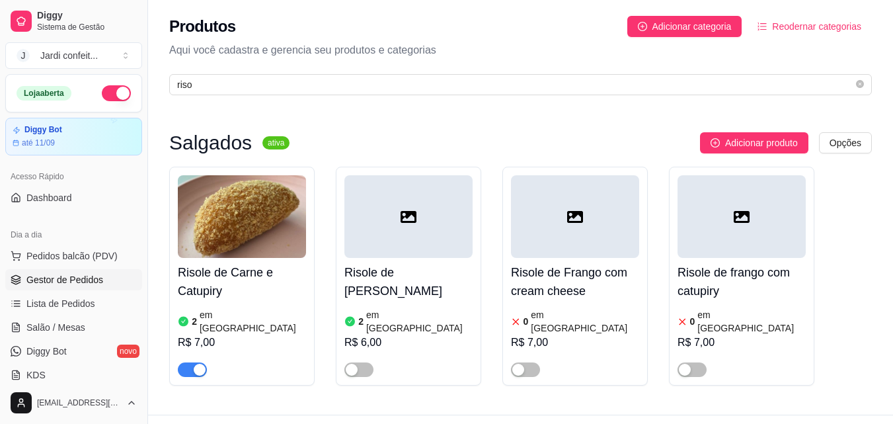
click at [74, 290] on link "Gestor de Pedidos" at bounding box center [73, 279] width 137 height 21
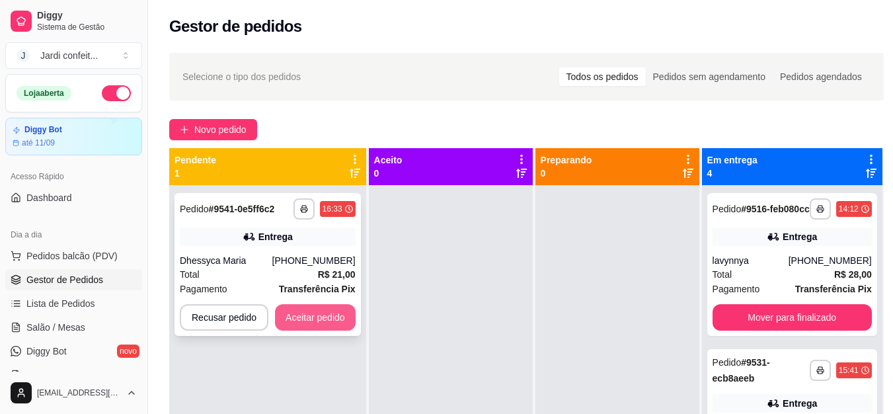
click at [346, 327] on button "Aceitar pedido" at bounding box center [315, 317] width 81 height 26
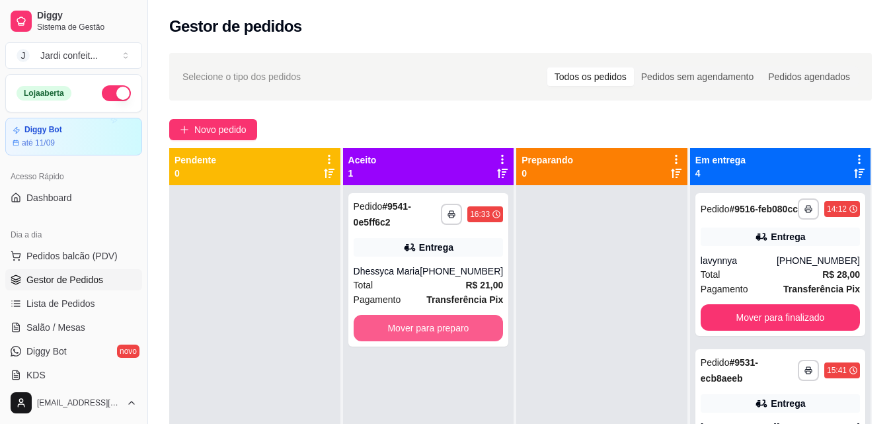
click at [420, 322] on button "Mover para preparo" at bounding box center [429, 328] width 150 height 26
click at [461, 332] on button "Mover para preparo" at bounding box center [429, 328] width 150 height 26
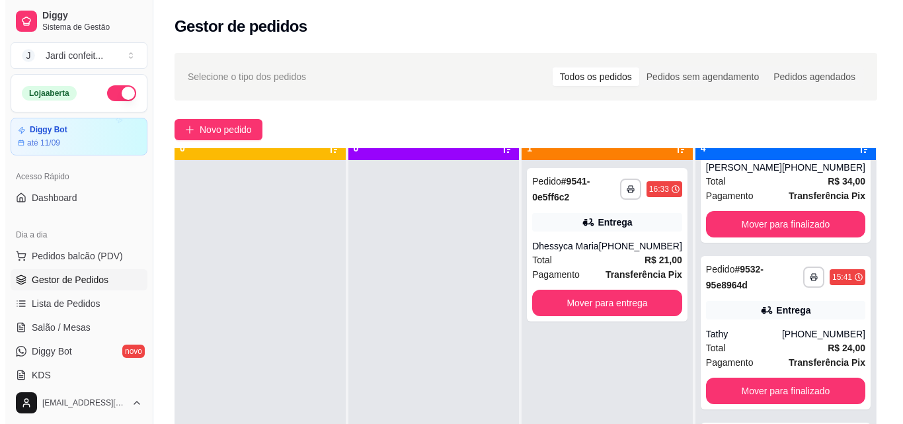
scroll to position [37, 0]
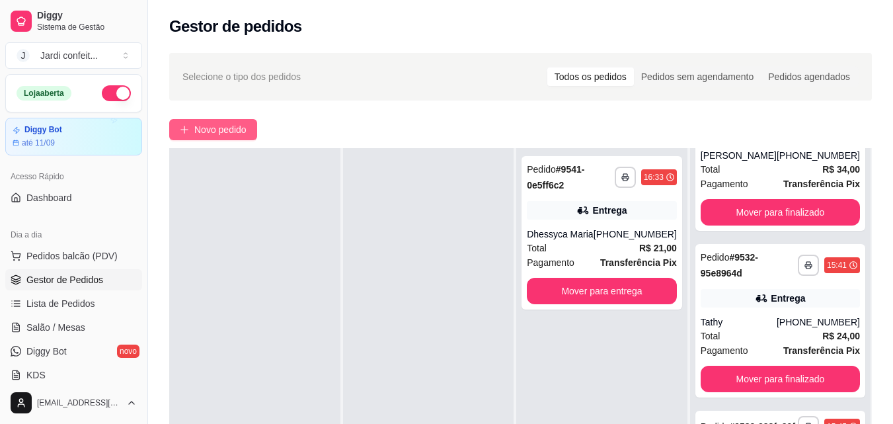
click at [233, 130] on span "Novo pedido" at bounding box center [220, 129] width 52 height 15
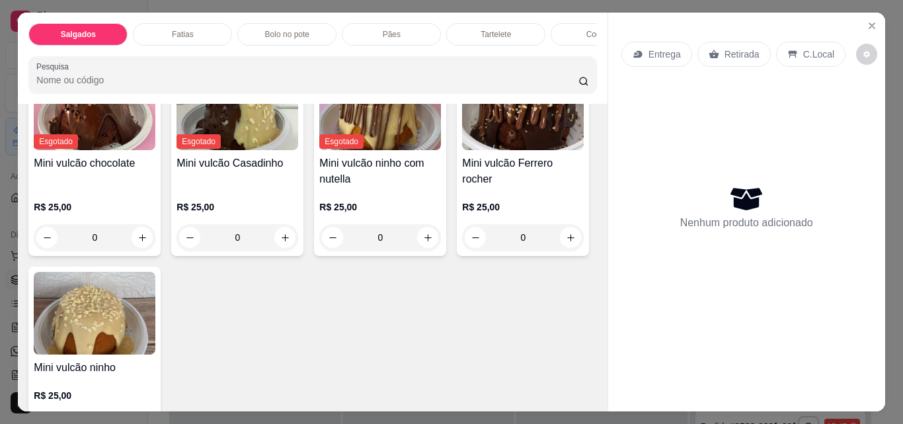
scroll to position [2578, 0]
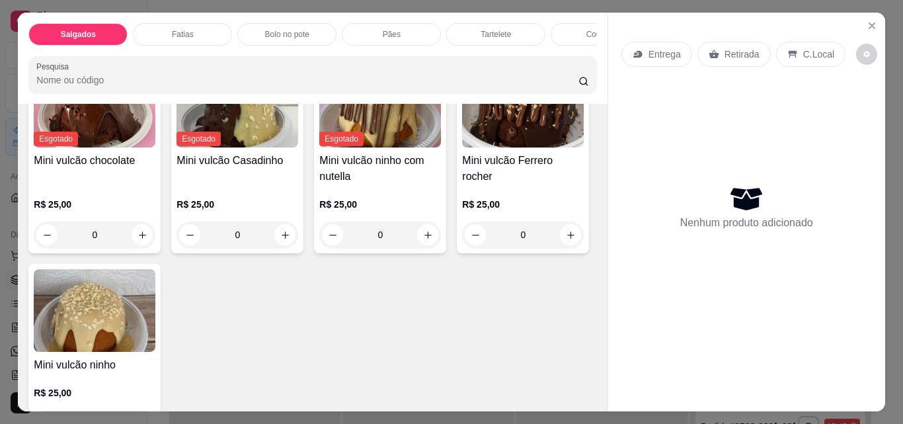
type input "1"
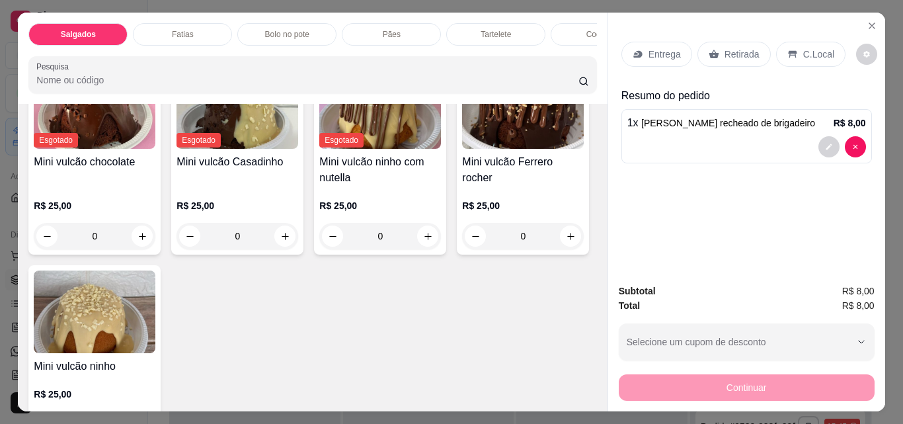
click at [724, 48] on p "Retirada" at bounding box center [741, 54] width 35 height 13
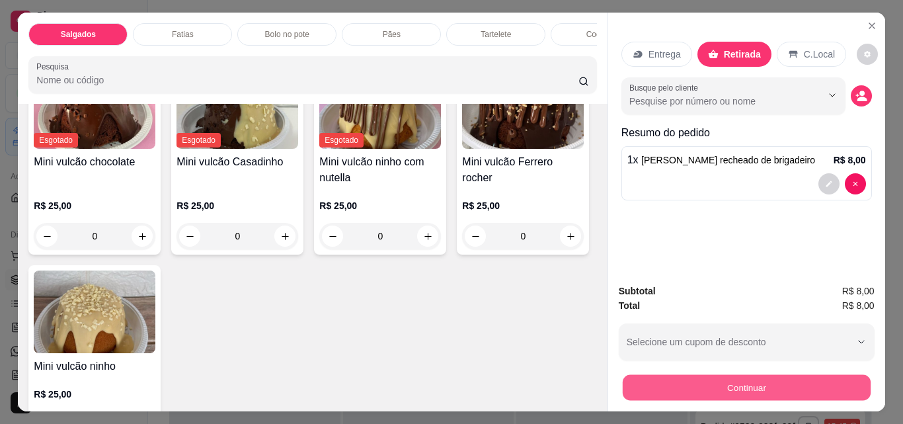
click at [818, 392] on button "Continuar" at bounding box center [746, 387] width 248 height 26
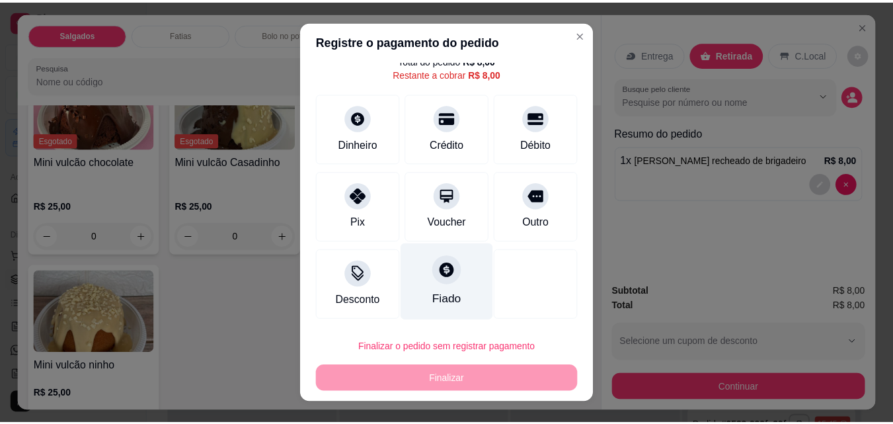
scroll to position [48, 0]
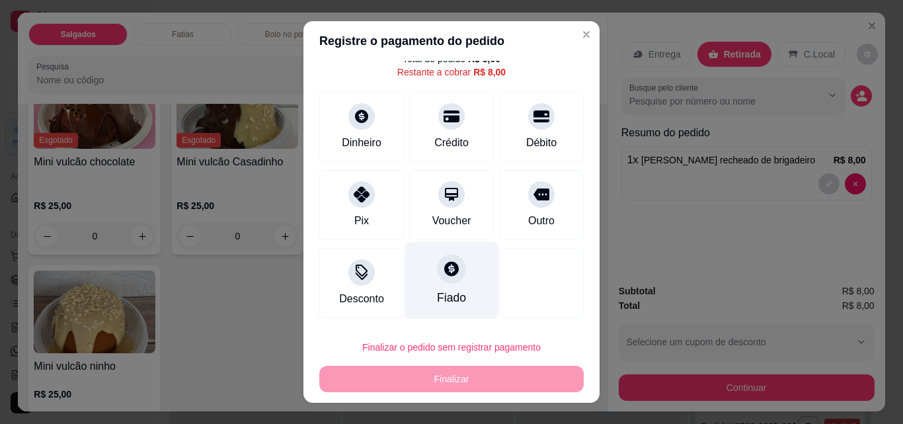
click at [437, 276] on div at bounding box center [451, 268] width 29 height 29
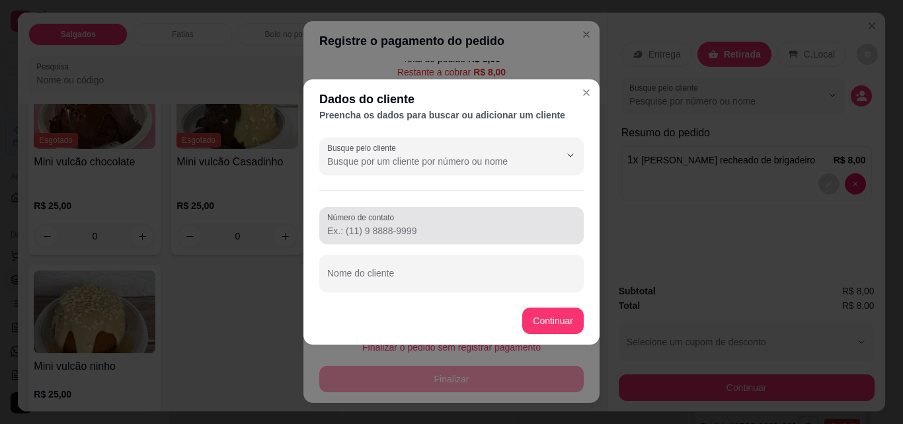
click at [476, 237] on div at bounding box center [451, 225] width 249 height 26
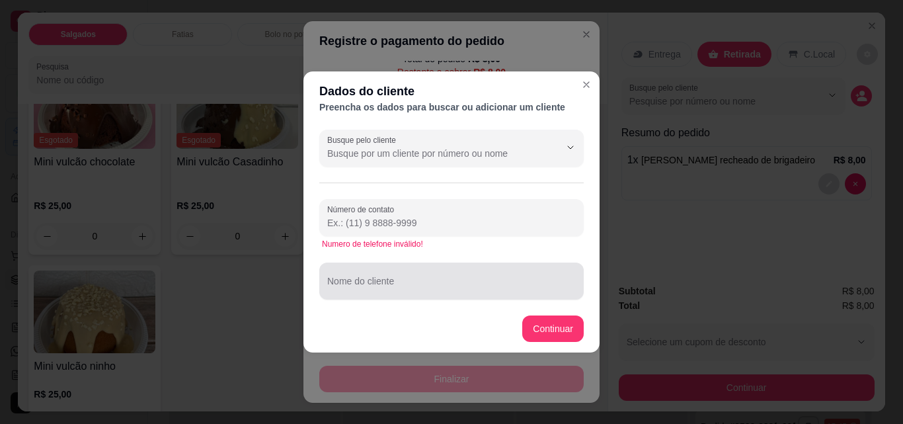
click at [479, 272] on div at bounding box center [451, 281] width 249 height 26
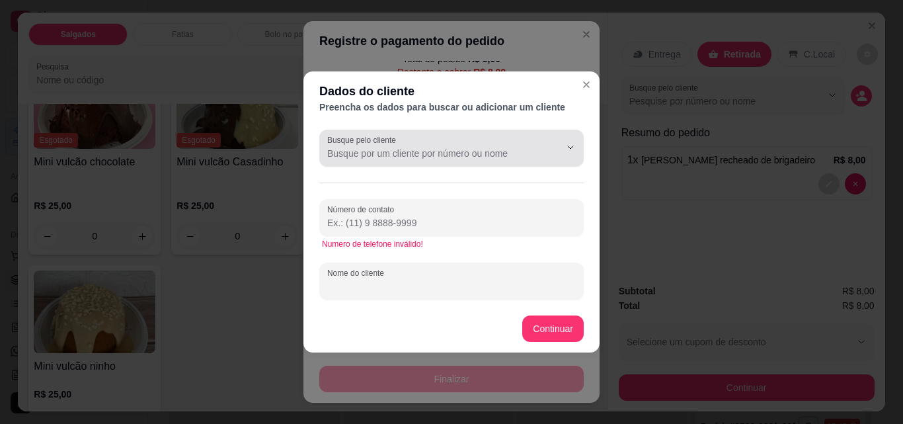
click at [451, 155] on input "Busque pelo cliente" at bounding box center [433, 153] width 212 height 13
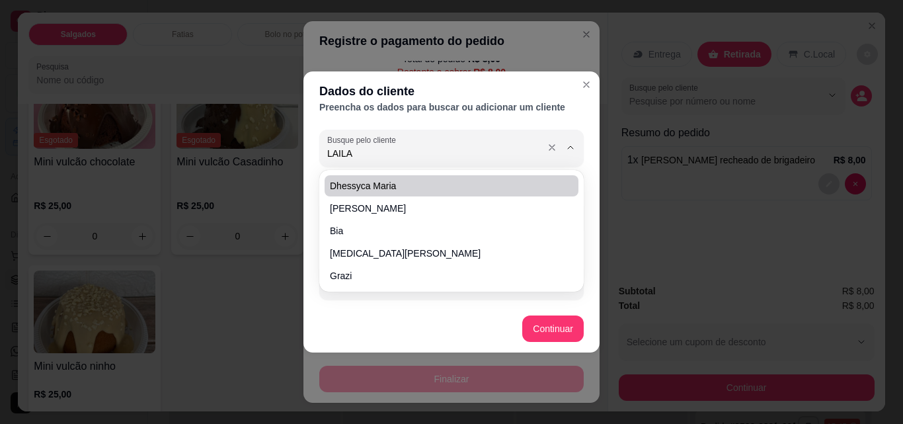
type input "LAILA"
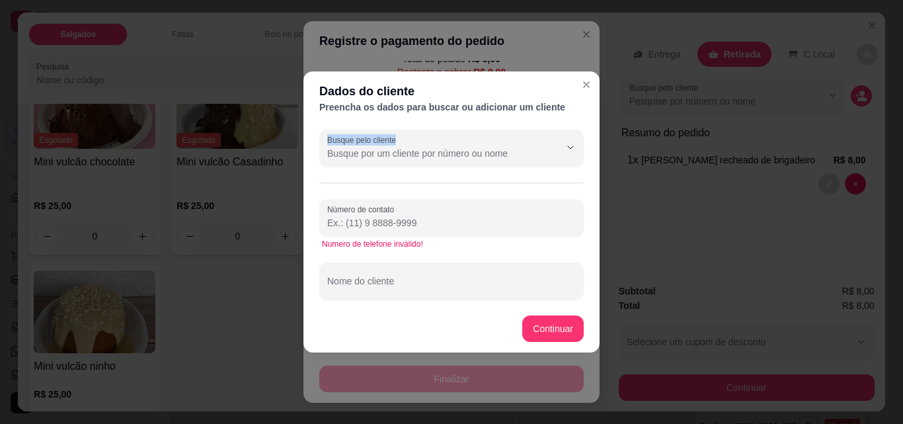
drag, startPoint x: 491, startPoint y: 161, endPoint x: 293, endPoint y: 160, distance: 197.6
click at [293, 160] on div "Dados do cliente Preencha os dados para buscar ou adicionar um cliente Busque p…" at bounding box center [451, 212] width 903 height 424
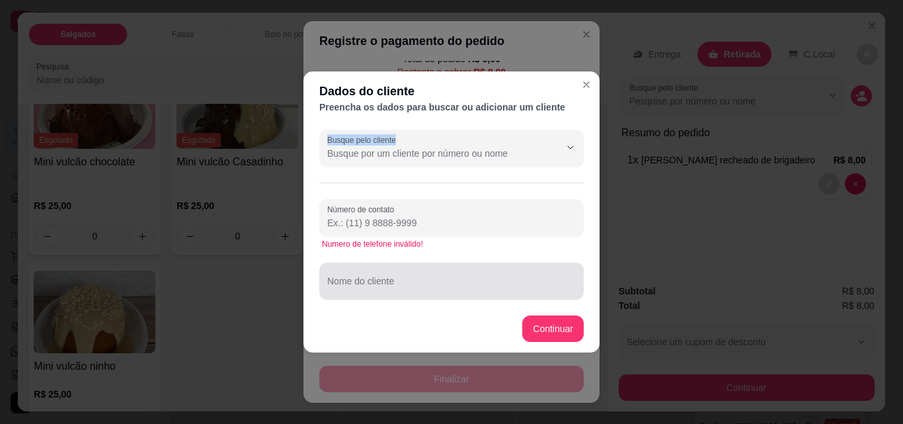
click at [451, 282] on input "Nome do cliente" at bounding box center [451, 286] width 249 height 13
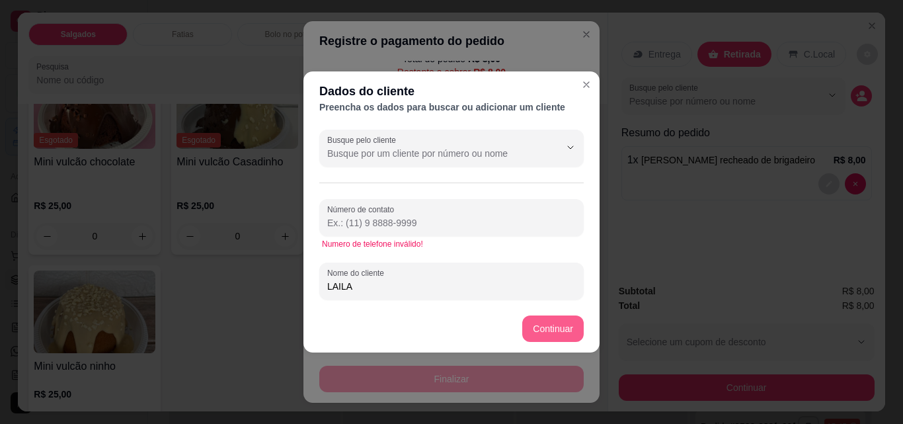
type input "LAILA"
click at [544, 334] on button "Continuar" at bounding box center [552, 328] width 61 height 26
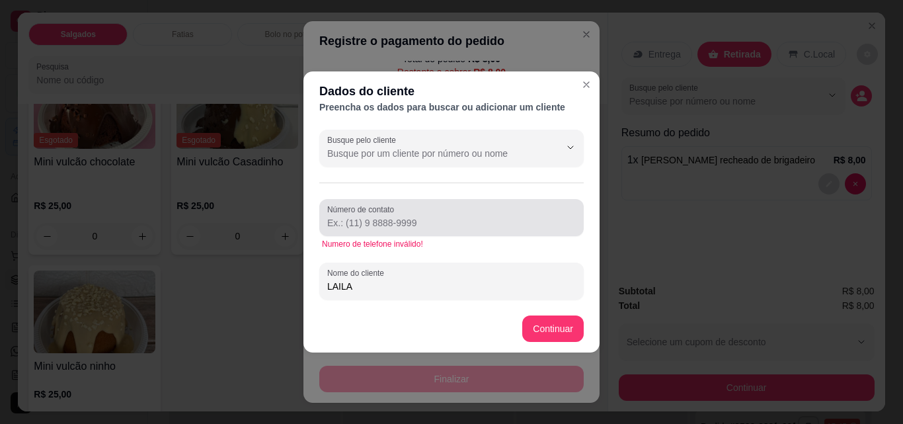
click at [476, 221] on input "Número de contato" at bounding box center [451, 222] width 249 height 13
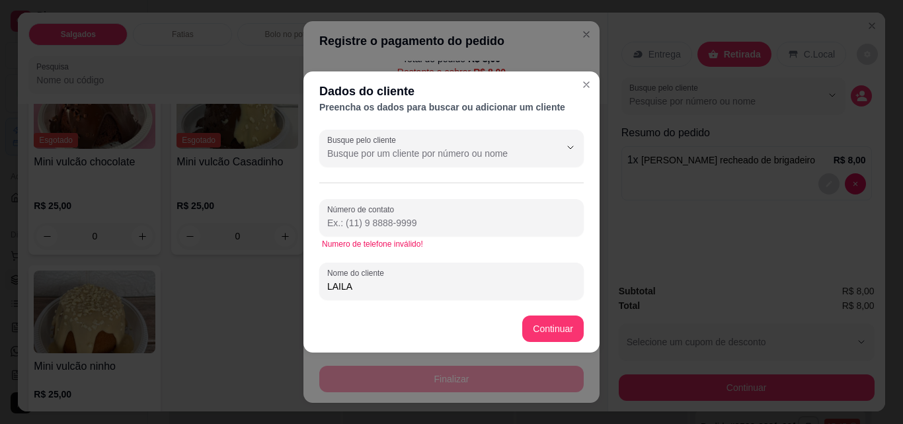
click at [504, 159] on input "Busque pelo cliente" at bounding box center [433, 153] width 212 height 13
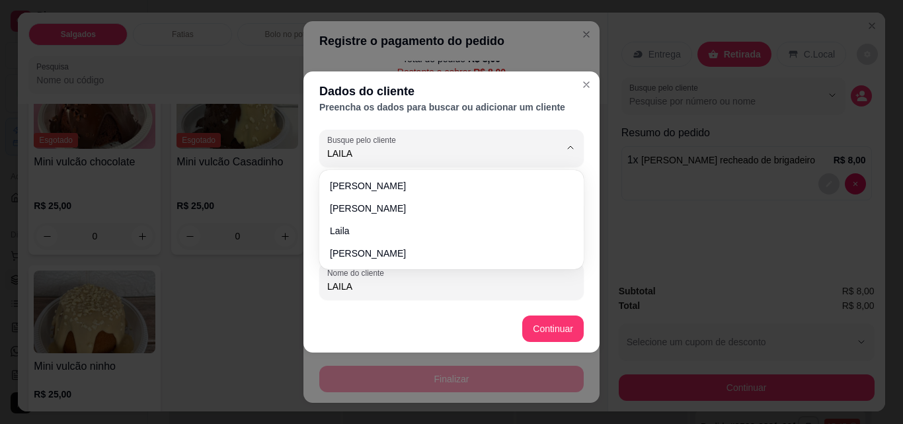
click at [496, 174] on div "[PERSON_NAME] [PERSON_NAME]" at bounding box center [451, 220] width 259 height 94
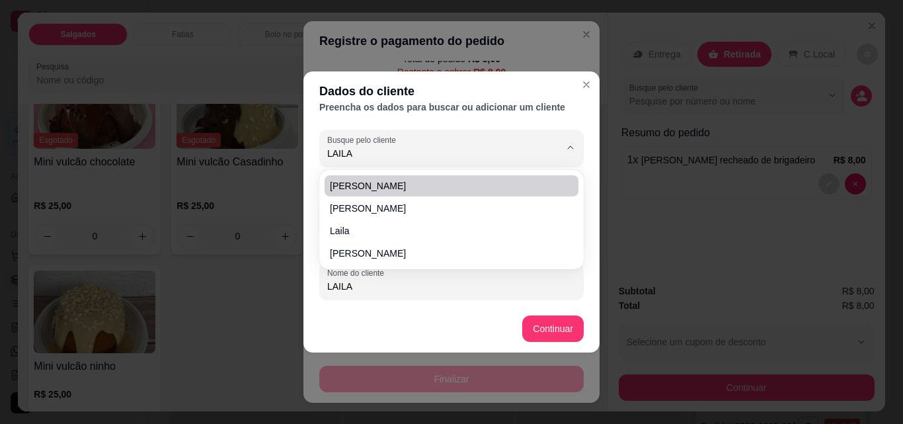
click at [495, 186] on span "[PERSON_NAME]" at bounding box center [445, 185] width 230 height 13
type input "[PERSON_NAME]"
type input "[PHONE_NUMBER]"
type input "[PERSON_NAME]"
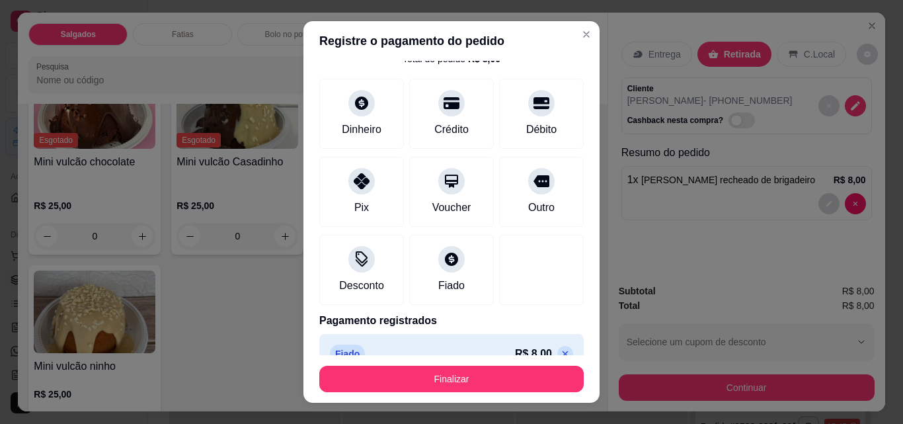
type input "R$ 0,00"
click at [510, 381] on button "Finalizar" at bounding box center [451, 379] width 264 height 26
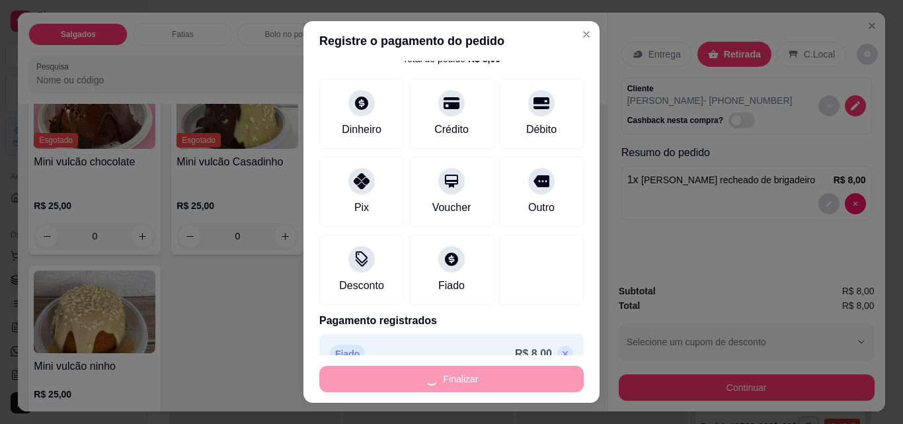
type input "0"
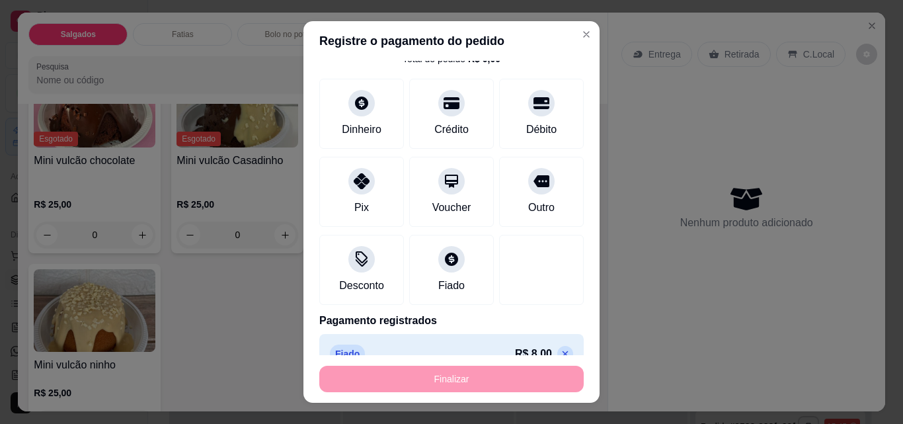
type input "-R$ 8,00"
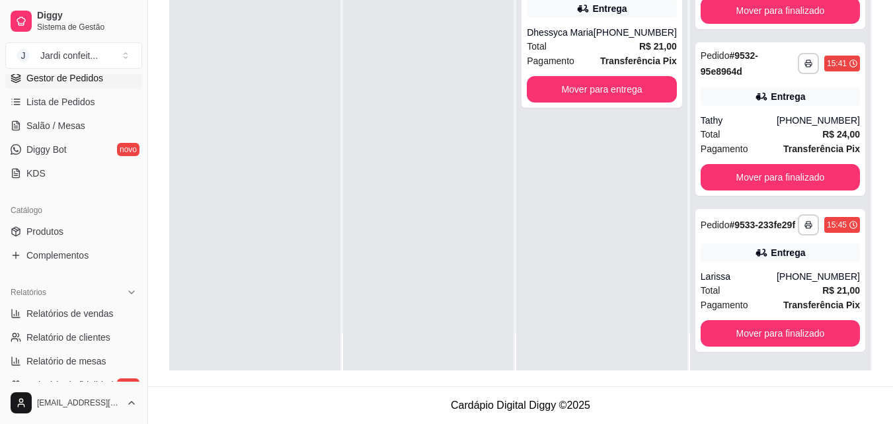
scroll to position [197, 0]
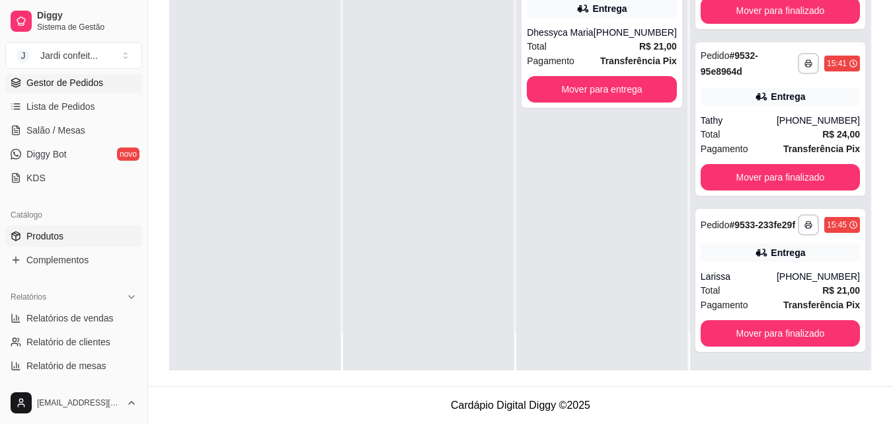
click at [83, 233] on link "Produtos" at bounding box center [73, 235] width 137 height 21
click at [83, 235] on link "Produtos" at bounding box center [73, 235] width 137 height 21
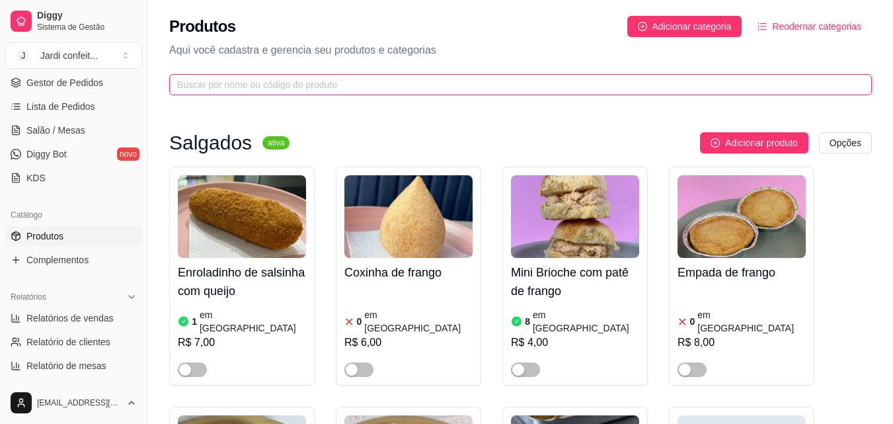
click at [358, 79] on input "text" at bounding box center [515, 84] width 676 height 15
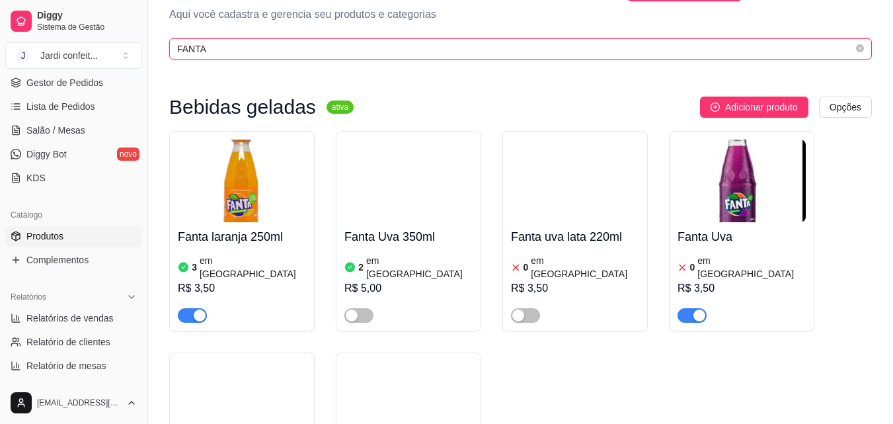
scroll to position [66, 0]
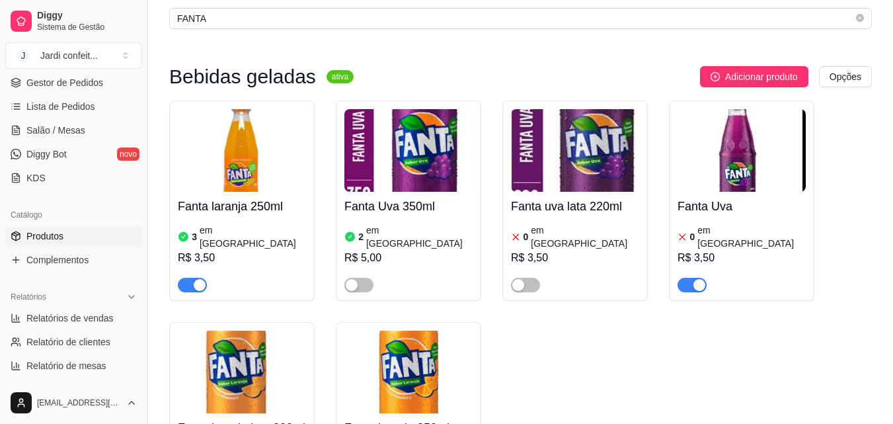
click at [690, 278] on span "button" at bounding box center [691, 285] width 29 height 15
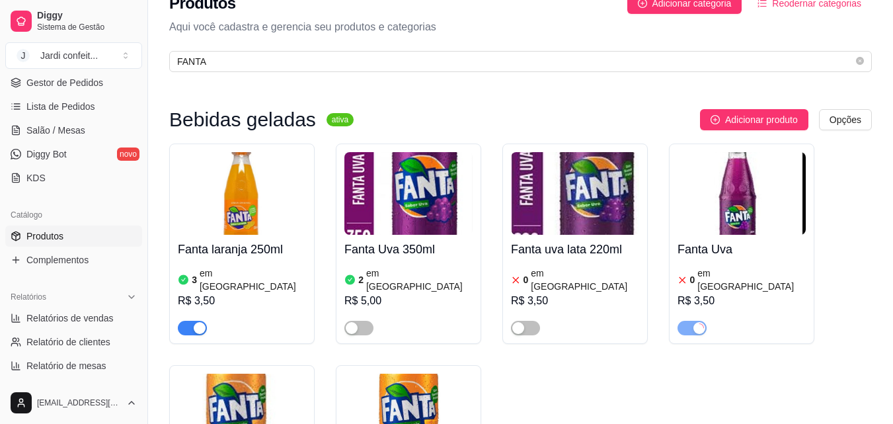
scroll to position [0, 0]
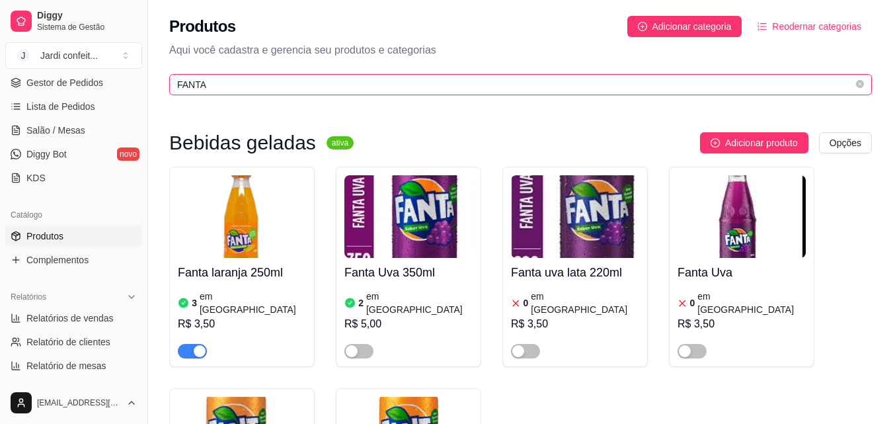
drag, startPoint x: 266, startPoint y: 87, endPoint x: 169, endPoint y: 87, distance: 97.2
click at [169, 87] on div "Produtos Adicionar categoria Reodernar categorias Aqui você cadastra e gerencia…" at bounding box center [520, 51] width 745 height 103
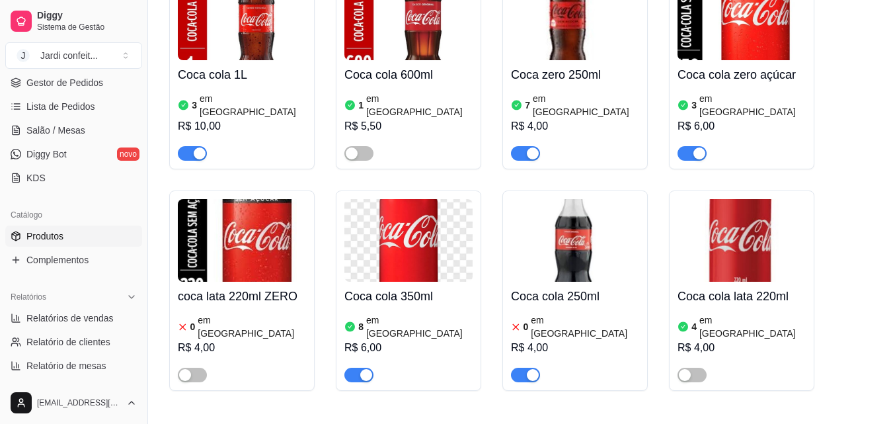
scroll to position [198, 0]
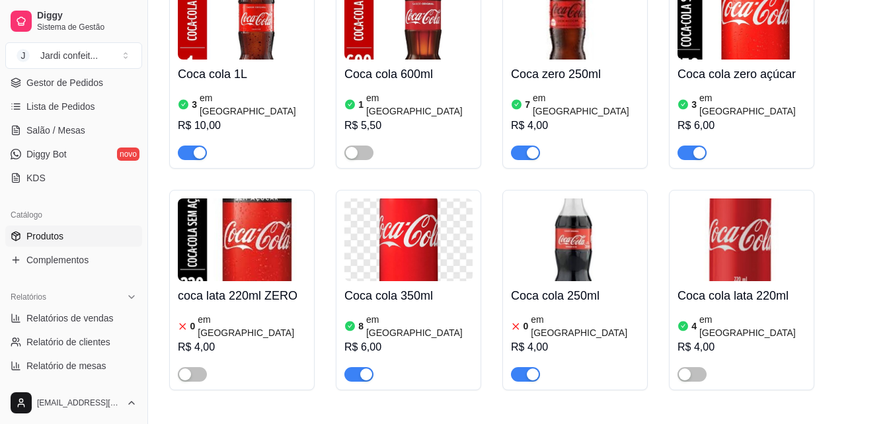
type input "COCA"
click at [580, 210] on img at bounding box center [575, 239] width 128 height 83
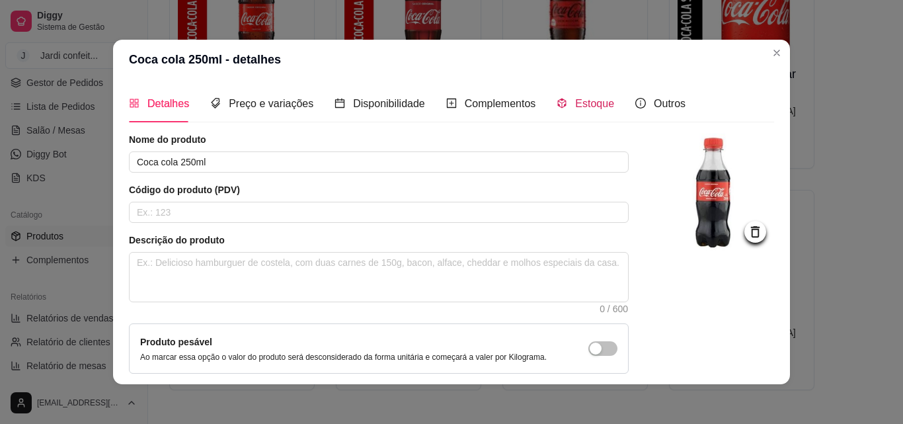
click at [591, 104] on span "Estoque" at bounding box center [594, 103] width 39 height 11
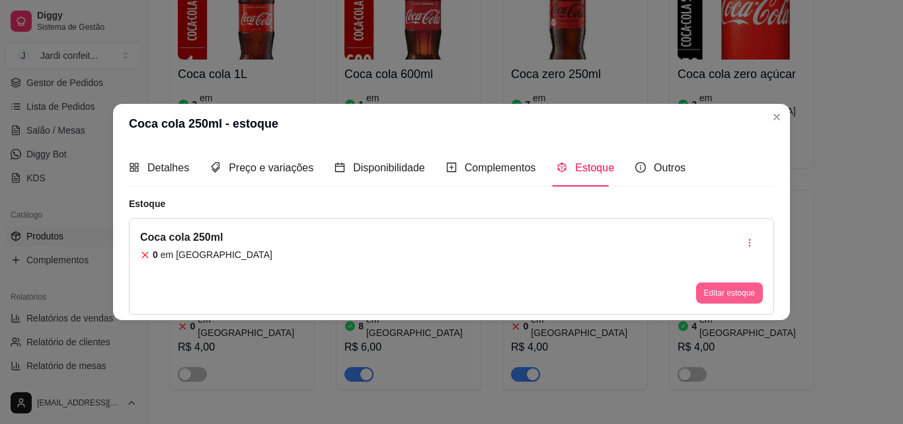
click at [745, 299] on button "Editar estoque" at bounding box center [729, 292] width 67 height 21
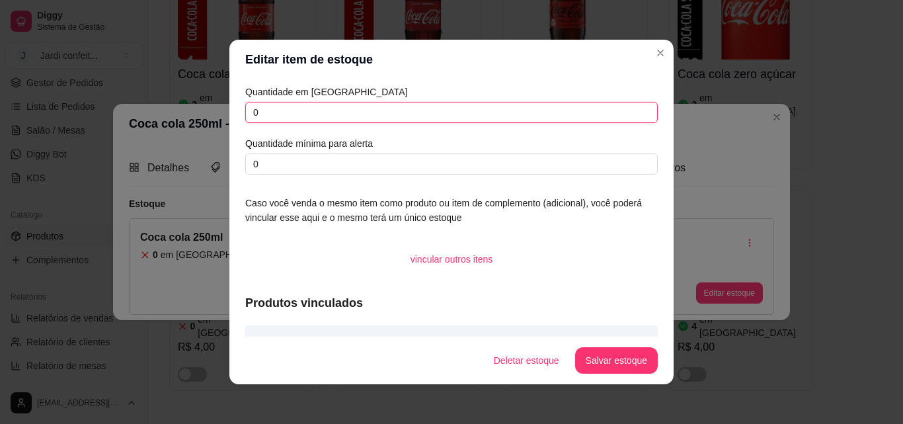
drag, startPoint x: 329, startPoint y: 114, endPoint x: 198, endPoint y: 124, distance: 131.2
click at [198, 124] on div "Editar item de estoque Quantidade em estoque 0 Quantidade mínima para alerta 0 …" at bounding box center [451, 212] width 903 height 424
type input "1"
click at [631, 357] on button "Salvar estoque" at bounding box center [616, 360] width 83 height 26
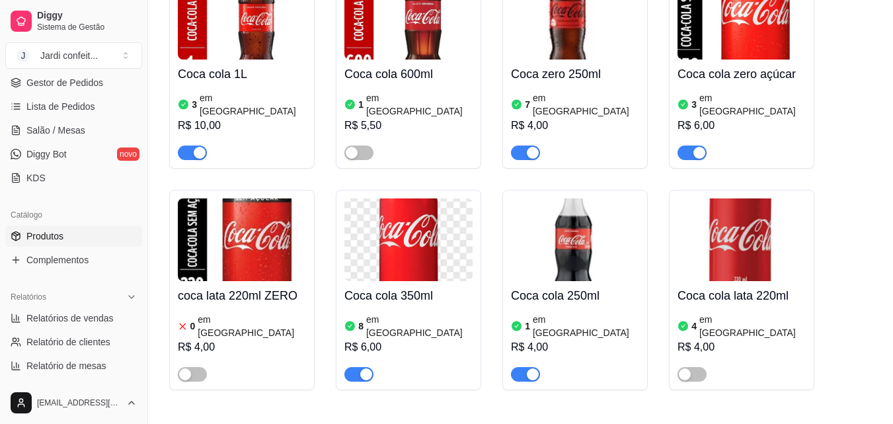
click at [565, 208] on img at bounding box center [575, 239] width 128 height 83
click at [645, 36] on div "Coca zero 250ml 7 em estoque R$ 4,00" at bounding box center [574, 68] width 145 height 200
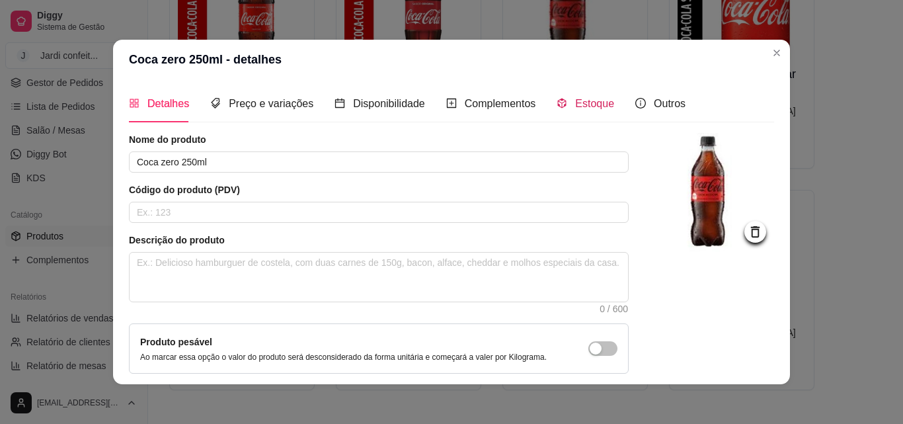
click at [588, 105] on span "Estoque" at bounding box center [594, 103] width 39 height 11
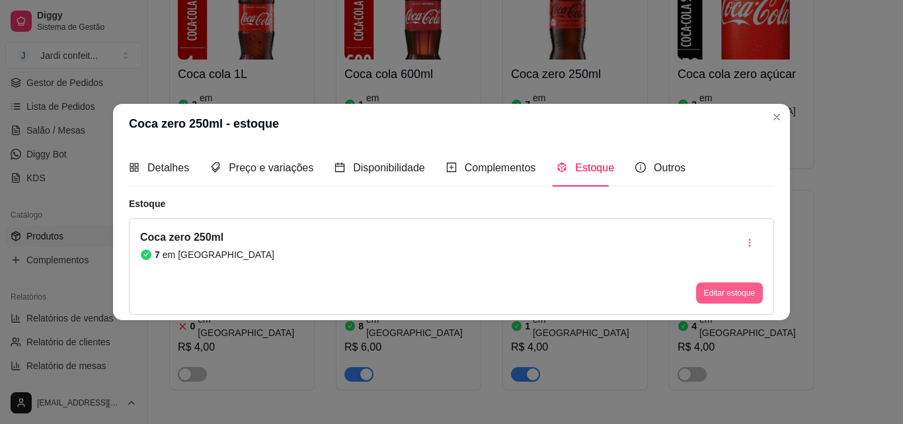
click at [736, 286] on button "Editar estoque" at bounding box center [729, 292] width 67 height 21
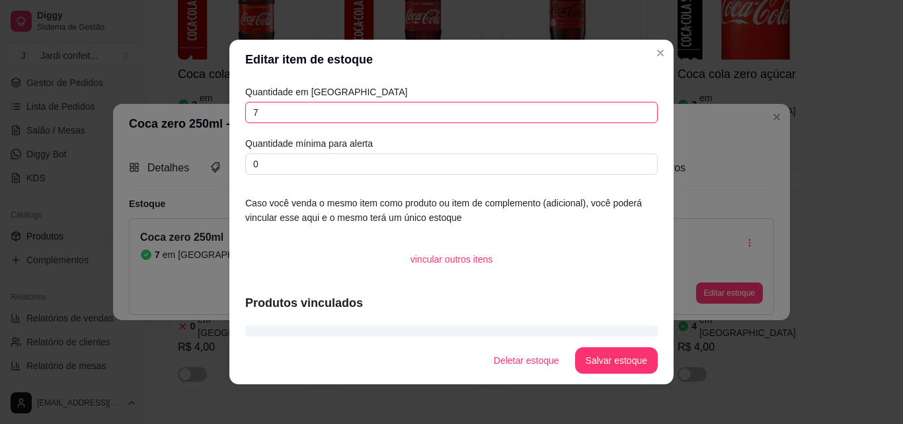
drag, startPoint x: 356, startPoint y: 110, endPoint x: 186, endPoint y: 116, distance: 170.6
click at [186, 116] on div "Editar item de estoque Quantidade em estoque 7 Quantidade mínima para alerta 0 …" at bounding box center [451, 212] width 903 height 424
type input "20"
click at [640, 360] on button "Salvar estoque" at bounding box center [616, 360] width 83 height 26
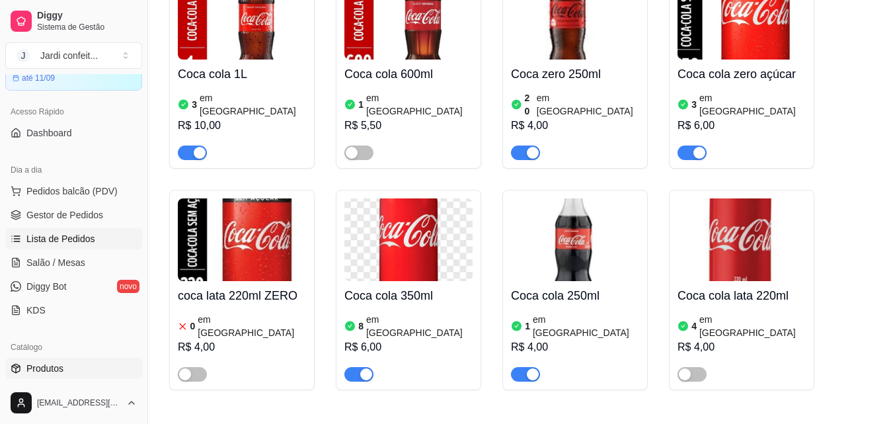
scroll to position [0, 0]
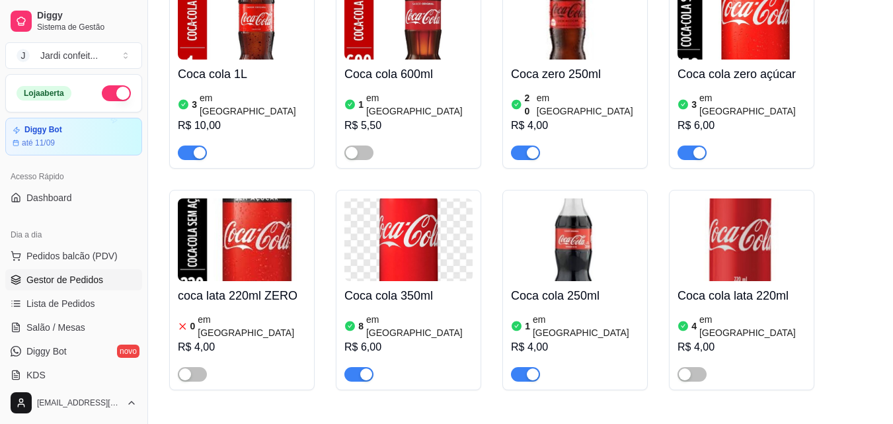
click at [45, 284] on span "Gestor de Pedidos" at bounding box center [64, 279] width 77 height 13
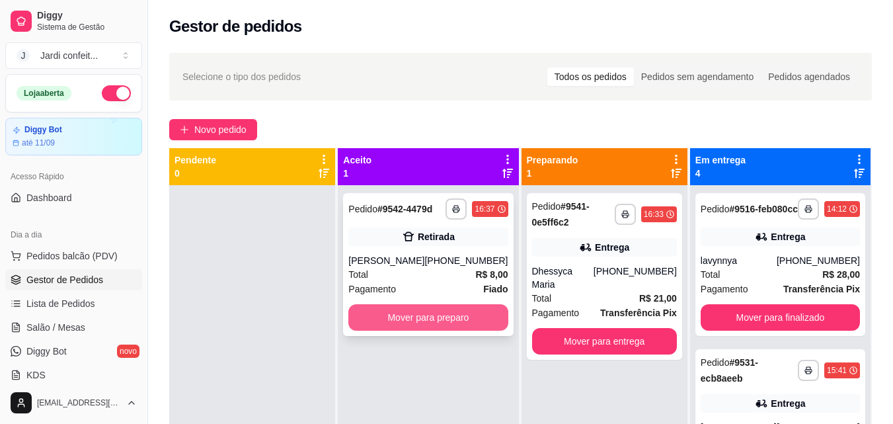
click at [408, 320] on button "Mover para preparo" at bounding box center [427, 317] width 159 height 26
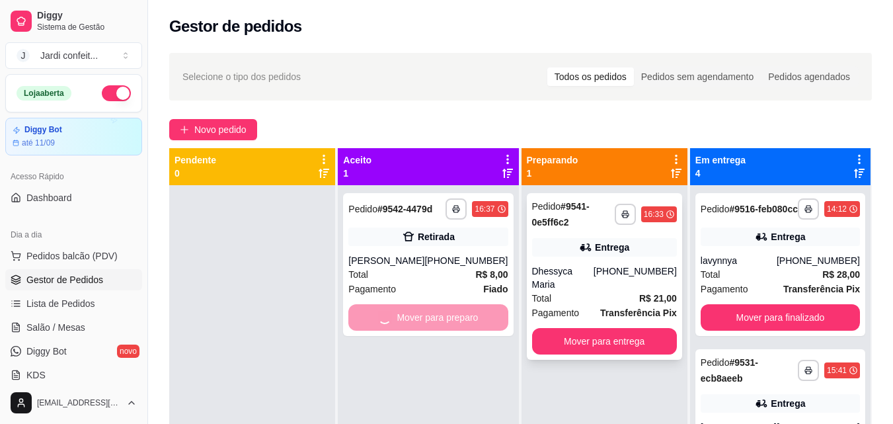
scroll to position [37, 0]
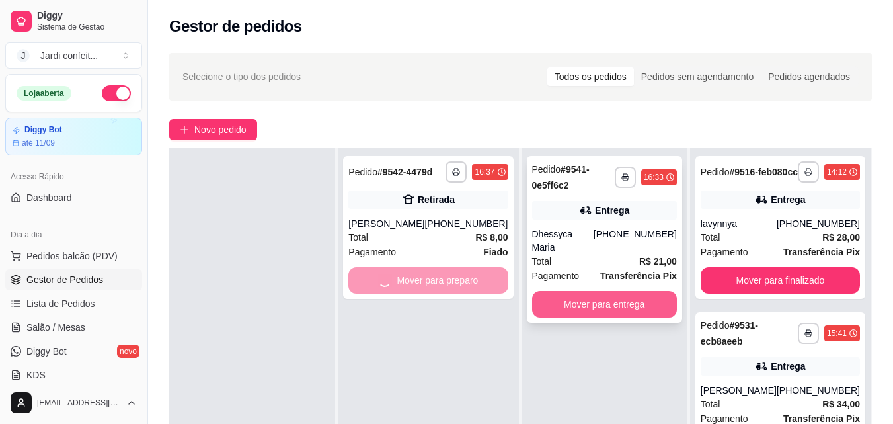
click at [656, 291] on button "Mover para entrega" at bounding box center [604, 304] width 145 height 26
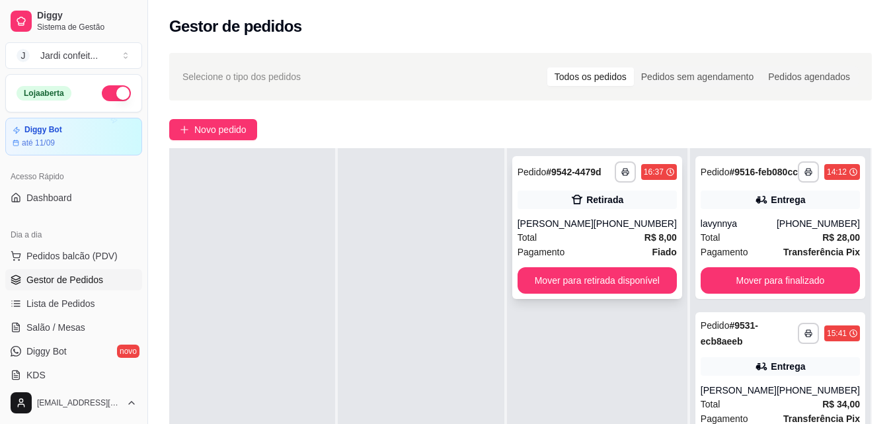
scroll to position [202, 0]
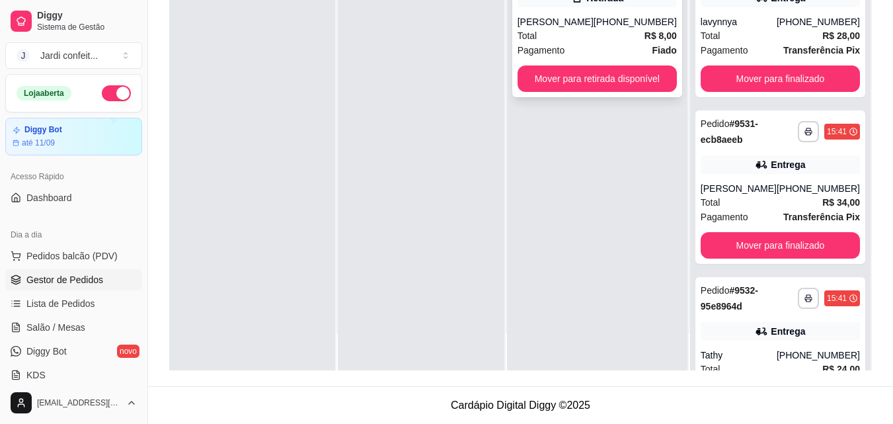
click at [621, 50] on div "Pagamento Fiado" at bounding box center [597, 50] width 159 height 15
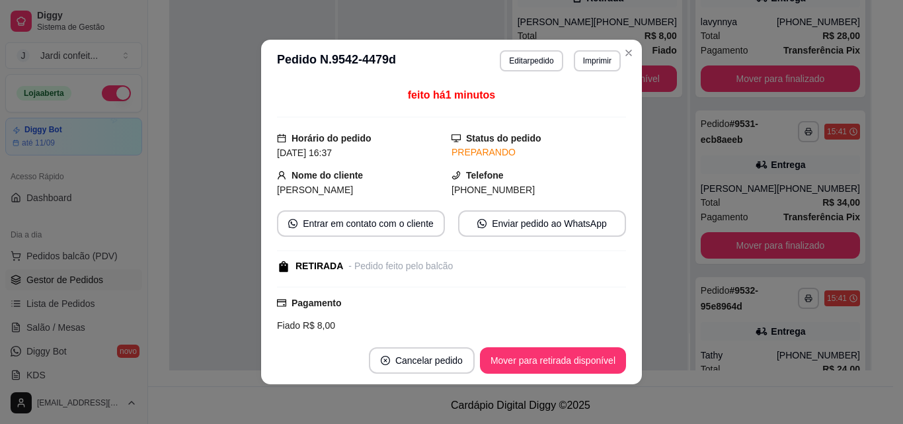
click at [564, 352] on button "Mover para retirada disponível" at bounding box center [553, 360] width 146 height 26
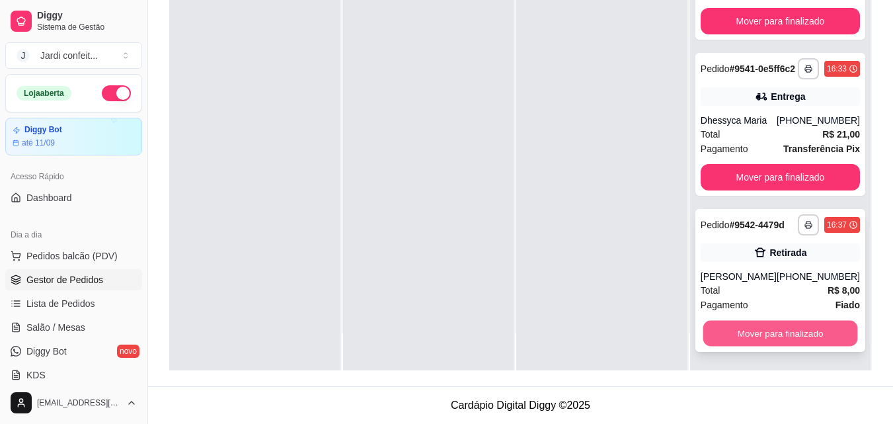
click at [793, 330] on button "Mover para finalizado" at bounding box center [780, 334] width 155 height 26
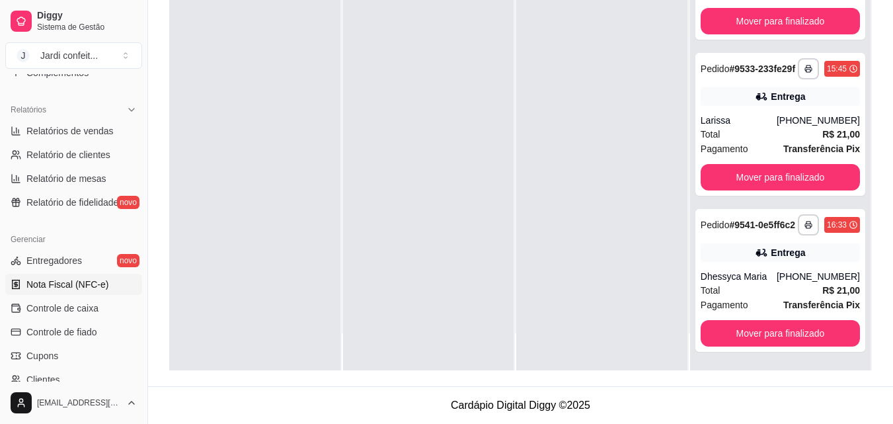
scroll to position [397, 0]
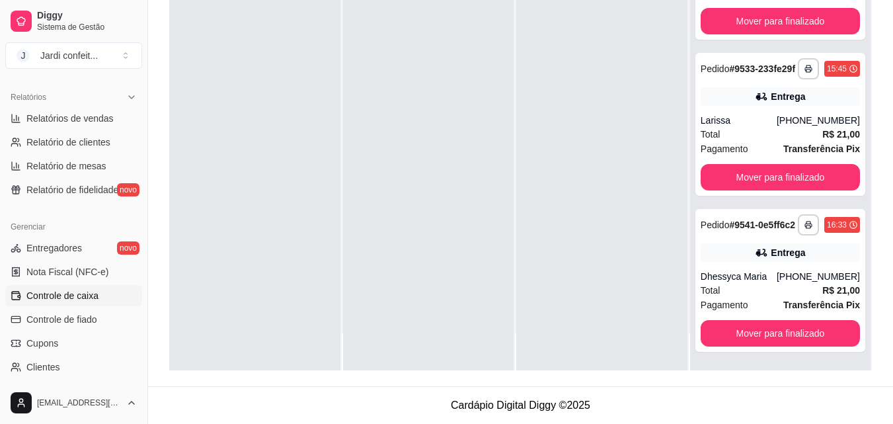
click at [71, 302] on link "Controle de caixa" at bounding box center [73, 295] width 137 height 21
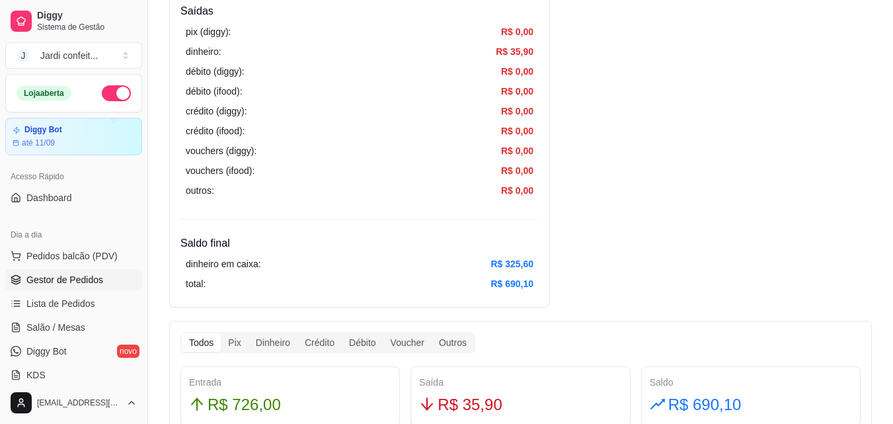
click at [93, 273] on span "Gestor de Pedidos" at bounding box center [64, 279] width 77 height 13
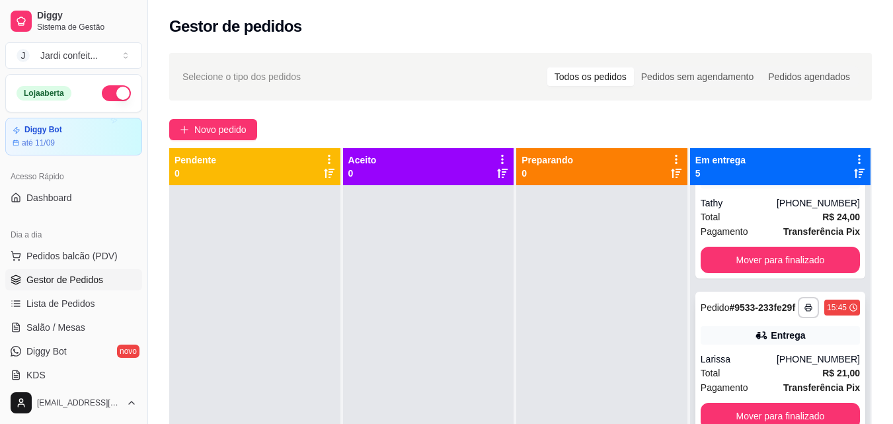
scroll to position [37, 0]
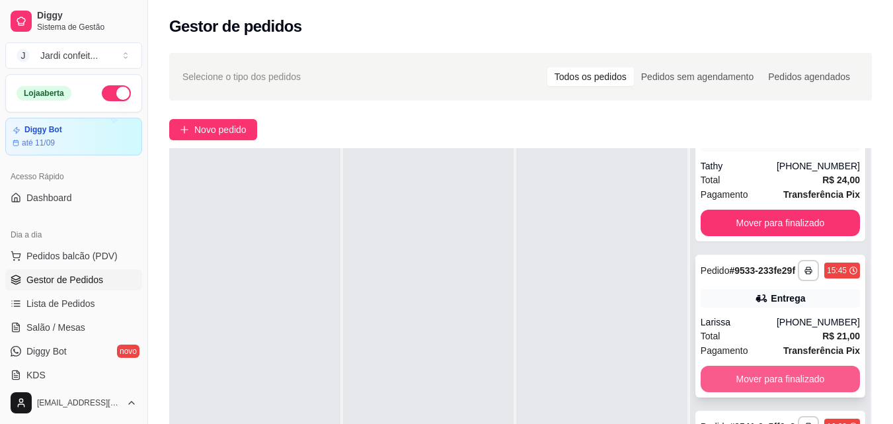
click at [802, 368] on button "Mover para finalizado" at bounding box center [780, 379] width 159 height 26
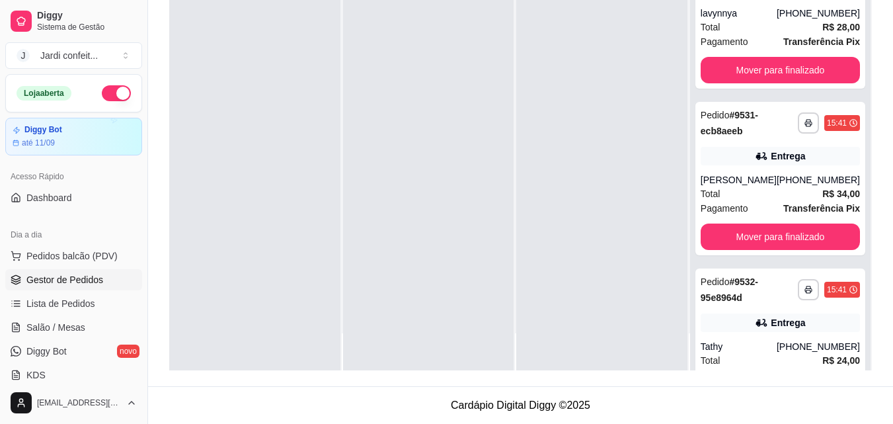
scroll to position [0, 0]
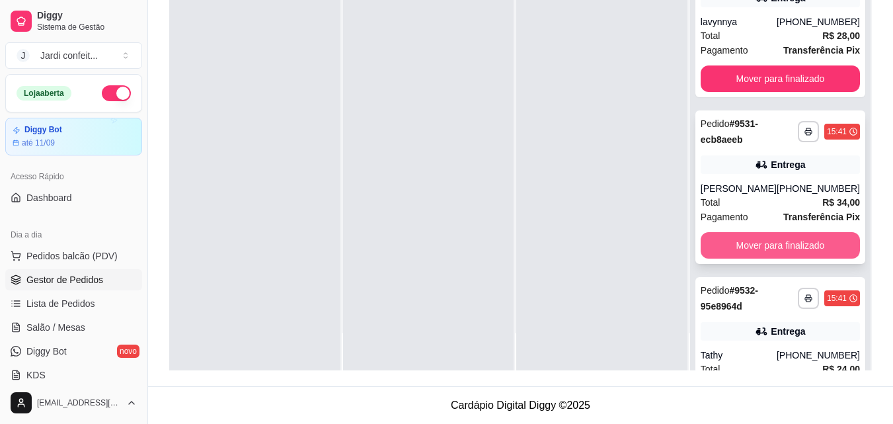
click at [748, 258] on button "Mover para finalizado" at bounding box center [780, 245] width 159 height 26
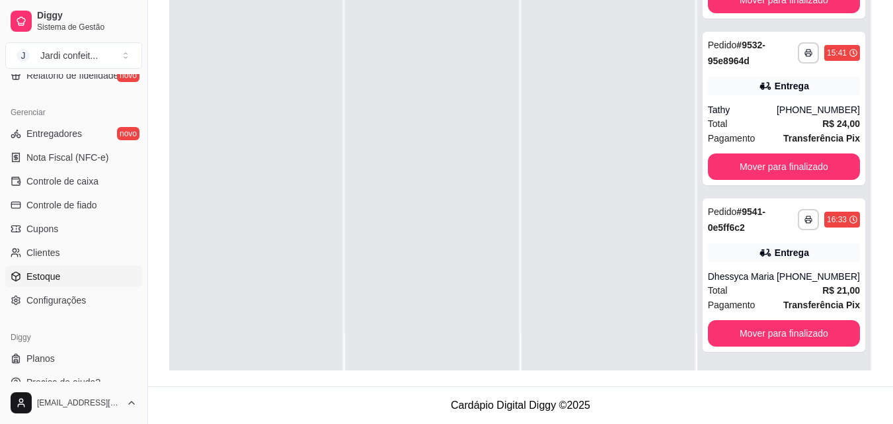
scroll to position [527, 0]
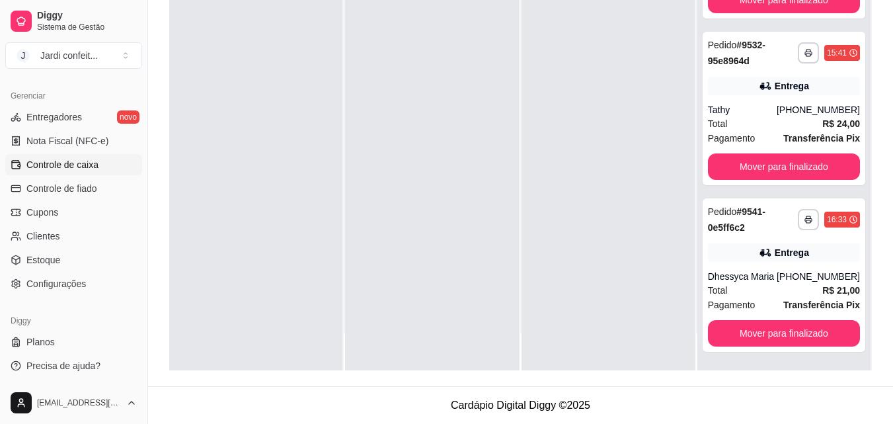
click at [98, 159] on link "Controle de caixa" at bounding box center [73, 164] width 137 height 21
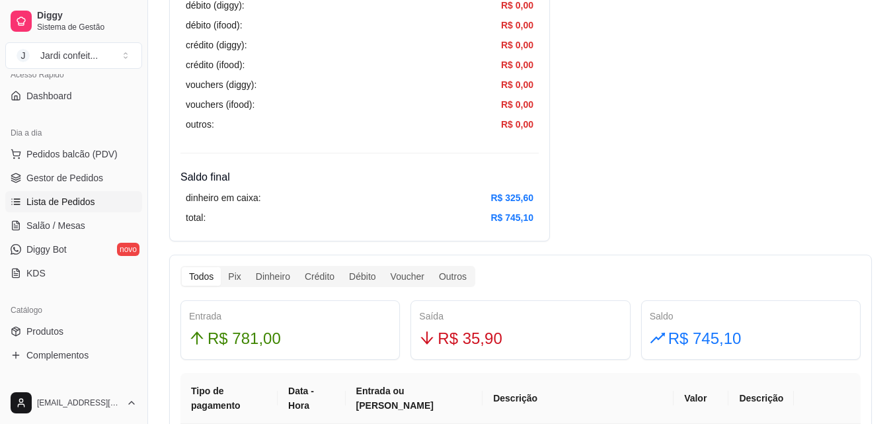
scroll to position [65, 0]
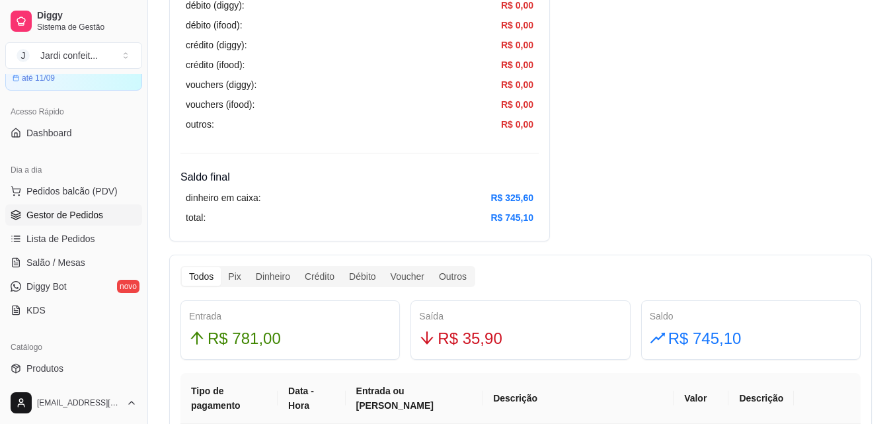
click at [87, 206] on link "Gestor de Pedidos" at bounding box center [73, 214] width 137 height 21
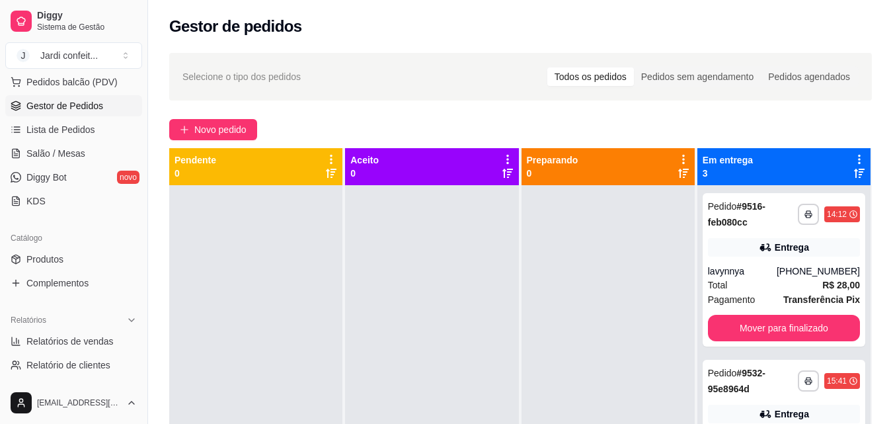
scroll to position [263, 0]
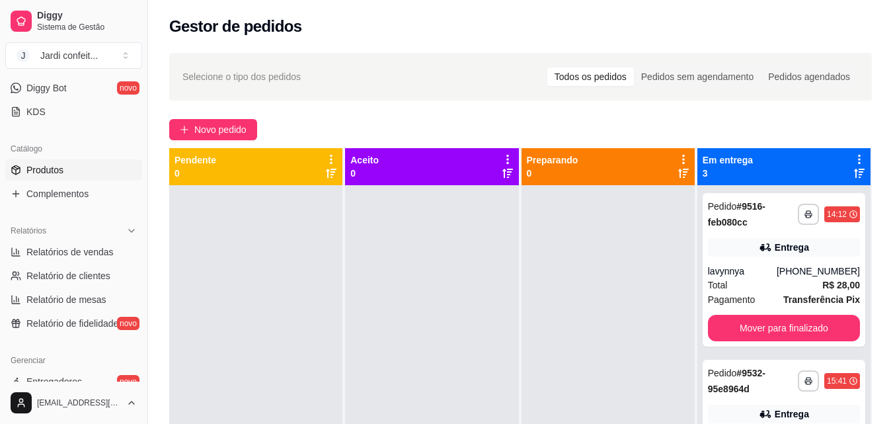
click at [104, 171] on link "Produtos" at bounding box center [73, 169] width 137 height 21
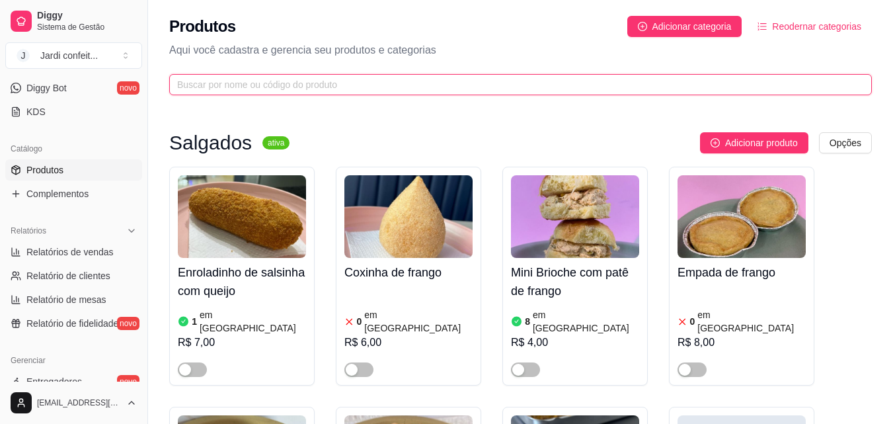
click at [315, 87] on input "text" at bounding box center [515, 84] width 676 height 15
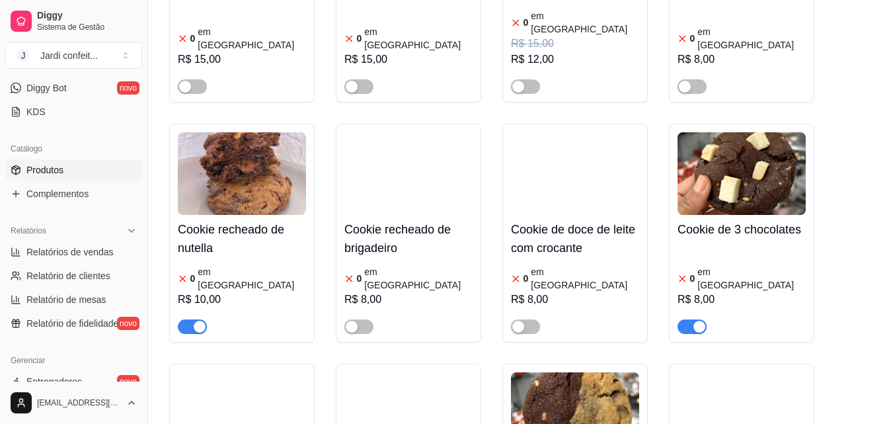
scroll to position [330, 0]
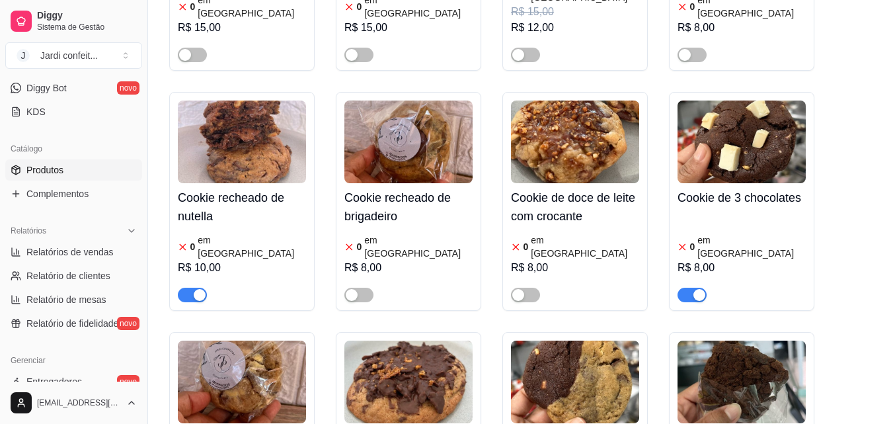
click at [691, 288] on span "button" at bounding box center [691, 295] width 29 height 15
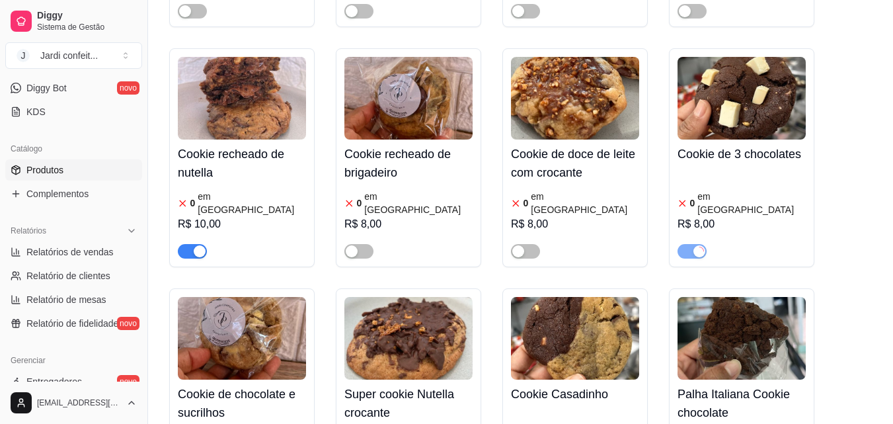
scroll to position [397, 0]
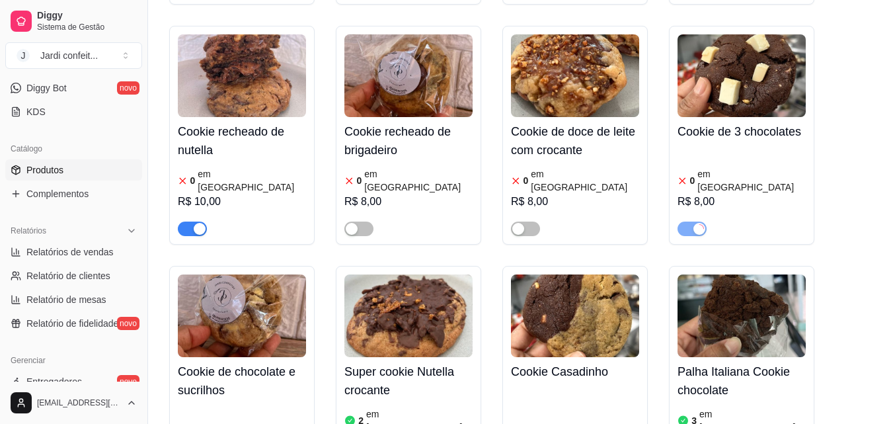
click at [180, 221] on span "button" at bounding box center [192, 228] width 29 height 15
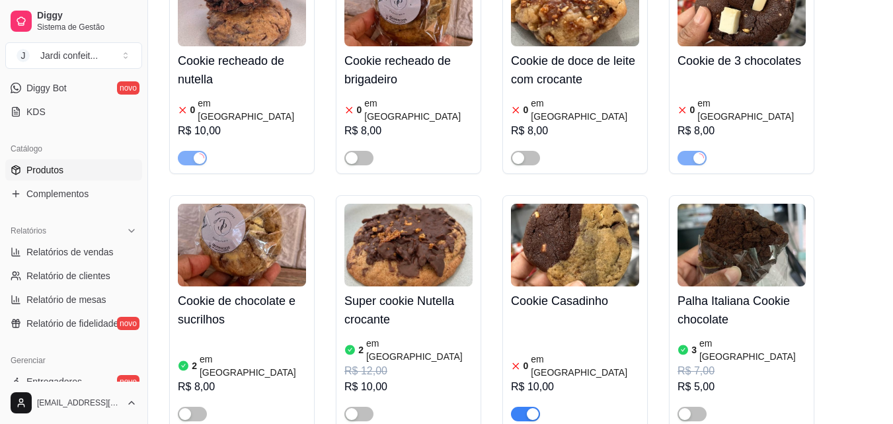
scroll to position [502, 0]
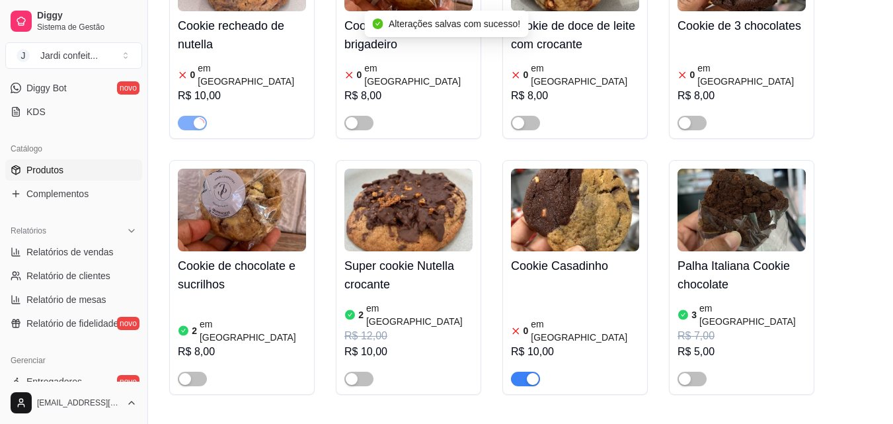
click at [527, 373] on div "button" at bounding box center [533, 379] width 12 height 12
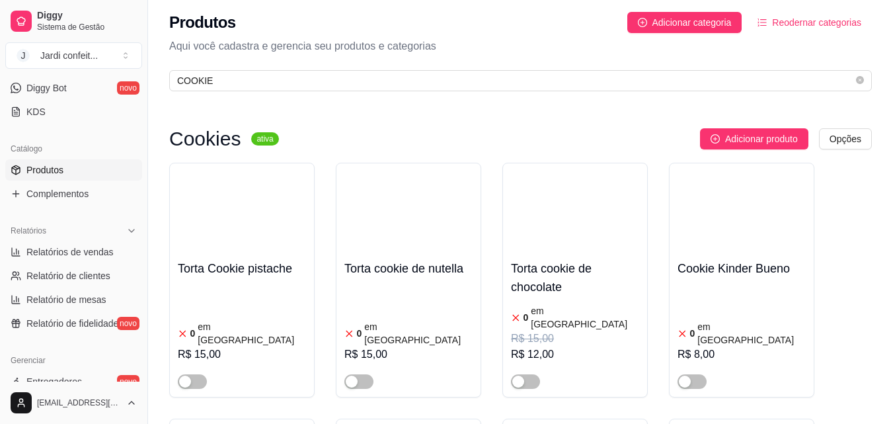
scroll to position [0, 0]
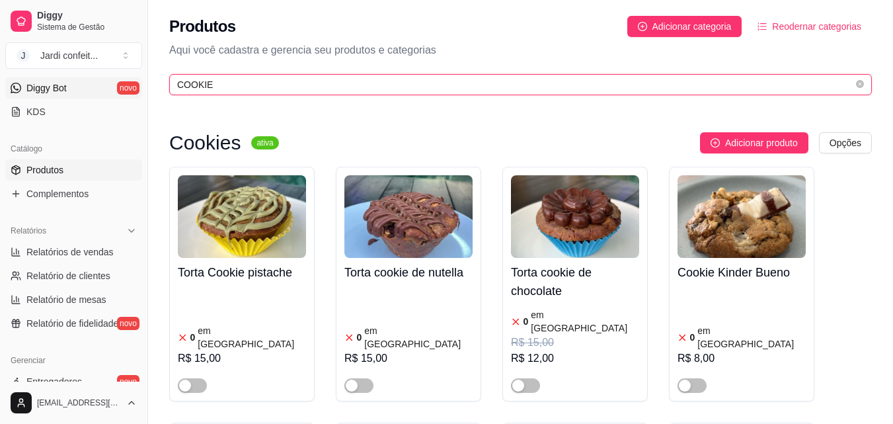
drag, startPoint x: 321, startPoint y: 83, endPoint x: 46, endPoint y: 88, distance: 275.0
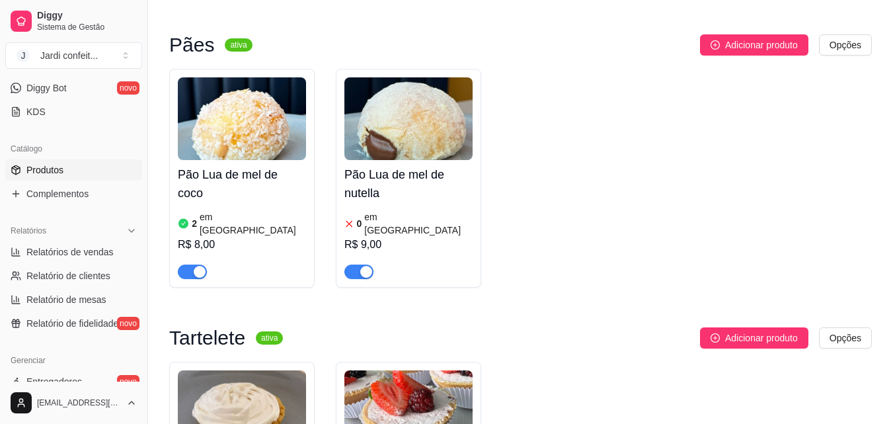
scroll to position [727, 0]
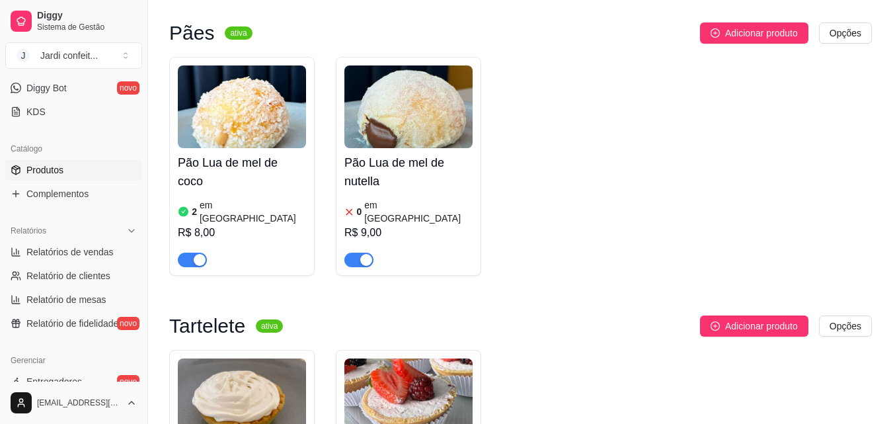
type input "MEL"
click at [354, 252] on span "button" at bounding box center [358, 259] width 29 height 15
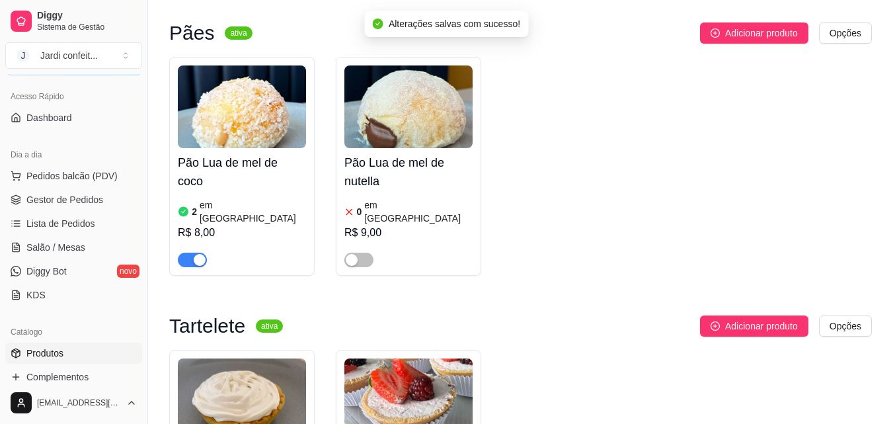
scroll to position [65, 0]
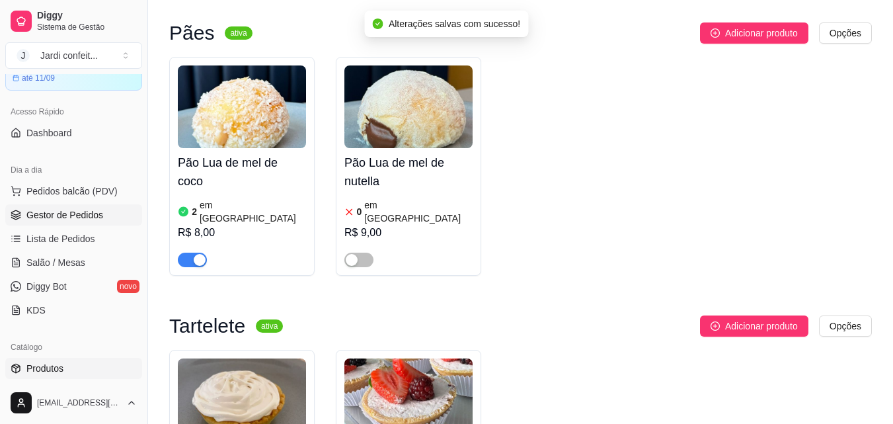
click at [80, 215] on span "Gestor de Pedidos" at bounding box center [64, 214] width 77 height 13
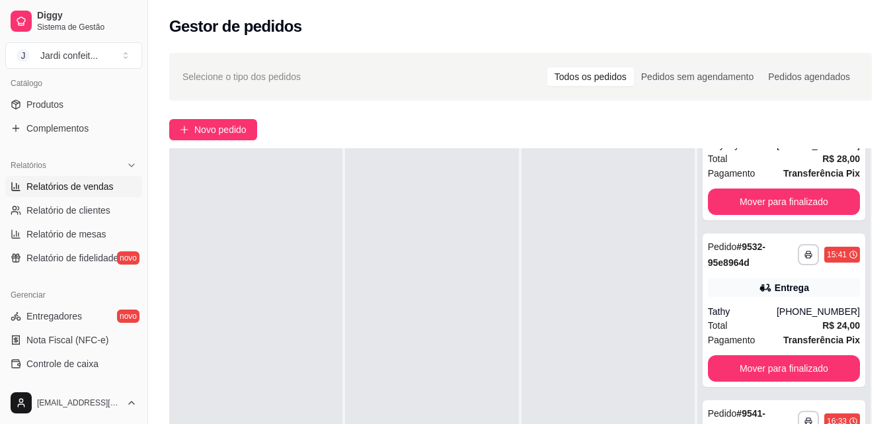
scroll to position [463, 0]
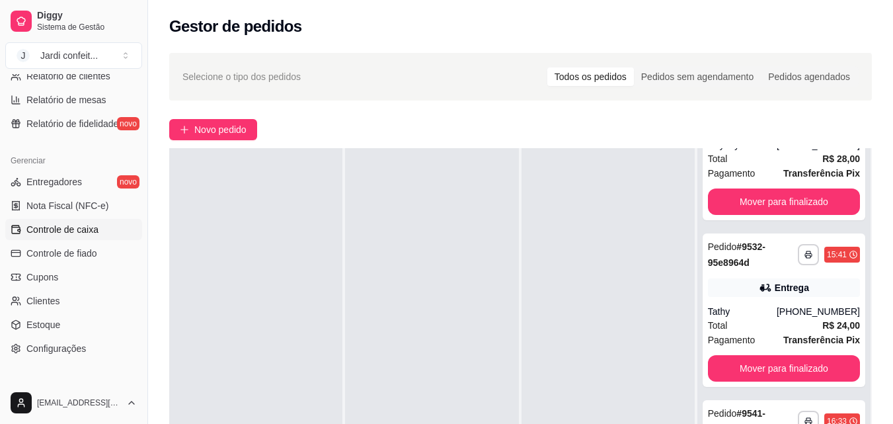
click at [88, 234] on span "Controle de caixa" at bounding box center [62, 229] width 72 height 13
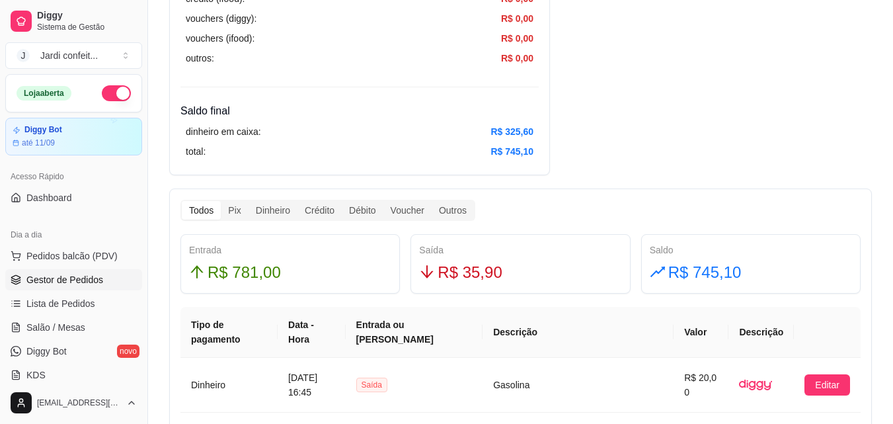
click at [79, 277] on span "Gestor de Pedidos" at bounding box center [64, 279] width 77 height 13
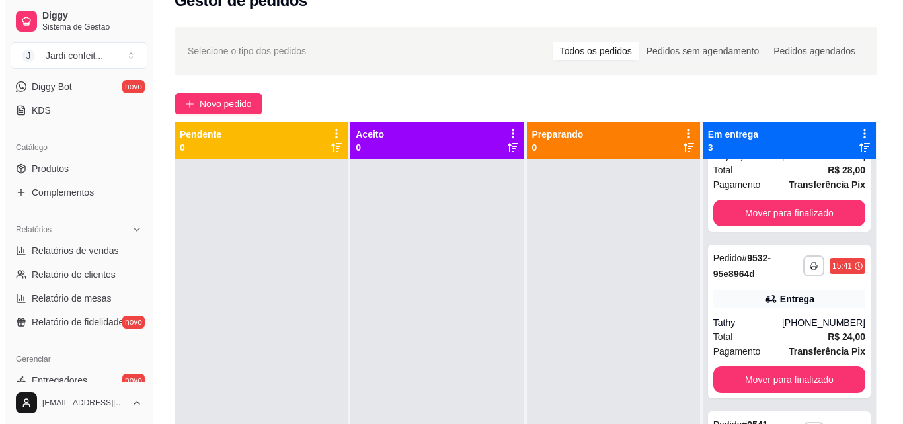
scroll to position [3, 0]
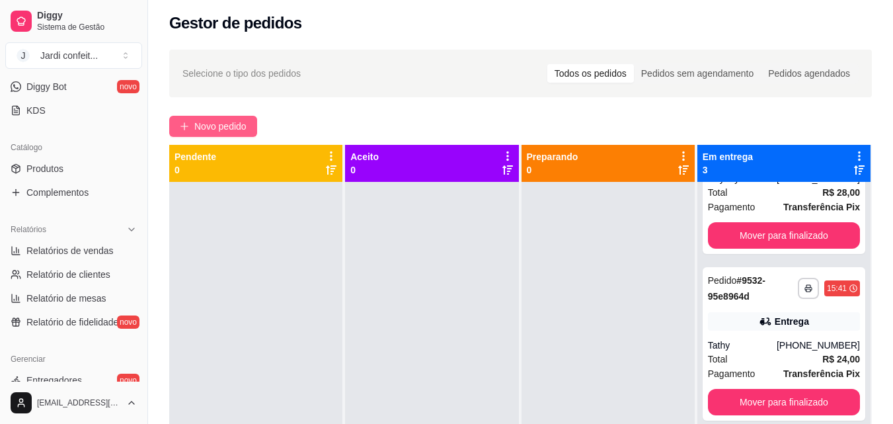
click at [231, 120] on span "Novo pedido" at bounding box center [220, 126] width 52 height 15
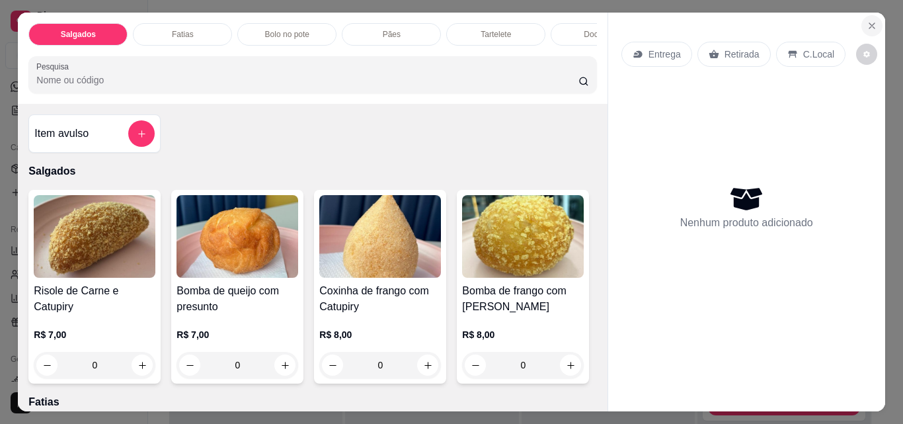
click at [869, 22] on icon "Close" at bounding box center [872, 25] width 11 height 11
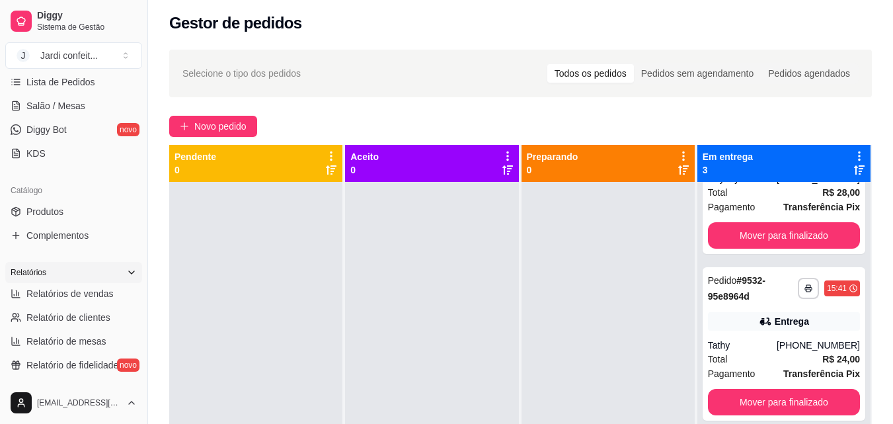
scroll to position [198, 0]
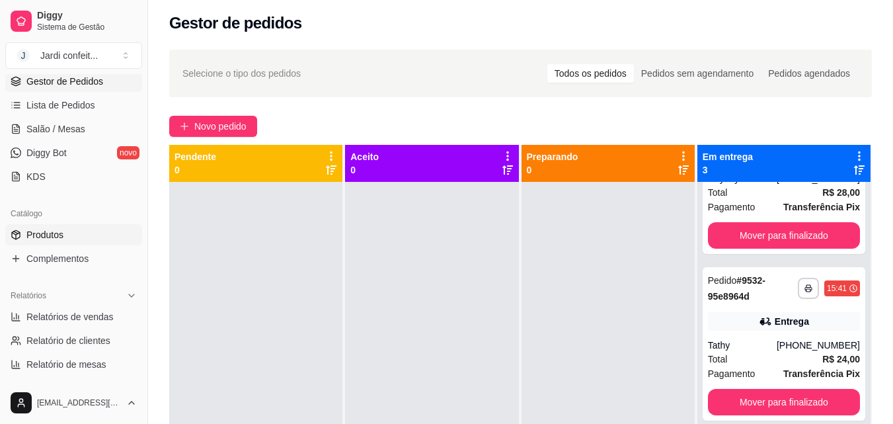
click at [88, 225] on link "Produtos" at bounding box center [73, 234] width 137 height 21
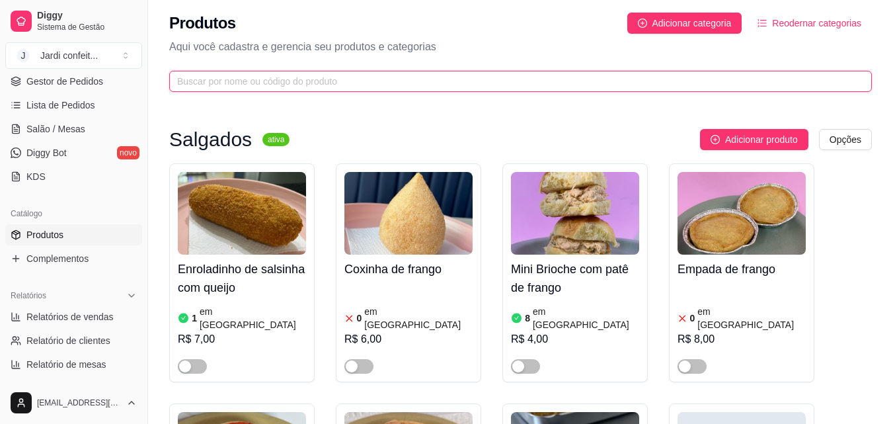
click at [318, 84] on input "text" at bounding box center [515, 81] width 676 height 15
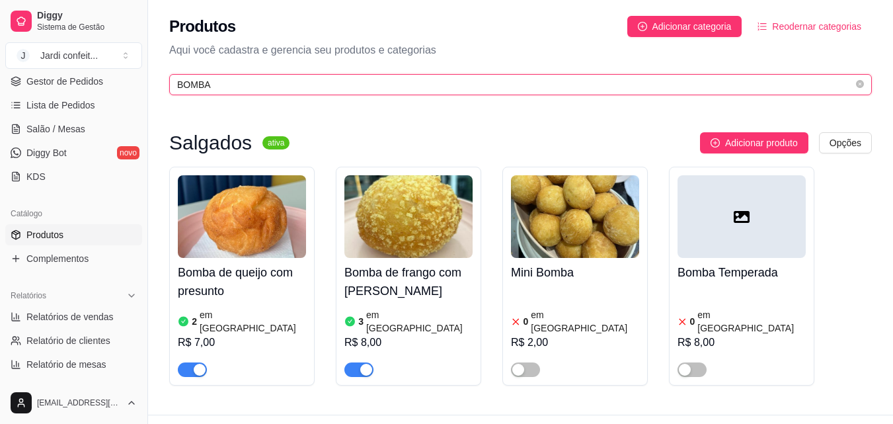
type input "BOMBA"
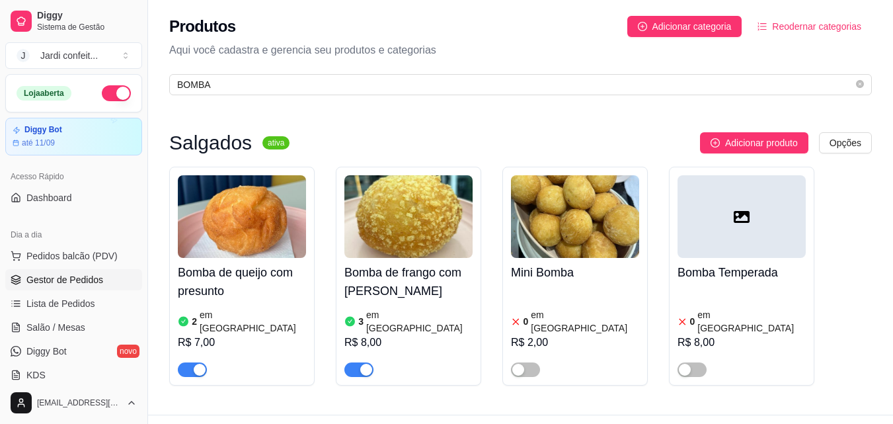
click at [99, 280] on span "Gestor de Pedidos" at bounding box center [64, 279] width 77 height 13
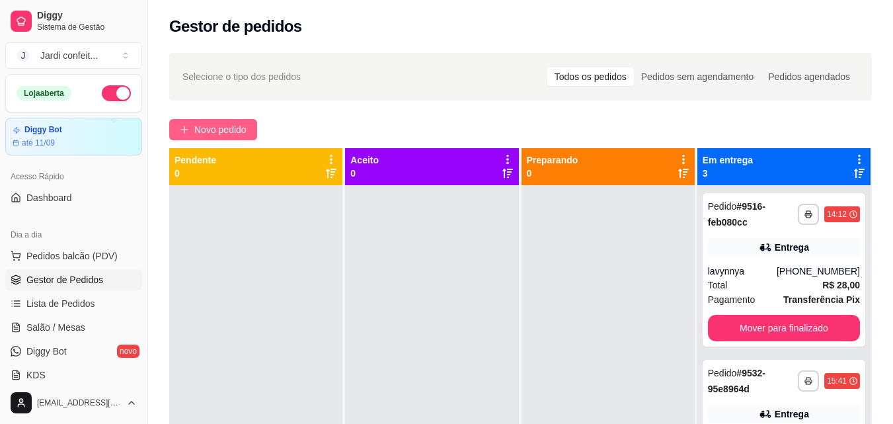
click at [236, 122] on button "Novo pedido" at bounding box center [213, 129] width 88 height 21
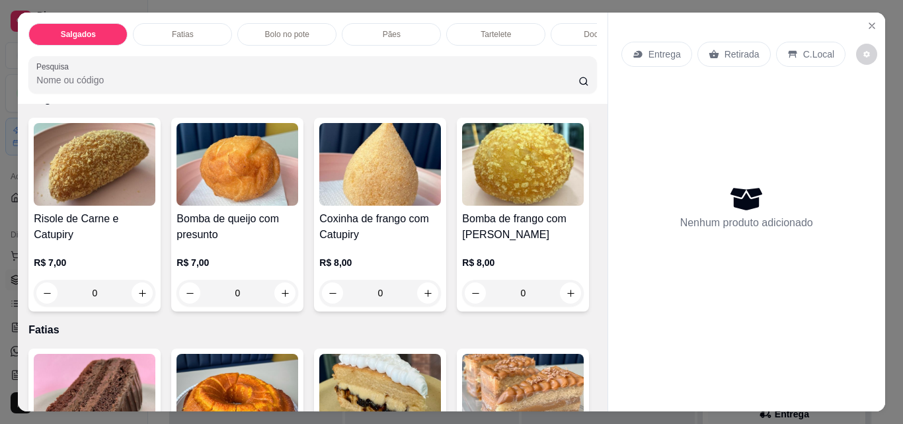
scroll to position [66, 0]
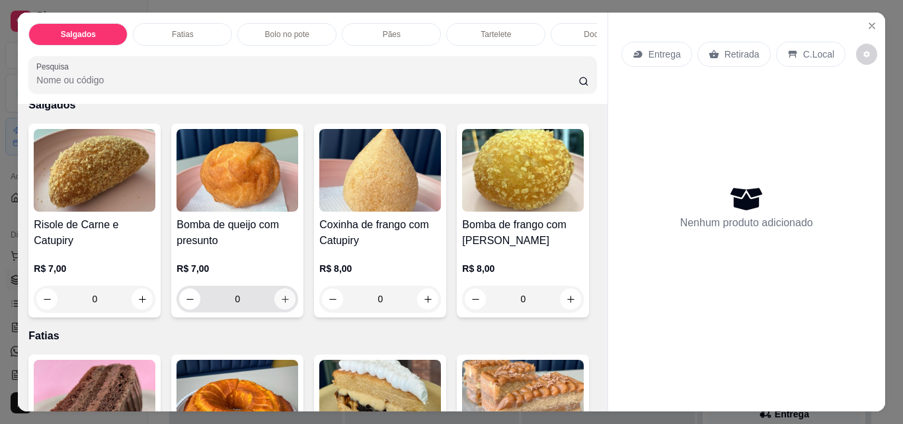
click at [284, 304] on icon "increase-product-quantity" at bounding box center [285, 299] width 10 height 10
type input "1"
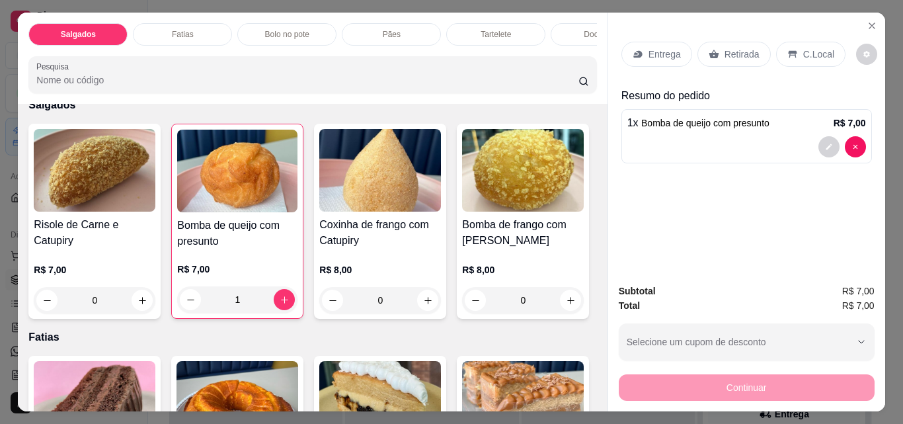
click at [715, 54] on div "Retirada" at bounding box center [733, 54] width 73 height 25
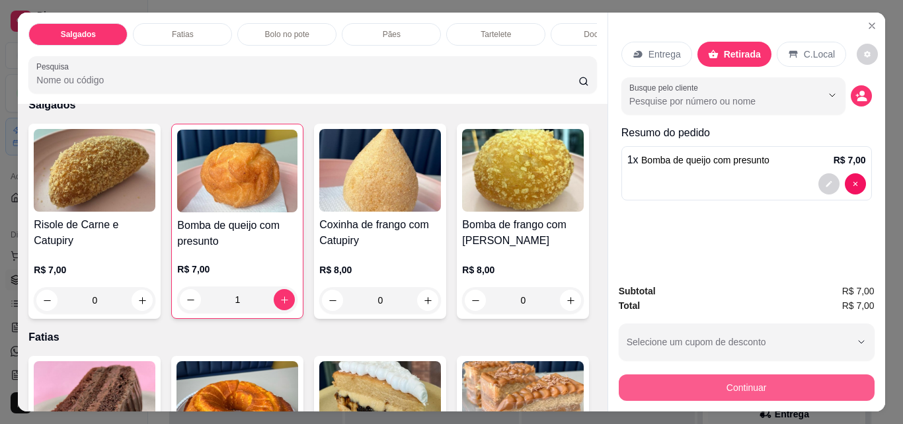
click at [767, 391] on button "Continuar" at bounding box center [747, 387] width 256 height 26
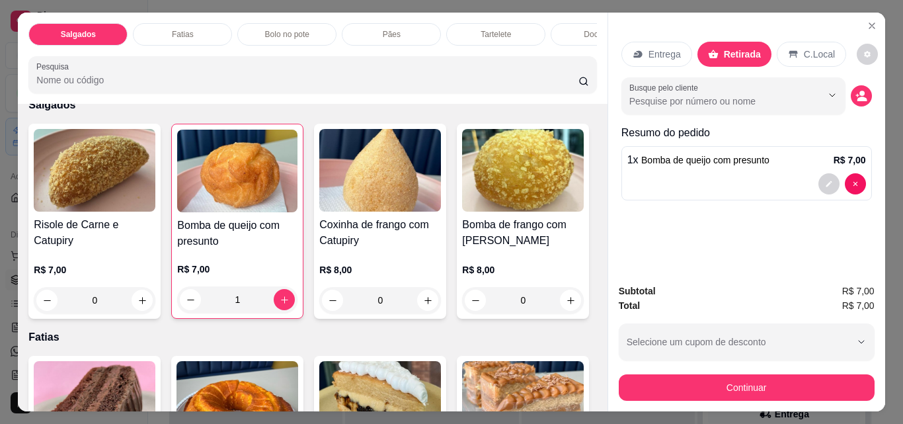
scroll to position [330, 0]
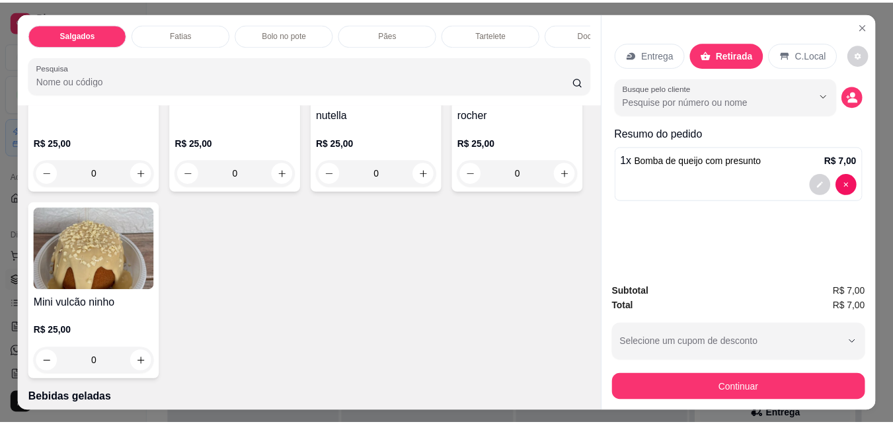
scroll to position [2380, 0]
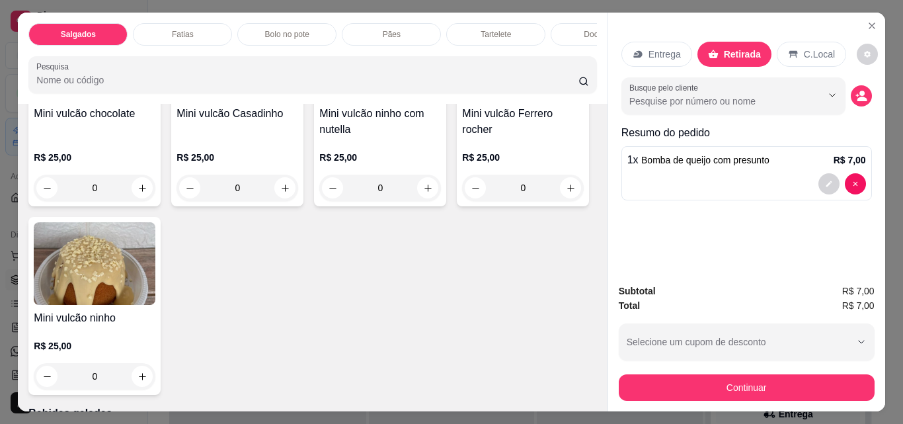
type input "1"
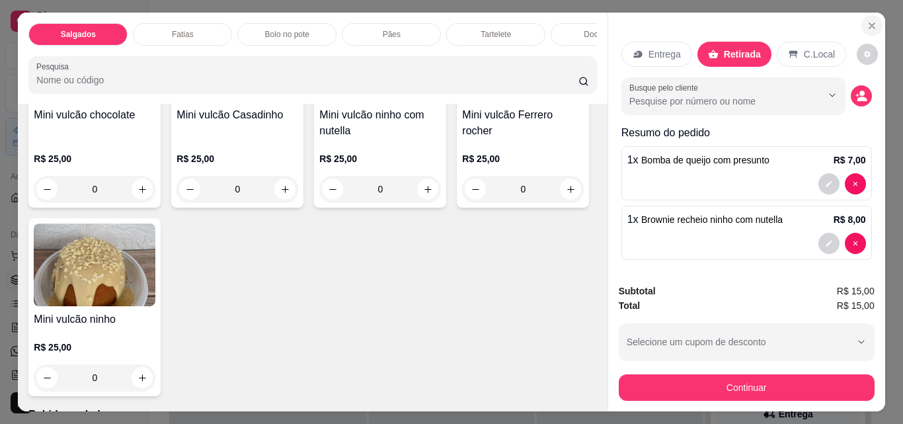
click at [869, 23] on icon "Close" at bounding box center [871, 25] width 5 height 5
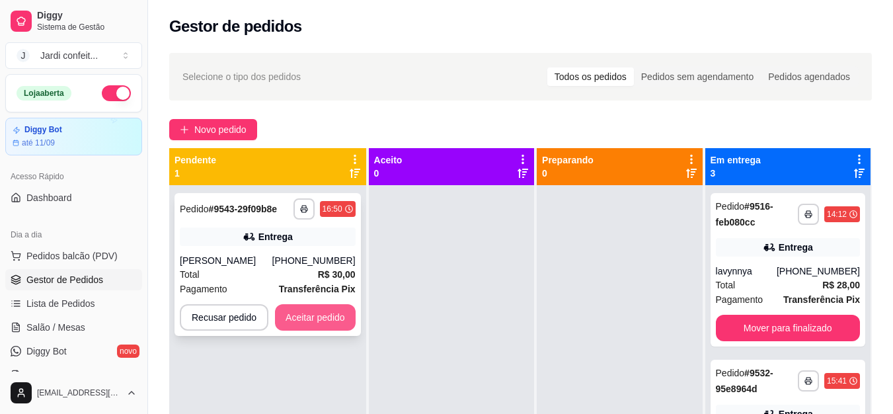
click at [327, 326] on button "Aceitar pedido" at bounding box center [315, 317] width 81 height 26
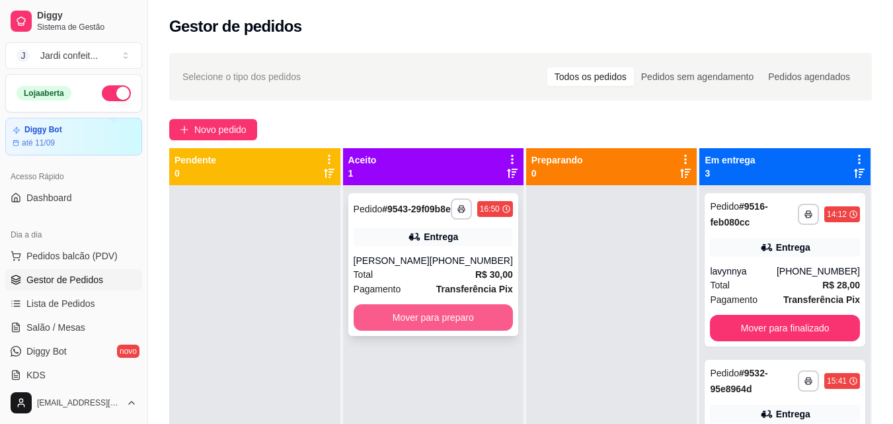
click at [412, 327] on button "Mover para preparo" at bounding box center [433, 317] width 159 height 26
click at [435, 330] on button "Mover para preparo" at bounding box center [433, 318] width 155 height 26
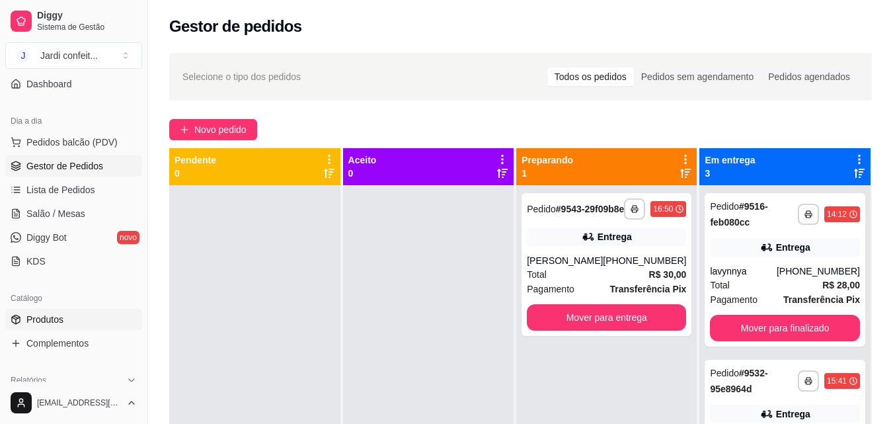
scroll to position [132, 0]
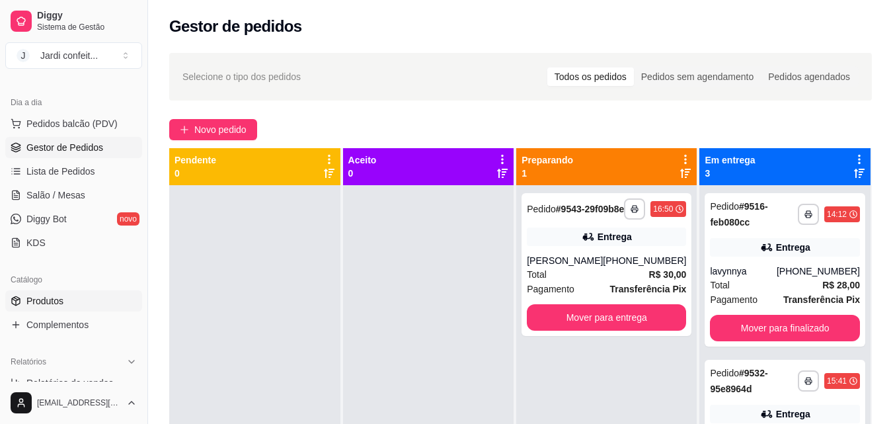
click at [89, 297] on link "Produtos" at bounding box center [73, 300] width 137 height 21
click at [94, 296] on link "Produtos" at bounding box center [73, 300] width 137 height 21
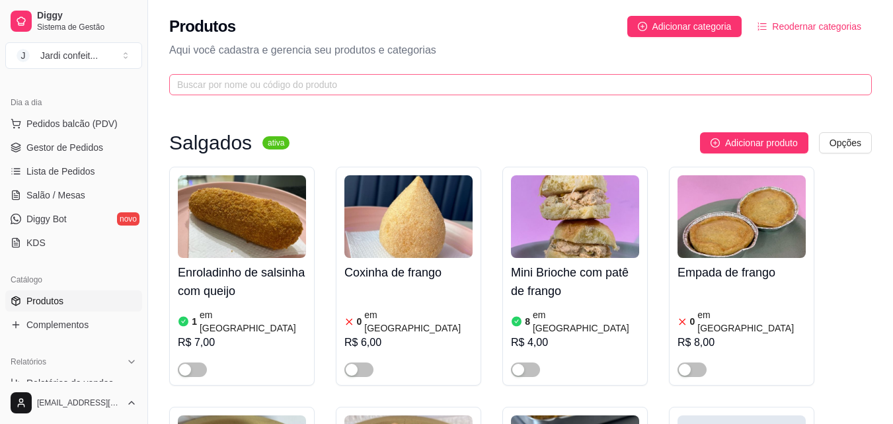
click at [299, 92] on span at bounding box center [520, 84] width 703 height 21
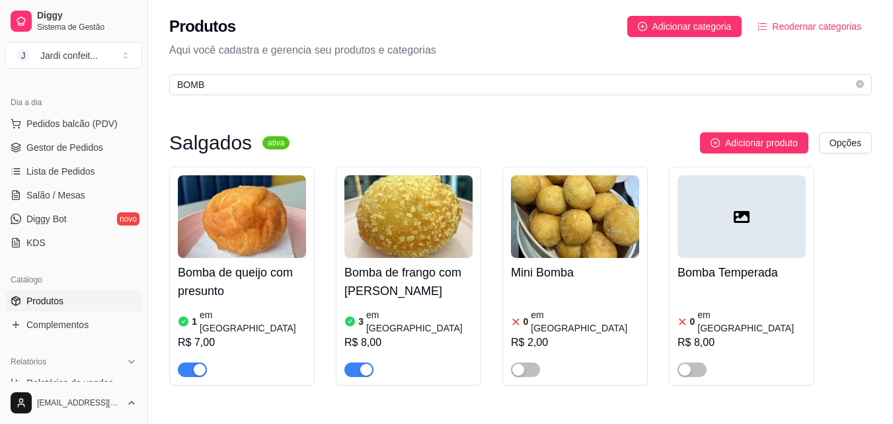
click at [189, 362] on span "button" at bounding box center [192, 369] width 29 height 15
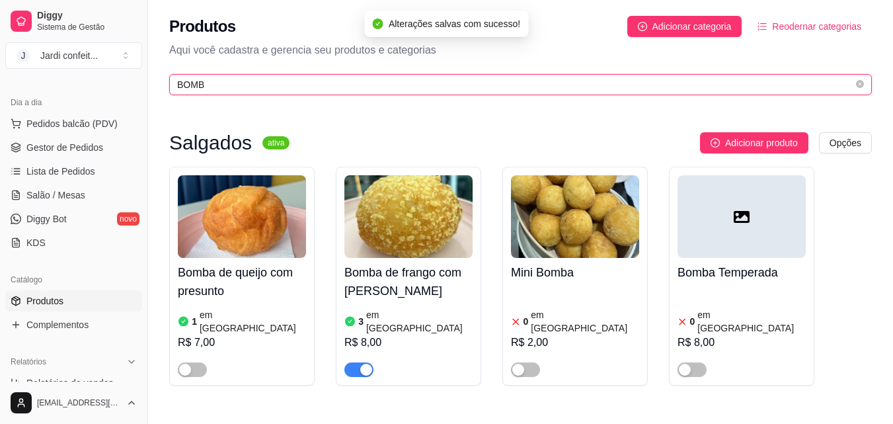
drag, startPoint x: 233, startPoint y: 85, endPoint x: 141, endPoint y: 87, distance: 91.9
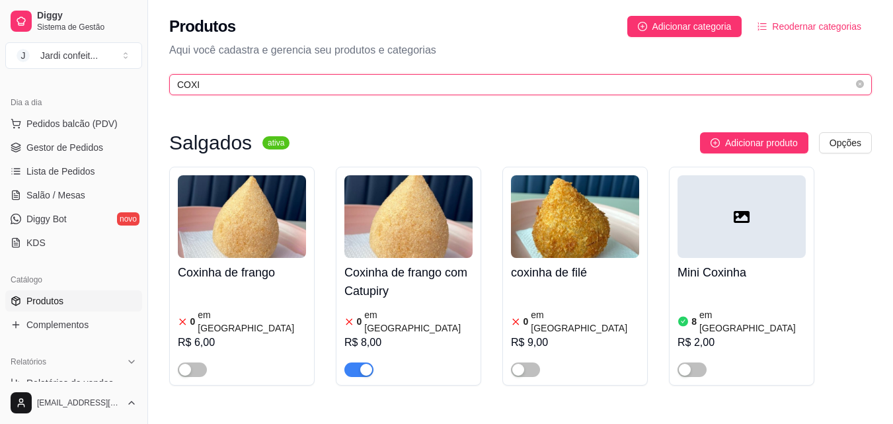
drag, startPoint x: 236, startPoint y: 86, endPoint x: 102, endPoint y: 95, distance: 134.5
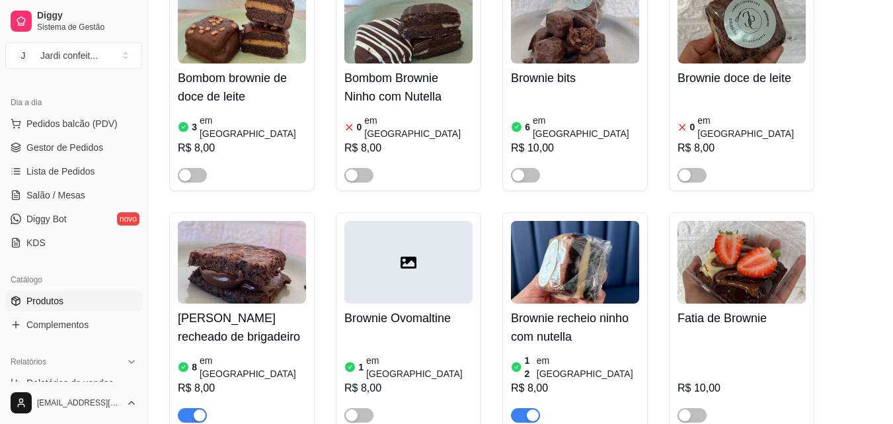
scroll to position [595, 0]
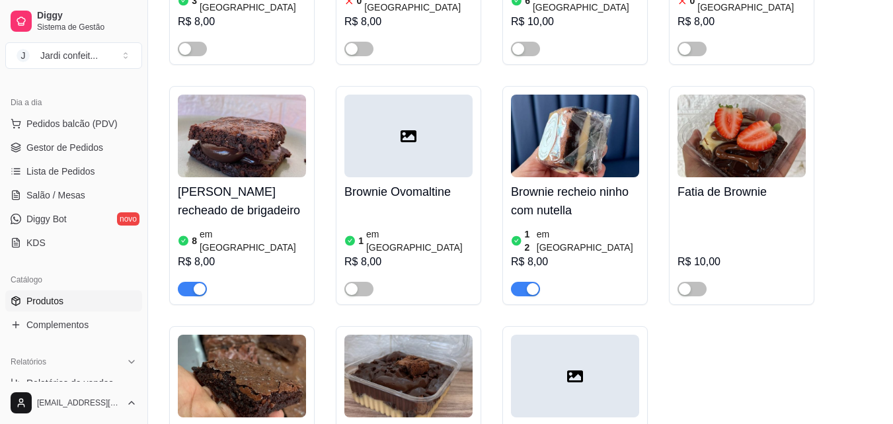
type input "BROW"
click at [596, 144] on img at bounding box center [575, 136] width 128 height 83
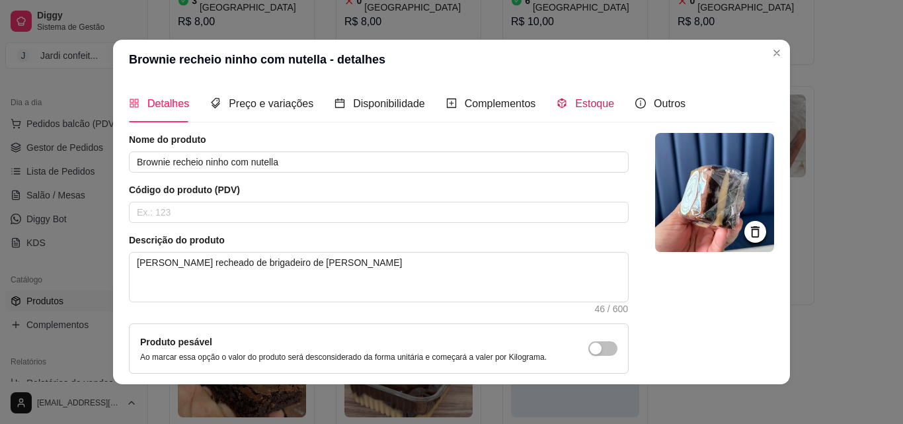
click at [584, 104] on span "Estoque" at bounding box center [594, 103] width 39 height 11
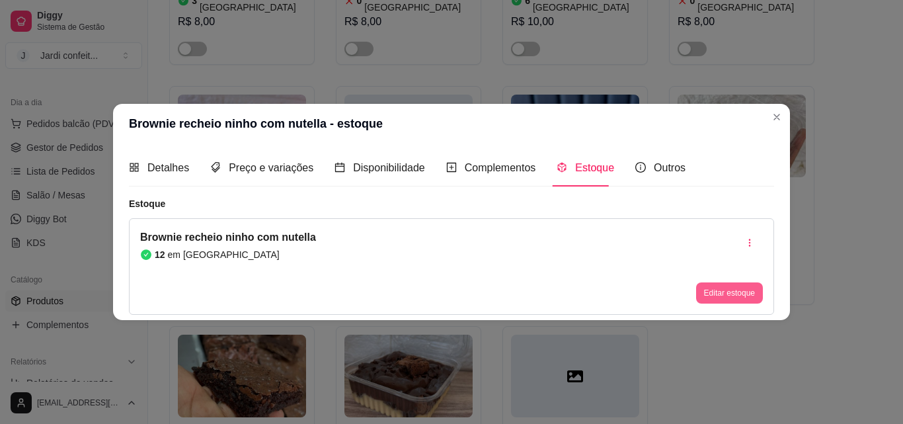
click at [708, 286] on button "Editar estoque" at bounding box center [729, 292] width 67 height 21
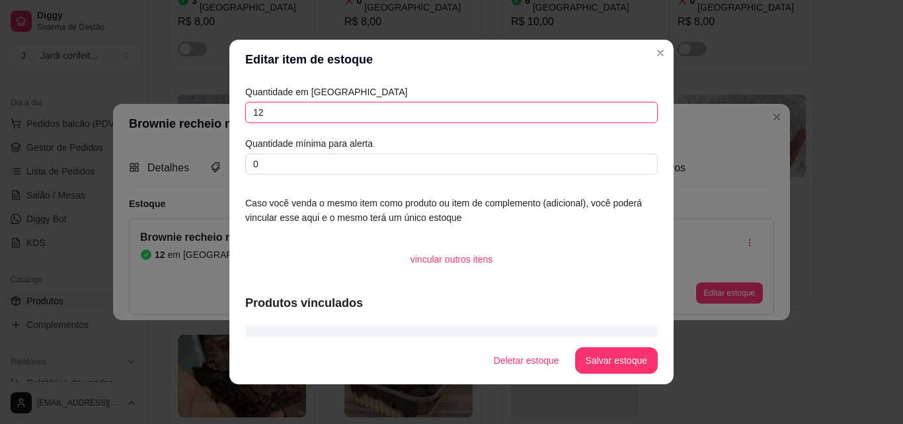
drag, startPoint x: 287, startPoint y: 107, endPoint x: 227, endPoint y: 120, distance: 61.4
click at [229, 120] on div "Quantidade em estoque 12 Quantidade mínima para alerta 0 Caso você venda o mesm…" at bounding box center [451, 207] width 444 height 257
type input "11"
click at [623, 358] on button "Salvar estoque" at bounding box center [616, 360] width 83 height 26
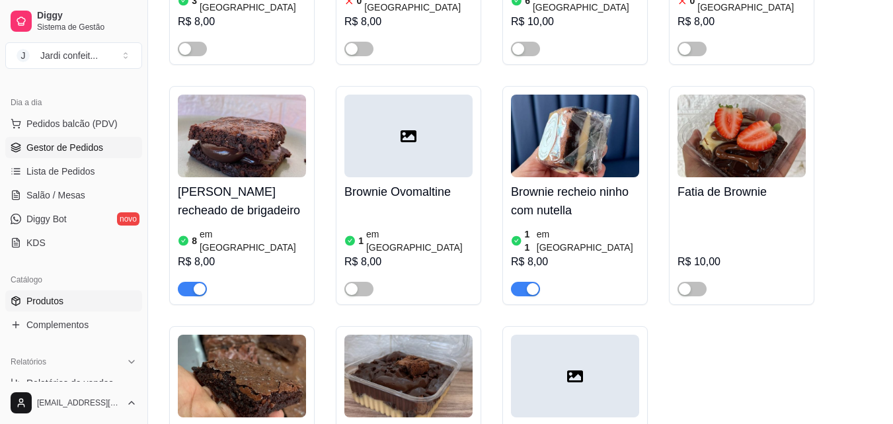
click at [83, 147] on span "Gestor de Pedidos" at bounding box center [64, 147] width 77 height 13
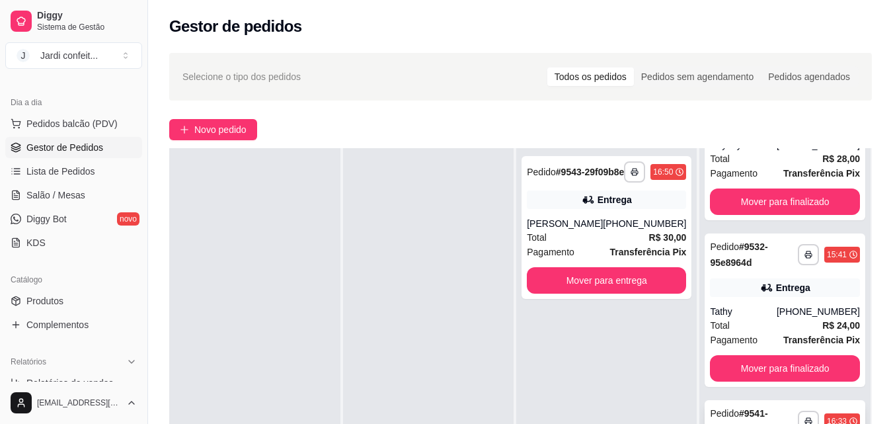
scroll to position [202, 0]
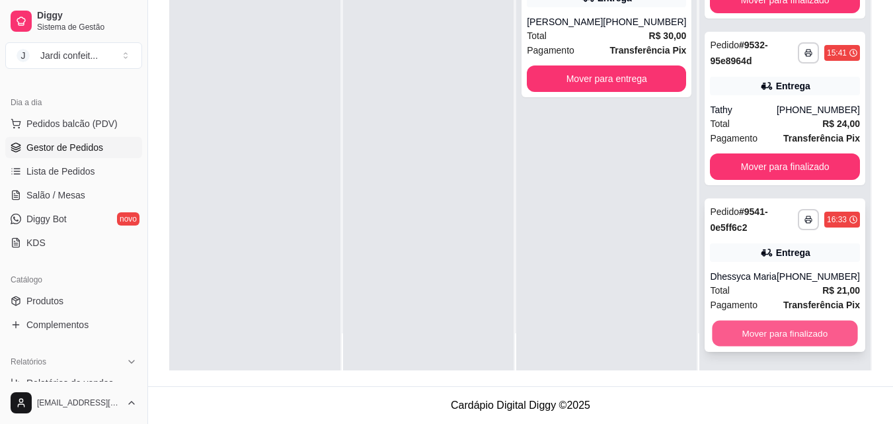
click at [773, 338] on button "Mover para finalizado" at bounding box center [785, 334] width 145 height 26
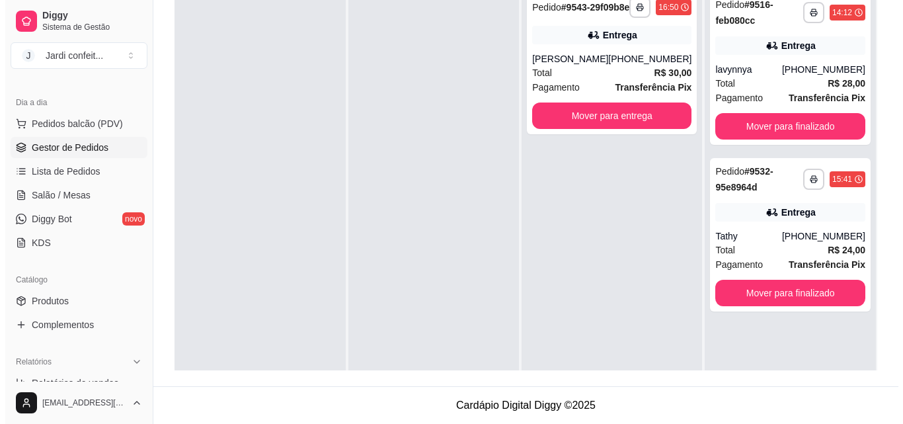
scroll to position [0, 0]
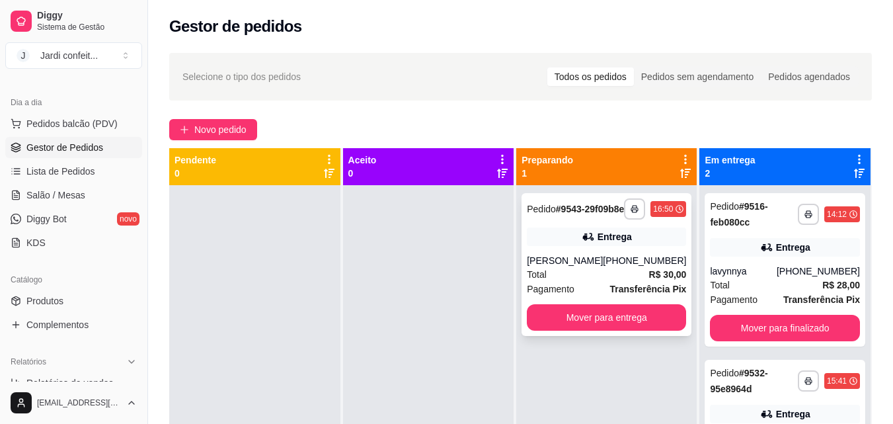
click at [594, 261] on div "**********" at bounding box center [607, 264] width 170 height 143
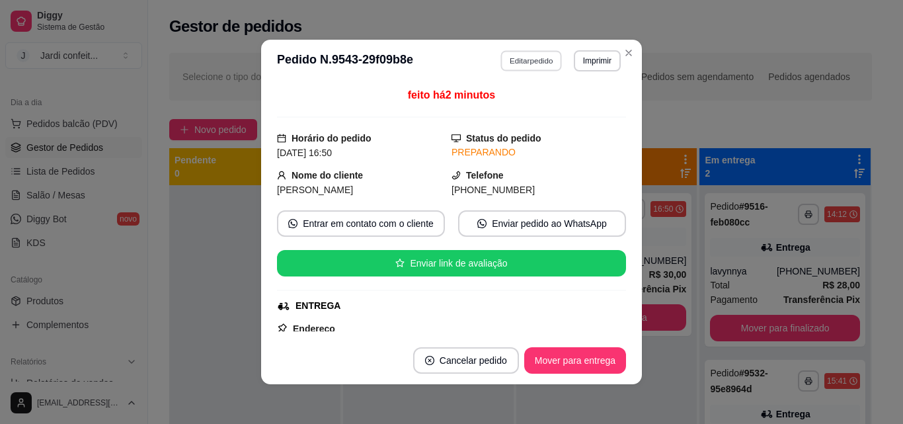
click at [529, 56] on button "Editar pedido" at bounding box center [531, 60] width 61 height 20
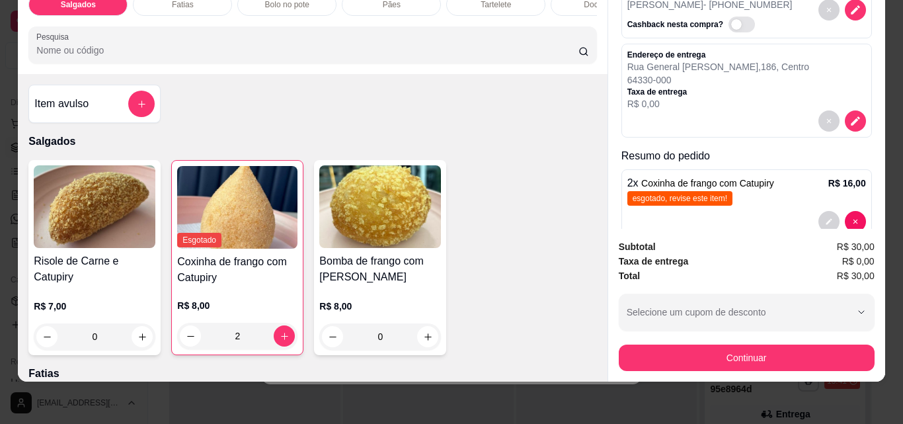
scroll to position [34, 0]
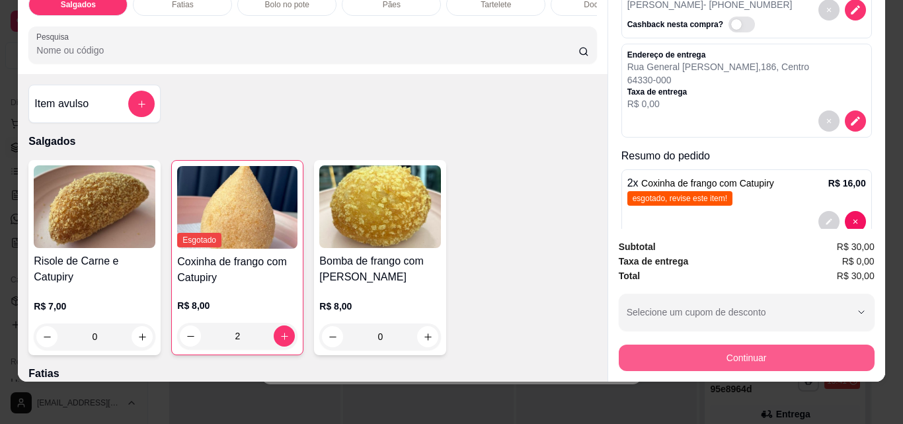
click at [776, 347] on button "Continuar" at bounding box center [747, 357] width 256 height 26
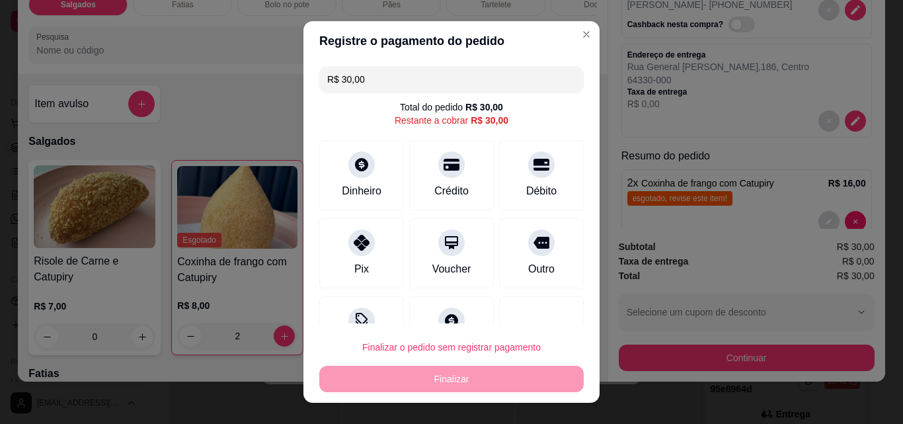
drag, startPoint x: 362, startPoint y: 89, endPoint x: 284, endPoint y: 89, distance: 77.3
click at [284, 89] on div "Registre o pagamento do pedido R$ 30,00 Total do pedido R$ 30,00 Restante a cob…" at bounding box center [451, 212] width 903 height 424
click at [388, 259] on div "Pix" at bounding box center [361, 250] width 93 height 77
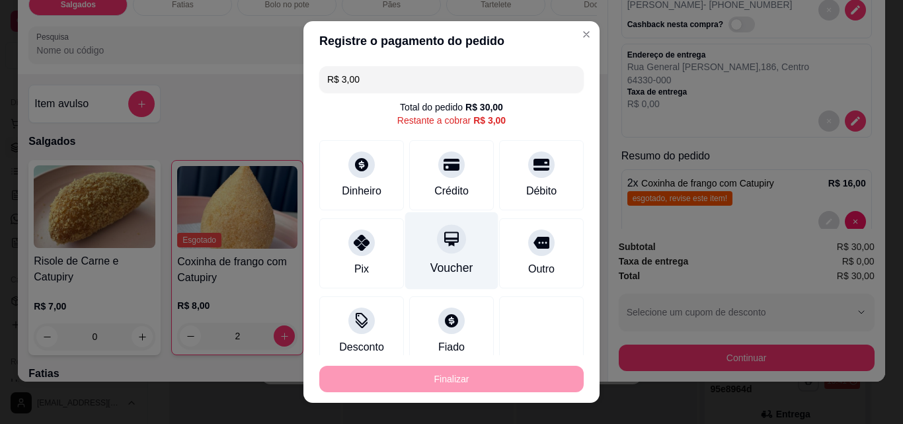
scroll to position [85, 0]
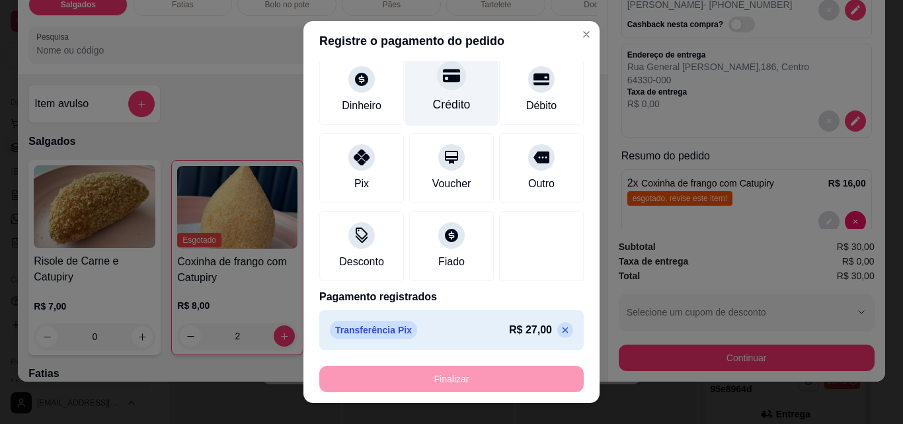
click at [453, 99] on div "Crédito" at bounding box center [452, 104] width 38 height 17
type input "R$ 0,00"
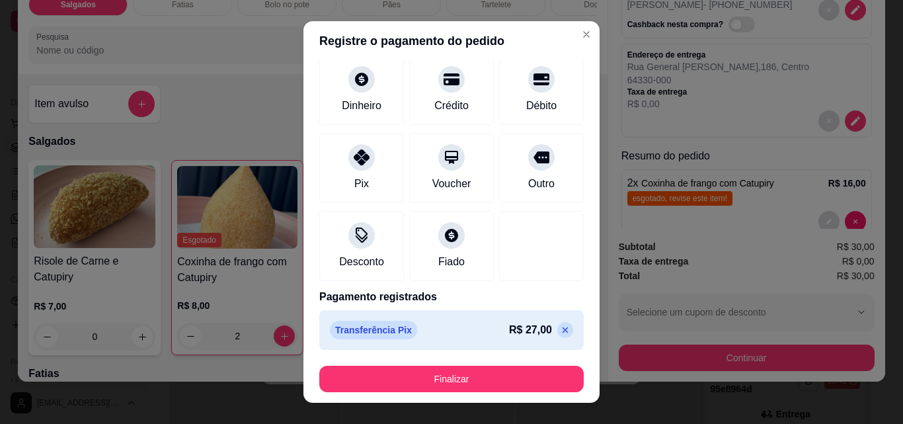
scroll to position [122, 0]
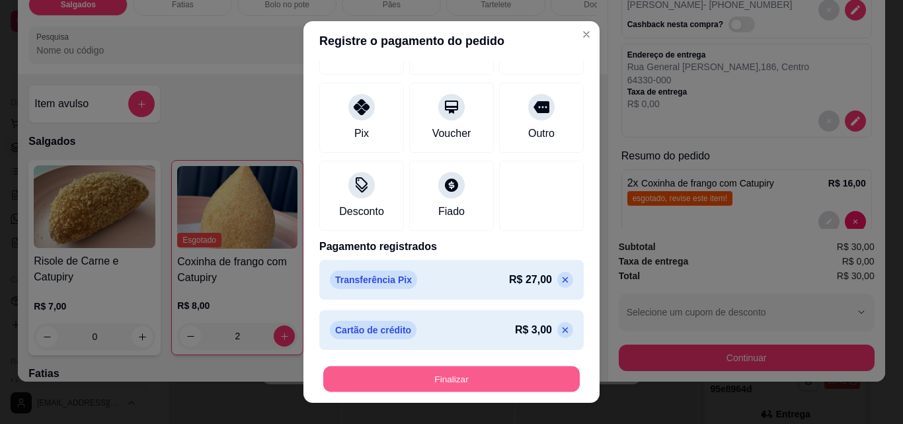
click at [489, 377] on button "Finalizar" at bounding box center [451, 379] width 256 height 26
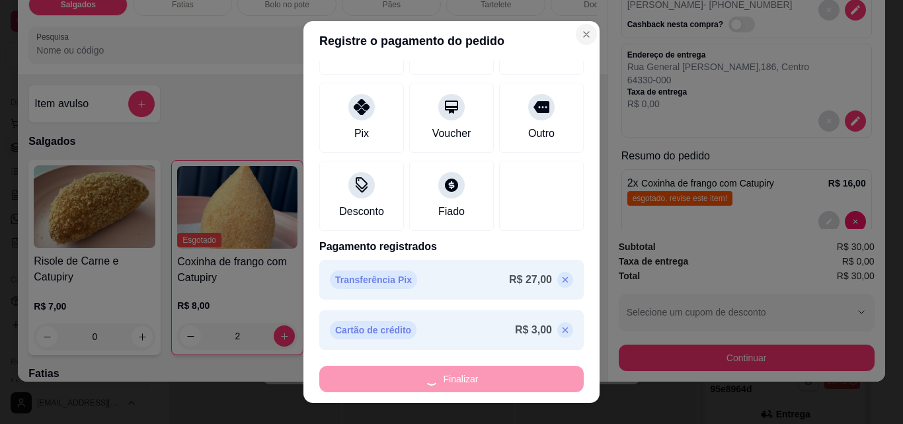
type input "0"
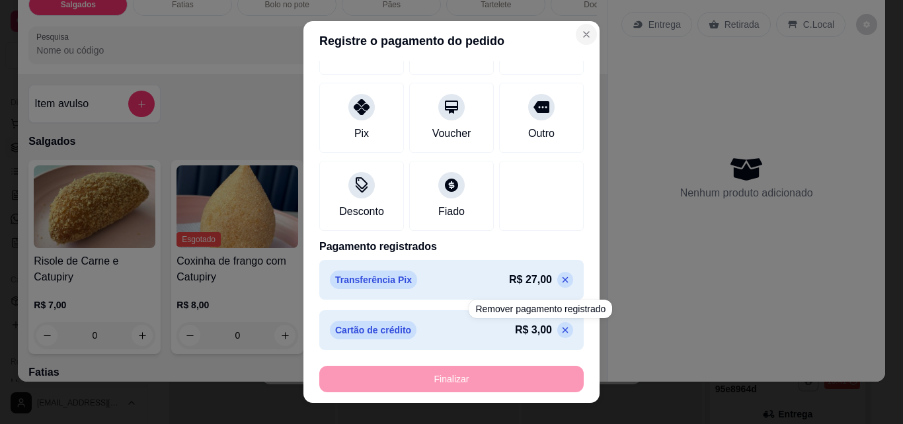
type input "-R$ 30,00"
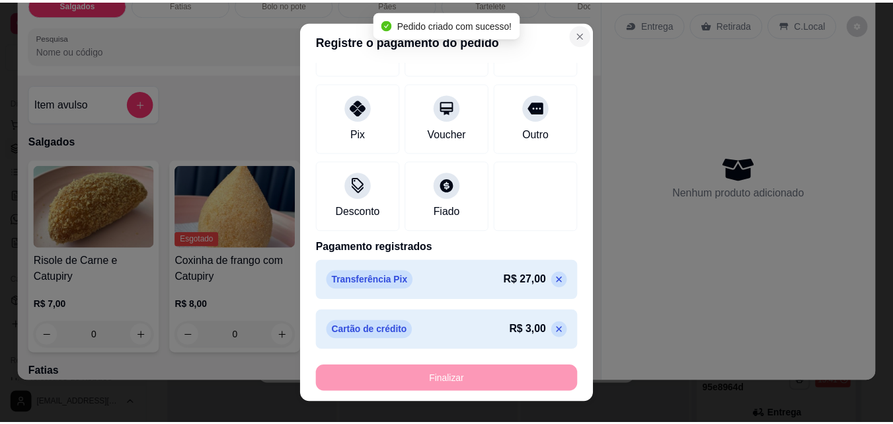
scroll to position [0, 0]
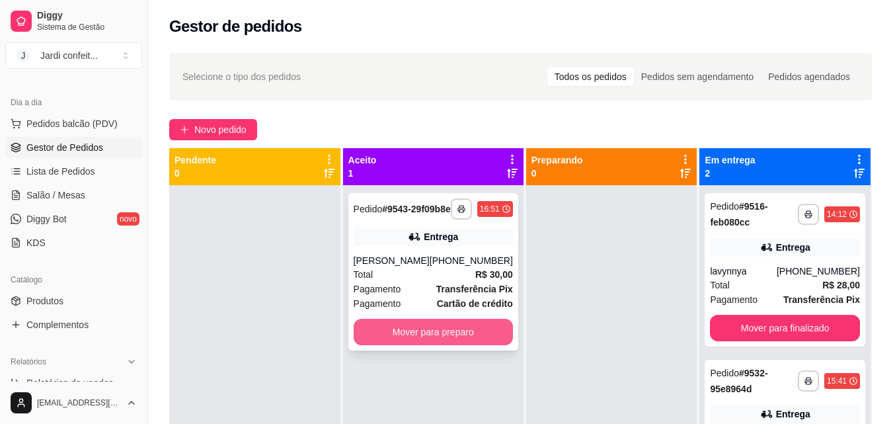
click at [455, 345] on button "Mover para preparo" at bounding box center [433, 332] width 159 height 26
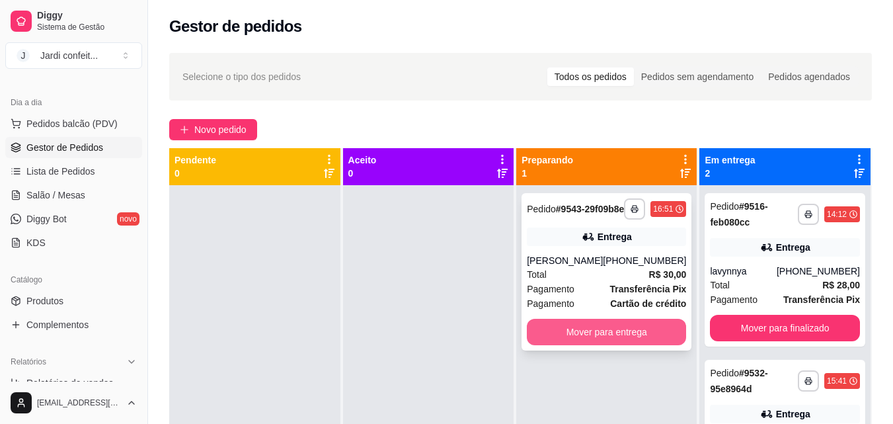
click at [601, 341] on button "Mover para entrega" at bounding box center [606, 332] width 159 height 26
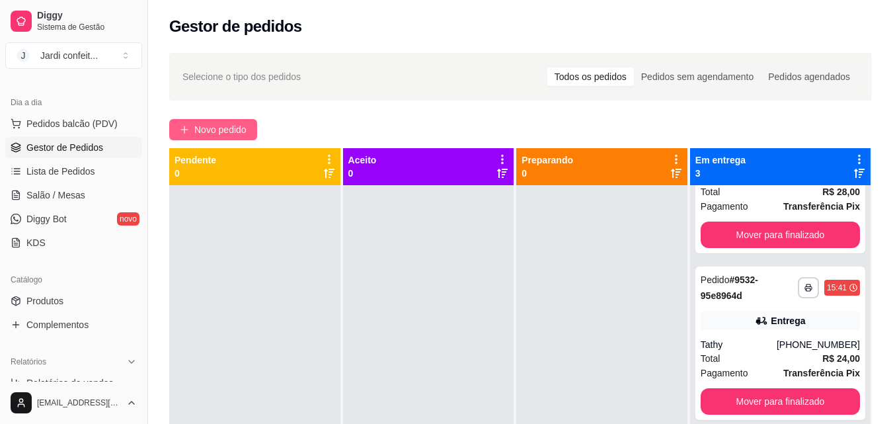
click at [234, 125] on span "Novo pedido" at bounding box center [220, 129] width 52 height 15
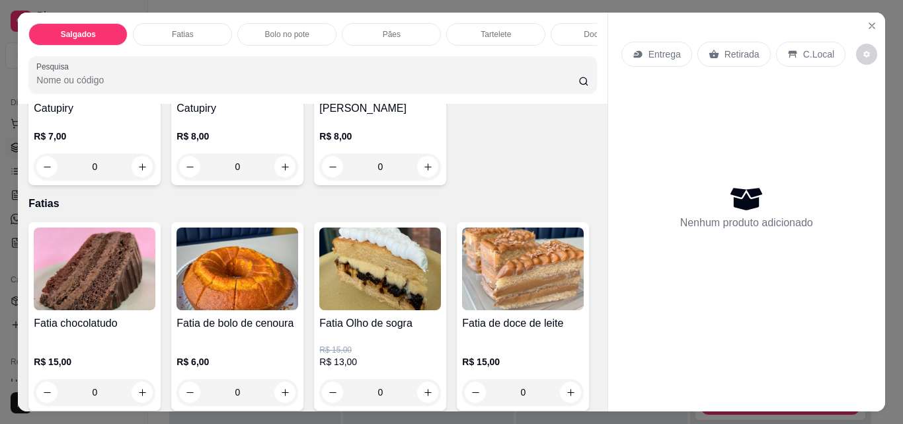
scroll to position [66, 0]
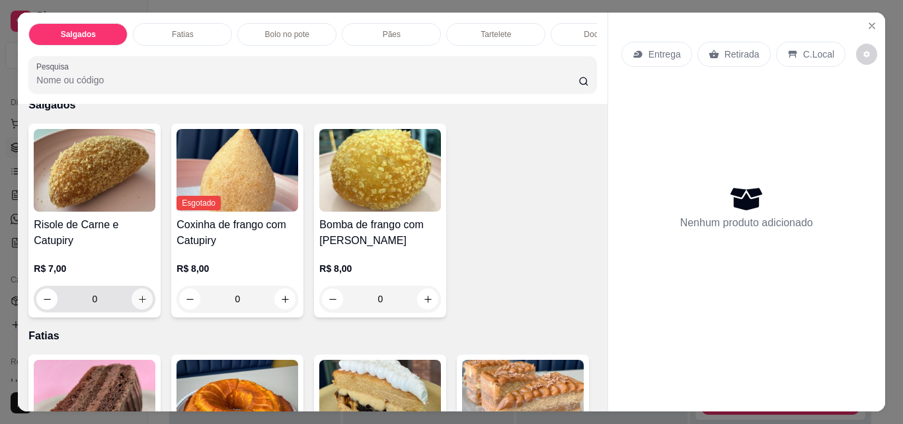
click at [139, 295] on button "increase-product-quantity" at bounding box center [142, 298] width 21 height 21
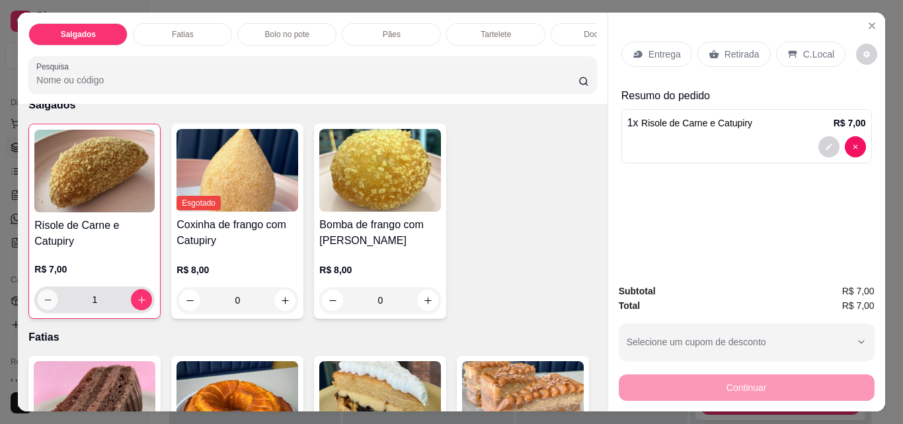
click at [44, 300] on icon "decrease-product-quantity" at bounding box center [47, 299] width 7 height 1
type input "0"
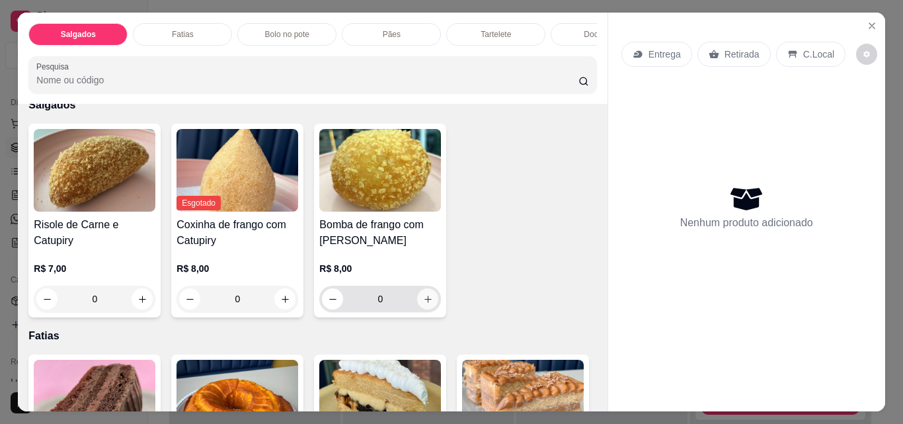
click at [423, 302] on icon "increase-product-quantity" at bounding box center [428, 299] width 10 height 10
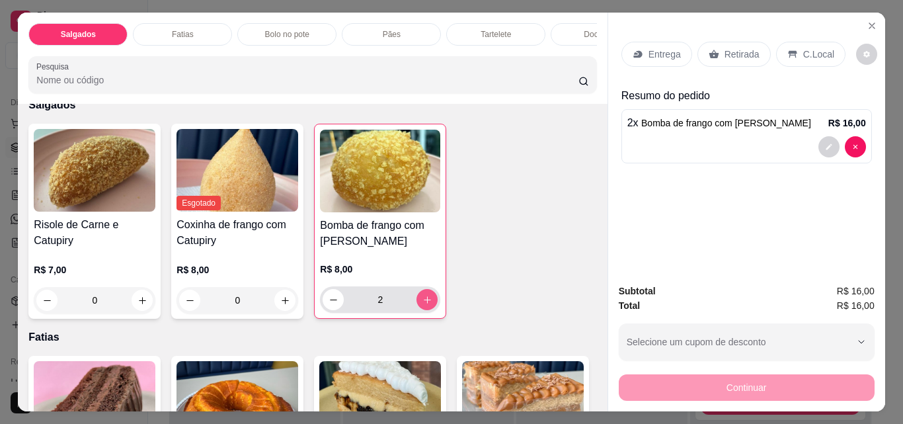
type input "2"
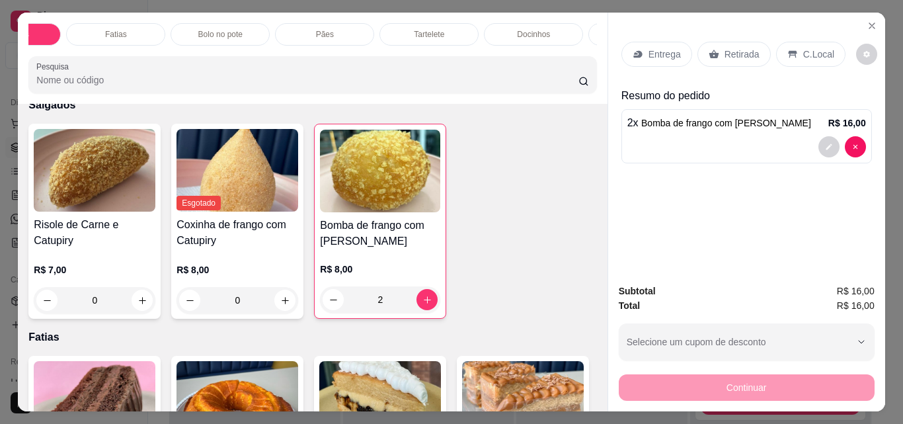
scroll to position [0, 109]
click at [728, 50] on p "Retirada" at bounding box center [741, 54] width 35 height 13
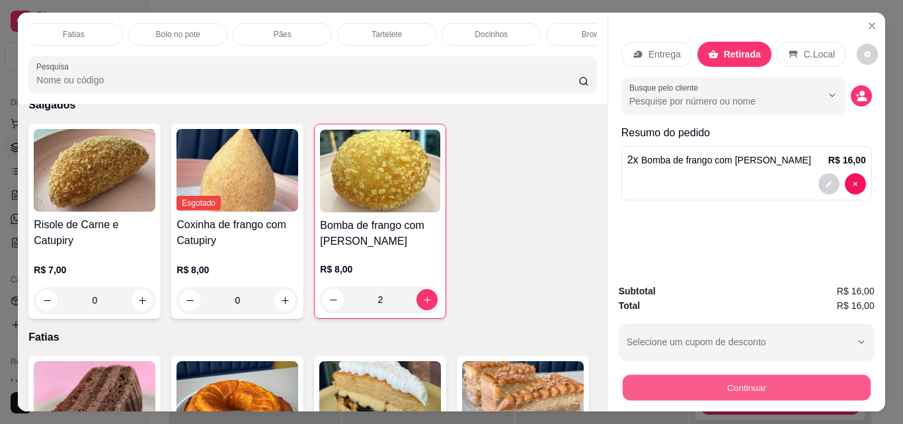
click at [756, 378] on button "Continuar" at bounding box center [746, 387] width 248 height 26
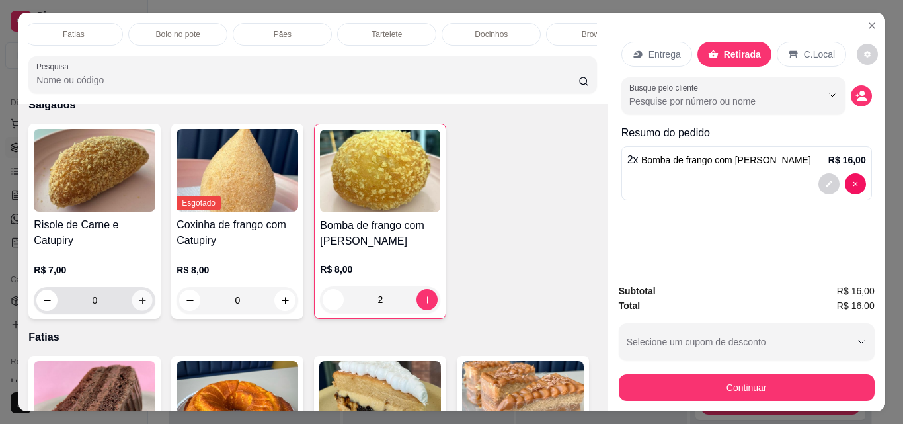
click at [137, 301] on icon "increase-product-quantity" at bounding box center [142, 300] width 10 height 10
type input "2"
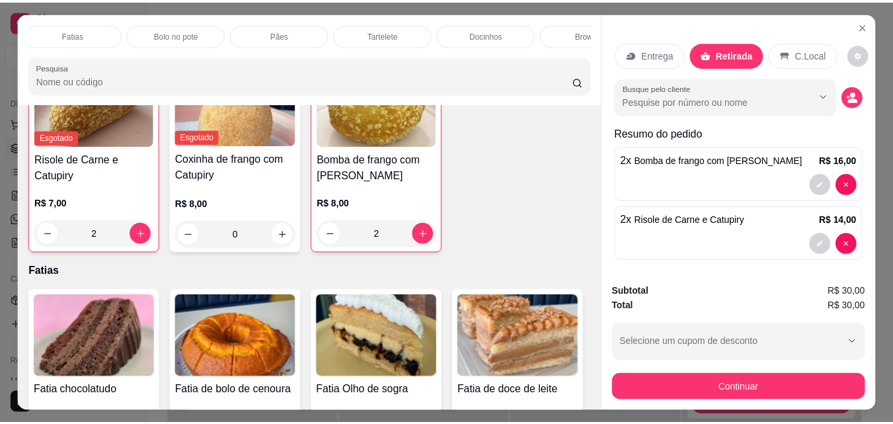
scroll to position [0, 0]
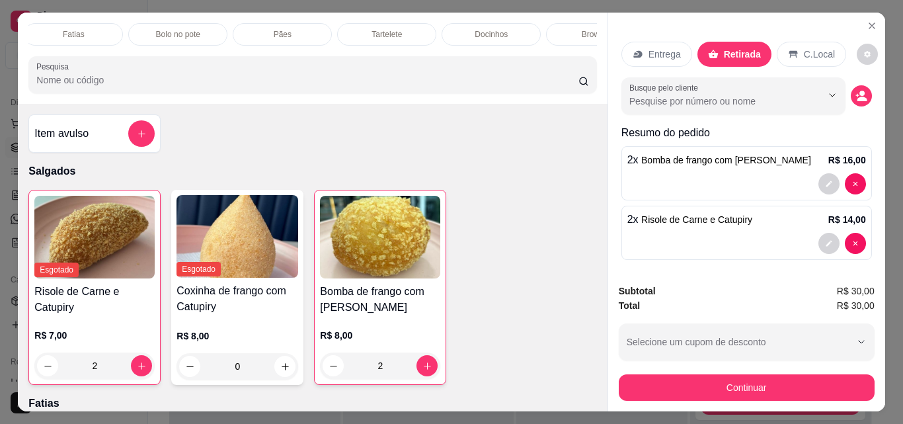
click at [773, 377] on button "Continuar" at bounding box center [747, 387] width 256 height 26
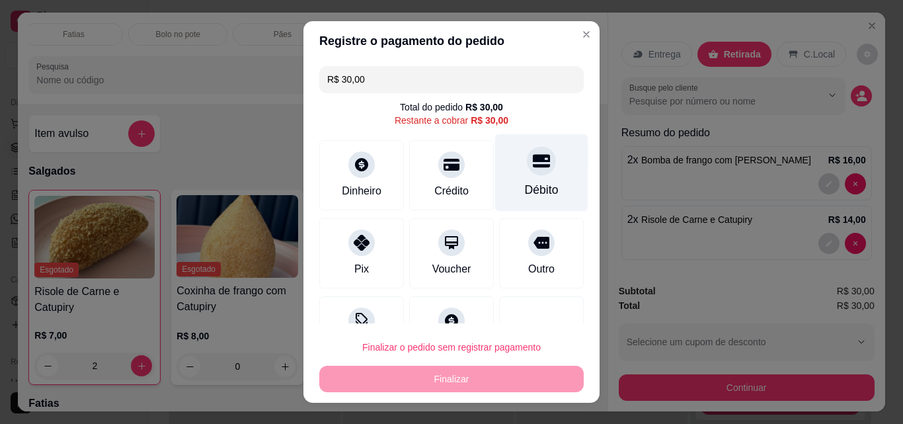
click at [507, 177] on div "Débito" at bounding box center [541, 172] width 93 height 77
type input "R$ 0,00"
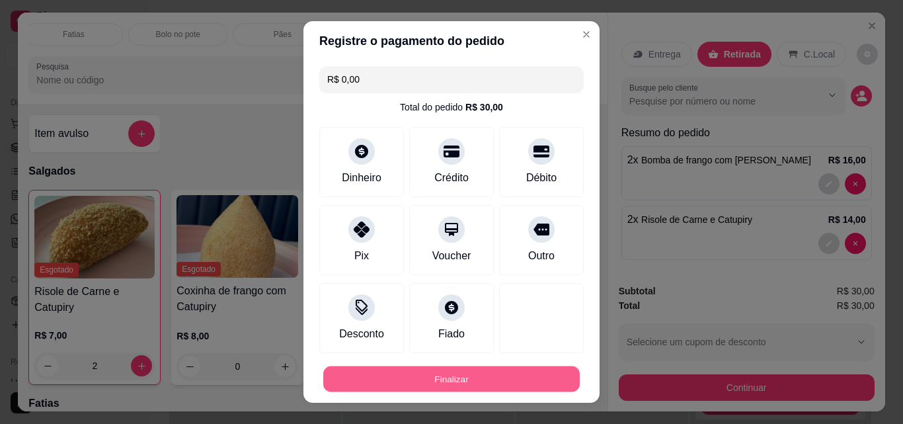
click at [520, 383] on button "Finalizar" at bounding box center [451, 379] width 256 height 26
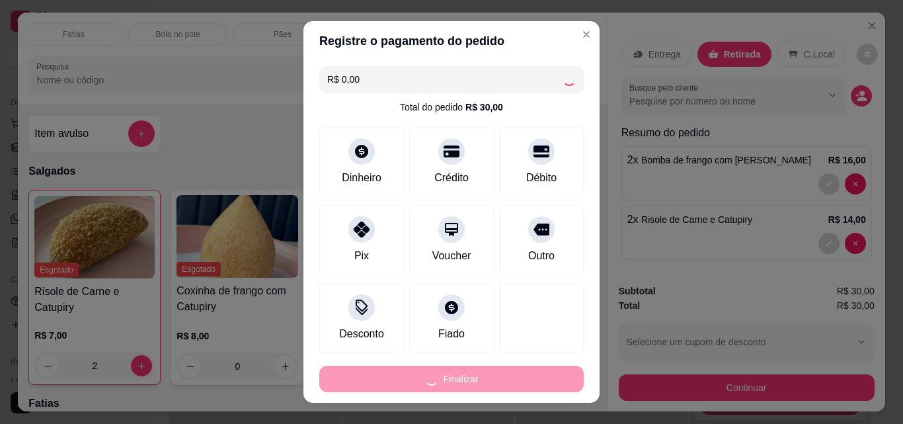
type input "0"
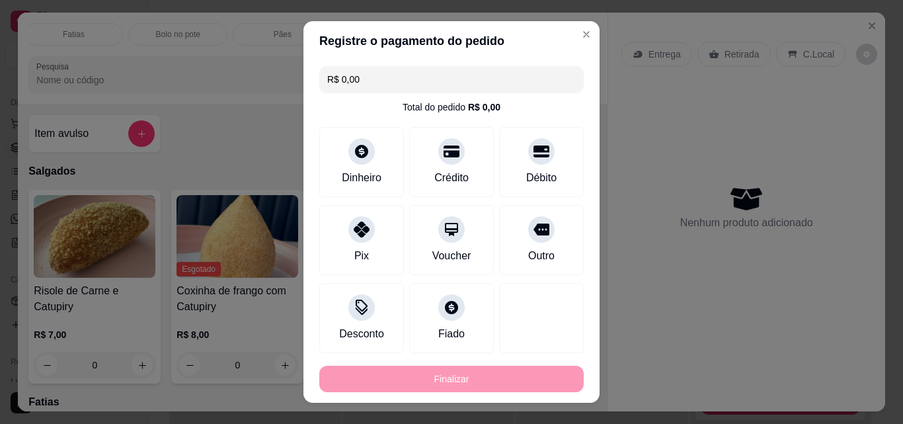
type input "-R$ 30,00"
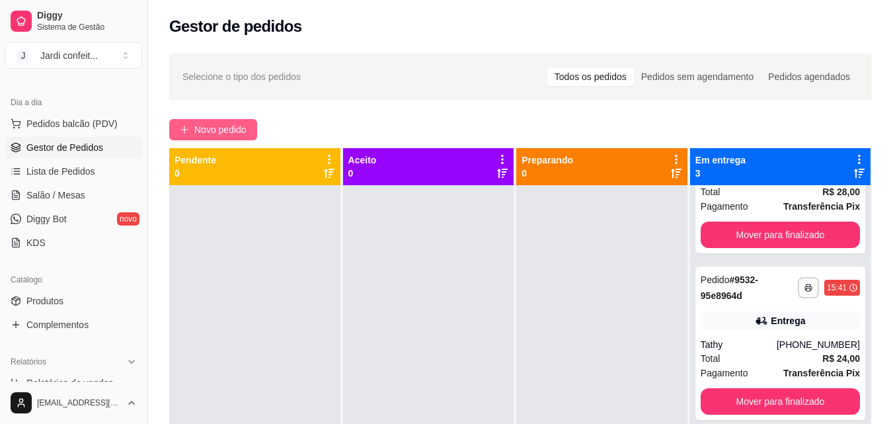
click at [237, 130] on span "Novo pedido" at bounding box center [220, 129] width 52 height 15
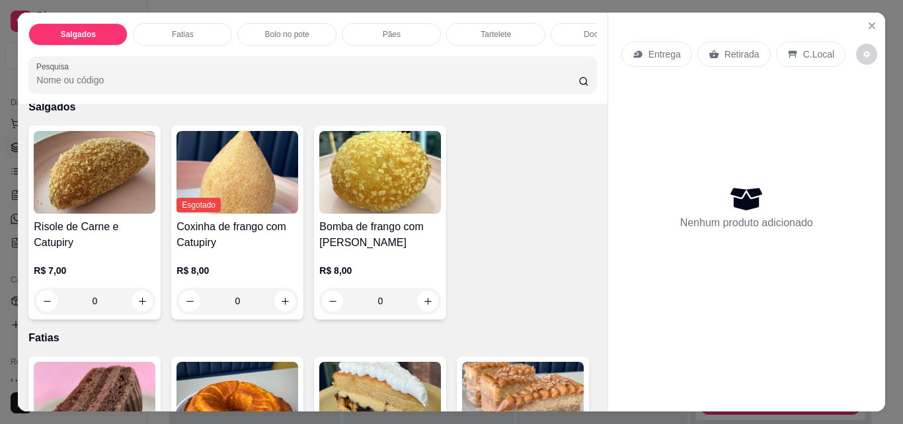
scroll to position [66, 0]
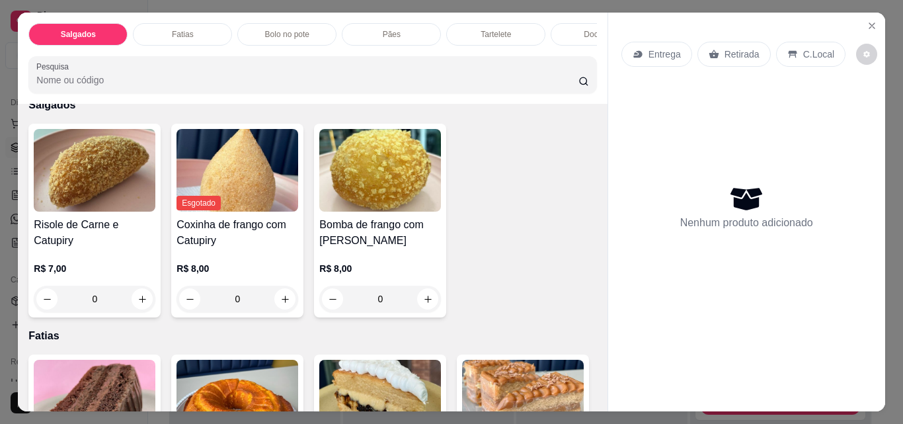
click at [143, 307] on button "increase-product-quantity" at bounding box center [142, 298] width 21 height 21
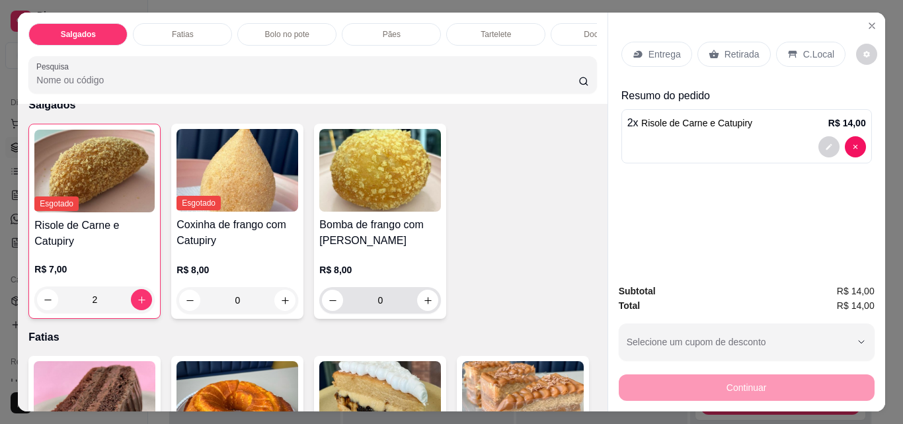
type input "2"
click at [427, 303] on icon "increase-product-quantity" at bounding box center [428, 300] width 10 height 10
type input "1"
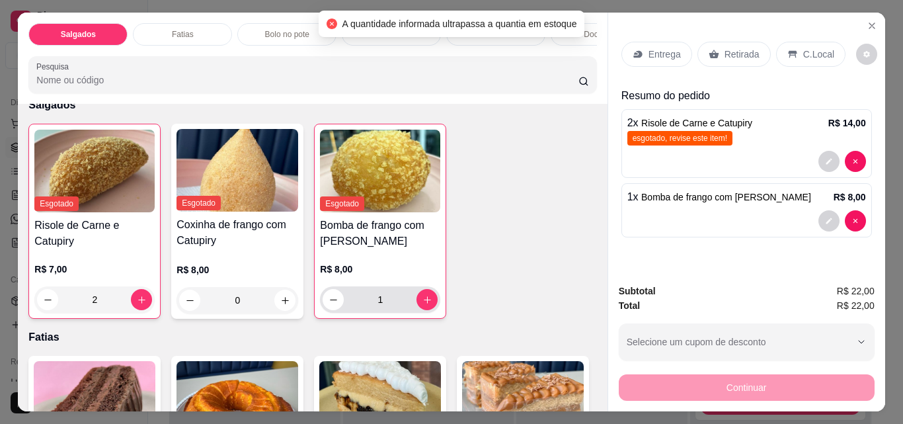
click at [431, 297] on div "1" at bounding box center [380, 299] width 115 height 26
click at [428, 301] on button "increase-product-quantity" at bounding box center [427, 300] width 20 height 20
click at [432, 305] on button "increase-product-quantity" at bounding box center [426, 299] width 21 height 21
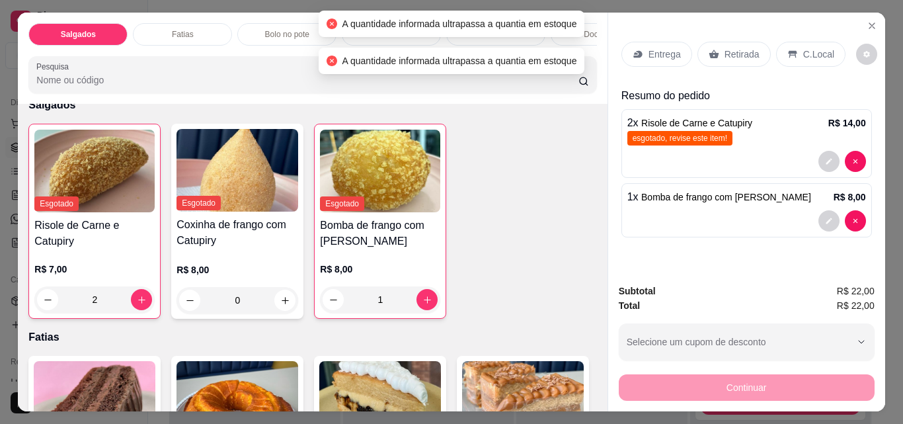
click at [728, 54] on p "Retirada" at bounding box center [741, 54] width 35 height 13
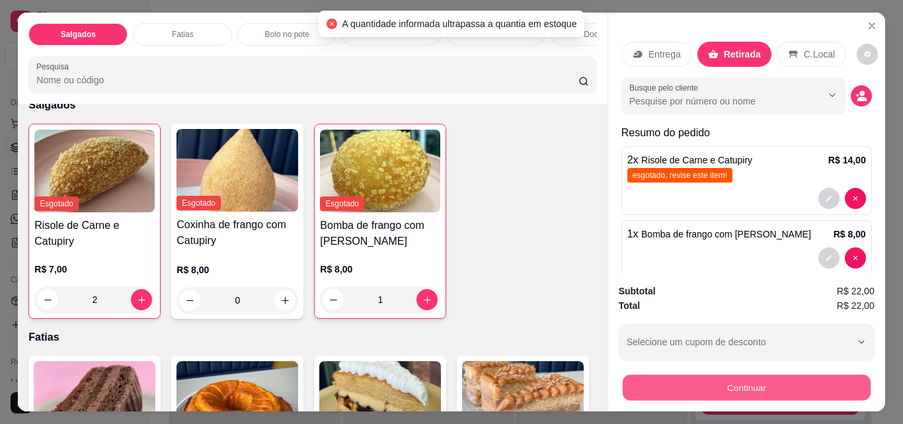
click at [694, 381] on button "Continuar" at bounding box center [746, 387] width 248 height 26
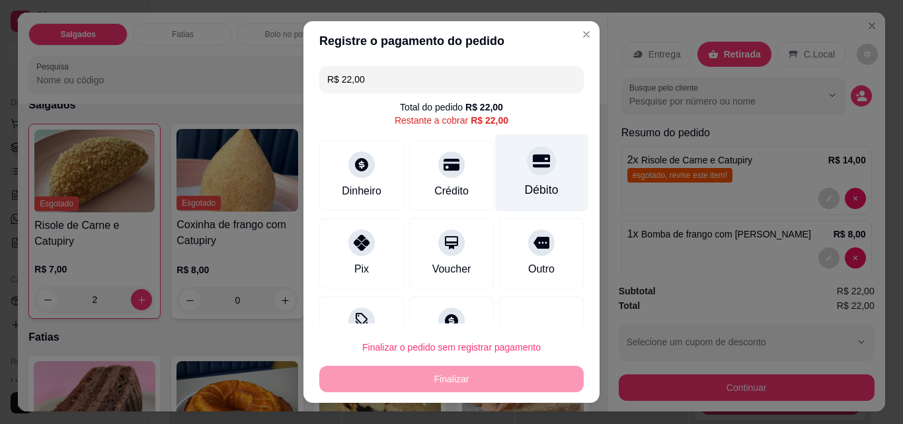
click at [535, 188] on div "Débito" at bounding box center [542, 189] width 34 height 17
type input "R$ 0,00"
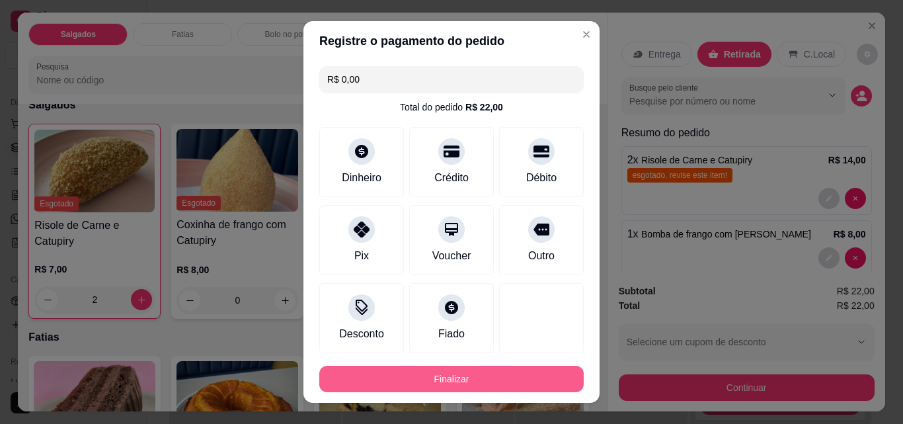
click at [520, 378] on button "Finalizar" at bounding box center [451, 379] width 264 height 26
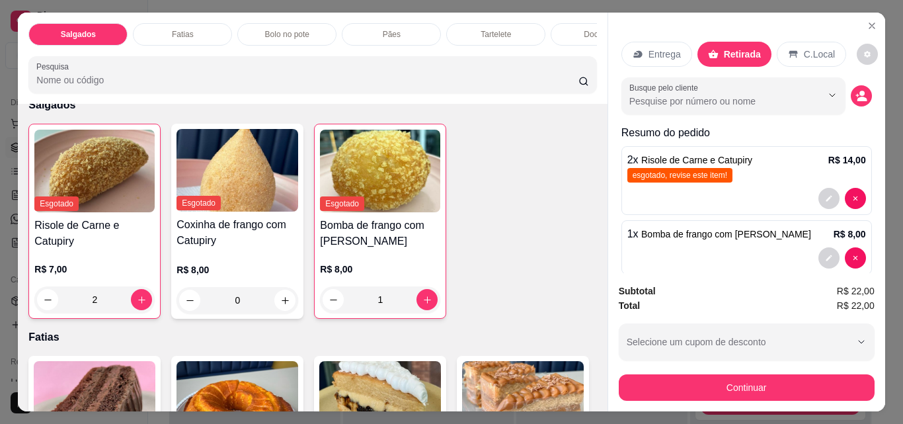
scroll to position [20, 0]
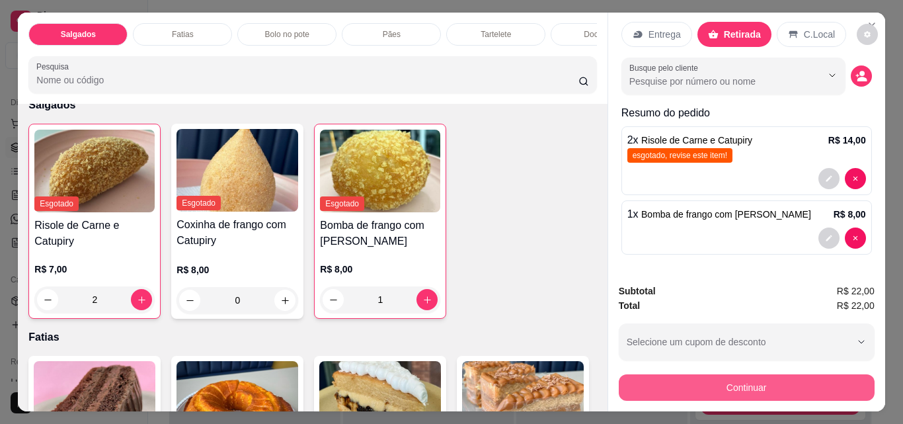
click at [728, 388] on button "Continuar" at bounding box center [747, 387] width 256 height 26
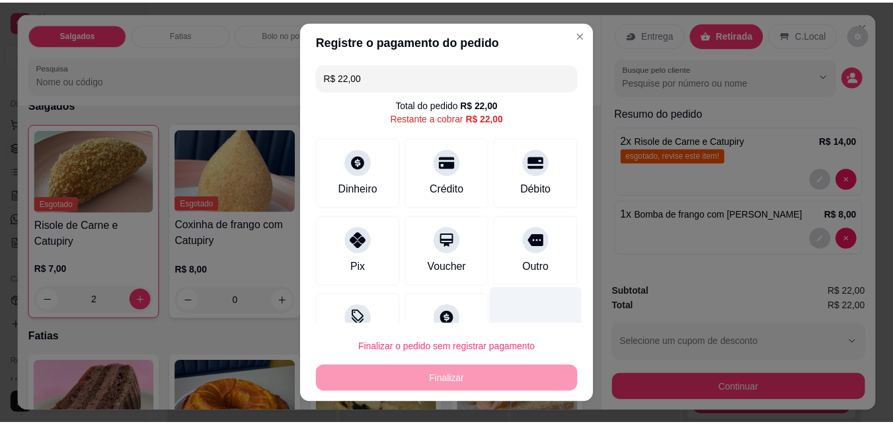
scroll to position [0, 0]
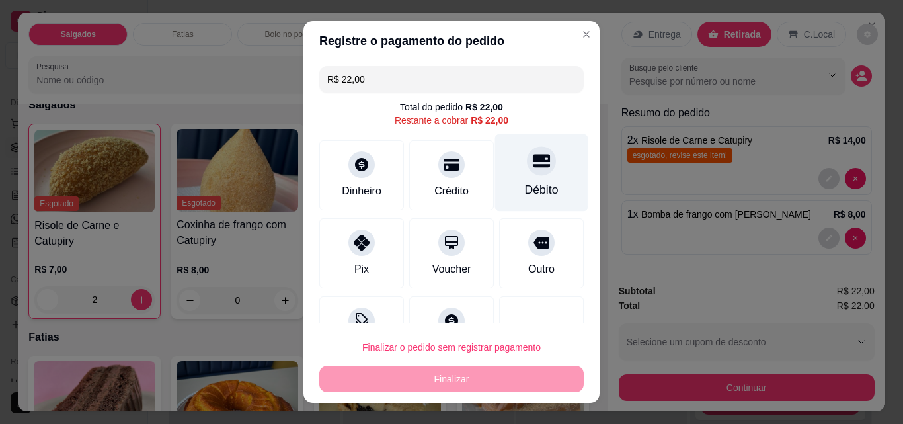
click at [527, 173] on div at bounding box center [541, 160] width 29 height 29
type input "R$ 0,00"
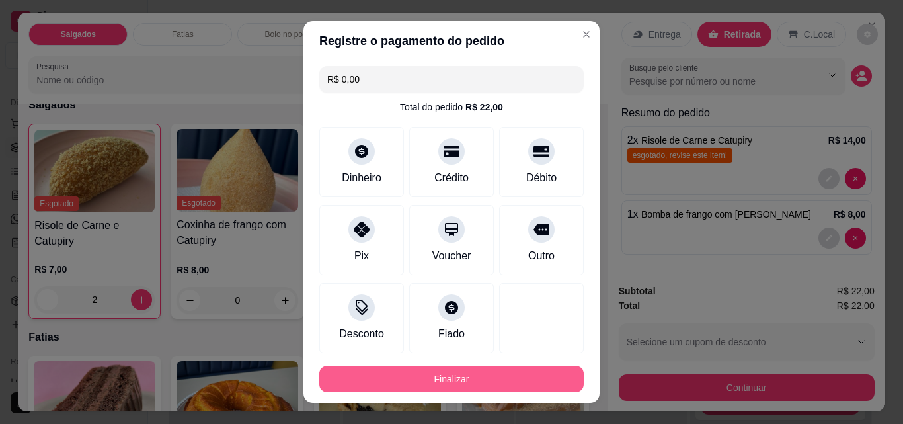
click at [504, 367] on button "Finalizar" at bounding box center [451, 379] width 264 height 26
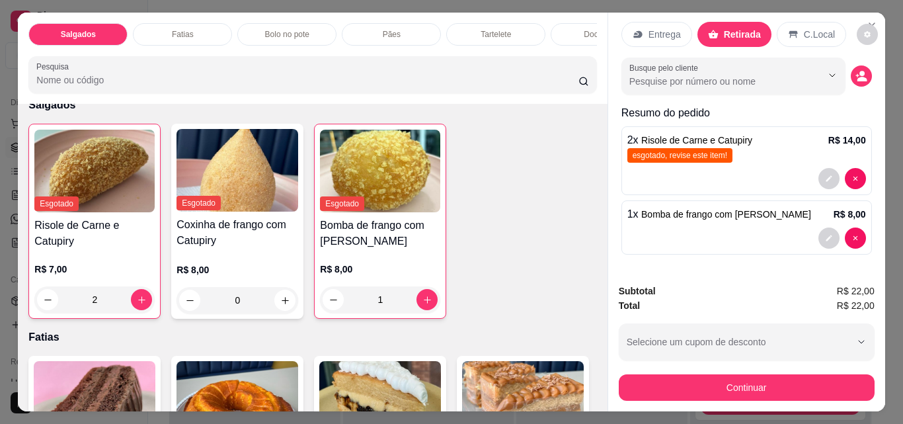
click at [854, 11] on div "Entrega Retirada C.Local" at bounding box center [746, 34] width 251 height 46
click at [863, 23] on section "Salgados Fatias Bolo no pote Pães Tartelete Docinhos Brownie Pudim Bolo vulcão …" at bounding box center [451, 212] width 867 height 399
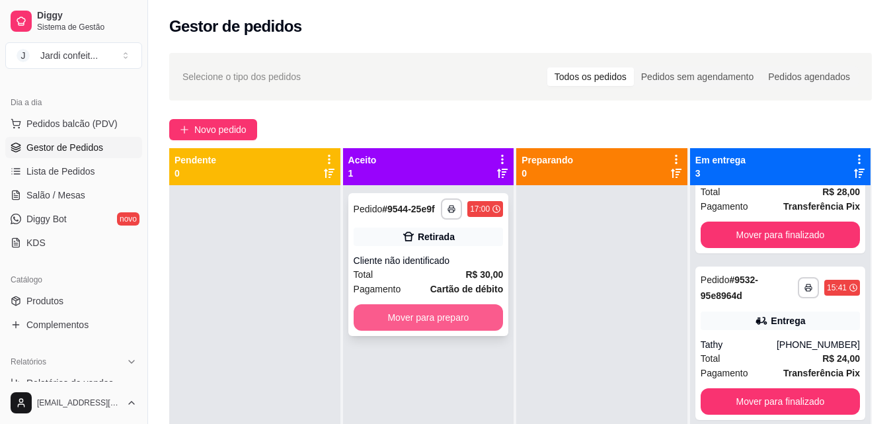
click at [455, 262] on div "Cliente não identificado" at bounding box center [429, 260] width 150 height 13
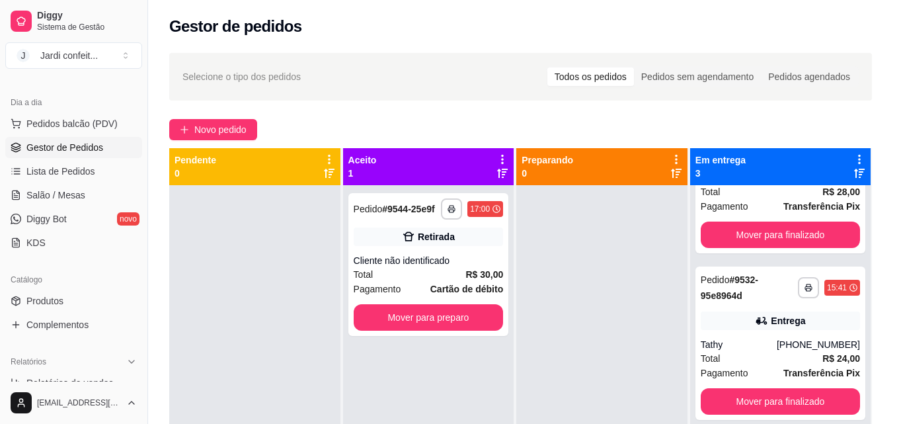
click at [548, 369] on button "Mover para preparo" at bounding box center [574, 360] width 102 height 26
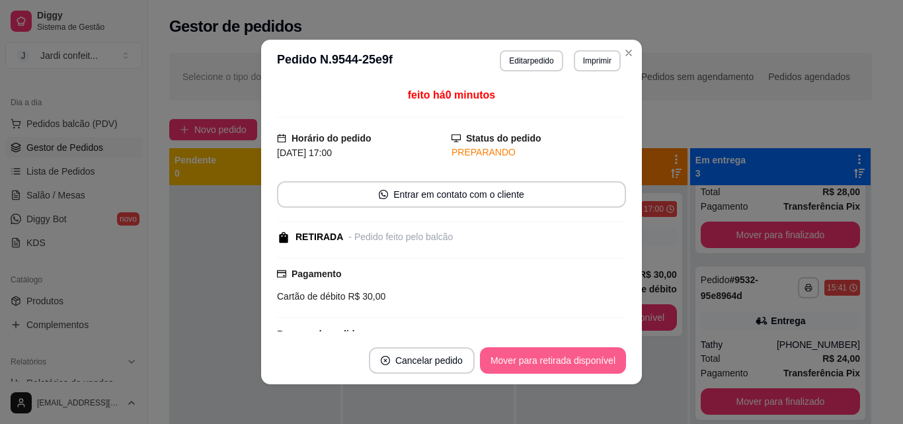
click at [548, 369] on button "Mover para retirada disponível" at bounding box center [553, 360] width 146 height 26
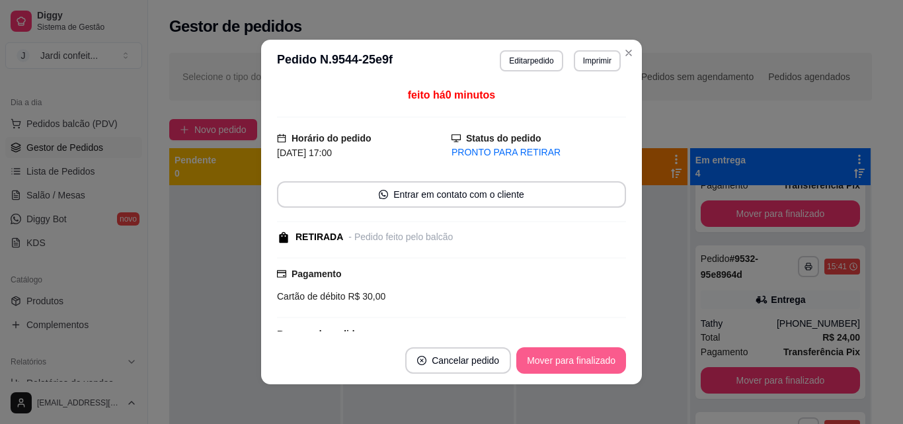
click at [549, 369] on button "Mover para finalizado" at bounding box center [571, 360] width 110 height 26
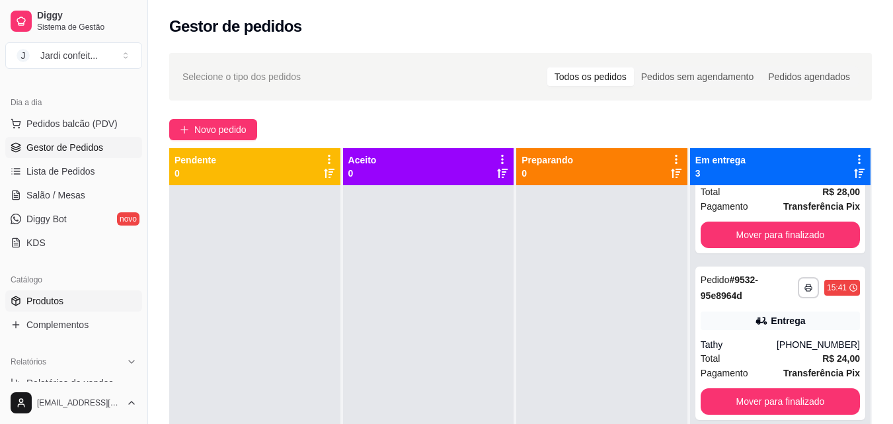
click at [95, 291] on link "Produtos" at bounding box center [73, 300] width 137 height 21
click at [94, 296] on link "Produtos" at bounding box center [73, 300] width 137 height 21
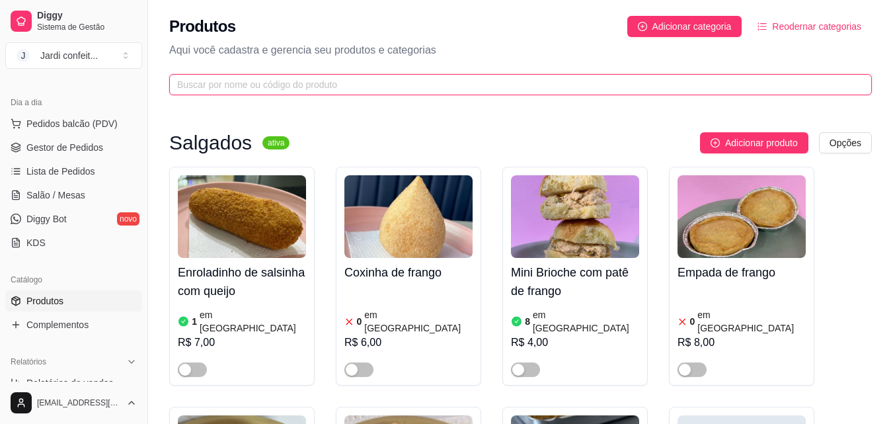
click at [373, 83] on input "text" at bounding box center [515, 84] width 676 height 15
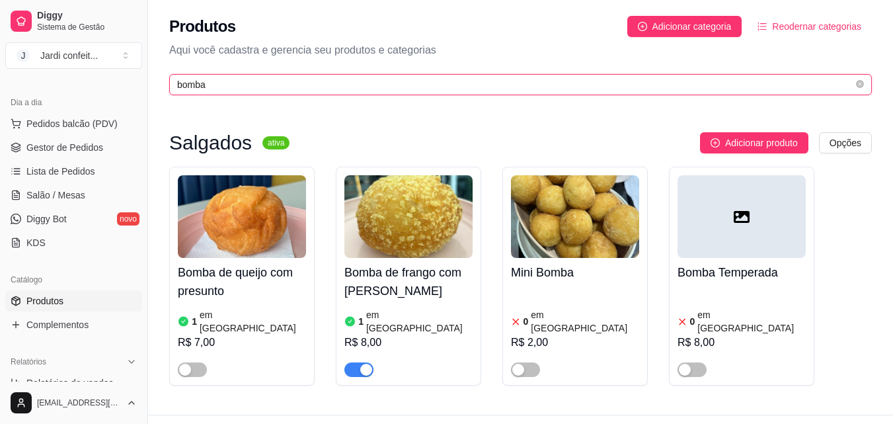
type input "bomba"
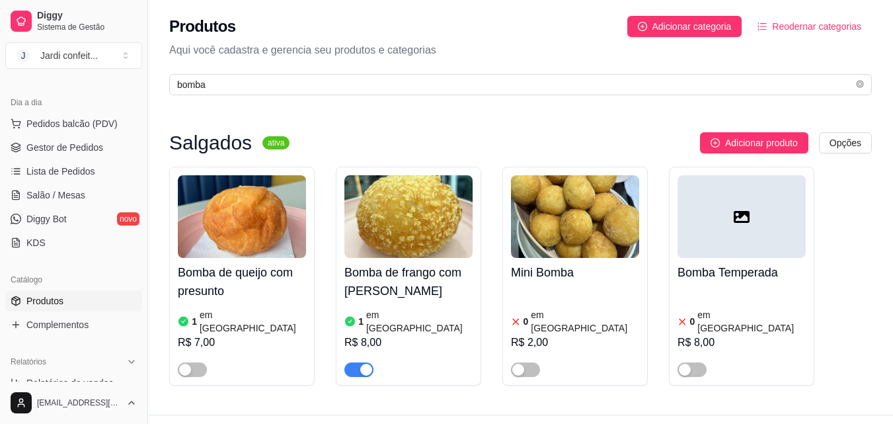
click at [364, 364] on div "button" at bounding box center [366, 370] width 12 height 12
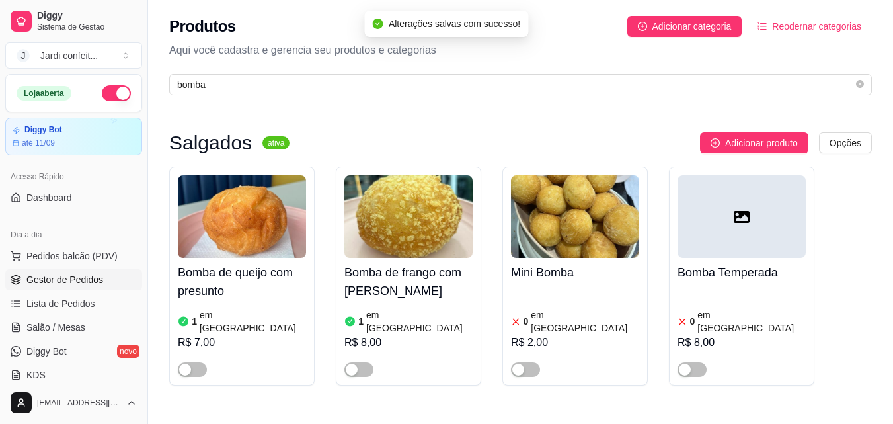
click at [65, 272] on link "Gestor de Pedidos" at bounding box center [73, 279] width 137 height 21
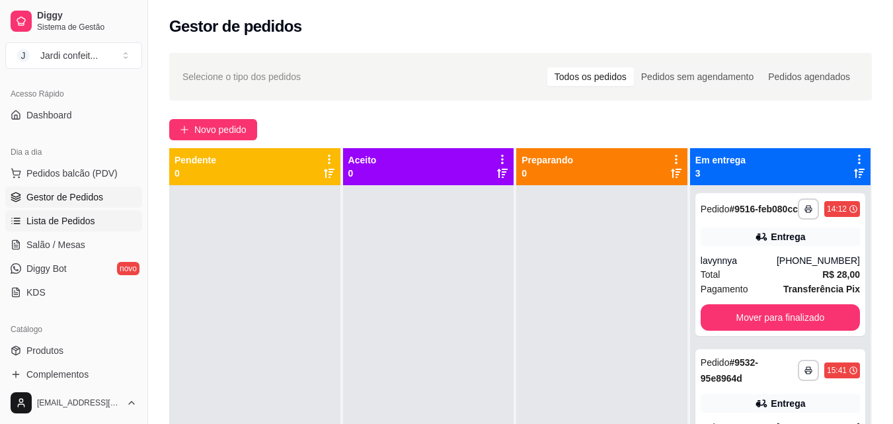
scroll to position [132, 0]
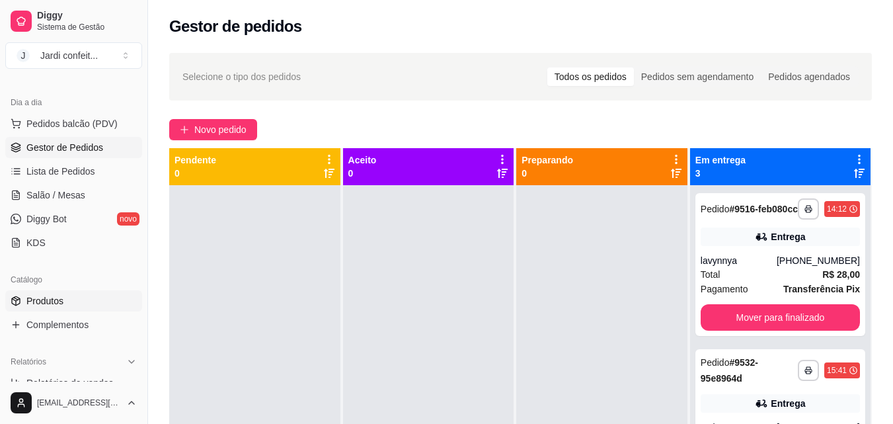
click at [100, 297] on link "Produtos" at bounding box center [73, 300] width 137 height 21
click at [101, 297] on link "Produtos" at bounding box center [73, 300] width 137 height 21
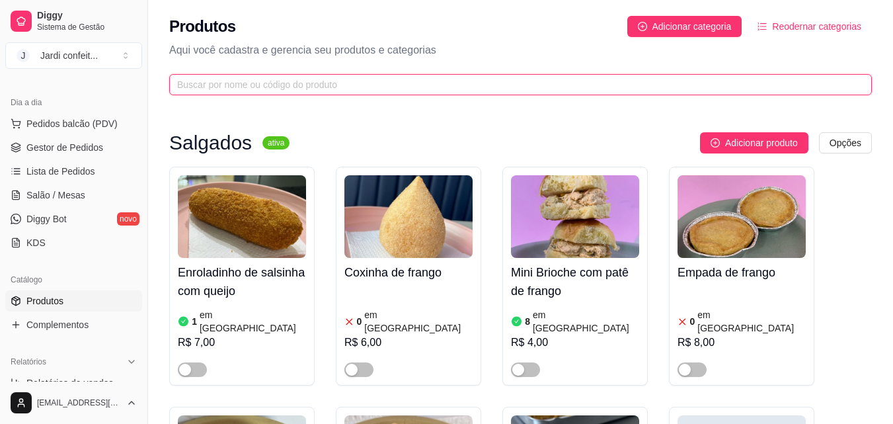
click at [411, 83] on input "text" at bounding box center [515, 84] width 676 height 15
click at [408, 83] on input "text" at bounding box center [515, 84] width 676 height 15
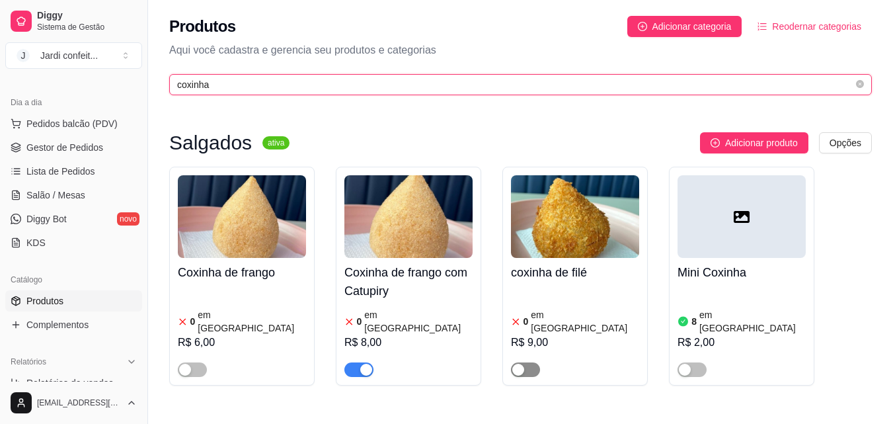
type input "coxinha"
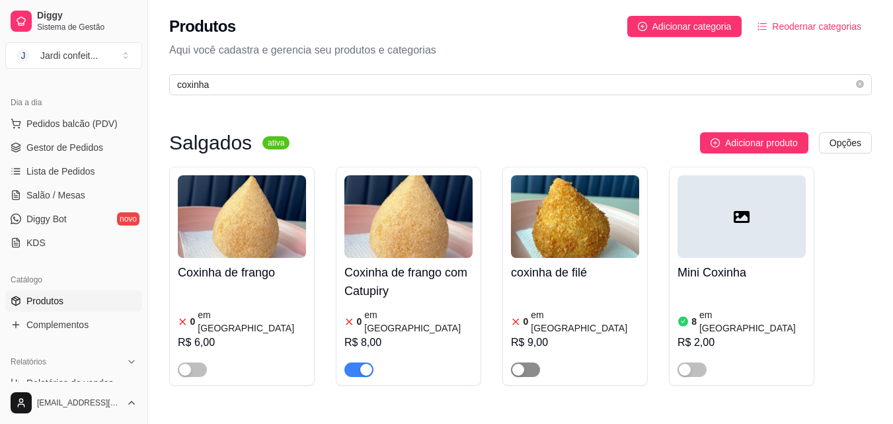
click at [533, 362] on span "button" at bounding box center [525, 369] width 29 height 15
click at [409, 213] on img at bounding box center [408, 216] width 128 height 83
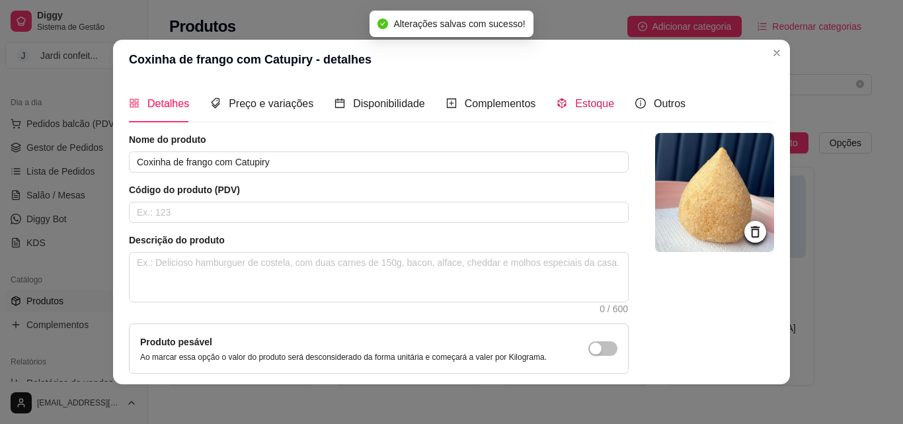
click at [579, 111] on div "Estoque" at bounding box center [586, 103] width 58 height 17
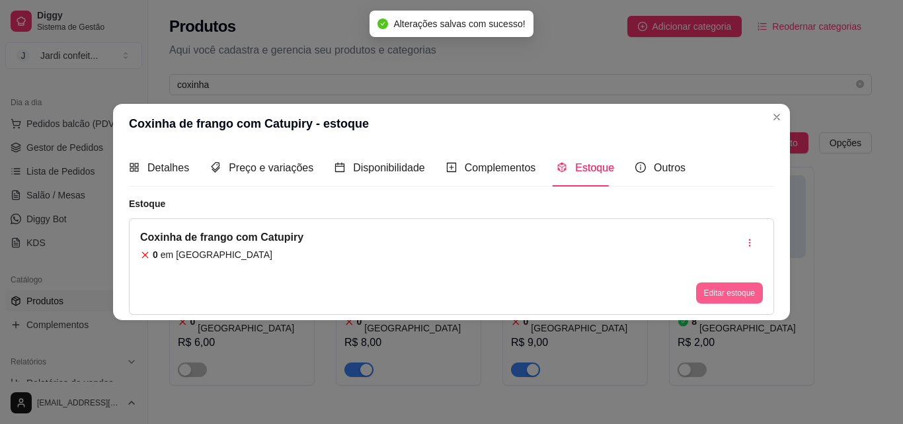
click at [734, 303] on button "Editar estoque" at bounding box center [729, 292] width 67 height 21
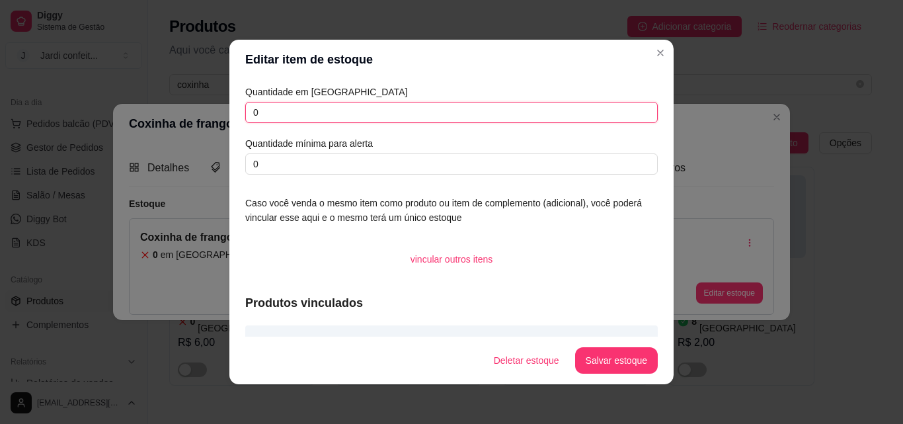
drag, startPoint x: 305, startPoint y: 112, endPoint x: 213, endPoint y: 123, distance: 92.6
click at [215, 124] on div "Editar item de estoque Quantidade em estoque 0 Quantidade mínima para alerta 0 …" at bounding box center [451, 212] width 903 height 424
type input "2"
click at [636, 350] on button "Salvar estoque" at bounding box center [616, 360] width 83 height 26
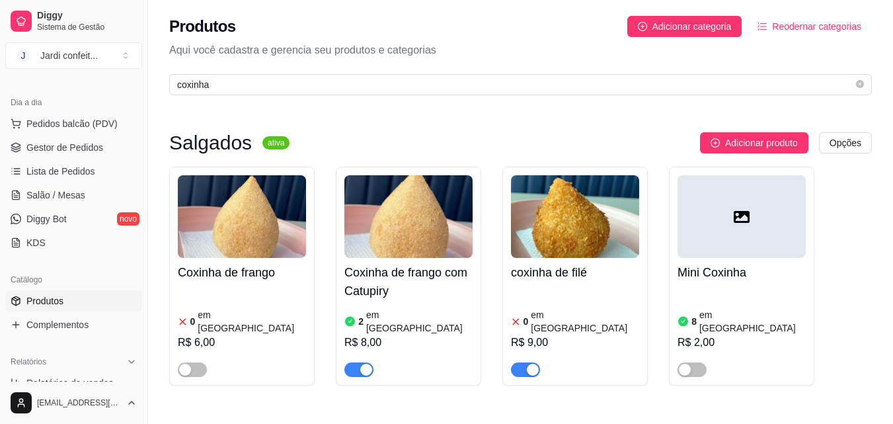
click at [579, 205] on img at bounding box center [575, 216] width 128 height 83
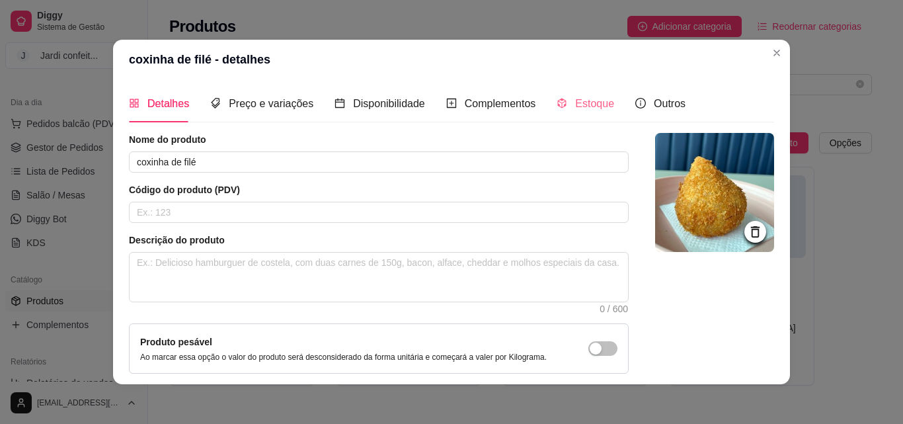
click at [574, 115] on div "Estoque" at bounding box center [586, 104] width 58 height 38
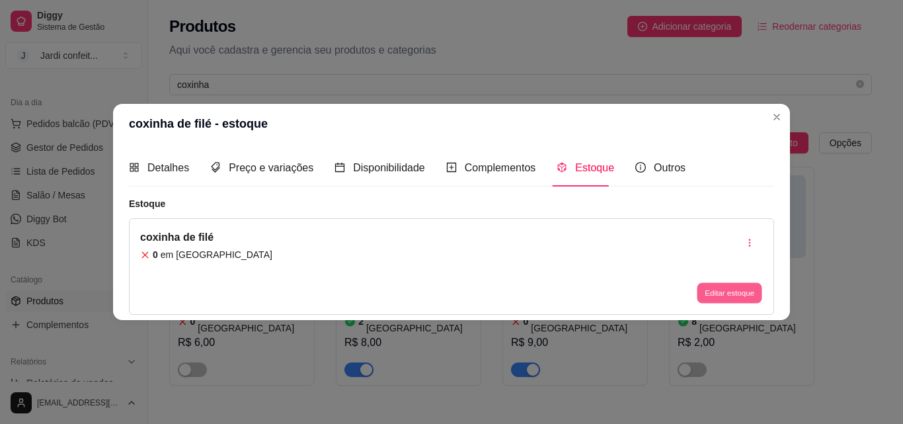
click at [757, 290] on button "Editar estoque" at bounding box center [729, 293] width 65 height 20
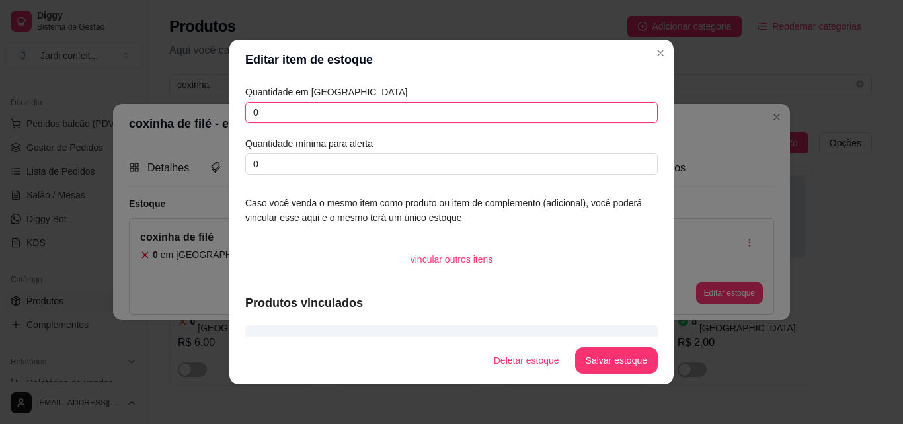
drag, startPoint x: 295, startPoint y: 112, endPoint x: 216, endPoint y: 117, distance: 79.5
click at [216, 117] on div "Editar item de estoque Quantidade em estoque 0 Quantidade mínima para alerta 0 …" at bounding box center [451, 212] width 903 height 424
type input "2"
click at [590, 348] on button "Salvar estoque" at bounding box center [616, 360] width 83 height 26
click at [592, 352] on div "Deletar estoque Salvar estoque" at bounding box center [552, 360] width 212 height 26
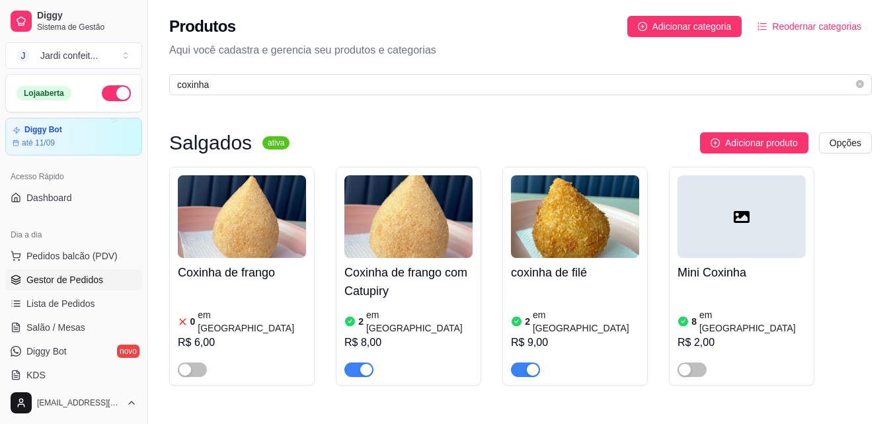
click at [89, 271] on link "Gestor de Pedidos" at bounding box center [73, 279] width 137 height 21
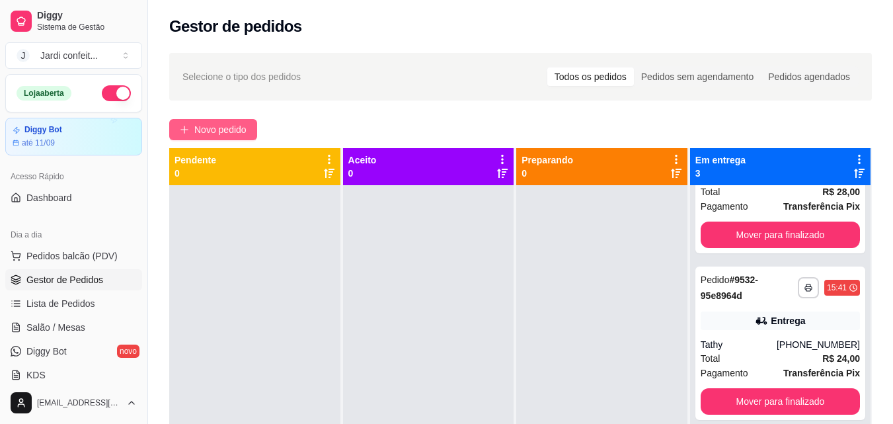
click at [208, 124] on span "Novo pedido" at bounding box center [220, 129] width 52 height 15
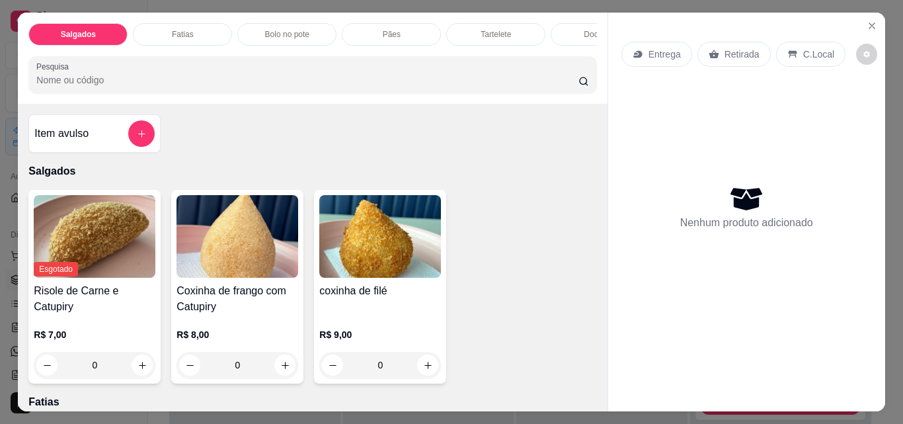
click at [205, 32] on div "Fatias" at bounding box center [182, 34] width 99 height 22
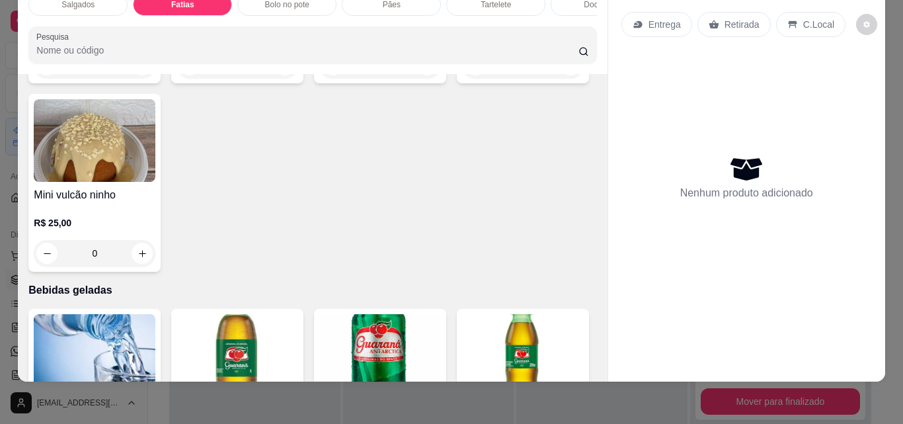
scroll to position [2537, 0]
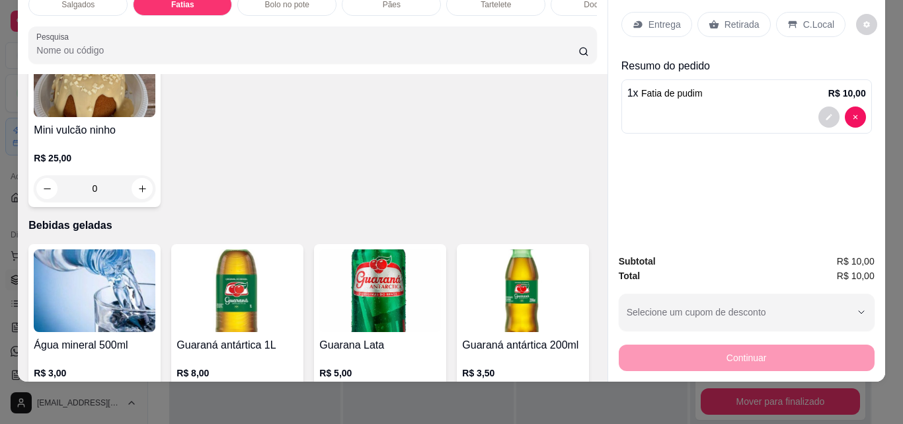
type input "1"
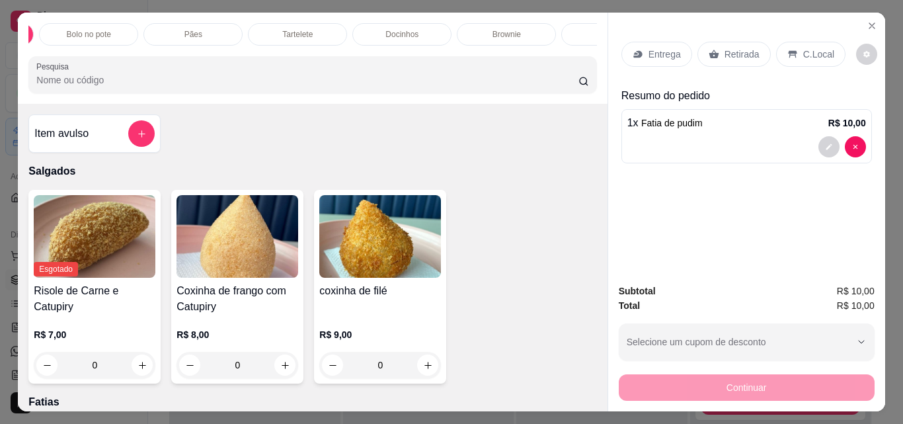
scroll to position [0, 244]
click at [453, 32] on p "Brownie" at bounding box center [461, 34] width 28 height 11
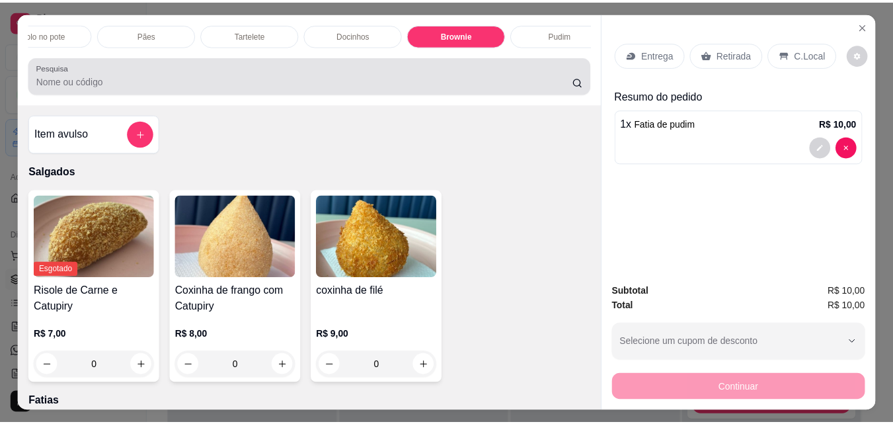
scroll to position [34, 0]
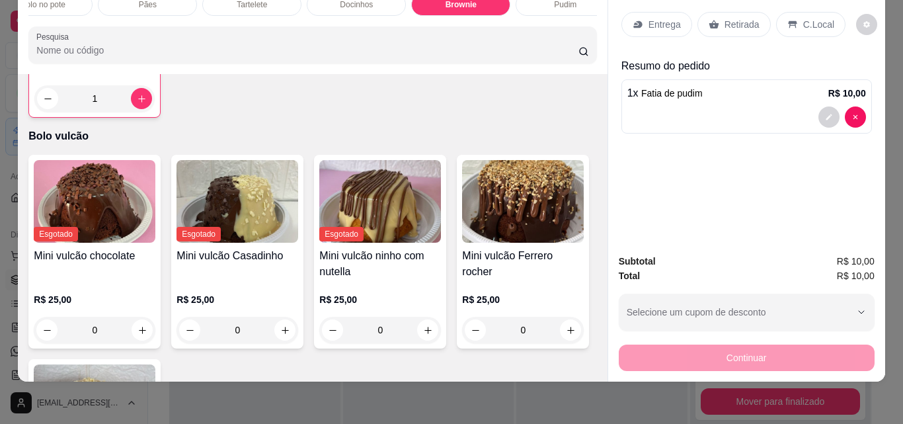
type input "1"
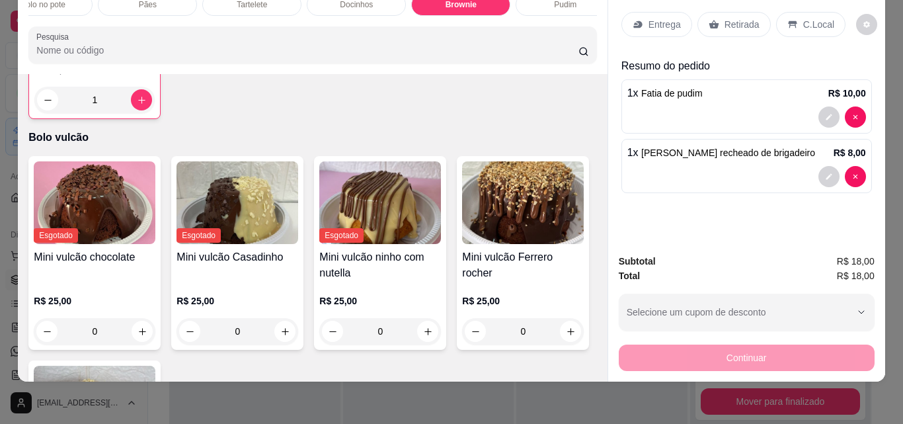
click at [730, 18] on p "Retirada" at bounding box center [741, 24] width 35 height 13
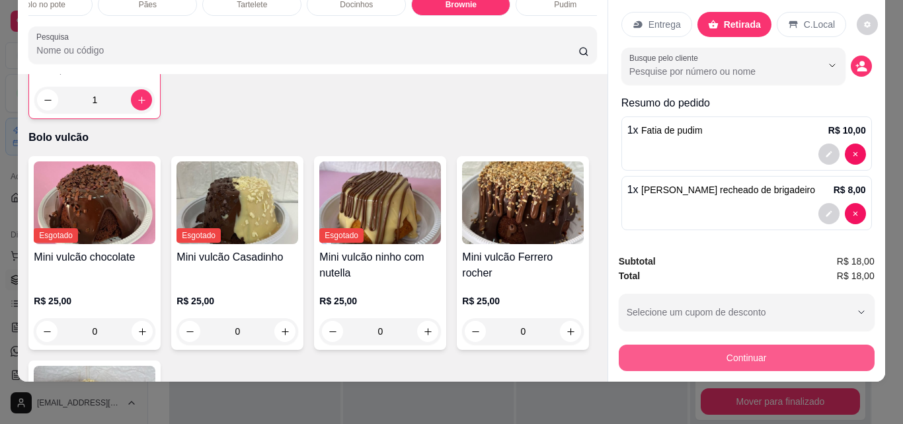
click at [825, 345] on button "Continuar" at bounding box center [747, 357] width 256 height 26
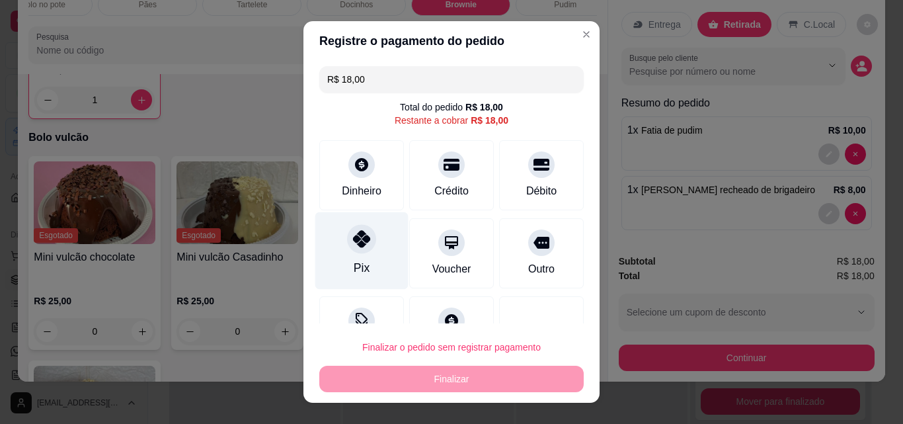
click at [354, 247] on icon at bounding box center [361, 238] width 17 height 17
type input "R$ 0,00"
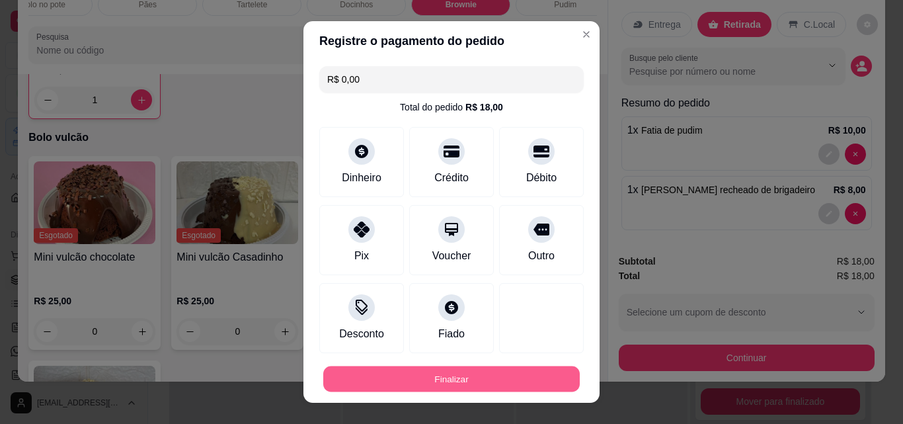
click at [471, 373] on button "Finalizar" at bounding box center [451, 379] width 256 height 26
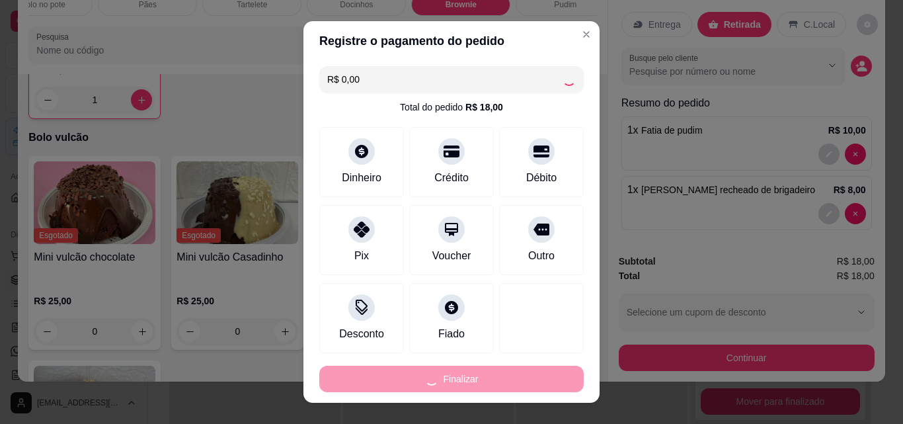
type input "0"
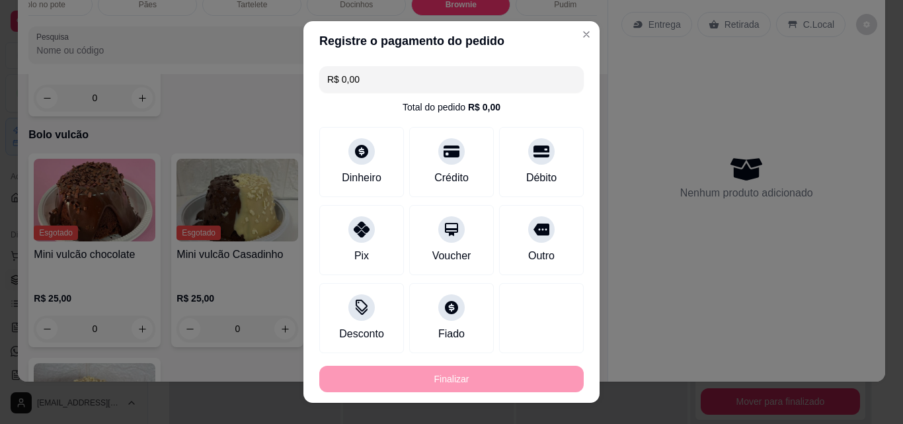
type input "-R$ 18,00"
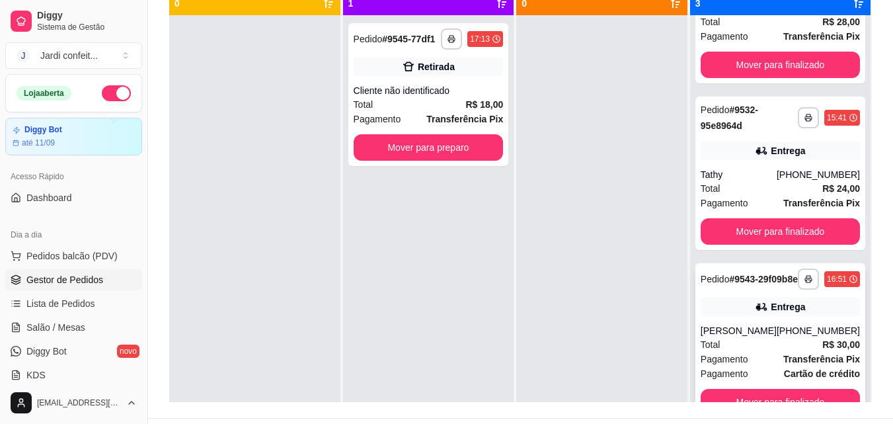
scroll to position [37, 0]
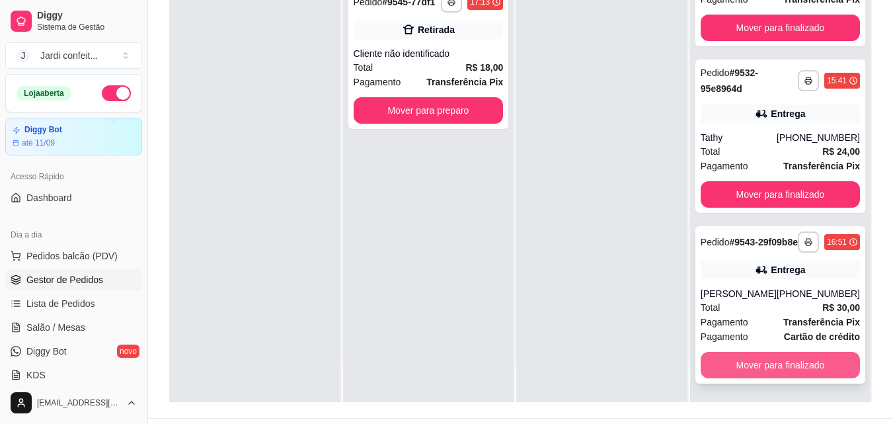
click at [802, 358] on button "Mover para finalizado" at bounding box center [780, 365] width 159 height 26
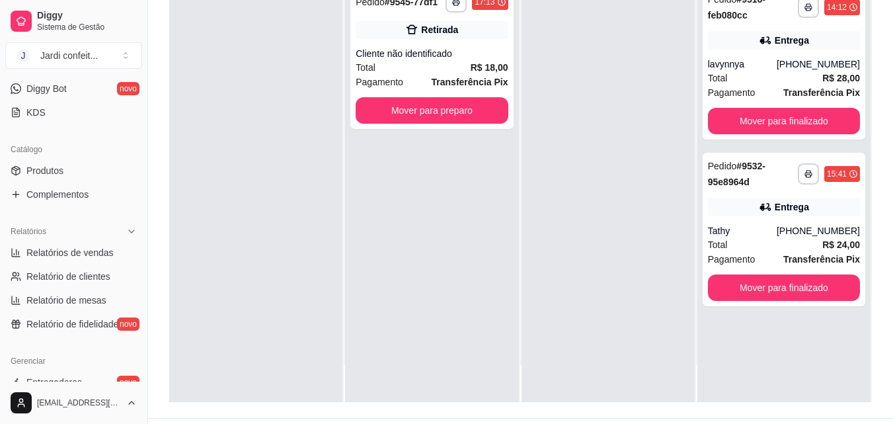
scroll to position [264, 0]
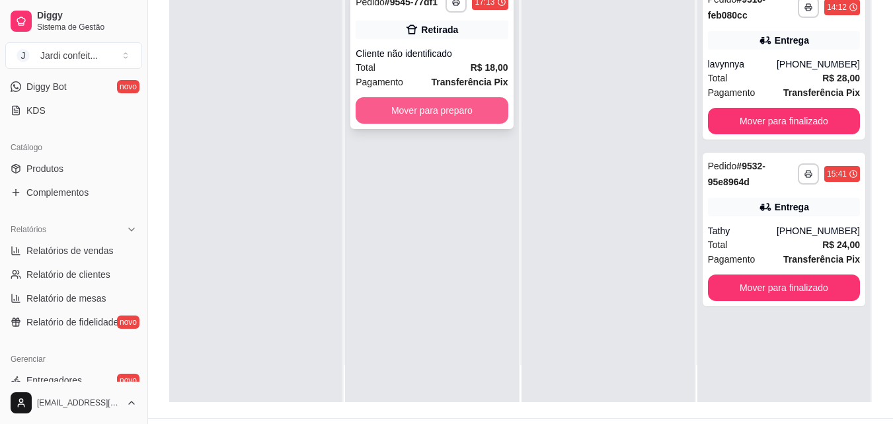
click at [458, 104] on button "Mover para preparo" at bounding box center [432, 110] width 152 height 26
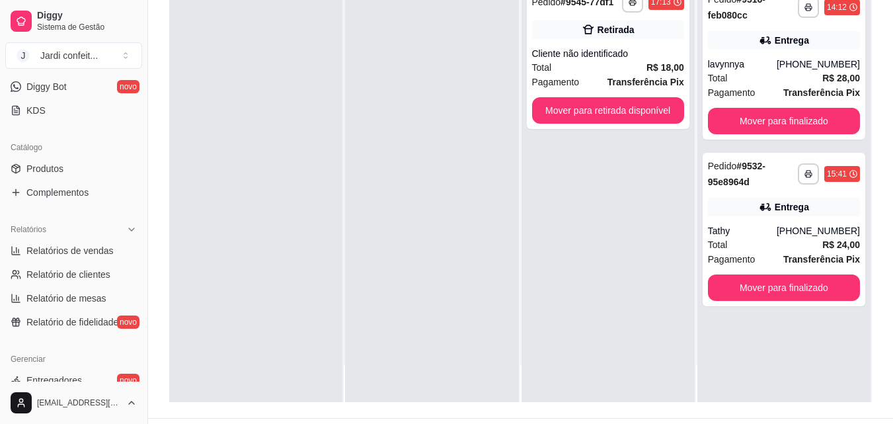
scroll to position [0, 0]
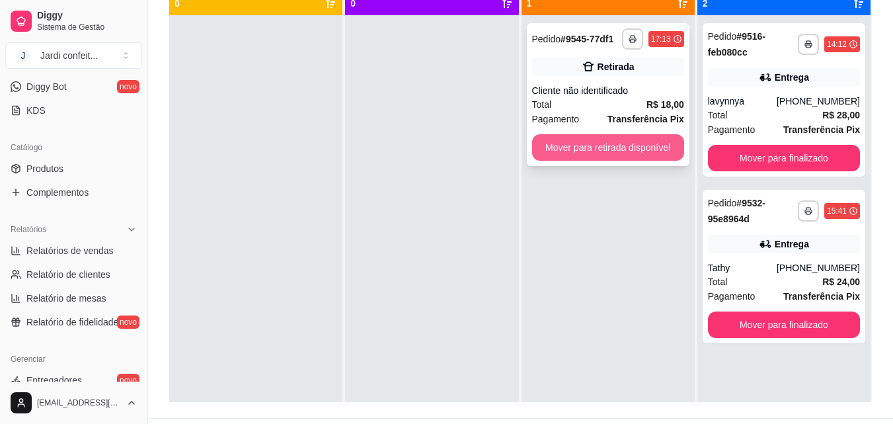
click at [654, 155] on button "Mover para retirada disponível" at bounding box center [608, 147] width 152 height 26
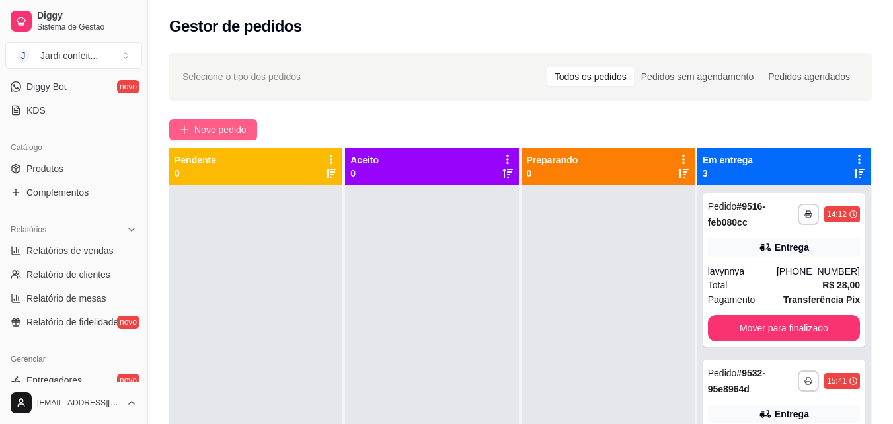
click at [247, 131] on span "Novo pedido" at bounding box center [220, 129] width 52 height 15
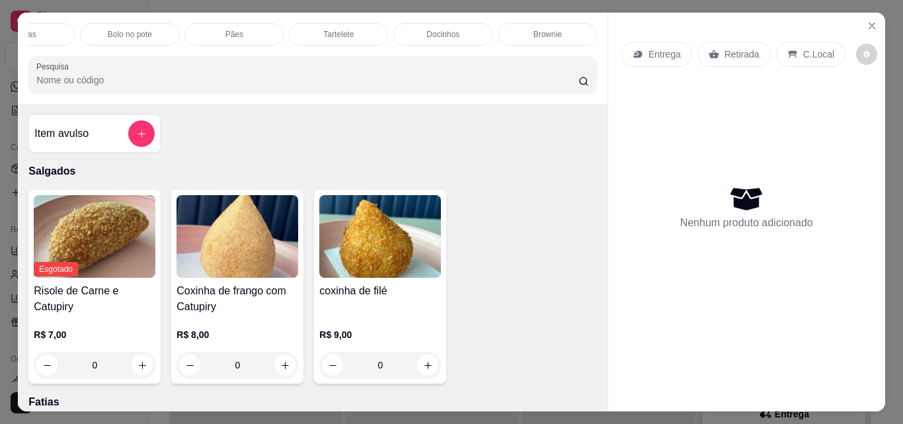
scroll to position [0, 259]
click at [446, 29] on p "Brownie" at bounding box center [446, 34] width 28 height 11
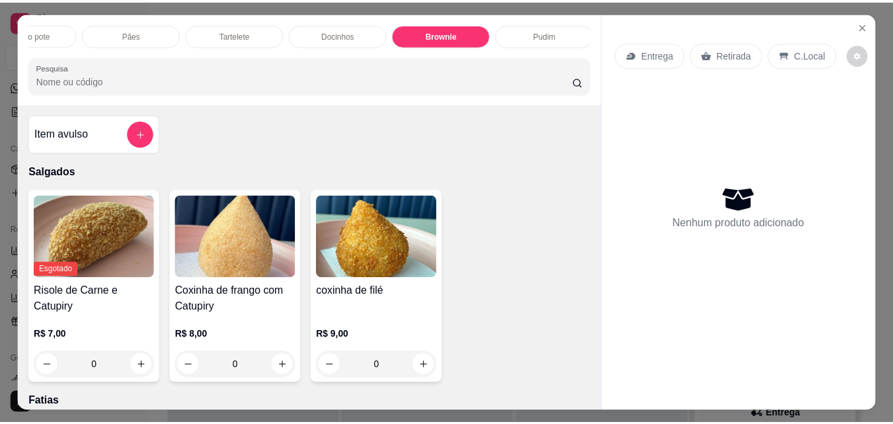
scroll to position [34, 0]
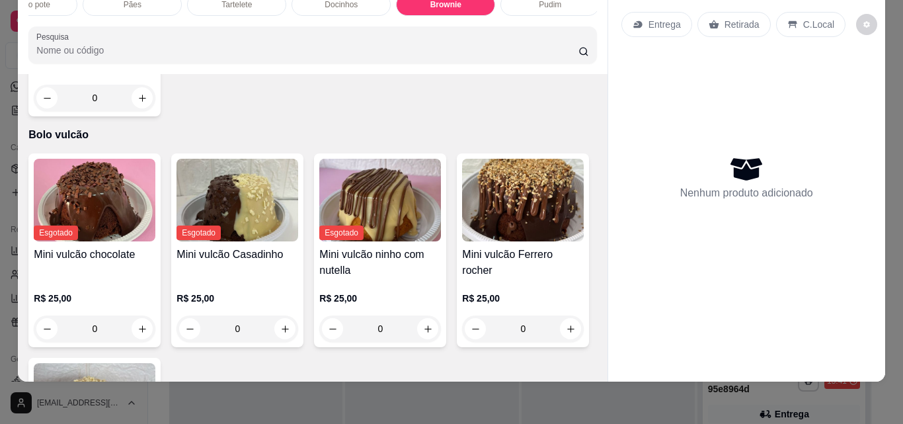
type input "1"
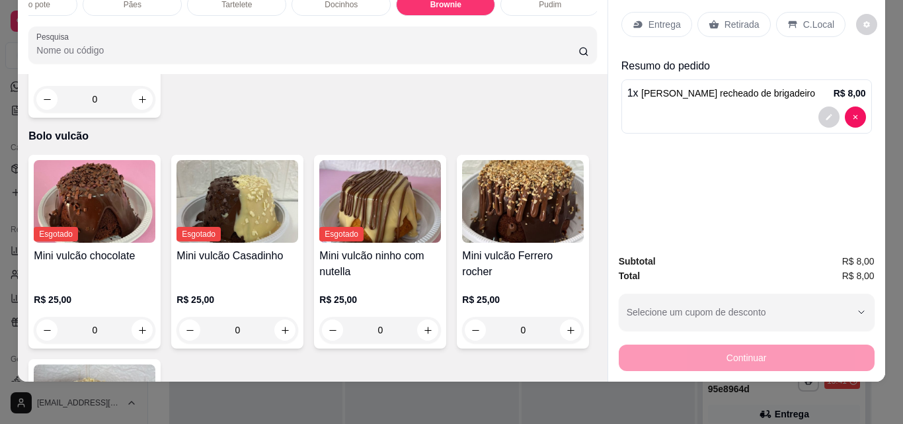
click at [730, 18] on p "Retirada" at bounding box center [741, 24] width 35 height 13
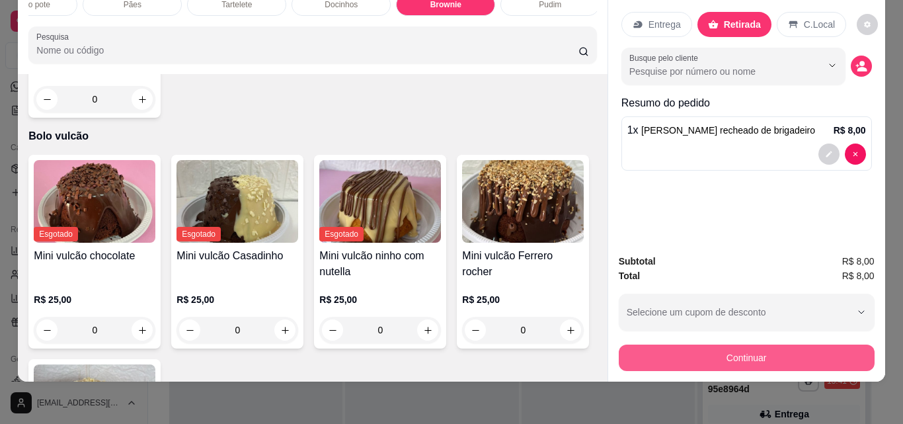
click at [722, 344] on button "Continuar" at bounding box center [747, 357] width 256 height 26
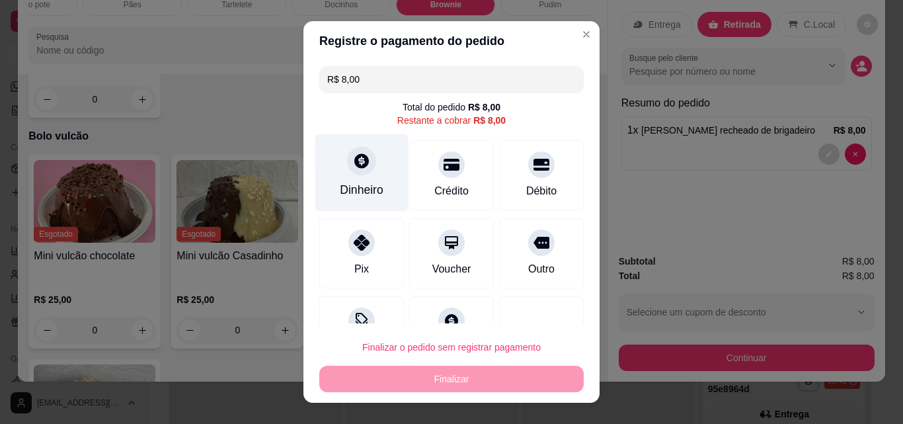
click at [379, 168] on div "Dinheiro" at bounding box center [361, 172] width 93 height 77
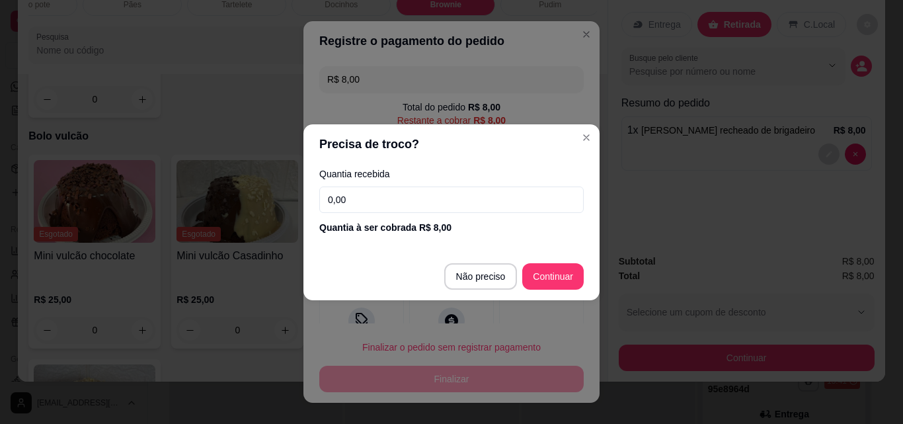
click at [410, 198] on input "0,00" at bounding box center [451, 199] width 264 height 26
type input "10,00"
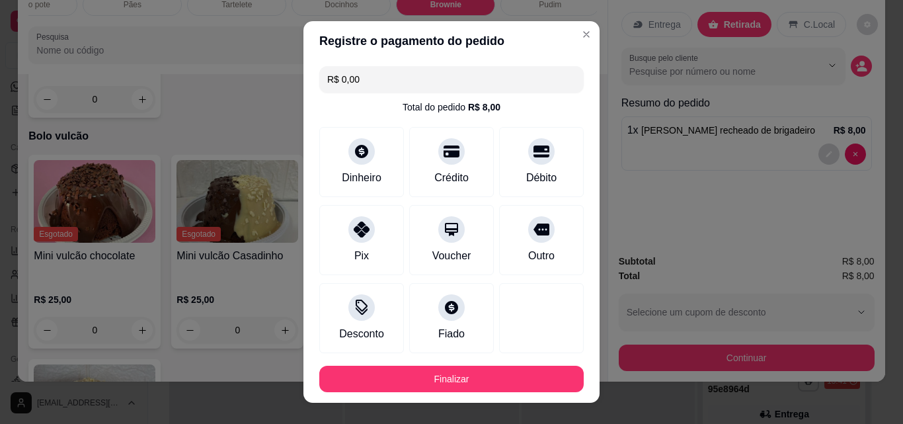
type input "R$ 0,00"
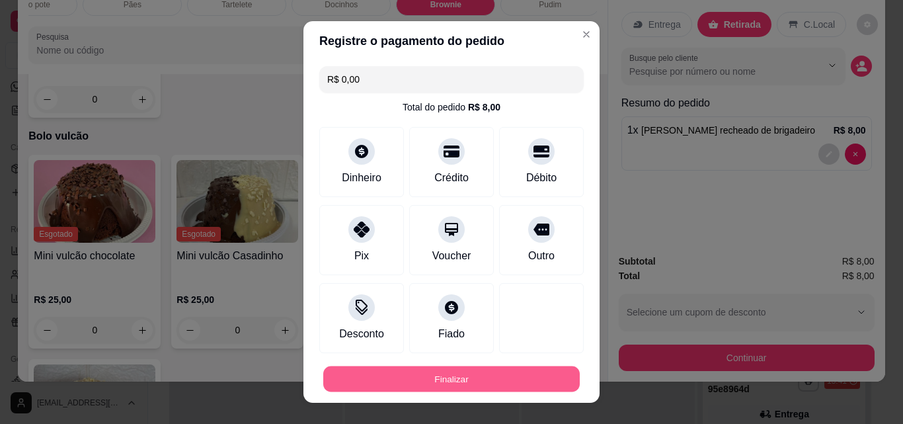
click at [520, 374] on button "Finalizar" at bounding box center [451, 379] width 256 height 26
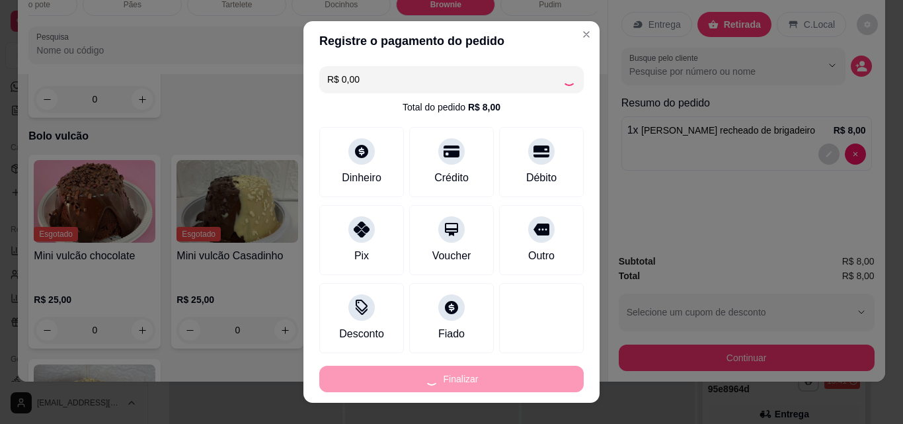
type input "0"
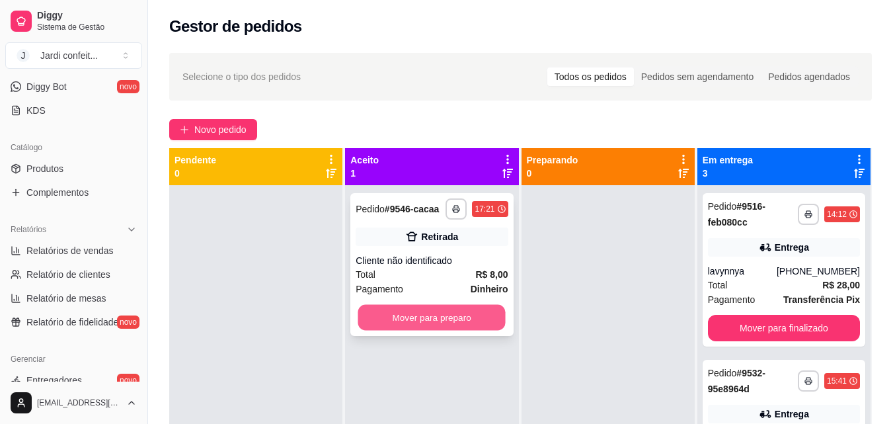
click at [469, 325] on button "Mover para preparo" at bounding box center [431, 318] width 147 height 26
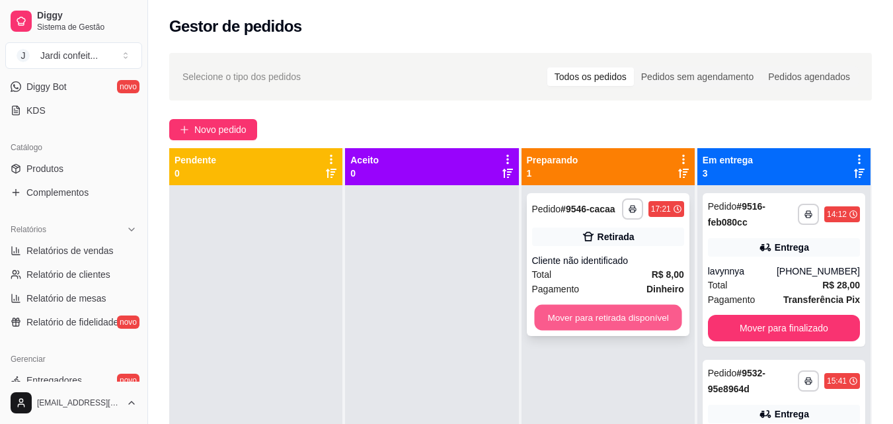
click at [633, 322] on button "Mover para retirada disponível" at bounding box center [607, 318] width 147 height 26
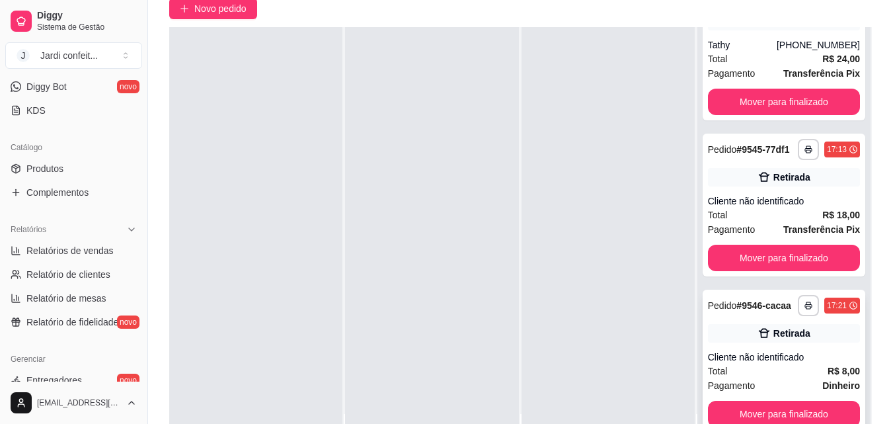
scroll to position [132, 0]
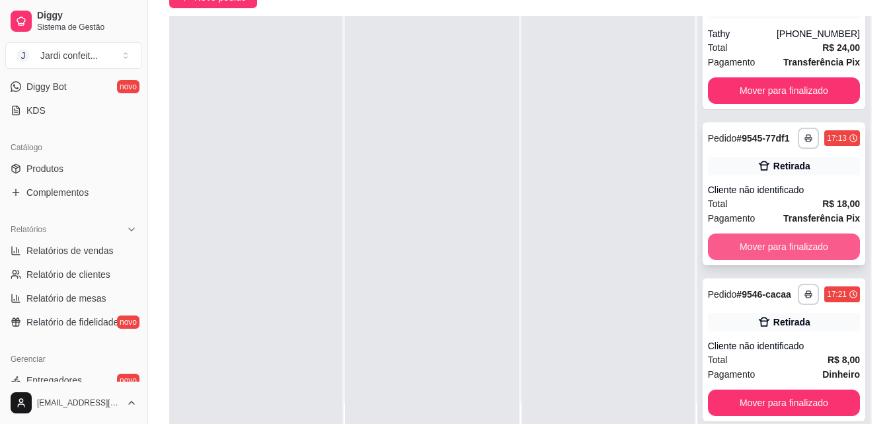
click at [787, 237] on button "Mover para finalizado" at bounding box center [784, 246] width 152 height 26
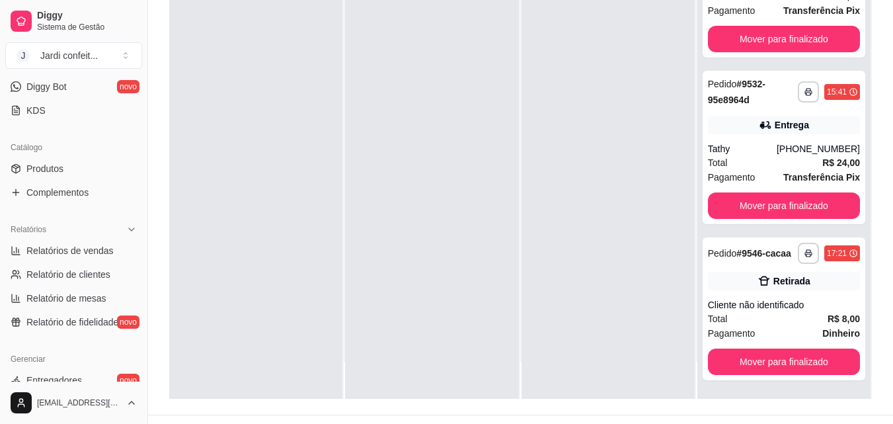
scroll to position [202, 0]
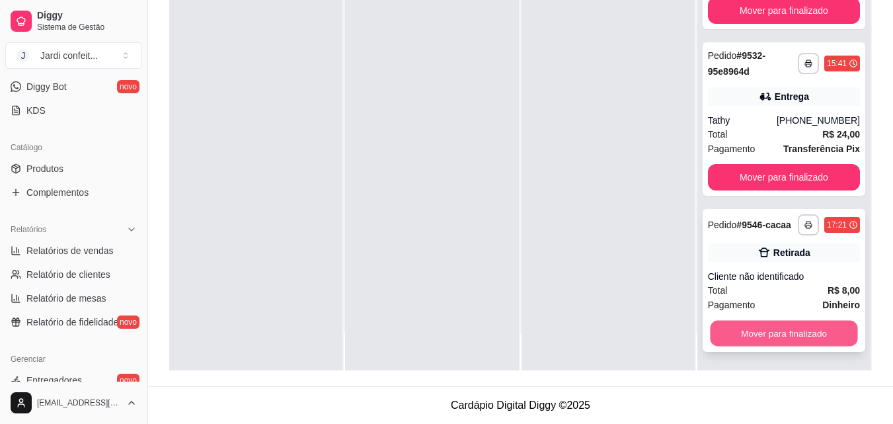
click at [798, 341] on button "Mover para finalizado" at bounding box center [783, 334] width 147 height 26
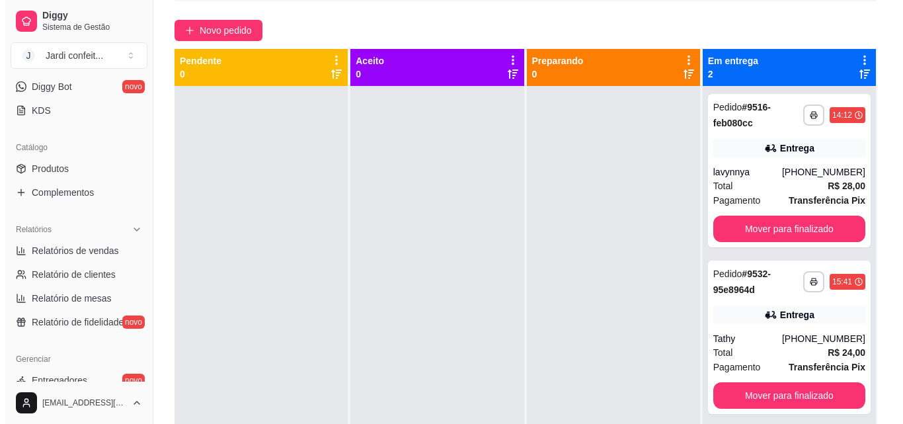
scroll to position [0, 0]
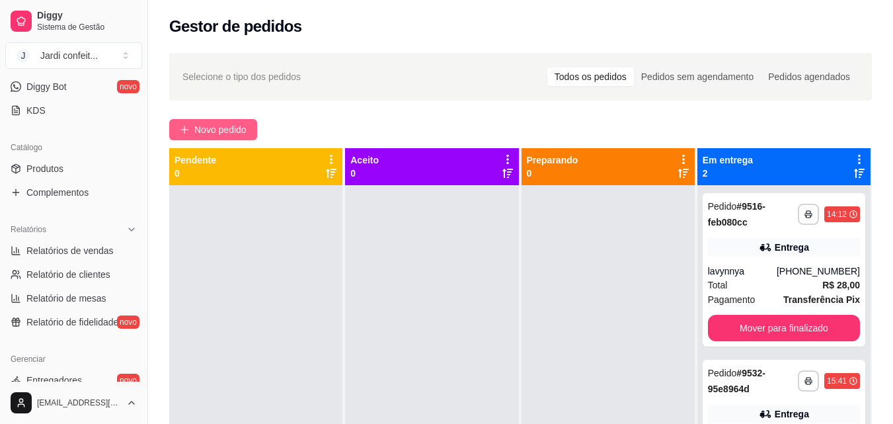
click at [235, 137] on button "Novo pedido" at bounding box center [213, 129] width 88 height 21
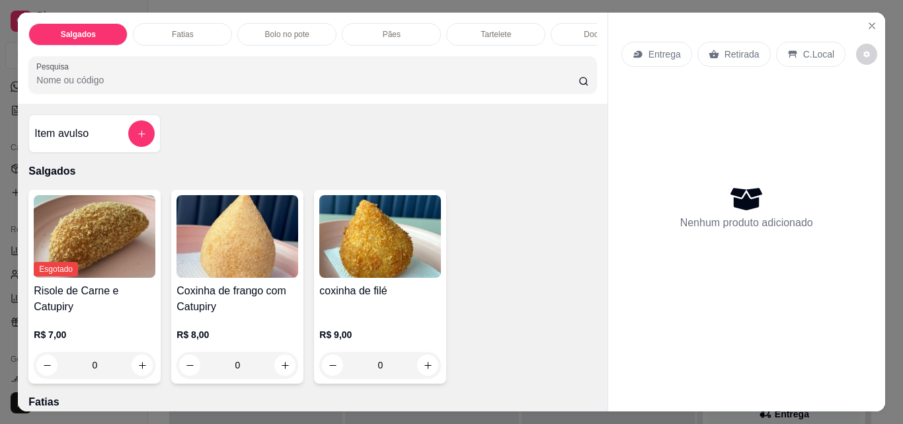
click at [301, 29] on p "Bolo no pote" at bounding box center [287, 34] width 44 height 11
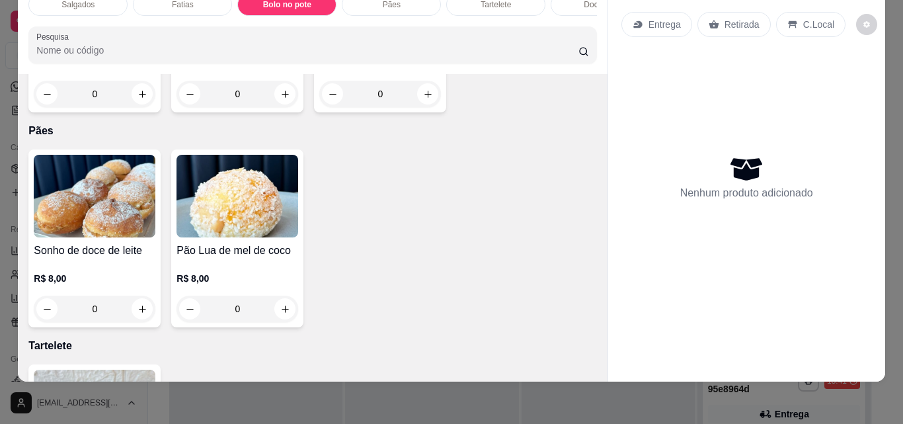
scroll to position [902, 0]
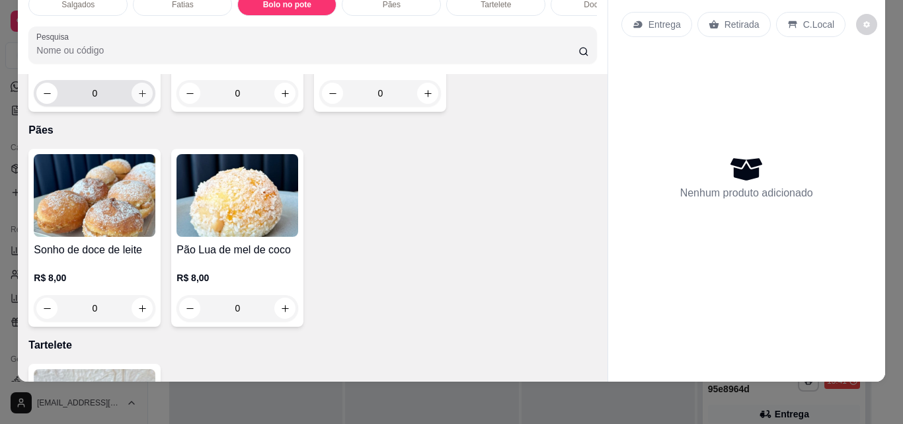
click at [147, 98] on icon "increase-product-quantity" at bounding box center [142, 94] width 10 height 10
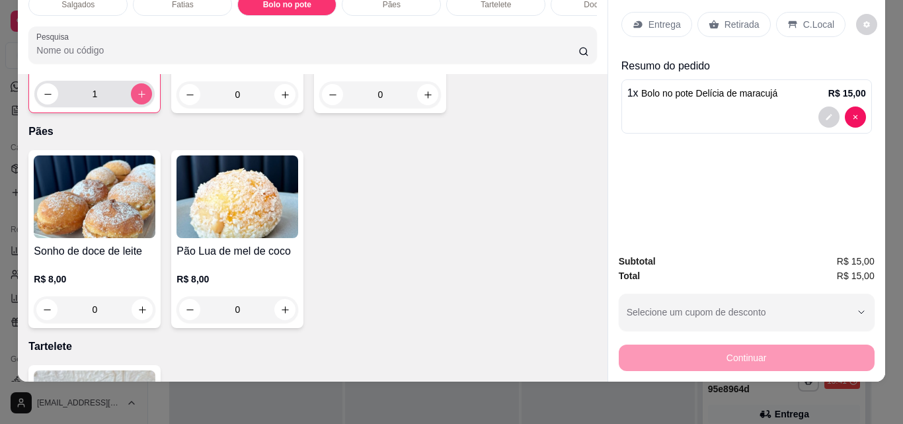
type input "1"
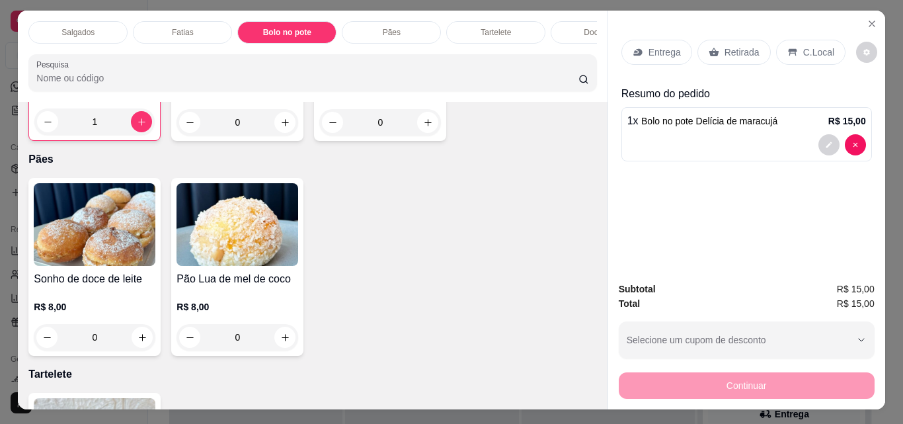
scroll to position [0, 0]
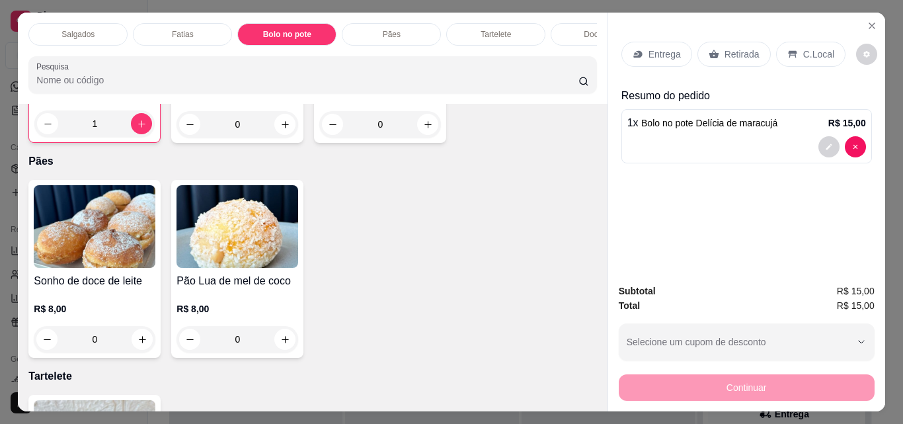
click at [411, 25] on div "Pães" at bounding box center [391, 34] width 99 height 22
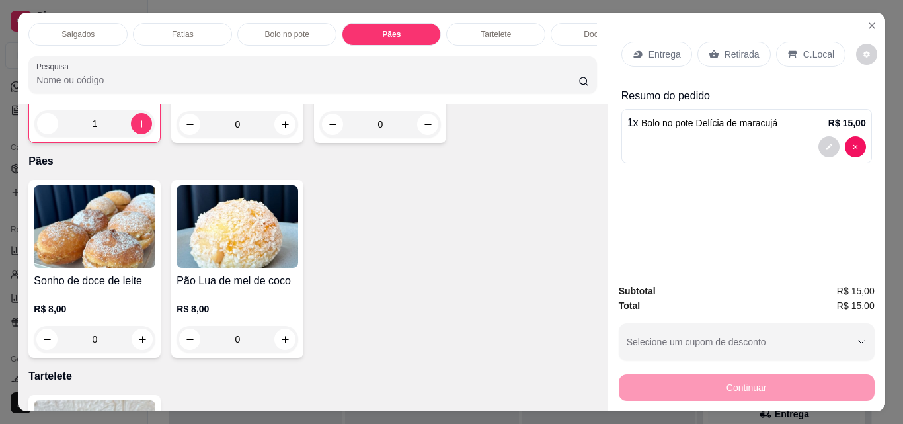
scroll to position [34, 0]
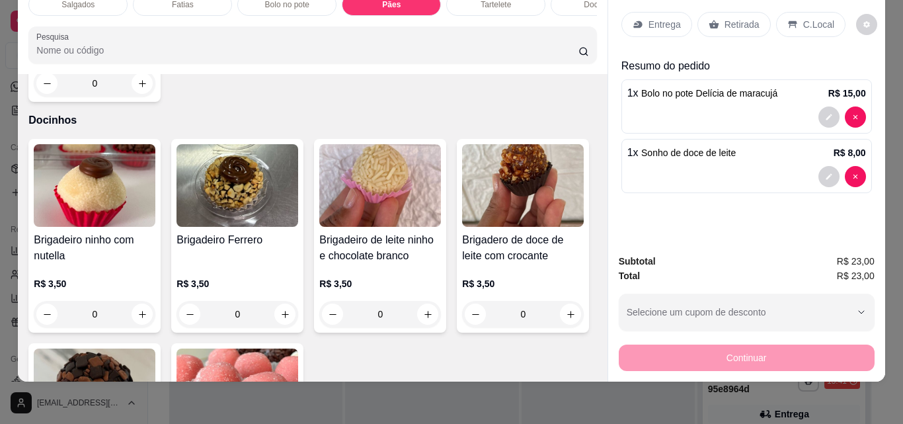
type input "2"
click at [711, 12] on div "Retirada" at bounding box center [733, 24] width 73 height 25
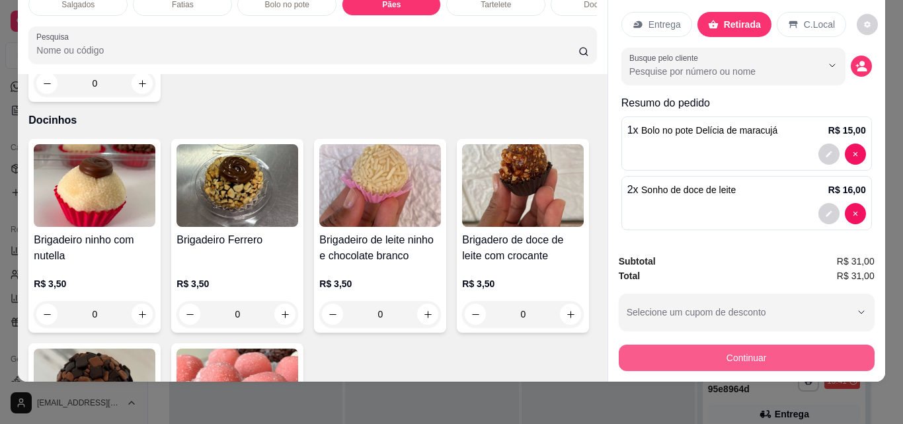
click at [754, 348] on button "Continuar" at bounding box center [747, 357] width 256 height 26
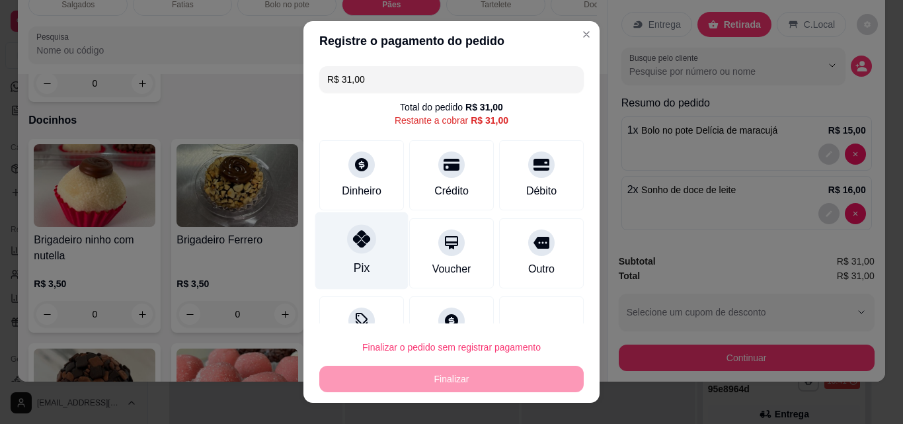
click at [340, 245] on div "Pix" at bounding box center [361, 250] width 93 height 77
type input "R$ 0,00"
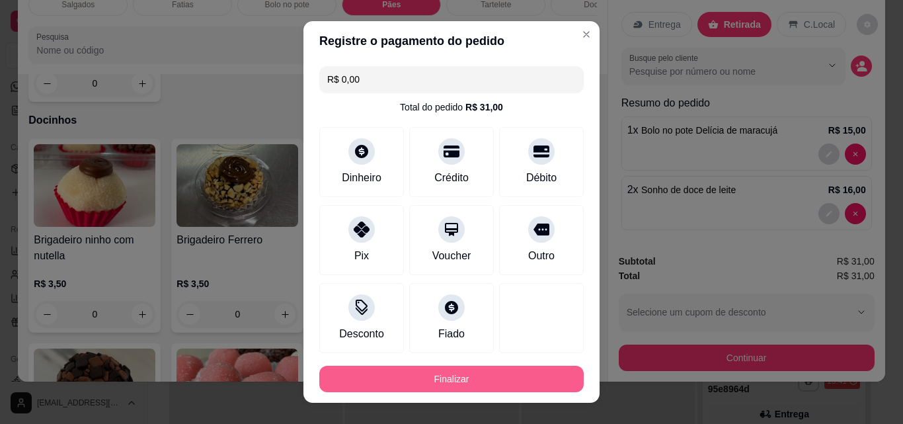
click at [426, 377] on button "Finalizar" at bounding box center [451, 379] width 264 height 26
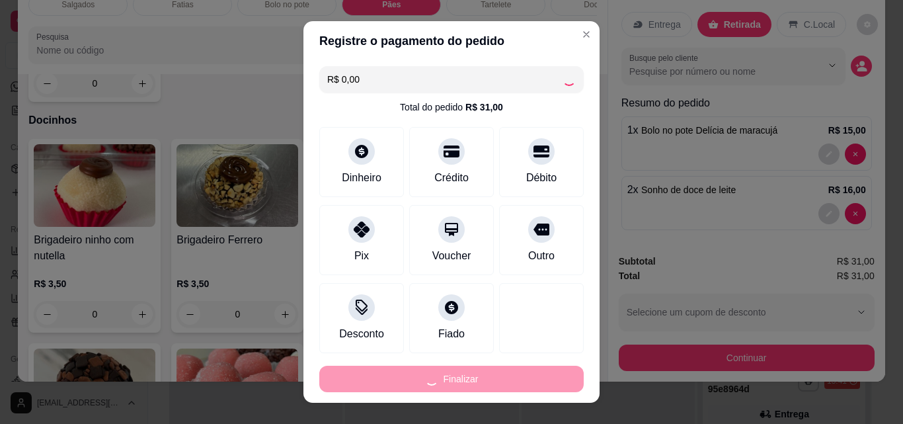
type input "0"
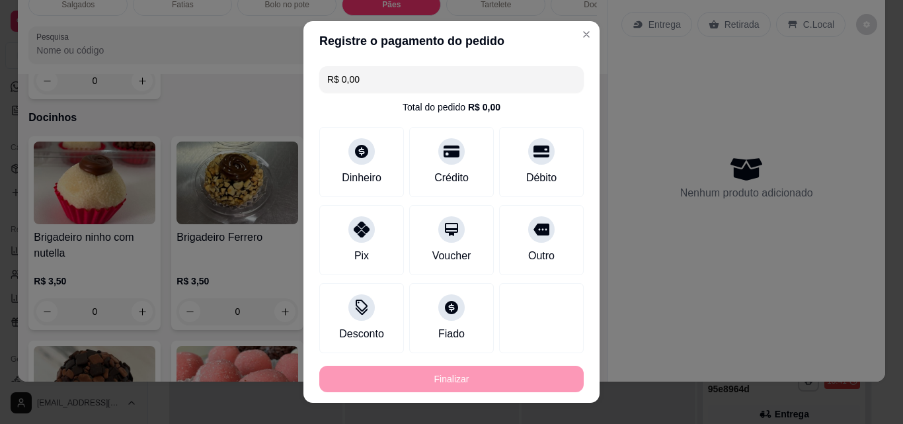
type input "-R$ 31,00"
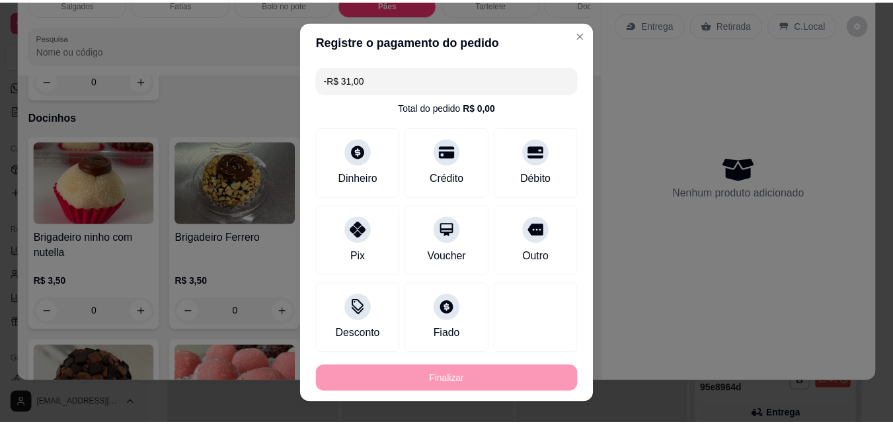
scroll to position [1343, 0]
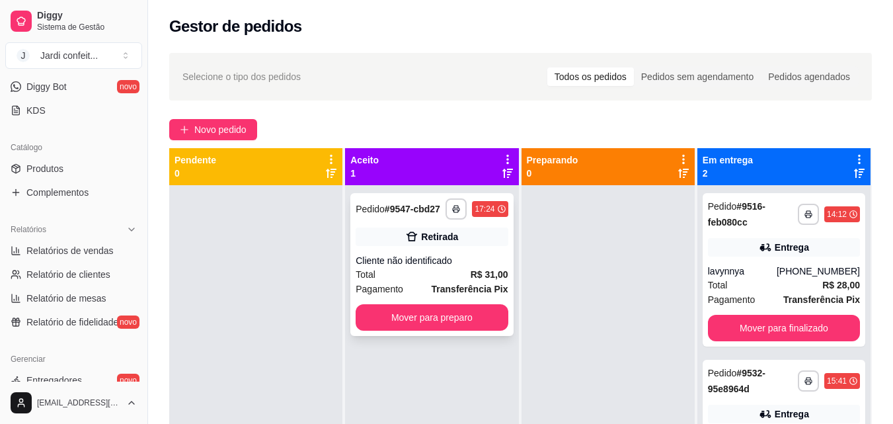
click at [445, 317] on button "Mover para preparo" at bounding box center [432, 317] width 152 height 26
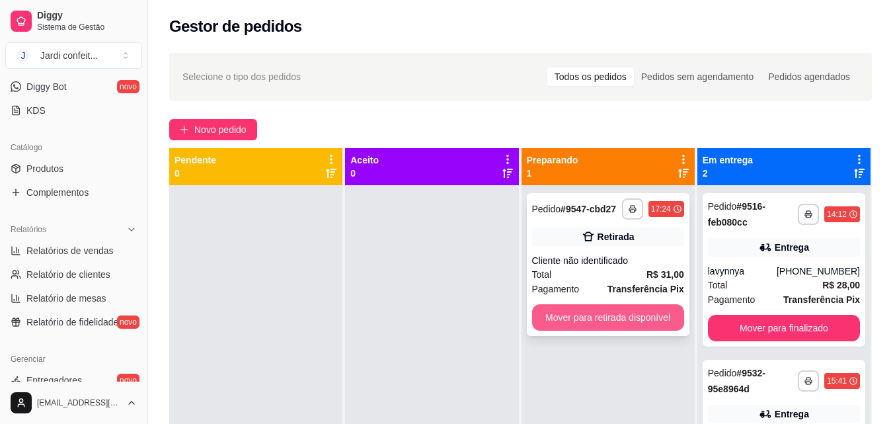
click at [560, 307] on button "Mover para retirada disponível" at bounding box center [608, 317] width 152 height 26
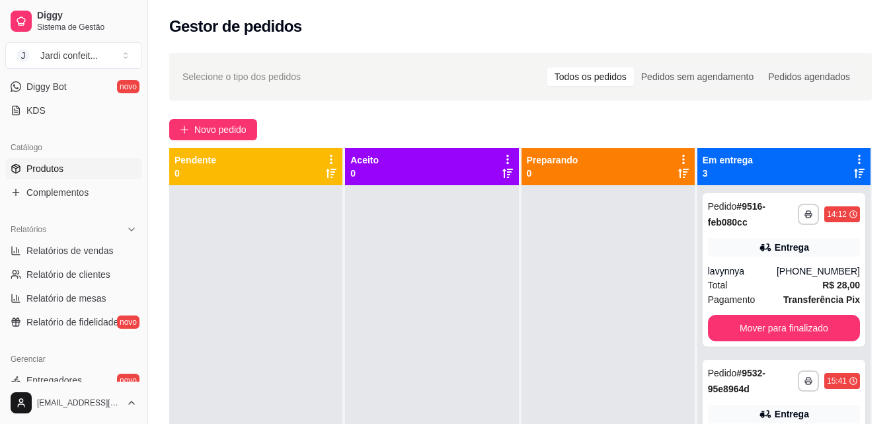
click at [77, 159] on link "Produtos" at bounding box center [73, 168] width 137 height 21
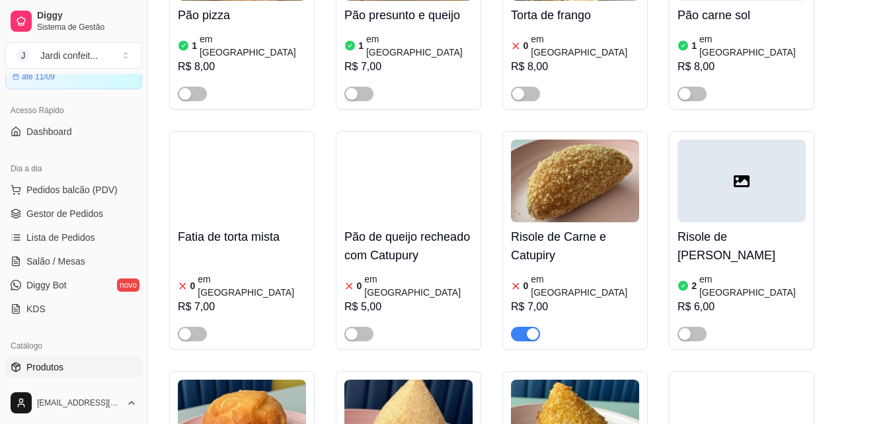
scroll to position [529, 0]
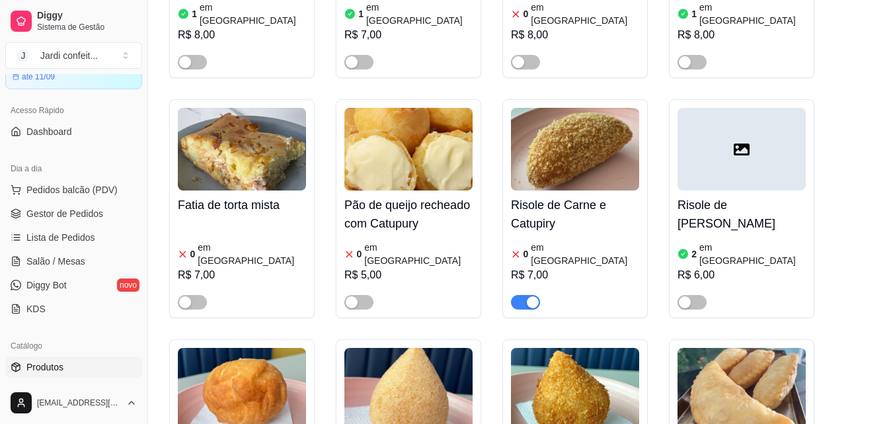
click at [520, 295] on span "button" at bounding box center [525, 302] width 29 height 15
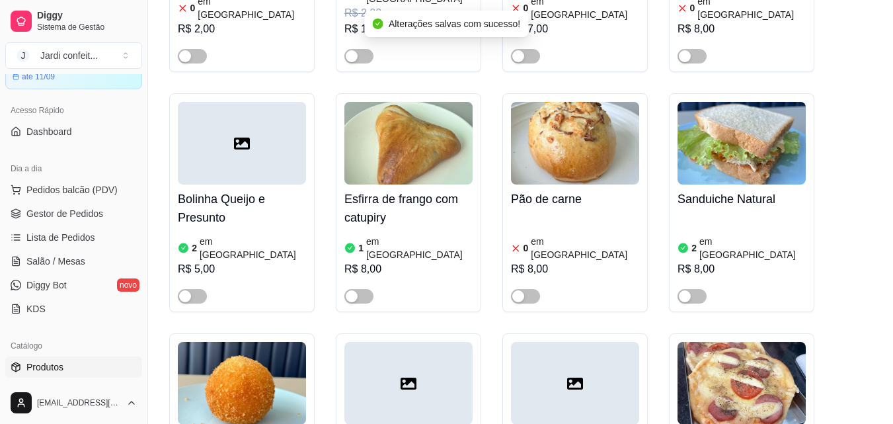
scroll to position [1520, 0]
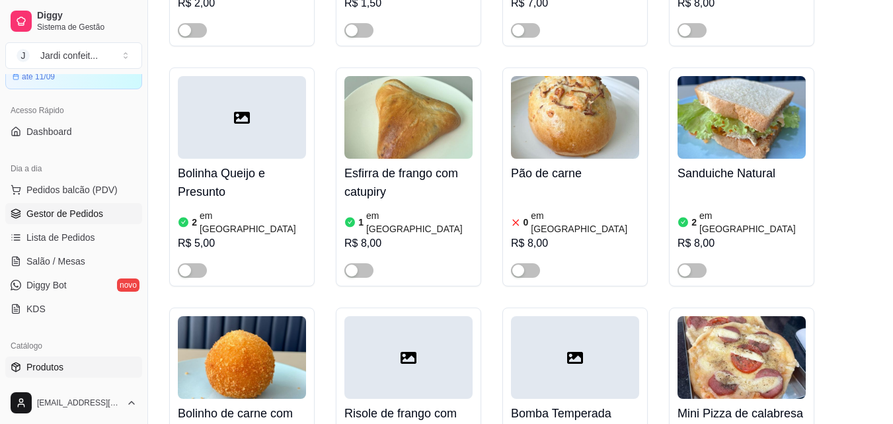
click at [81, 208] on span "Gestor de Pedidos" at bounding box center [64, 213] width 77 height 13
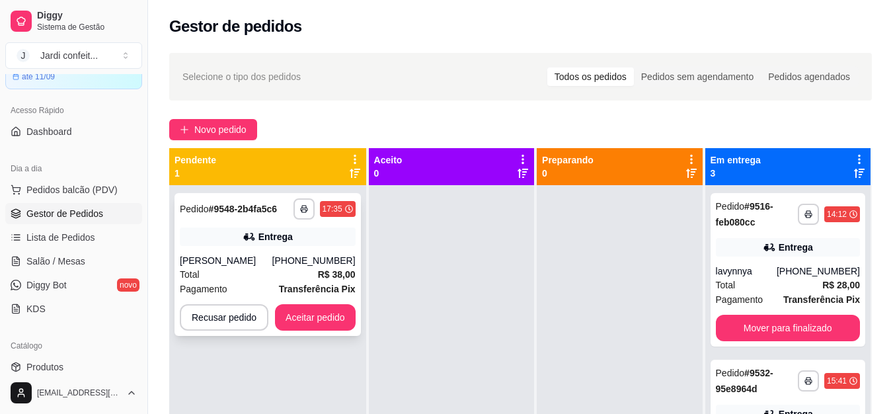
click at [319, 270] on strong "R$ 38,00" at bounding box center [337, 274] width 38 height 11
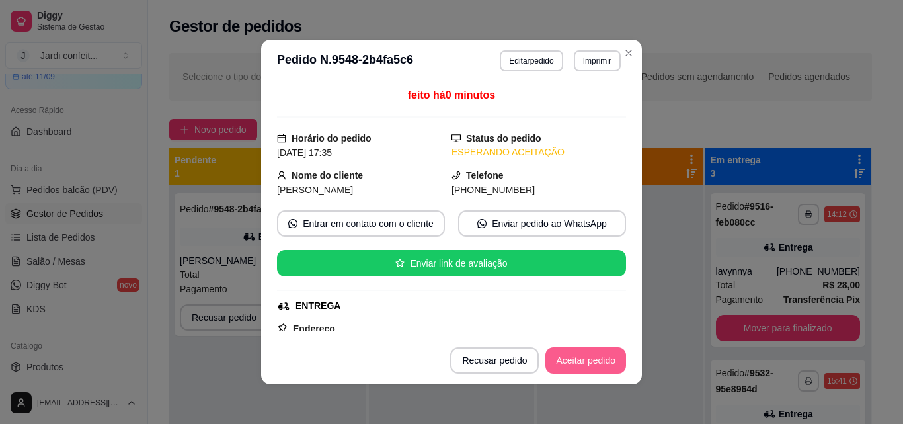
click at [584, 360] on button "Aceitar pedido" at bounding box center [585, 360] width 81 height 26
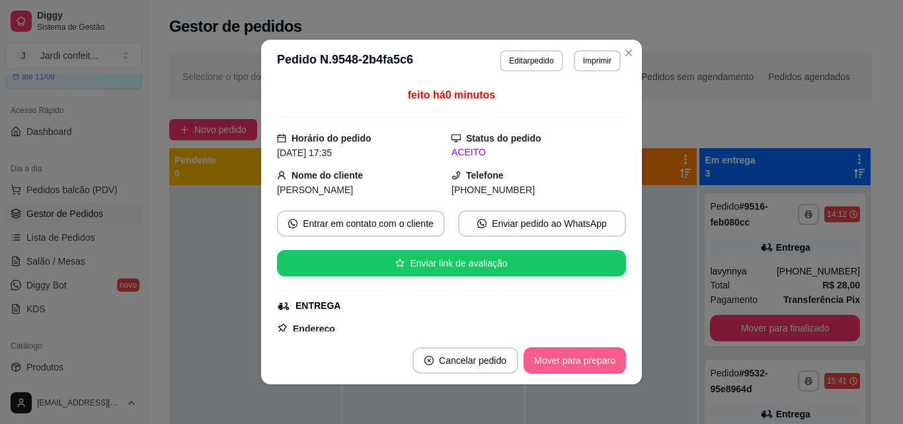
click at [607, 360] on button "Mover para preparo" at bounding box center [574, 360] width 102 height 26
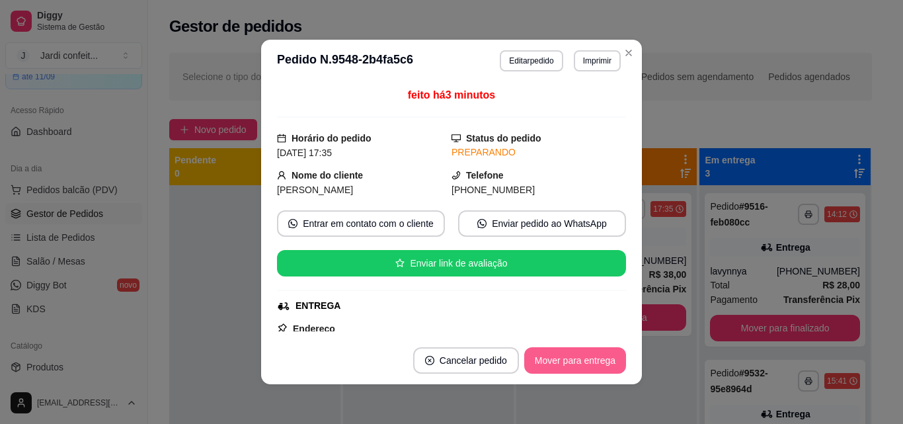
click at [607, 360] on button "Mover para entrega" at bounding box center [575, 360] width 102 height 26
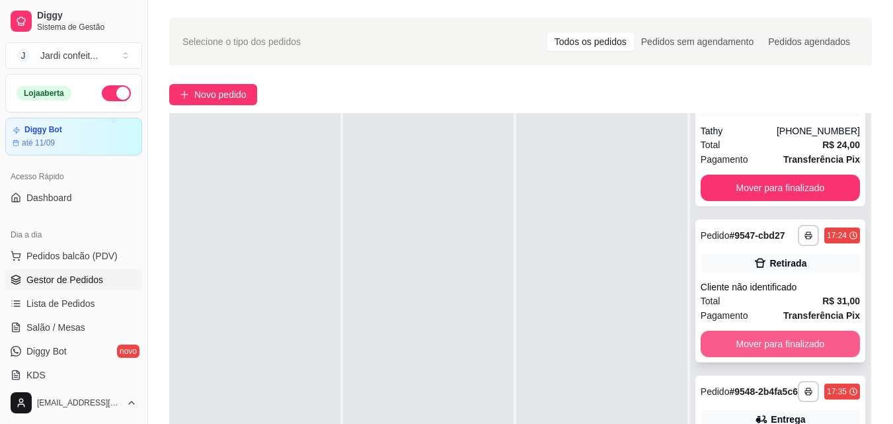
scroll to position [66, 0]
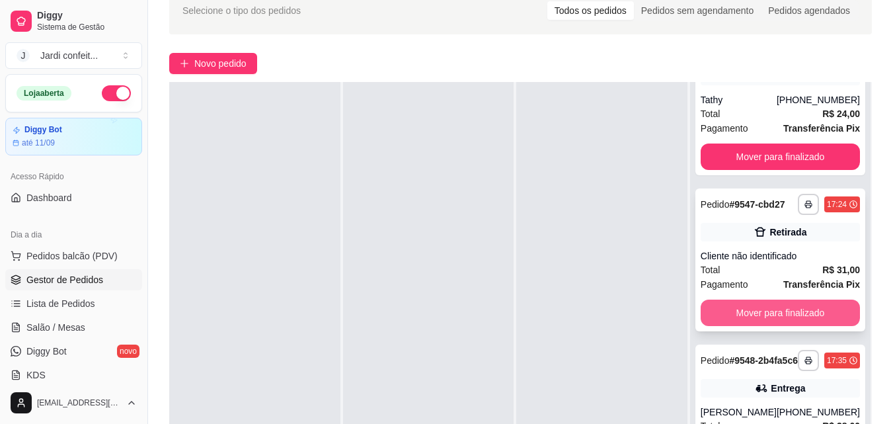
click at [807, 301] on button "Mover para finalizado" at bounding box center [780, 312] width 159 height 26
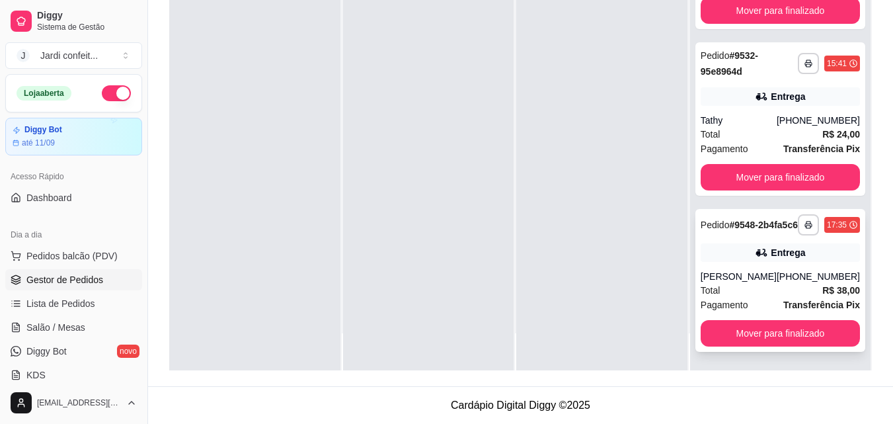
scroll to position [89, 0]
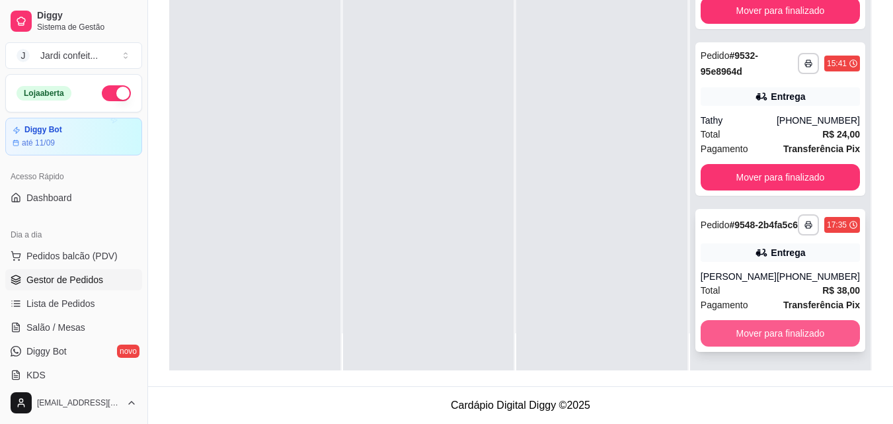
click at [784, 329] on button "Mover para finalizado" at bounding box center [780, 333] width 159 height 26
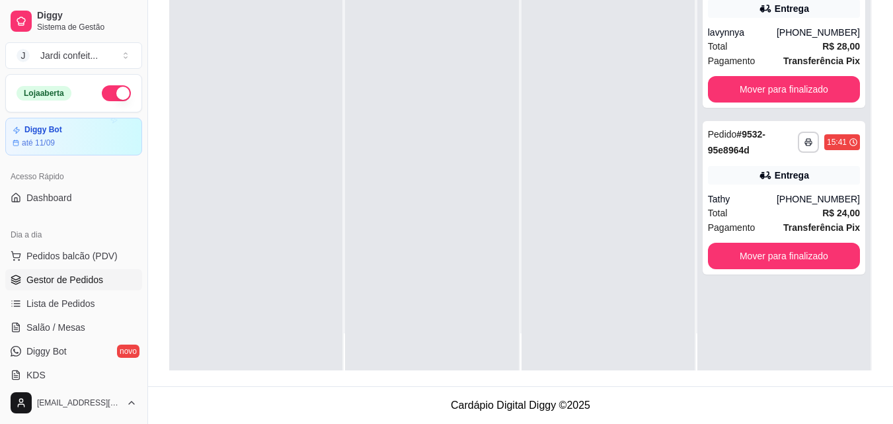
scroll to position [0, 0]
click at [122, 333] on link "Salão / Mesas" at bounding box center [73, 327] width 137 height 21
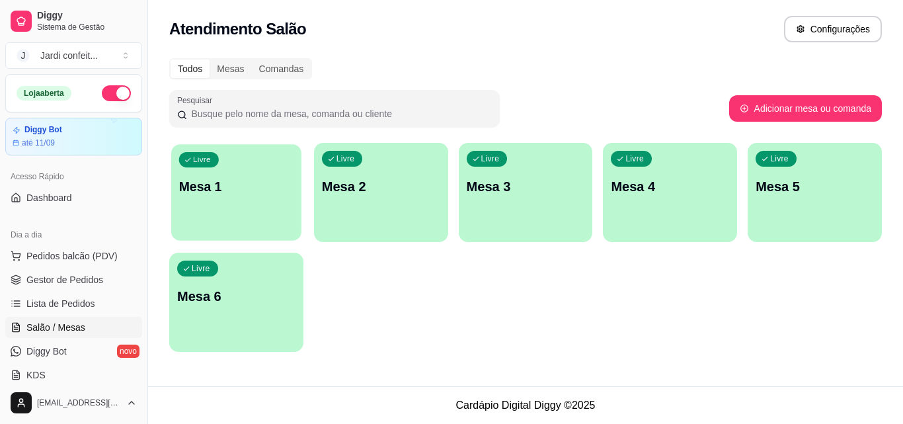
click at [248, 186] on p "Mesa 1" at bounding box center [236, 187] width 114 height 18
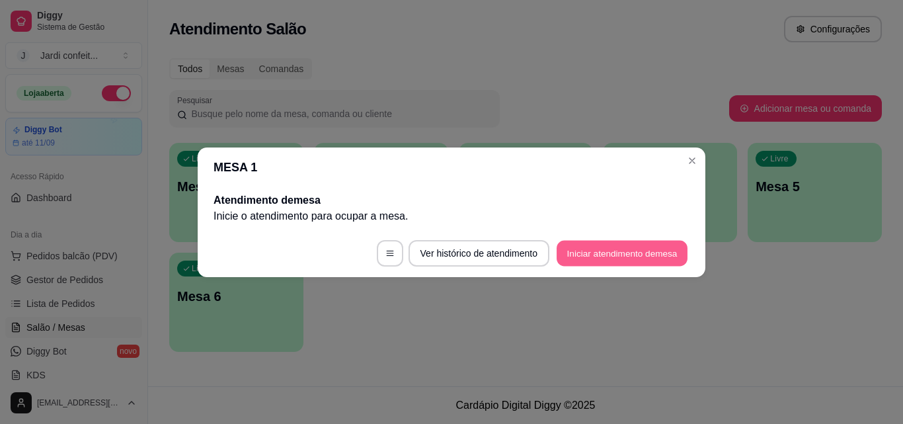
click at [621, 251] on button "Iniciar atendimento de mesa" at bounding box center [622, 253] width 131 height 26
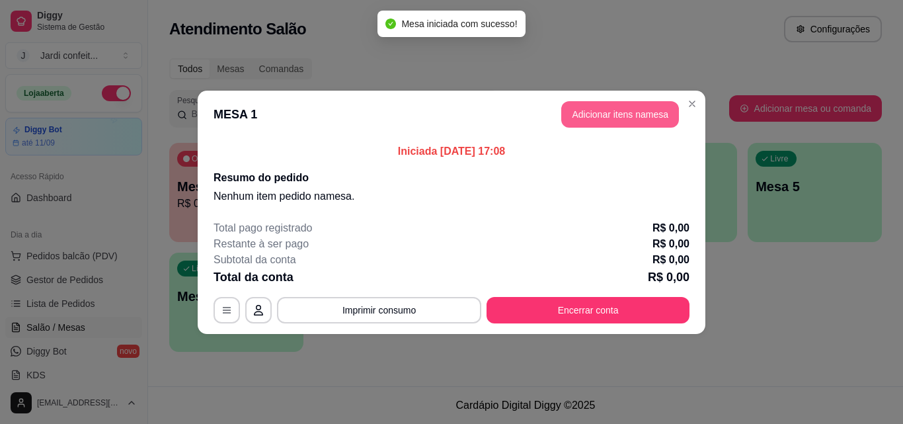
click at [652, 116] on button "Adicionar itens na mesa" at bounding box center [620, 114] width 118 height 26
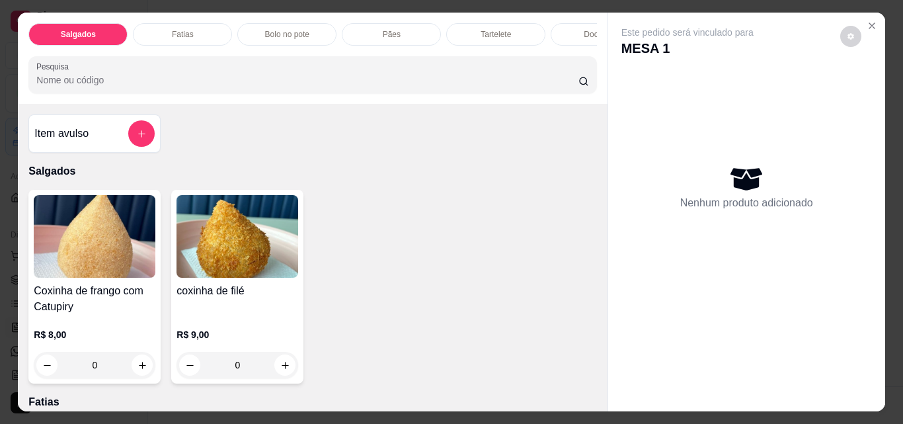
scroll to position [66, 0]
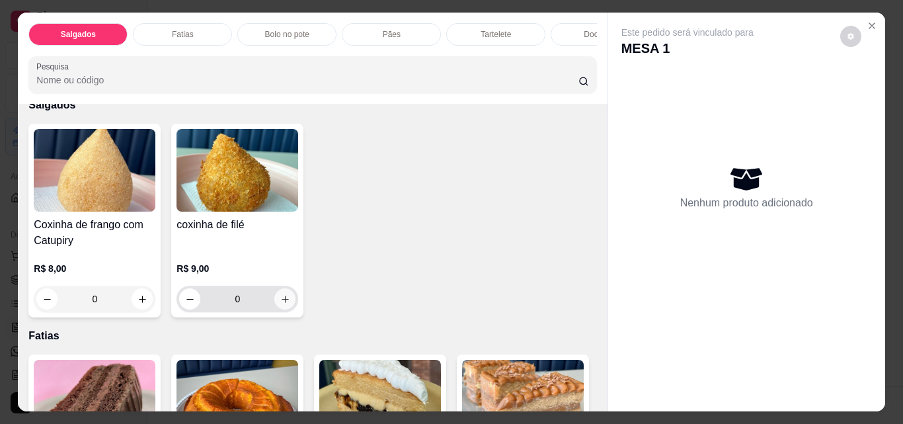
click at [282, 309] on button "increase-product-quantity" at bounding box center [284, 298] width 21 height 21
type input "1"
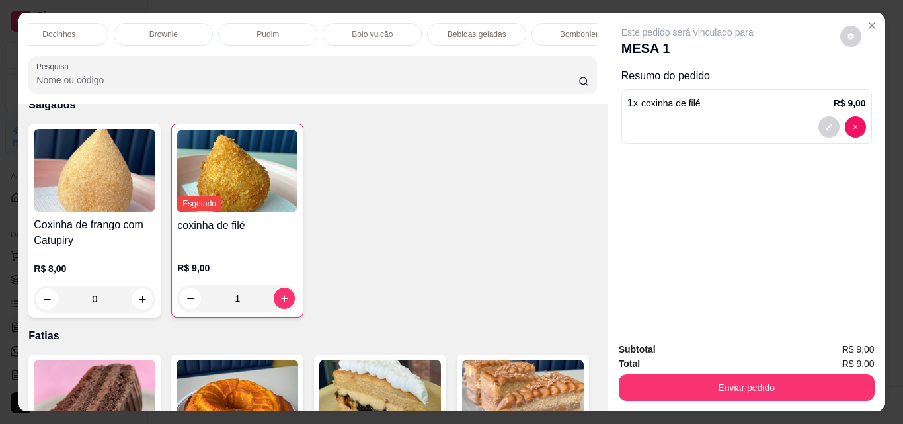
scroll to position [0, 544]
click at [487, 33] on p "Bebidas geladas" at bounding box center [474, 34] width 59 height 11
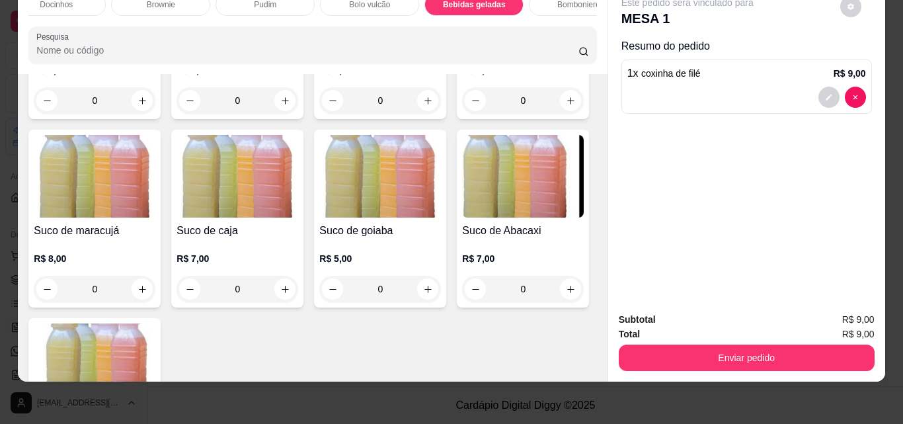
scroll to position [3220, 0]
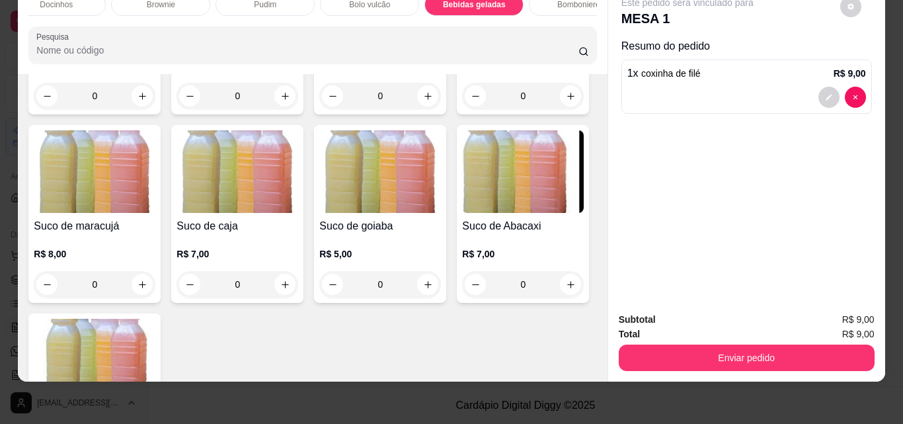
type input "1"
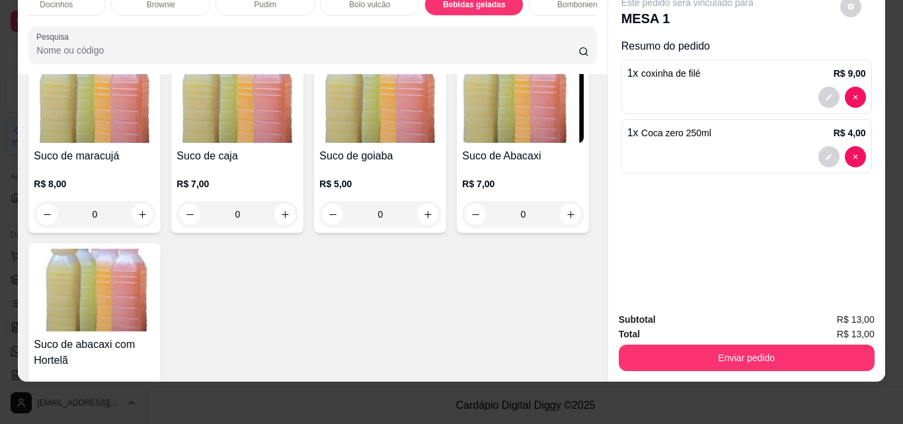
scroll to position [3088, 0]
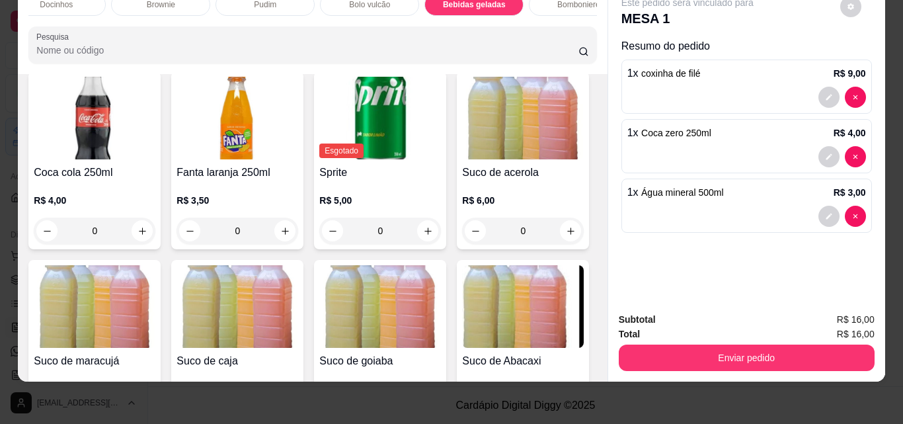
type input "1"
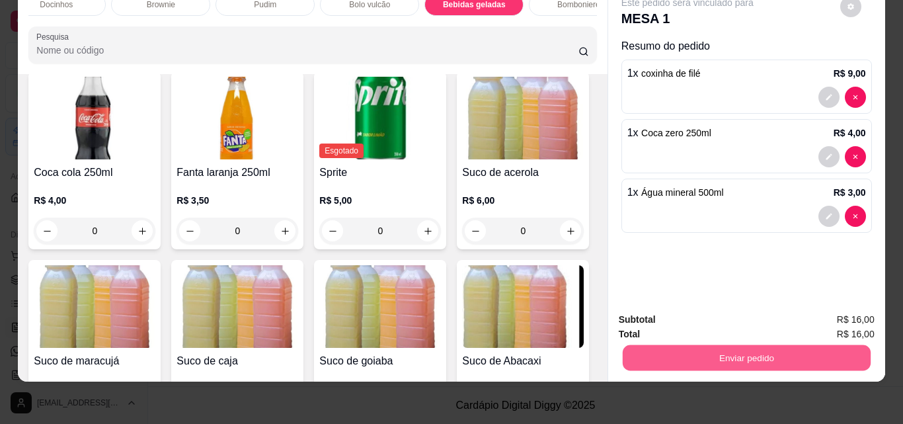
click at [815, 346] on button "Enviar pedido" at bounding box center [746, 357] width 248 height 26
click at [716, 316] on button "Não registrar e enviar pedido" at bounding box center [702, 315] width 137 height 25
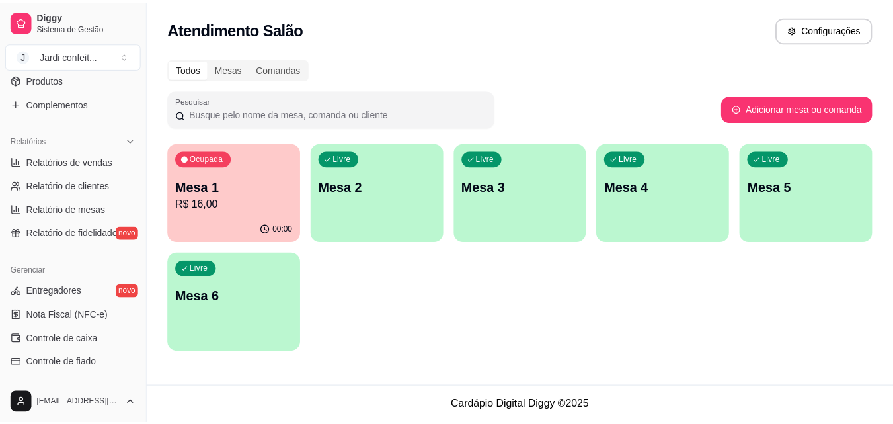
scroll to position [330, 0]
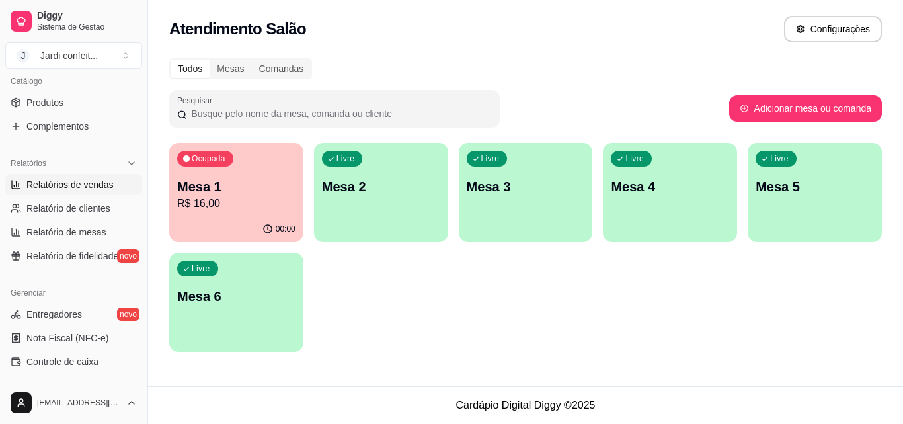
click at [118, 185] on link "Relatórios de vendas" at bounding box center [73, 184] width 137 height 21
select select "ALL"
select select "0"
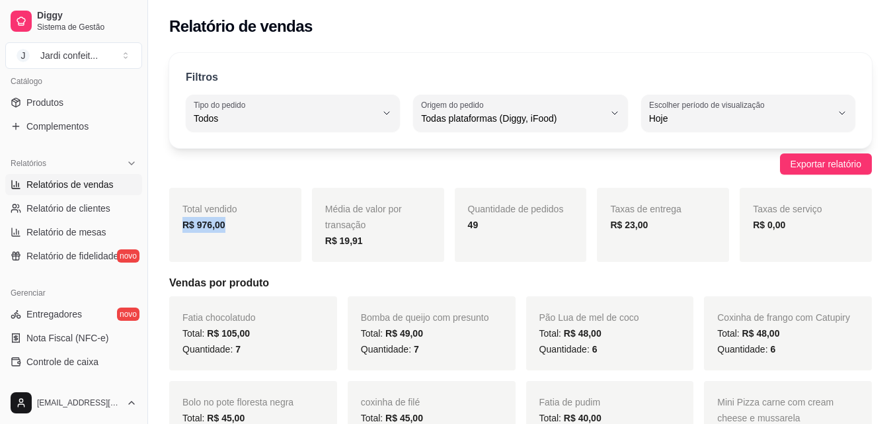
drag, startPoint x: 237, startPoint y: 225, endPoint x: 159, endPoint y: 227, distance: 77.4
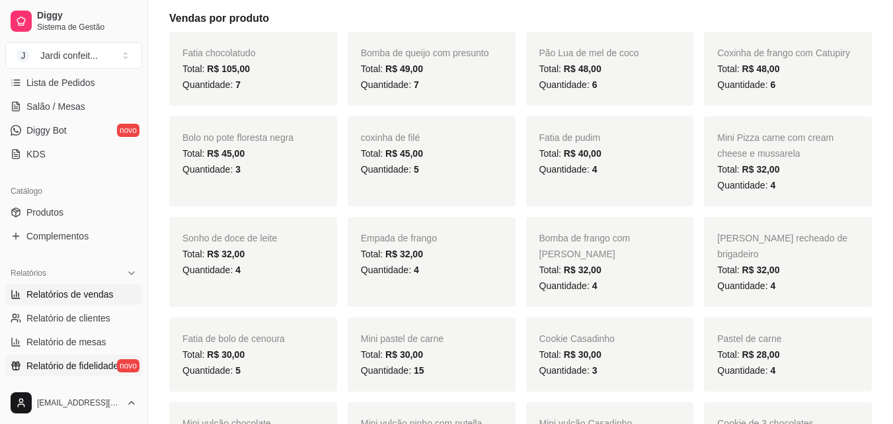
scroll to position [263, 0]
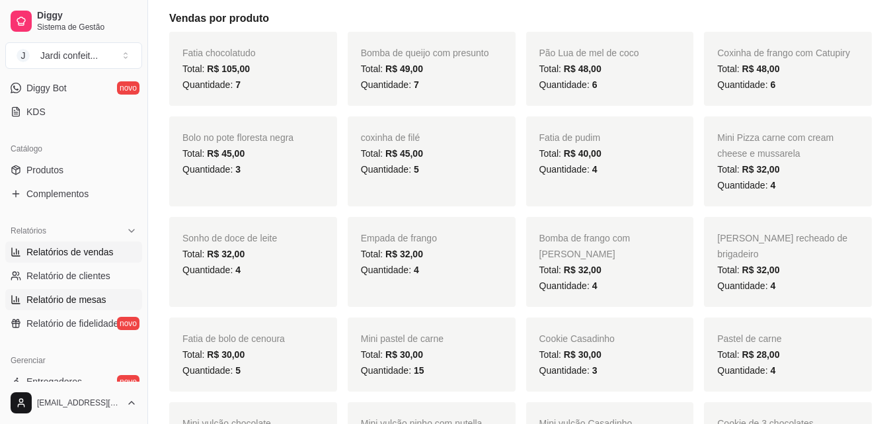
click at [111, 299] on link "Relatório de mesas" at bounding box center [73, 299] width 137 height 21
select select "TOTAL_OF_ORDERS"
select select "7"
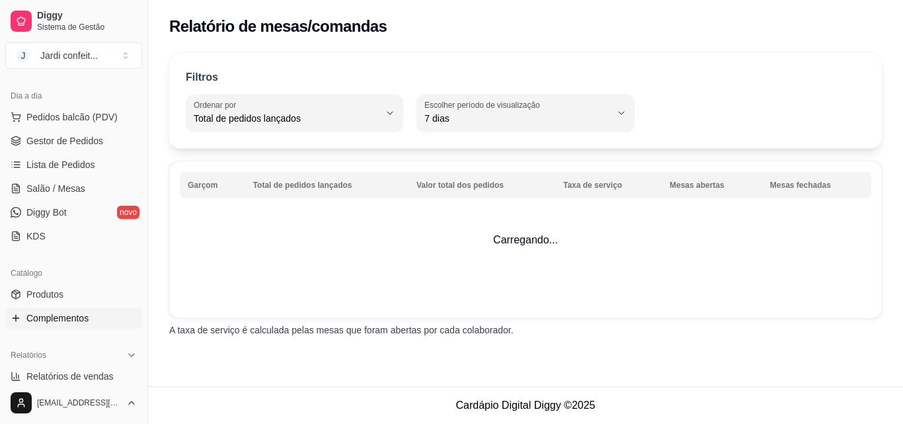
scroll to position [131, 0]
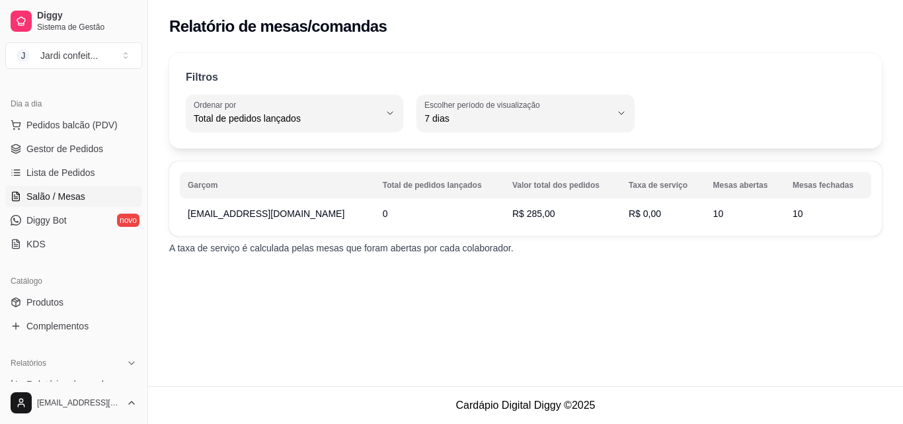
click at [81, 193] on span "Salão / Mesas" at bounding box center [55, 196] width 59 height 13
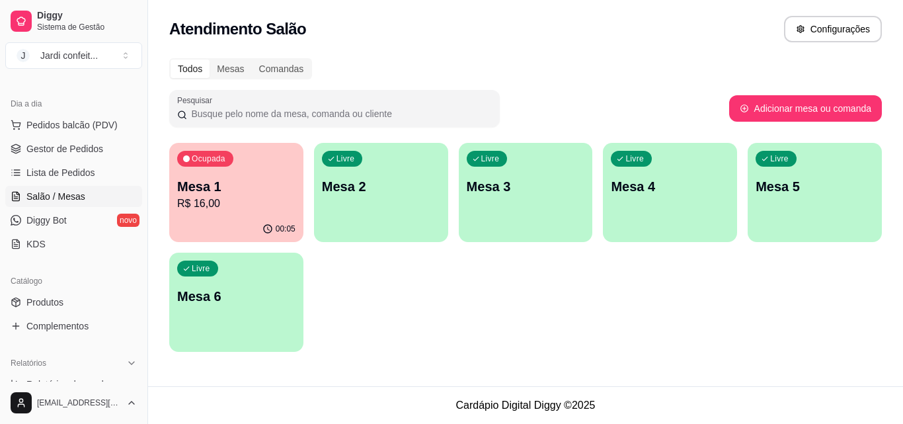
click at [197, 178] on p "Mesa 1" at bounding box center [236, 186] width 118 height 19
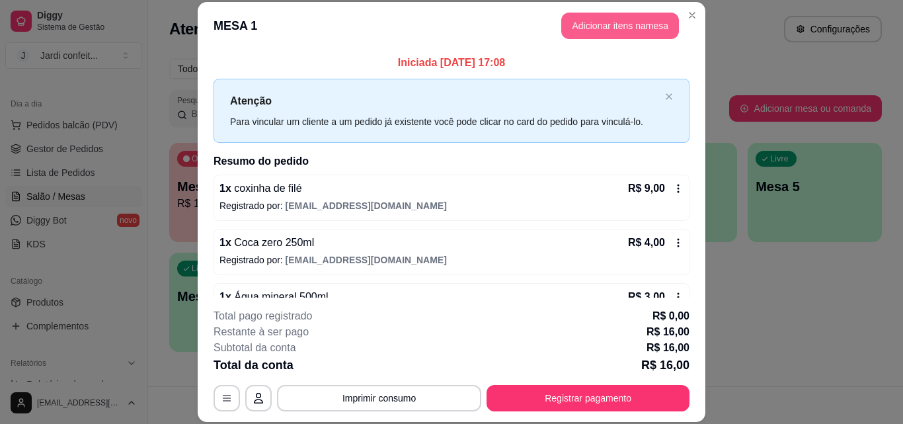
click at [610, 37] on button "Adicionar itens na mesa" at bounding box center [620, 26] width 118 height 26
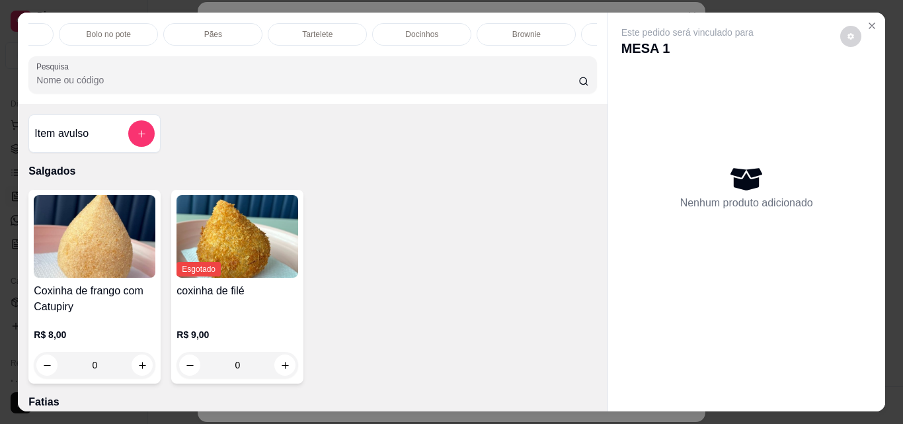
scroll to position [0, 48]
click at [243, 30] on p "Bolo no pote" at bounding box center [239, 34] width 44 height 11
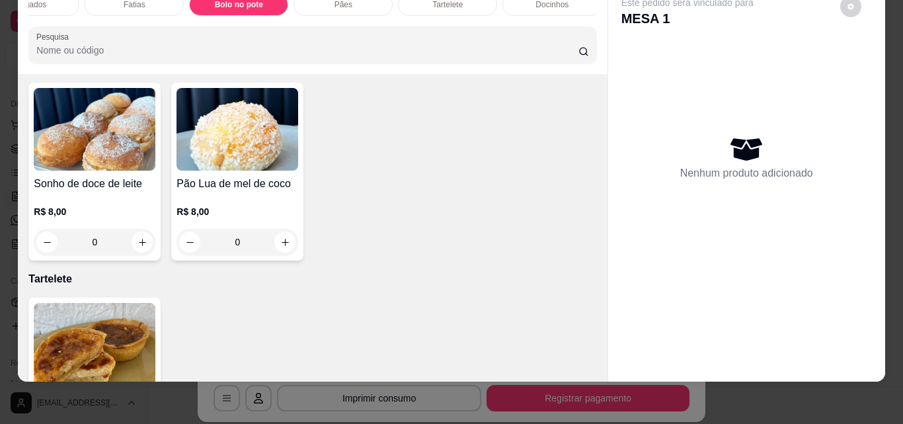
scroll to position [1034, 0]
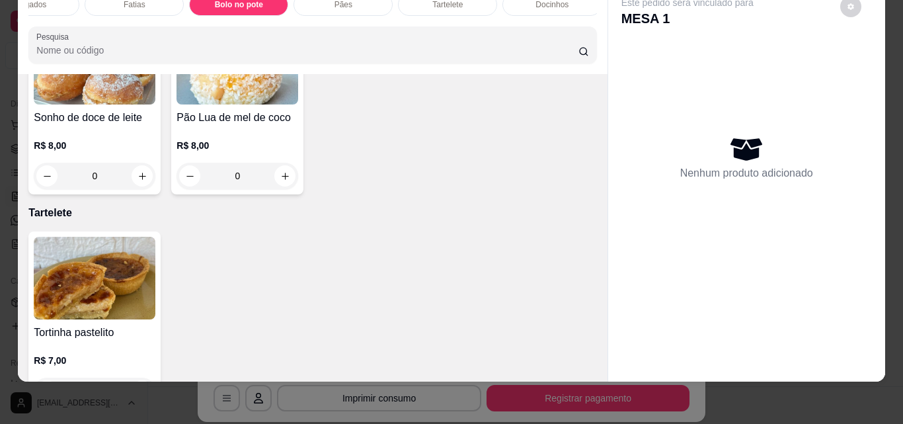
type input "1"
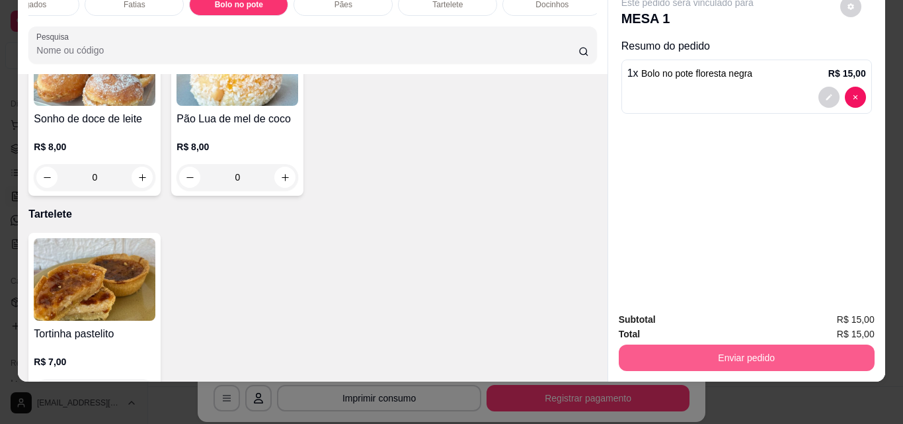
click at [738, 344] on button "Enviar pedido" at bounding box center [747, 357] width 256 height 26
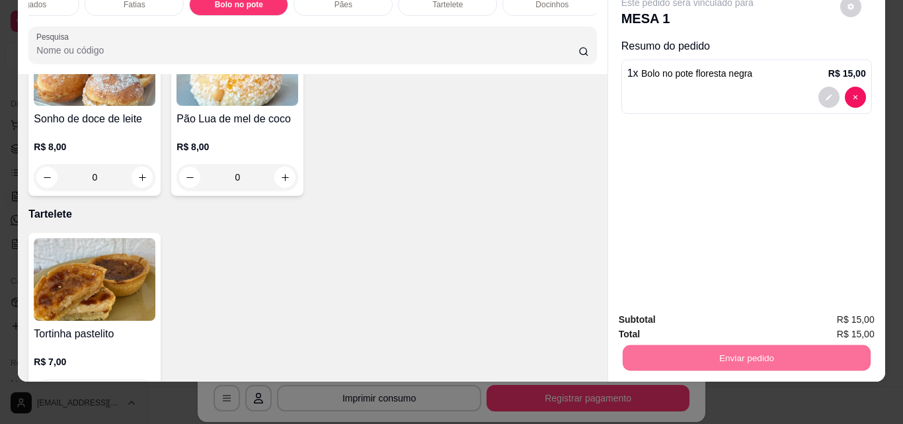
click at [698, 312] on button "Não registrar e enviar pedido" at bounding box center [702, 315] width 137 height 25
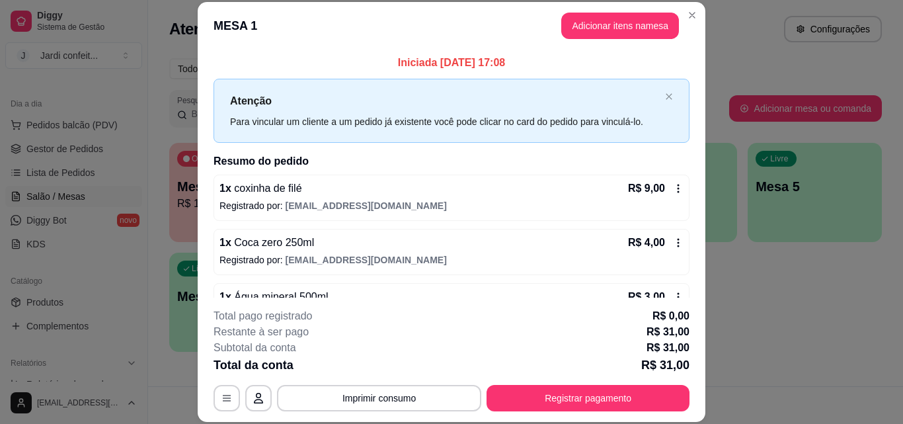
click at [693, 311] on footer "**********" at bounding box center [452, 359] width 508 height 124
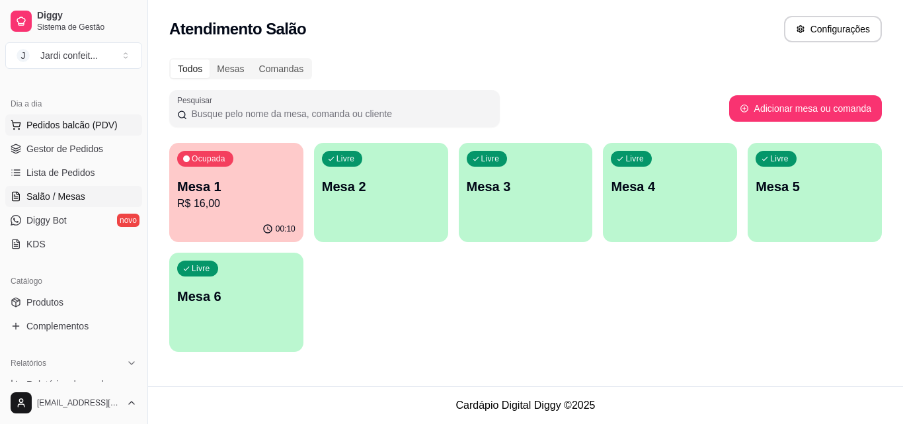
click at [50, 124] on span "Pedidos balcão (PDV)" at bounding box center [71, 124] width 91 height 13
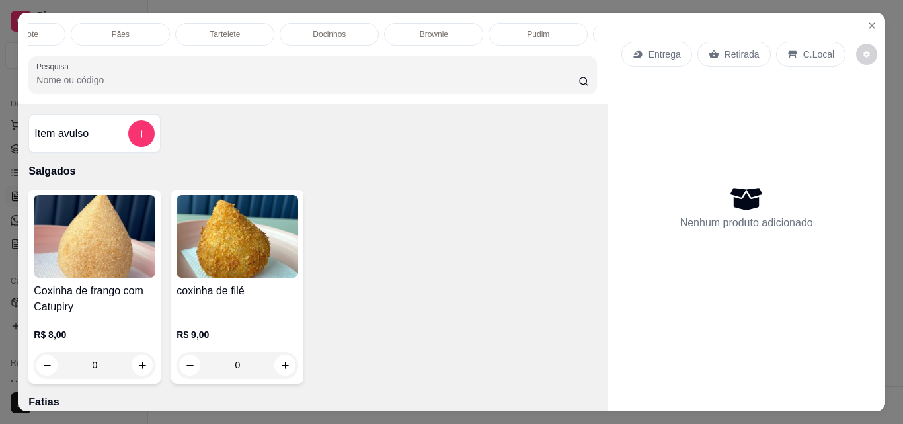
scroll to position [0, 315]
click at [519, 32] on div "Pudim" at bounding box center [493, 34] width 99 height 22
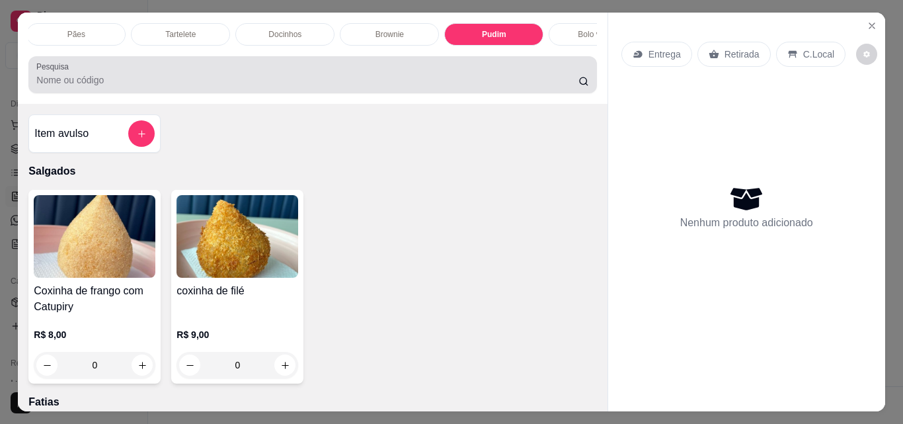
scroll to position [34, 0]
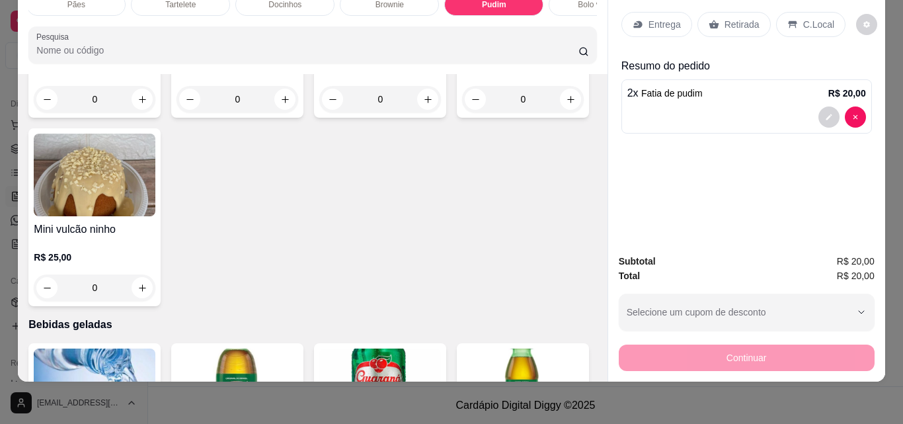
type input "2"
click at [739, 18] on p "Retirada" at bounding box center [741, 24] width 35 height 13
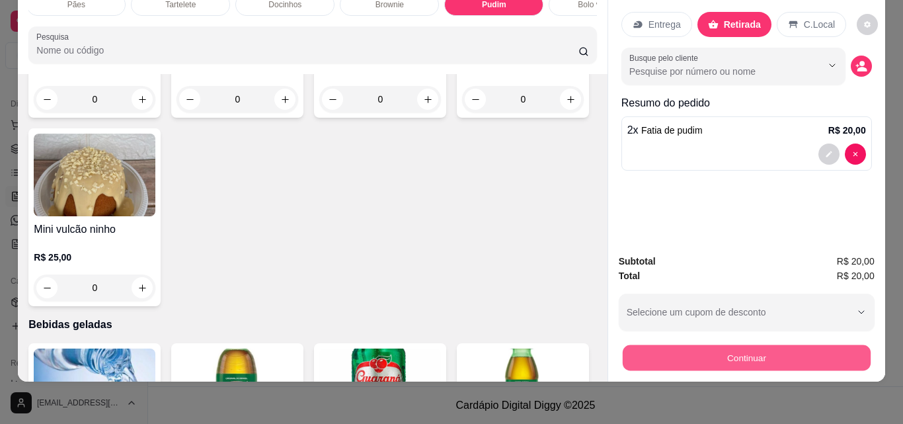
click at [793, 352] on button "Continuar" at bounding box center [746, 357] width 248 height 26
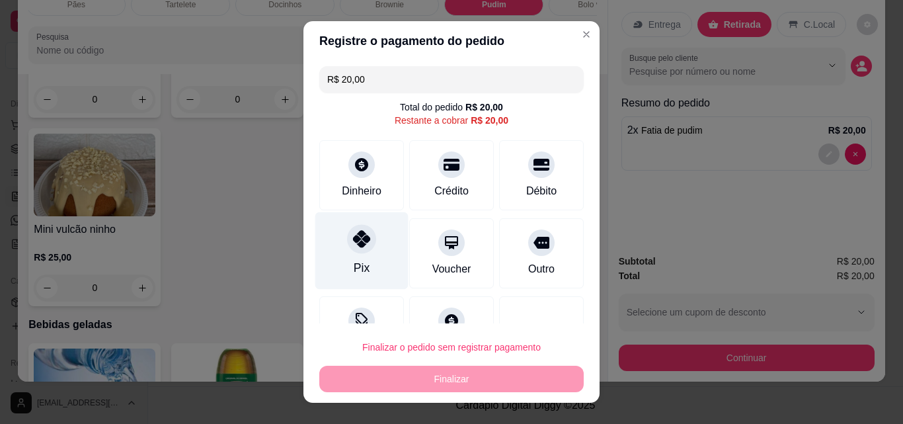
click at [354, 245] on icon at bounding box center [361, 238] width 17 height 17
type input "R$ 0,00"
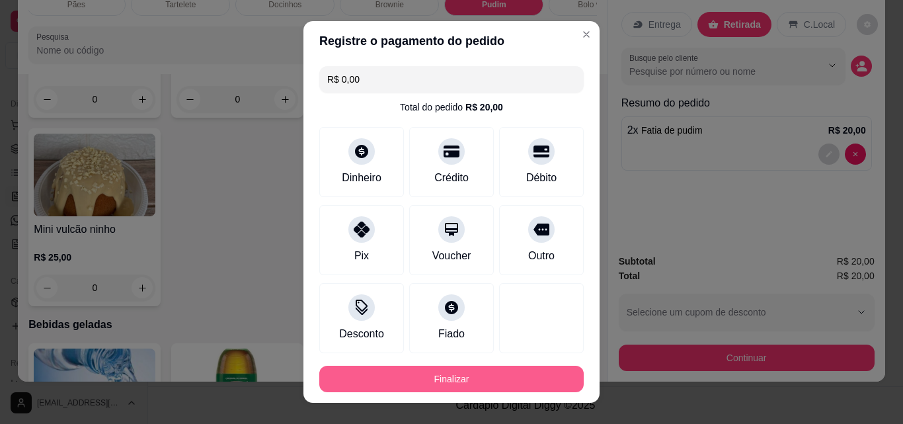
click at [480, 387] on button "Finalizar" at bounding box center [451, 379] width 264 height 26
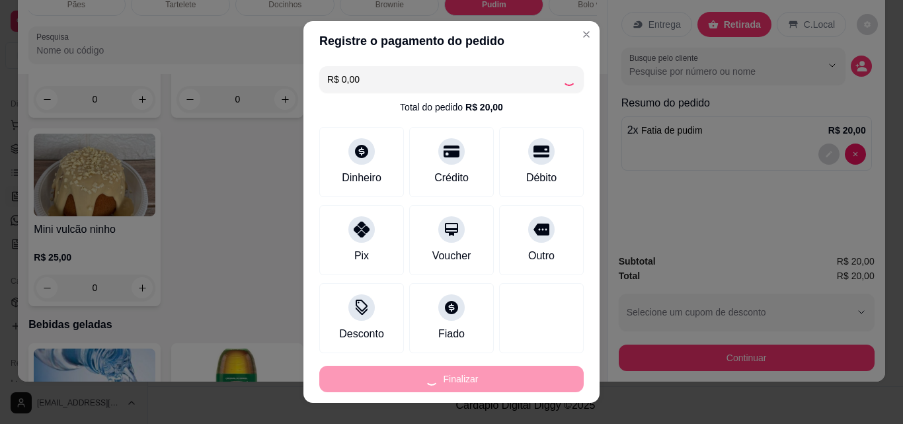
type input "0"
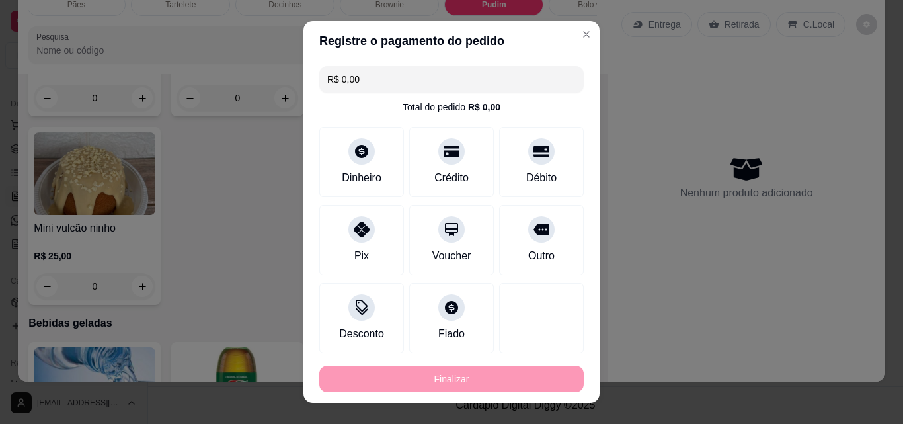
type input "-R$ 20,00"
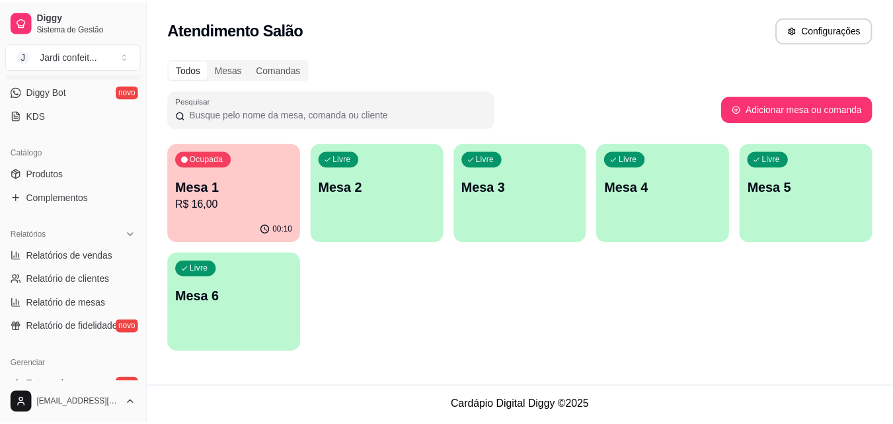
scroll to position [329, 0]
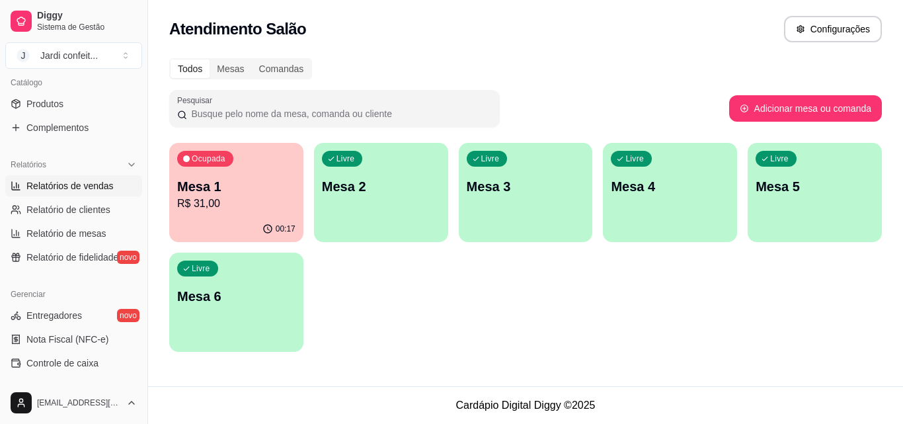
click at [102, 184] on span "Relatórios de vendas" at bounding box center [69, 185] width 87 height 13
select select "ALL"
select select "0"
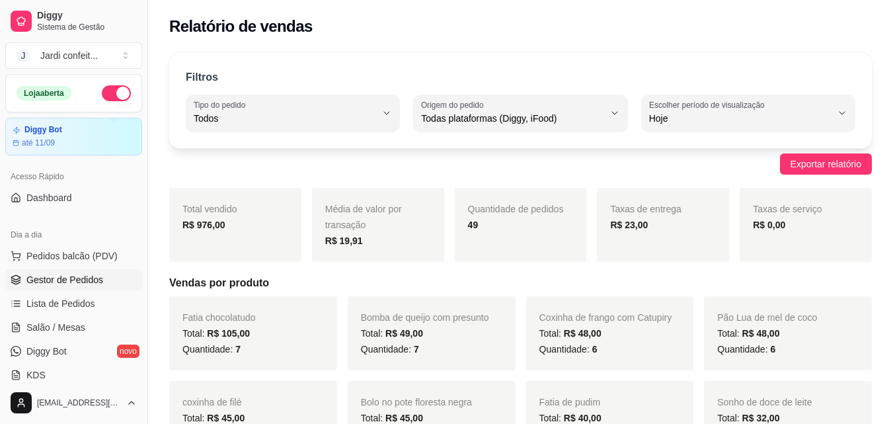
click at [84, 276] on span "Gestor de Pedidos" at bounding box center [64, 279] width 77 height 13
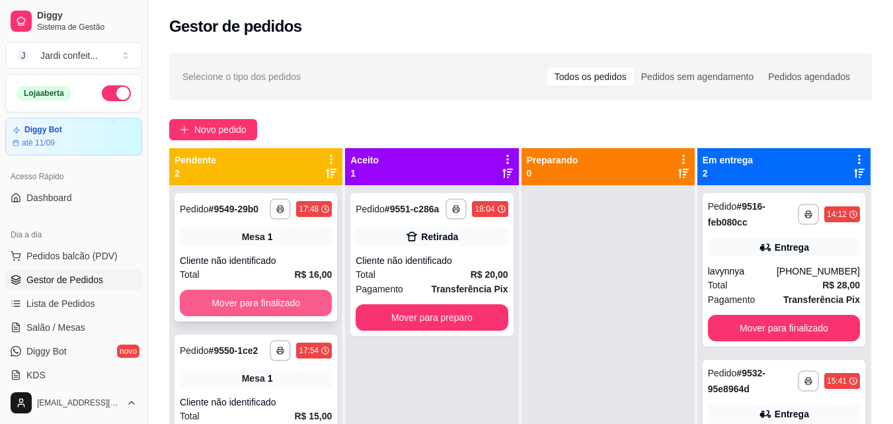
click at [286, 299] on button "Mover para finalizado" at bounding box center [256, 303] width 152 height 26
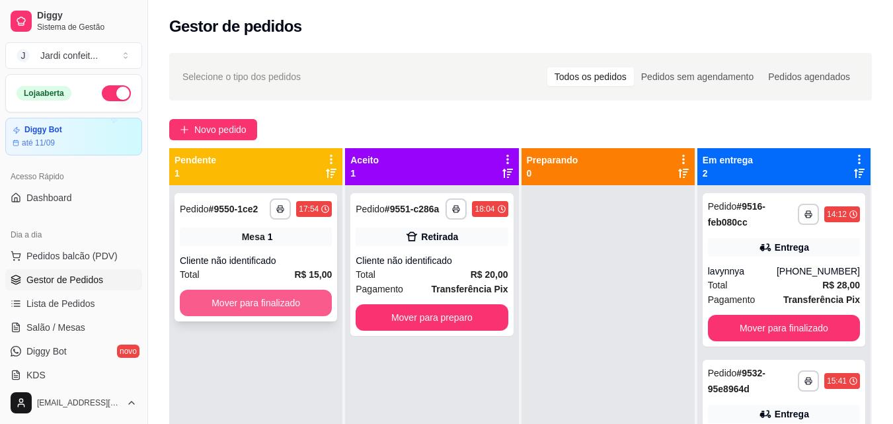
click at [288, 298] on button "Mover para finalizado" at bounding box center [256, 303] width 152 height 26
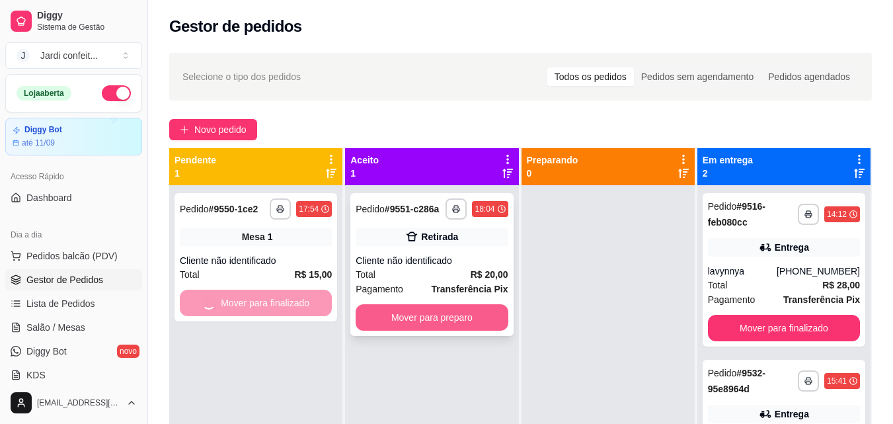
click at [442, 318] on button "Mover para preparo" at bounding box center [432, 317] width 152 height 26
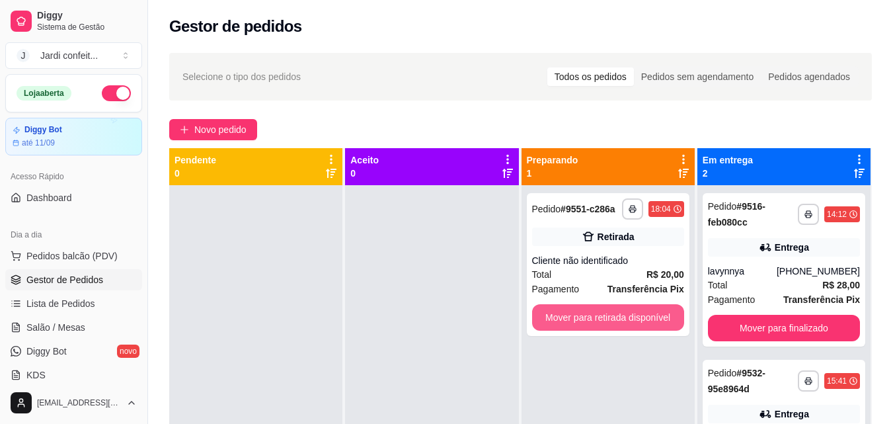
scroll to position [37, 0]
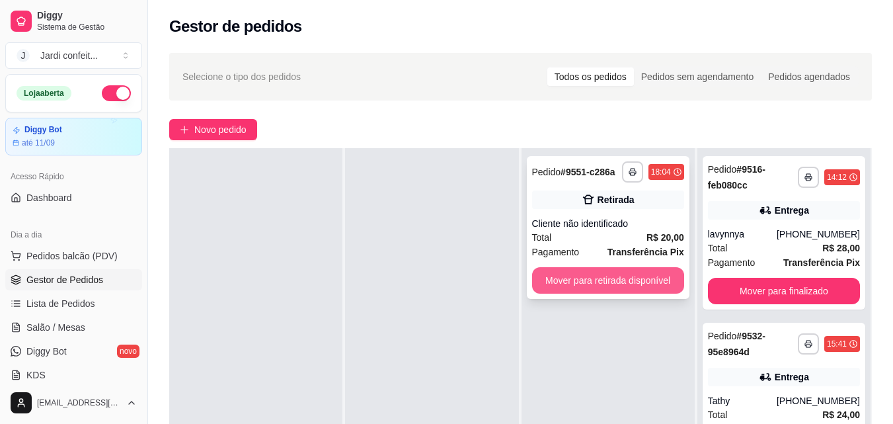
click at [634, 279] on button "Mover para retirada disponível" at bounding box center [608, 280] width 152 height 26
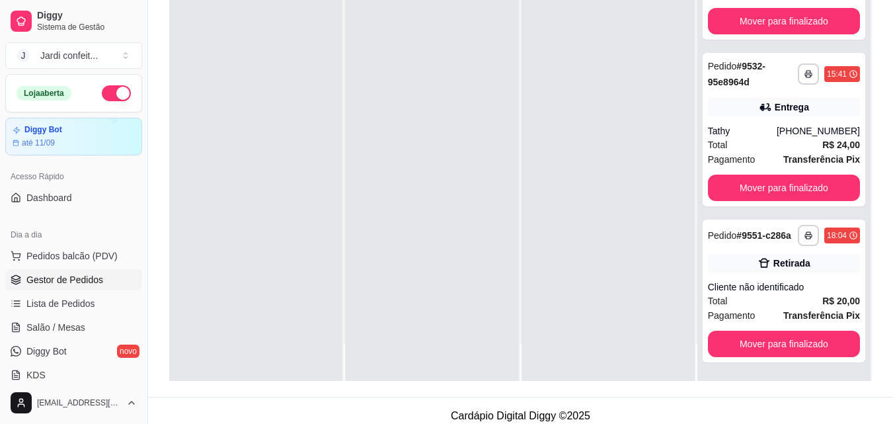
scroll to position [202, 0]
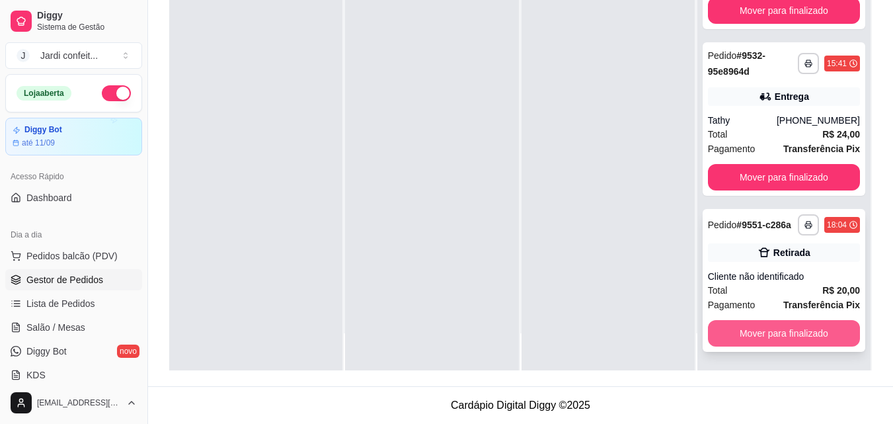
click at [779, 340] on button "Mover para finalizado" at bounding box center [784, 333] width 152 height 26
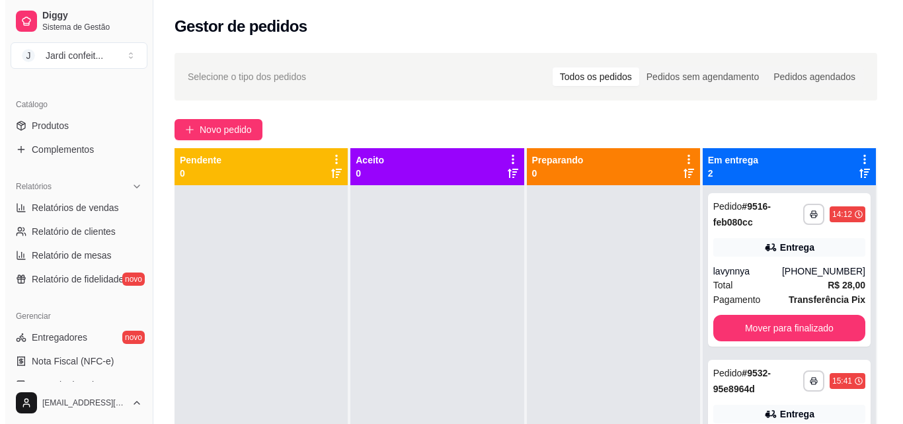
scroll to position [330, 0]
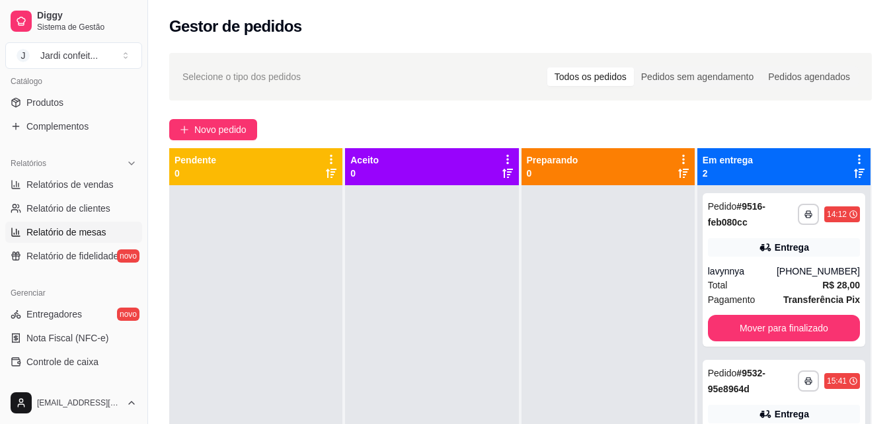
click at [111, 228] on link "Relatório de mesas" at bounding box center [73, 231] width 137 height 21
select select "TOTAL_OF_ORDERS"
select select "7"
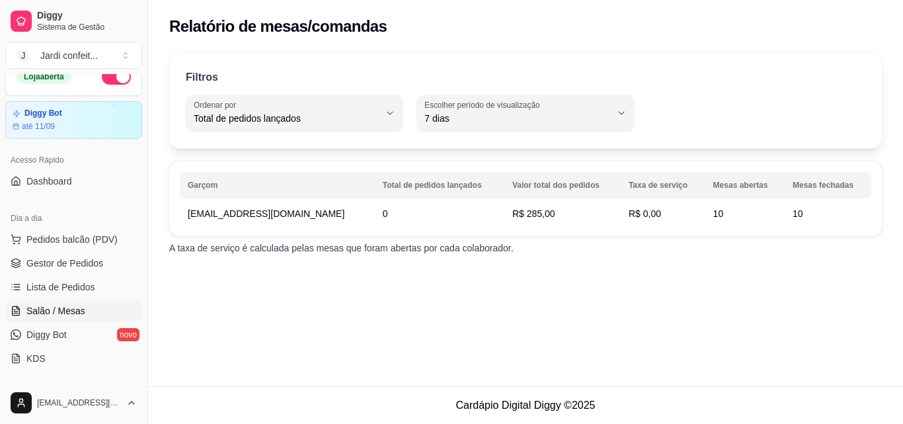
scroll to position [66, 0]
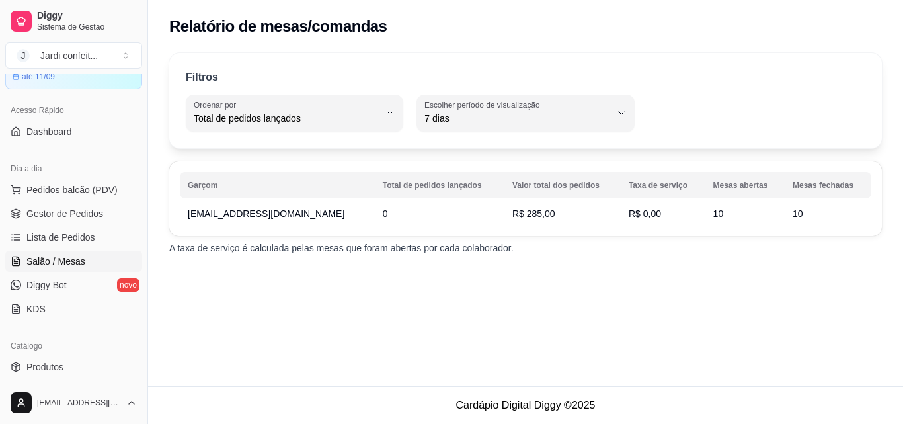
click at [69, 266] on span "Salão / Mesas" at bounding box center [55, 260] width 59 height 13
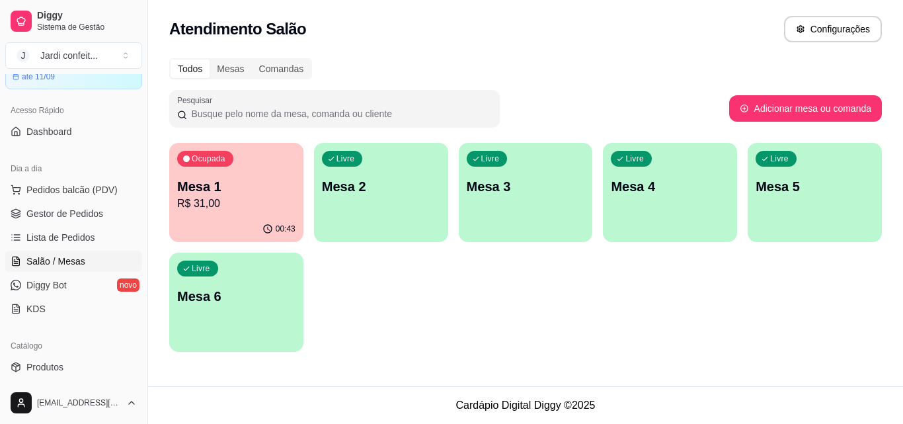
click at [230, 188] on p "Mesa 1" at bounding box center [236, 186] width 118 height 19
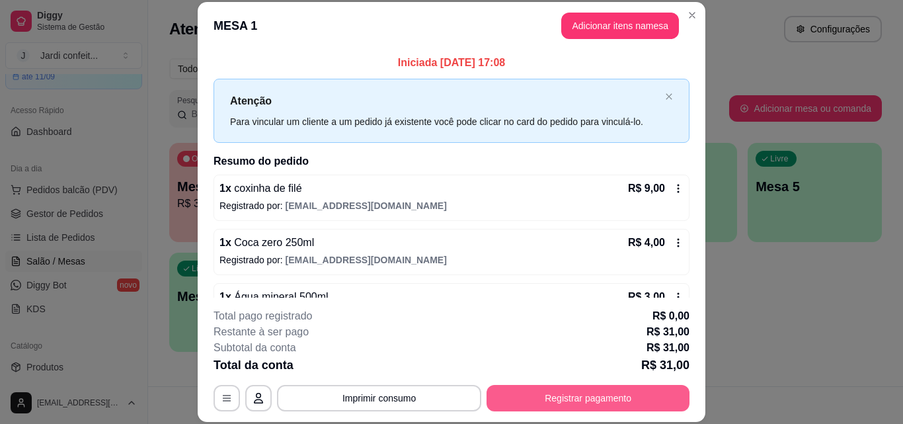
click at [625, 401] on button "Registrar pagamento" at bounding box center [587, 398] width 203 height 26
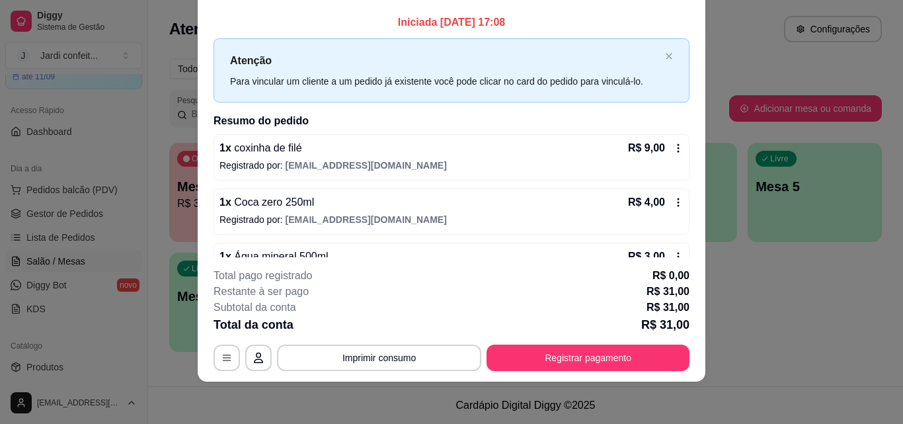
click at [226, 354] on icon "button" at bounding box center [226, 357] width 11 height 11
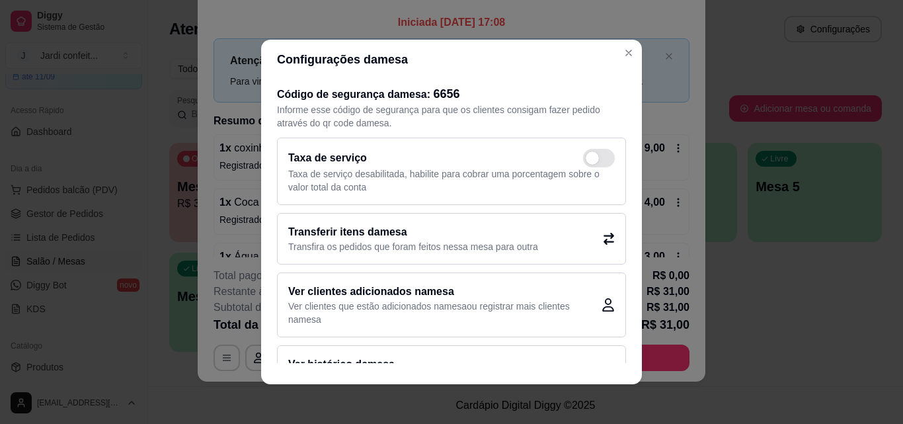
click at [633, 46] on header "Configurações da mesa" at bounding box center [451, 60] width 381 height 40
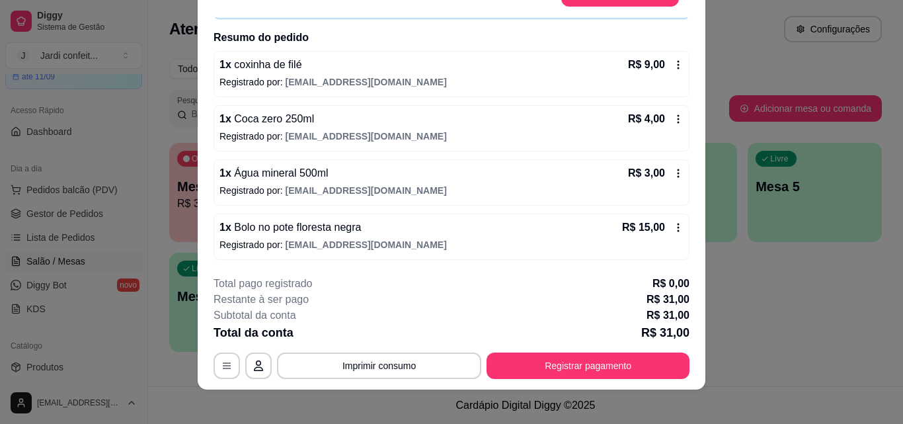
scroll to position [40, 0]
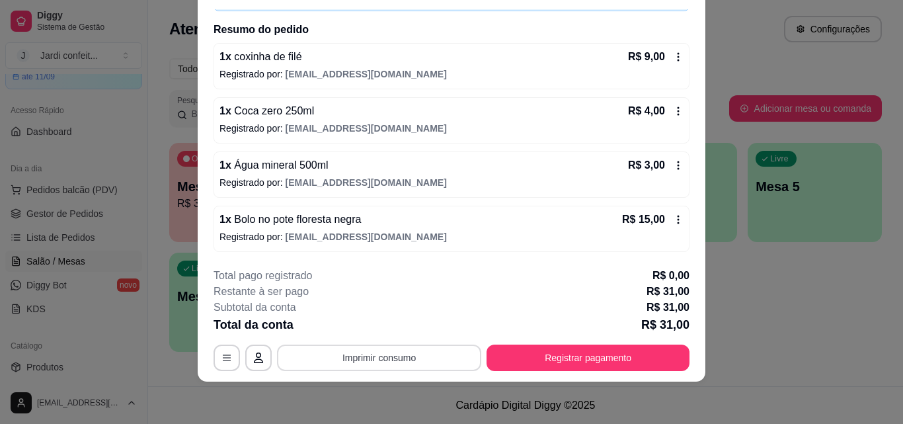
click at [428, 356] on button "Imprimir consumo" at bounding box center [379, 357] width 204 height 26
click at [382, 325] on button "Impressora" at bounding box center [378, 327] width 96 height 21
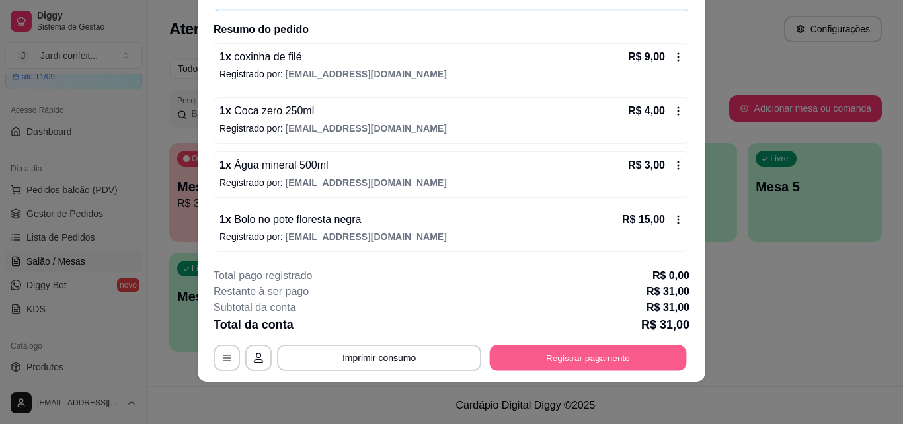
click at [578, 349] on button "Registrar pagamento" at bounding box center [588, 357] width 197 height 26
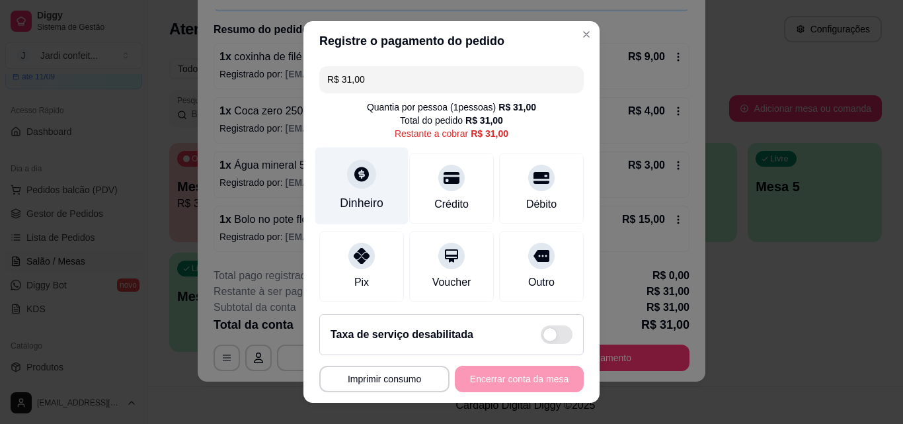
click at [380, 200] on div "Dinheiro" at bounding box center [361, 185] width 93 height 77
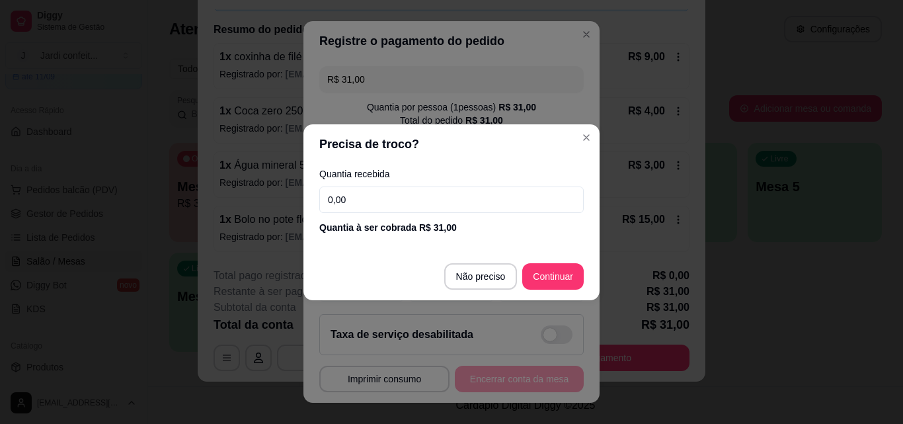
click at [471, 200] on input "0,00" at bounding box center [451, 199] width 264 height 26
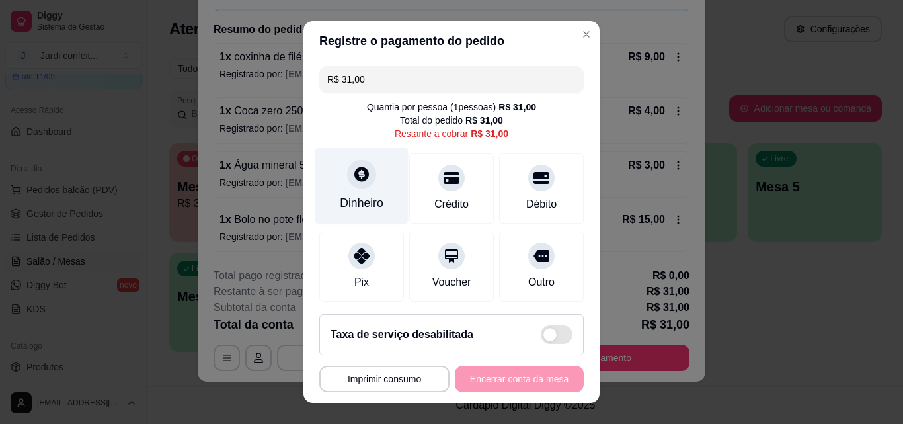
click at [355, 198] on div "Dinheiro" at bounding box center [362, 202] width 44 height 17
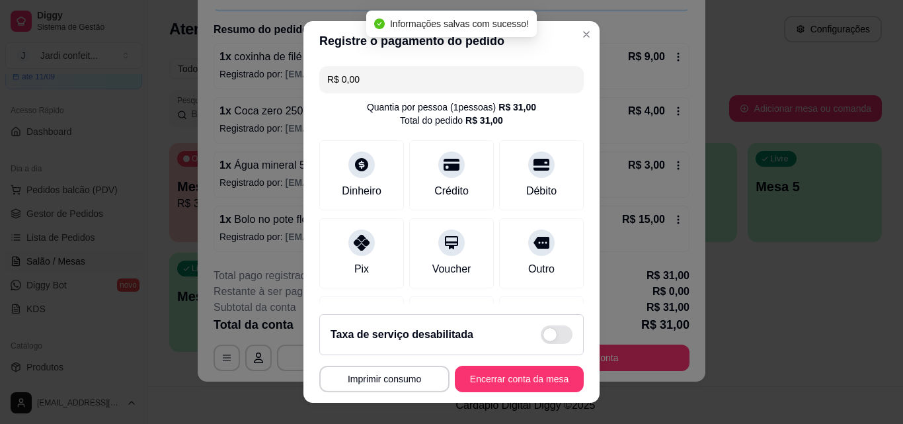
type input "R$ 0,00"
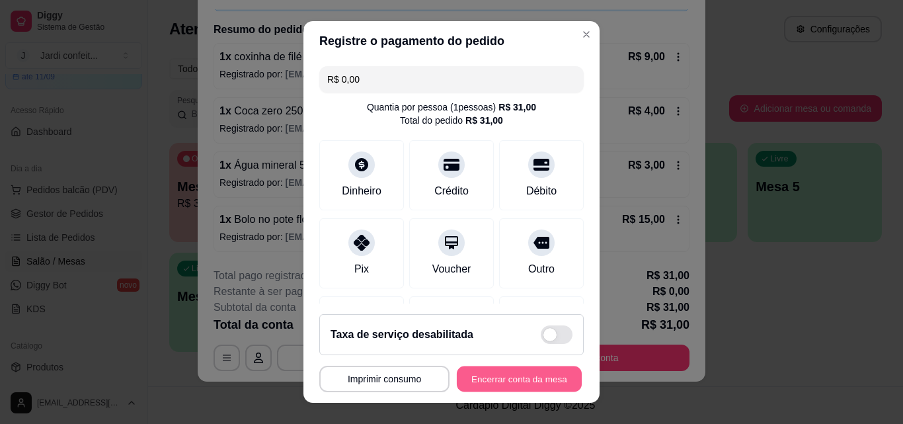
click at [539, 380] on button "Encerrar conta da mesa" at bounding box center [519, 379] width 125 height 26
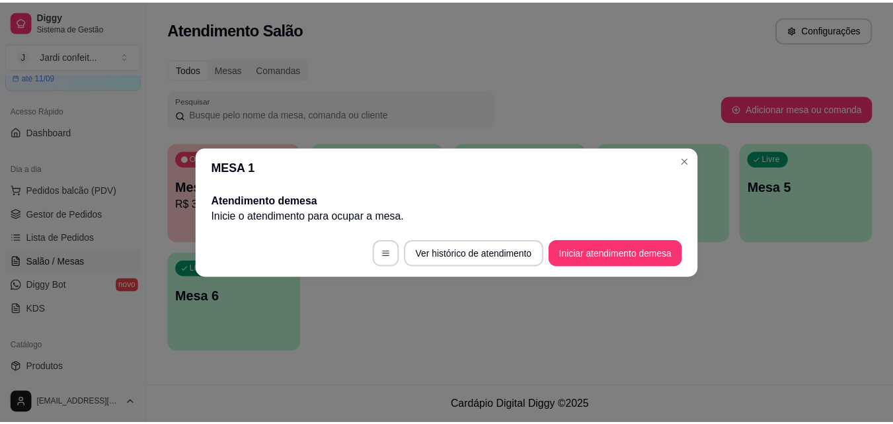
scroll to position [0, 0]
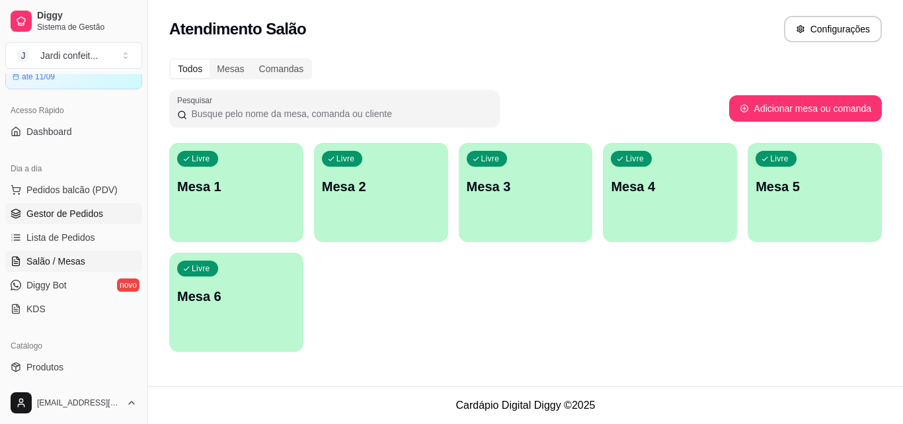
click at [69, 213] on span "Gestor de Pedidos" at bounding box center [64, 213] width 77 height 13
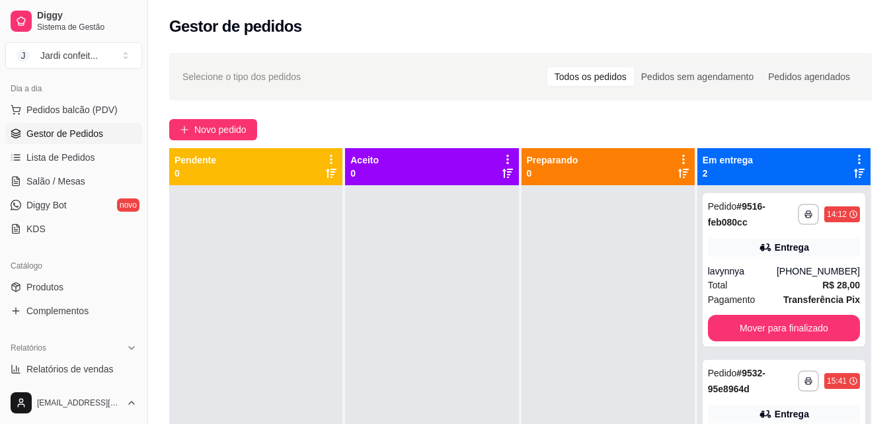
scroll to position [397, 0]
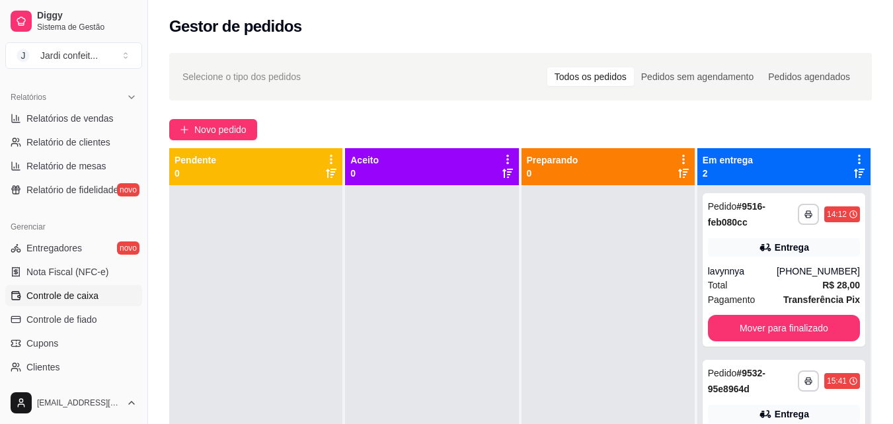
click at [95, 301] on span "Controle de caixa" at bounding box center [62, 295] width 72 height 13
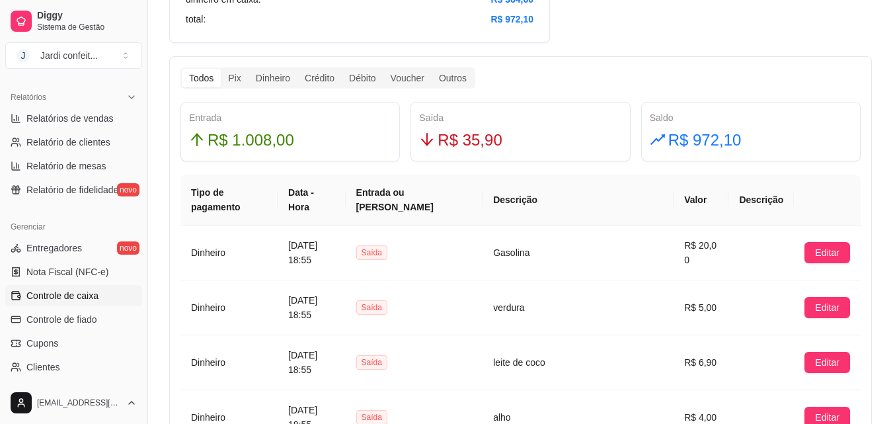
scroll to position [595, 0]
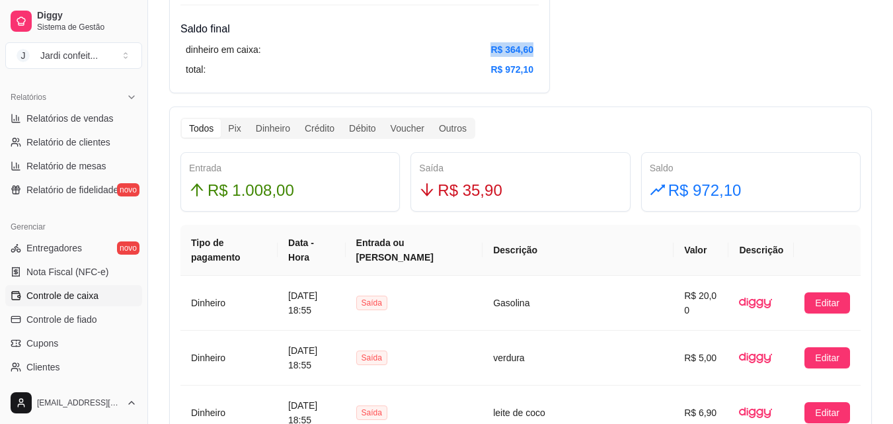
scroll to position [727, 0]
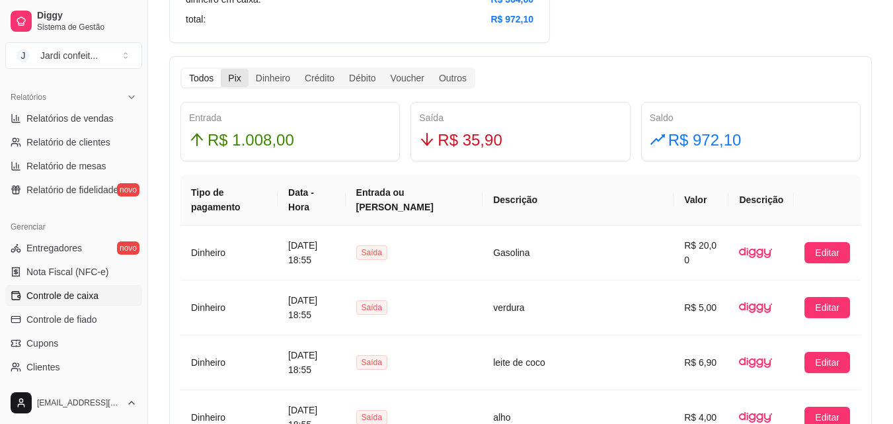
click at [241, 79] on div "Pix" at bounding box center [234, 78] width 27 height 19
click at [221, 69] on input "Pix" at bounding box center [221, 69] width 0 height 0
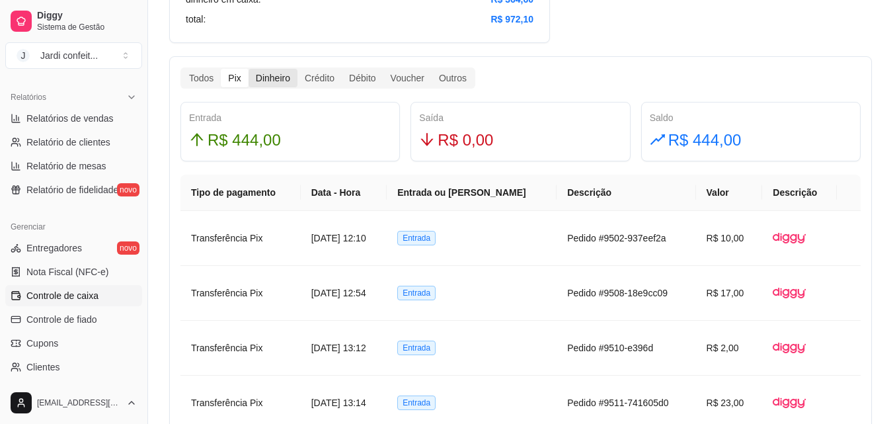
click at [282, 79] on div "Dinheiro" at bounding box center [273, 78] width 49 height 19
click at [249, 69] on input "Dinheiro" at bounding box center [249, 69] width 0 height 0
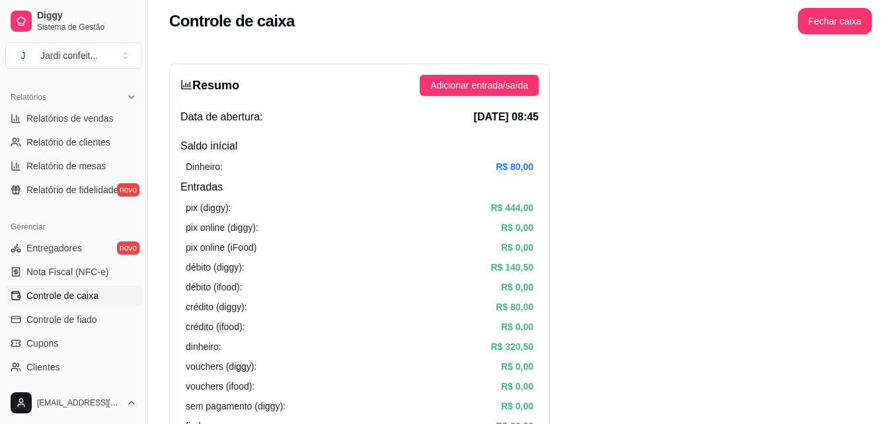
scroll to position [0, 0]
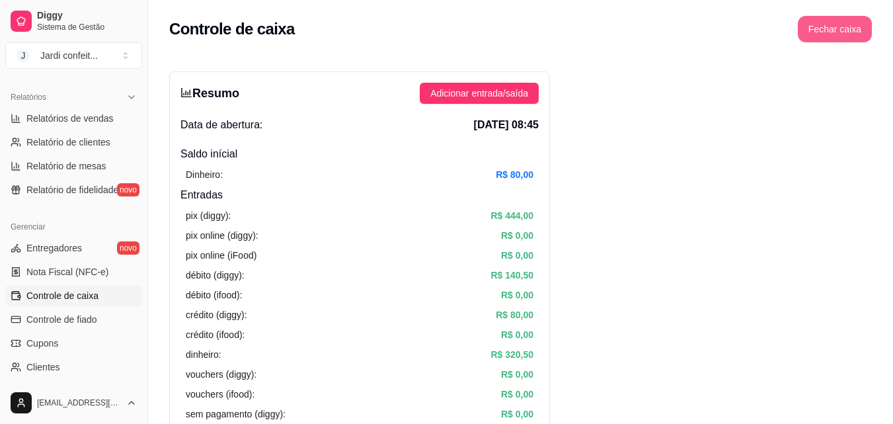
click at [822, 30] on button "Fechar caixa" at bounding box center [835, 29] width 74 height 26
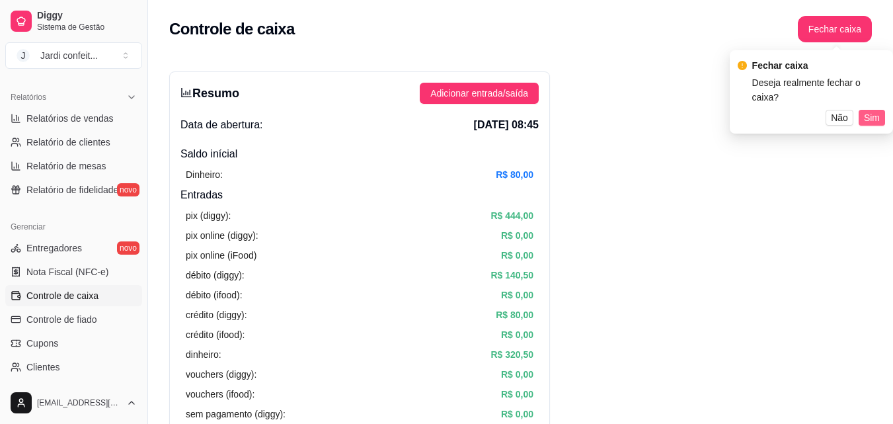
click at [864, 110] on button "Sim" at bounding box center [872, 118] width 26 height 16
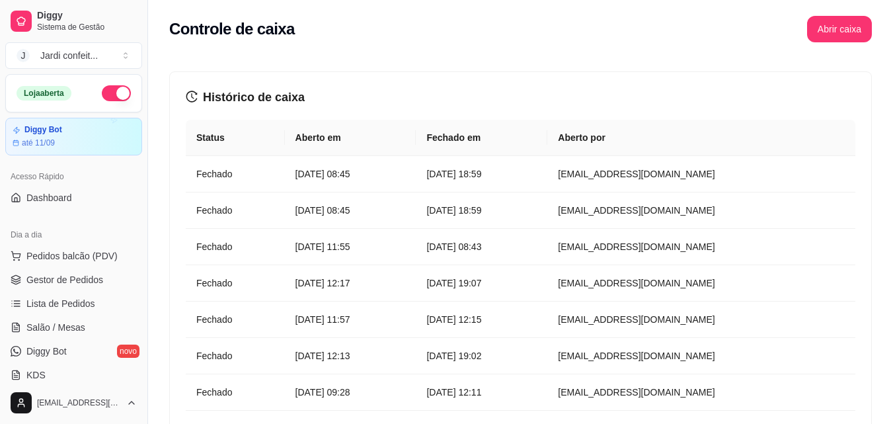
click at [102, 96] on button "button" at bounding box center [116, 93] width 29 height 16
